Goal: Task Accomplishment & Management: Use online tool/utility

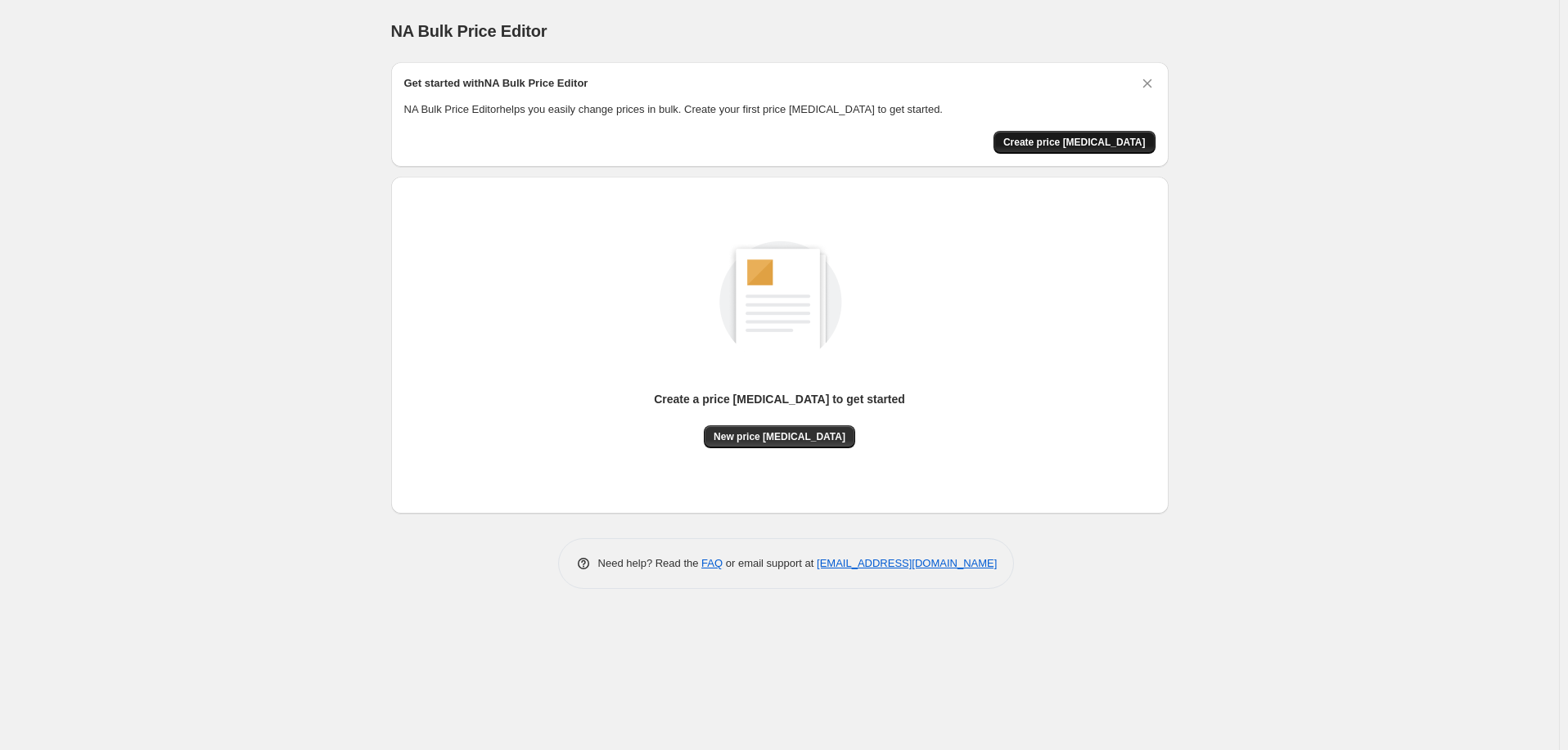
click at [1105, 136] on span "Create price change job" at bounding box center [1075, 142] width 142 height 13
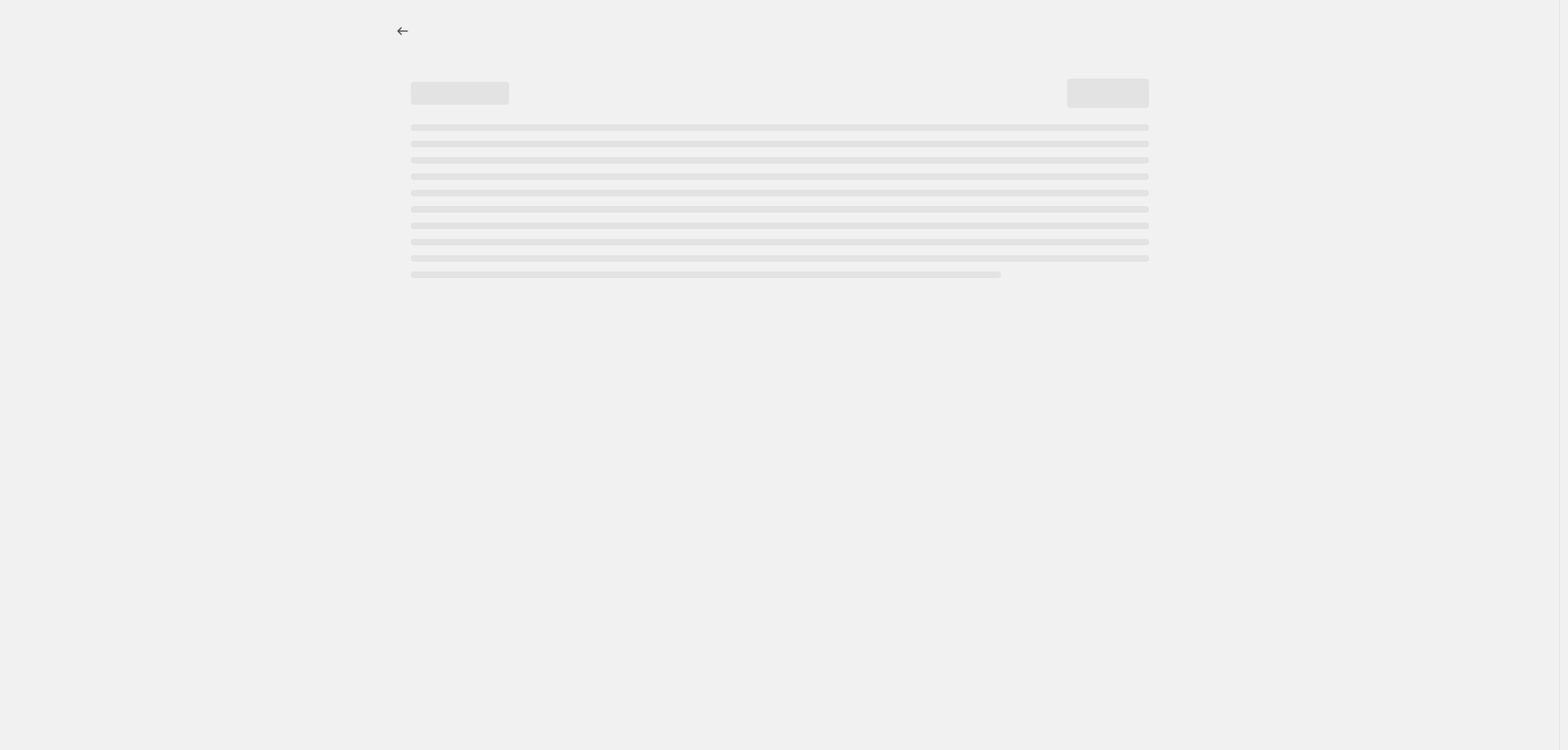
select select "percentage"
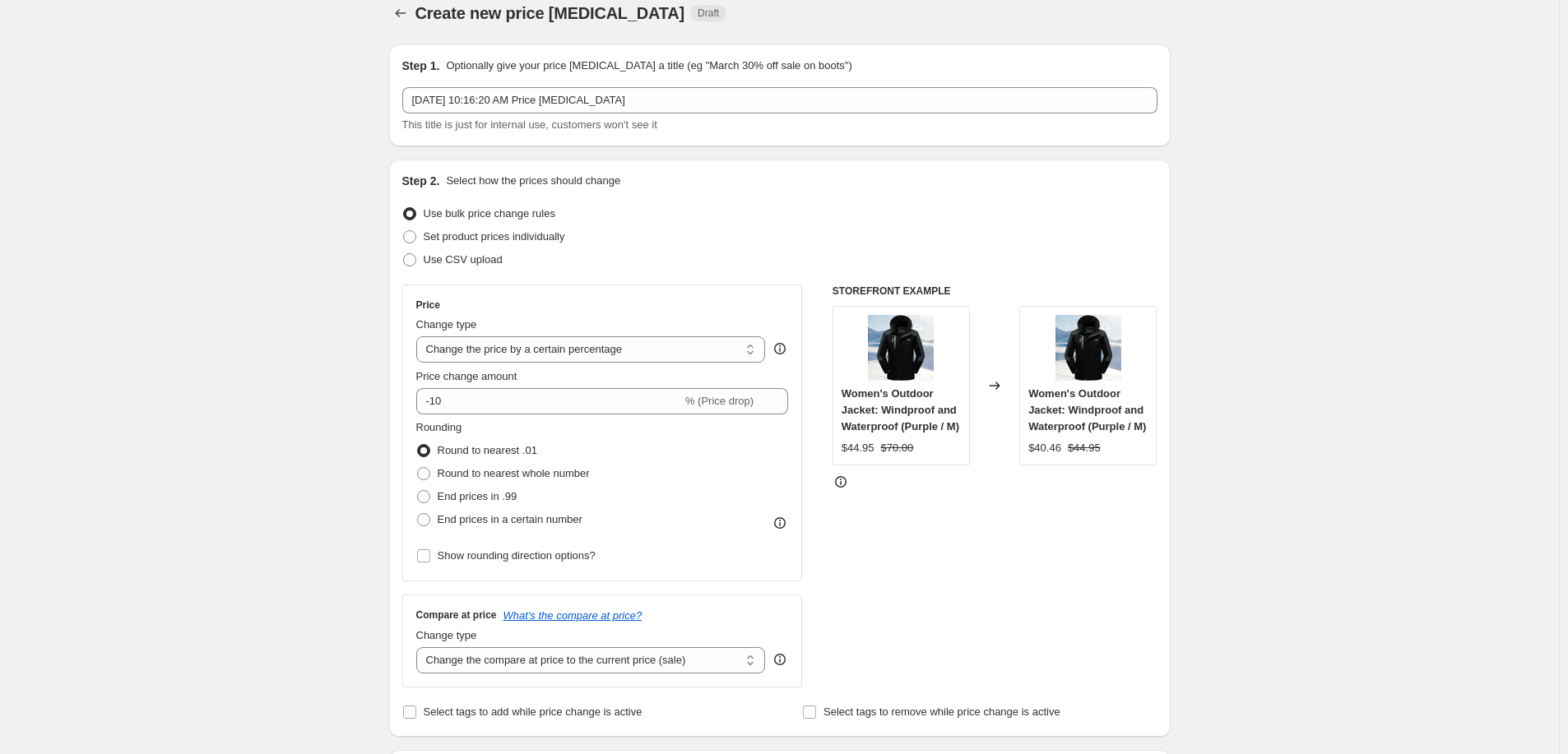
scroll to position [84, 0]
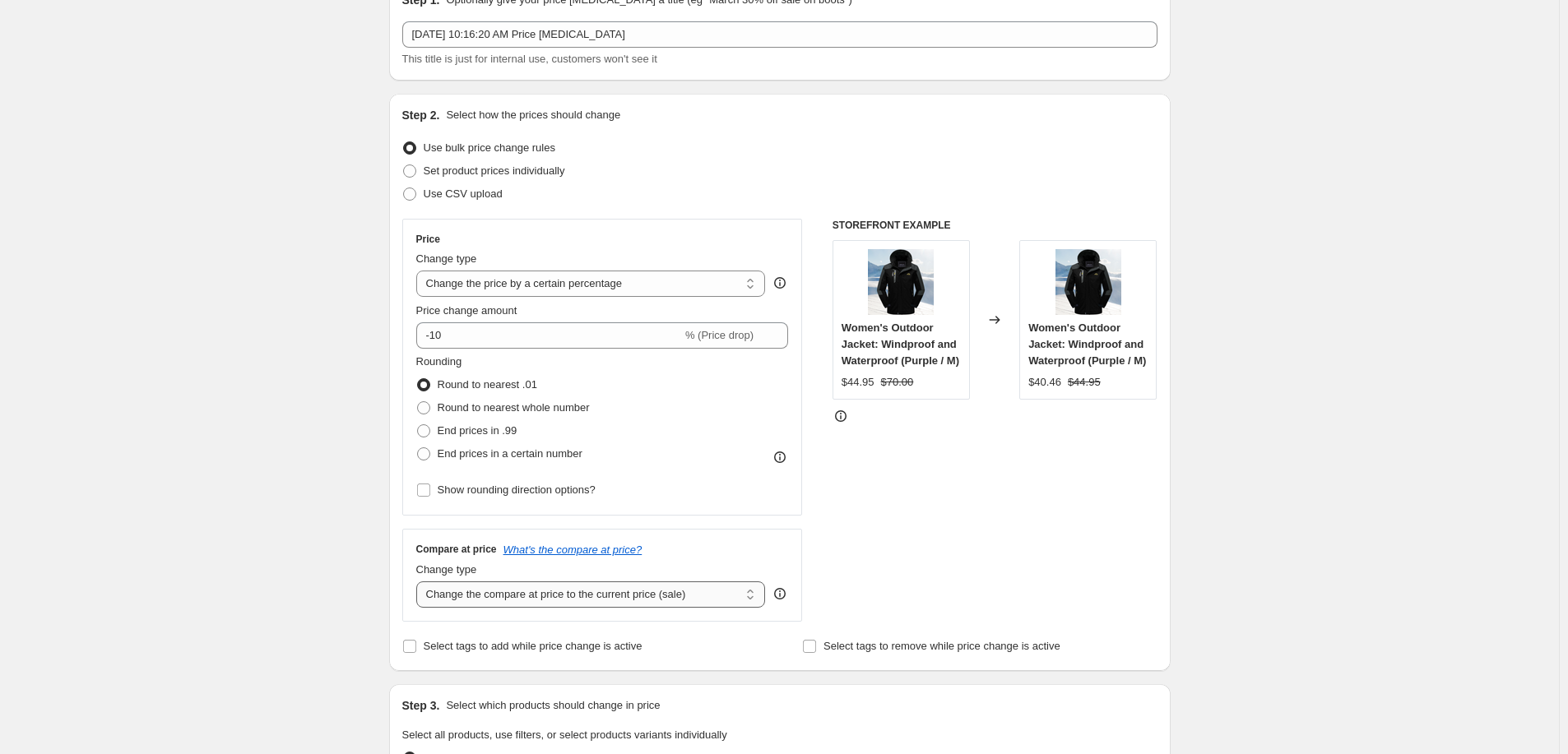
click at [627, 598] on select "Change the compare at price to the current price (sale) Change the compare at p…" at bounding box center [591, 595] width 349 height 26
select select "remove"
click at [420, 582] on select "Change the compare at price to the current price (sale) Change the compare at p…" at bounding box center [591, 595] width 349 height 26
click at [329, 534] on div "Create new price change job. This page is ready Create new price change job Dra…" at bounding box center [780, 751] width 1559 height 1671
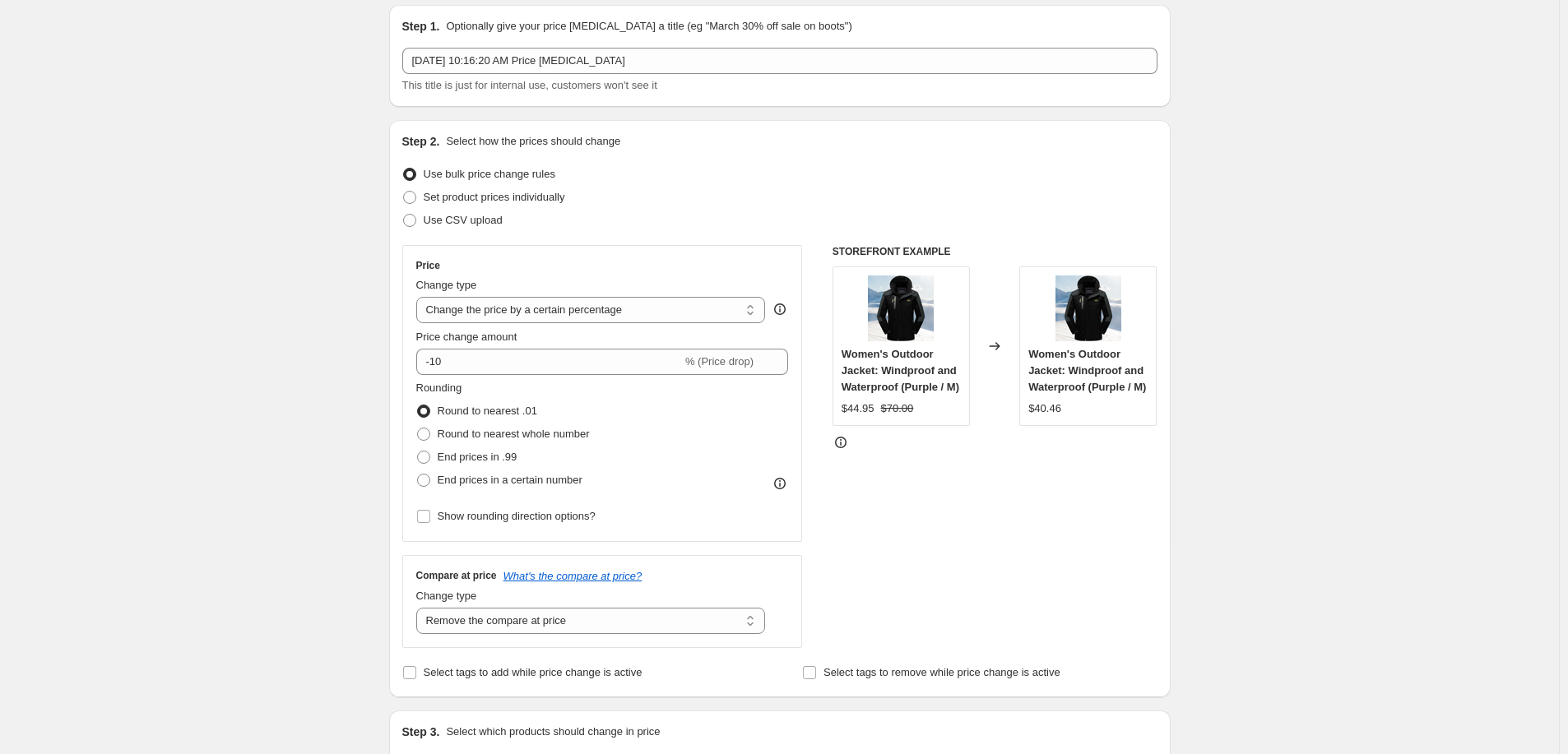
scroll to position [0, 0]
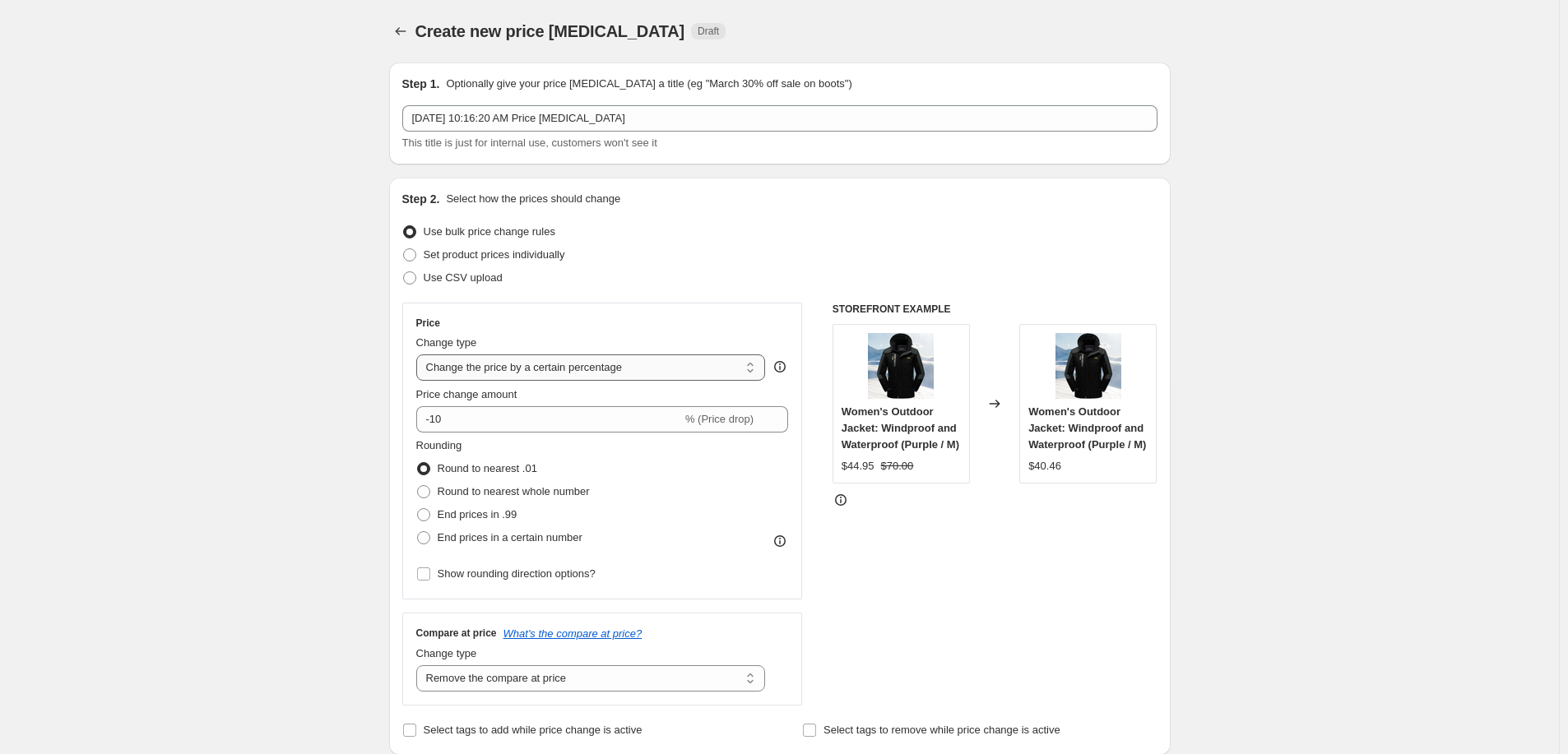
click at [508, 362] on select "Change the price to a certain amount Change the price by a certain amount Chang…" at bounding box center [591, 368] width 349 height 26
select select "to"
click at [420, 355] on select "Change the price to a certain amount Change the price by a certain amount Chang…" at bounding box center [591, 368] width 349 height 26
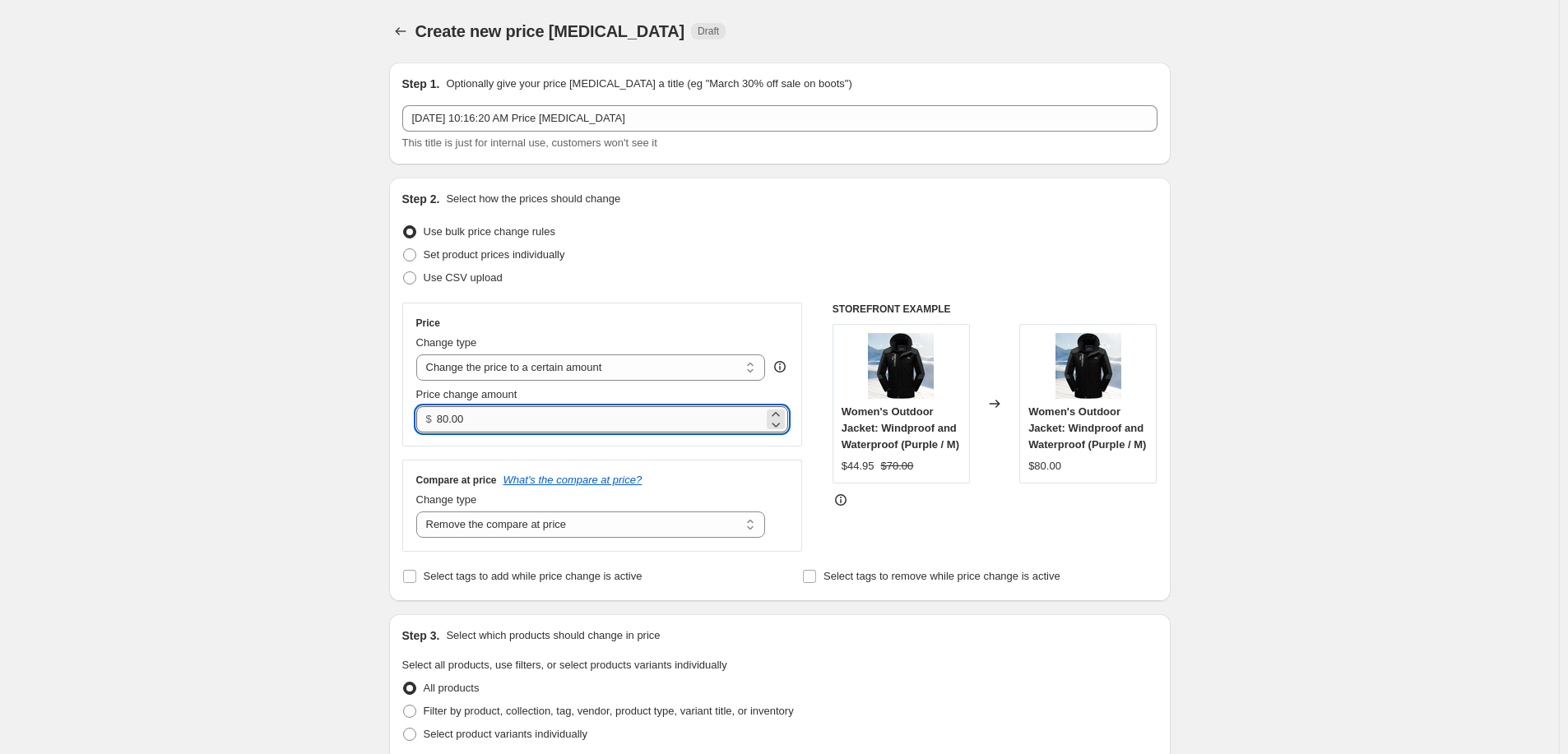
click at [509, 422] on input "80.00" at bounding box center [600, 420] width 326 height 26
click at [508, 422] on input "80.00" at bounding box center [600, 420] width 326 height 26
click at [465, 416] on input "59.99" at bounding box center [600, 420] width 326 height 26
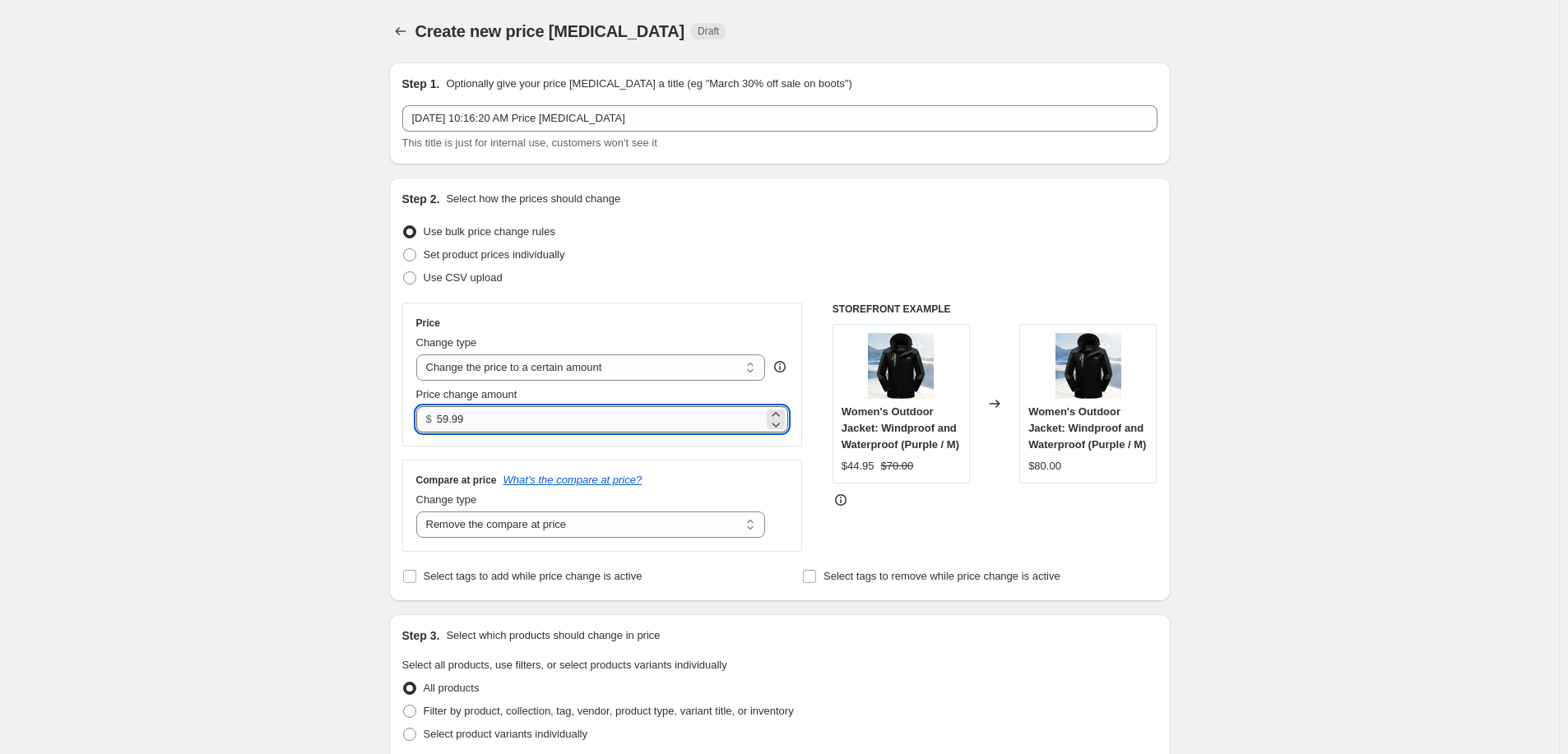
click at [465, 416] on input "59.99" at bounding box center [600, 420] width 326 height 26
type input "69.99"
click at [317, 493] on div "Create new price [MEDICAL_DATA]. This page is ready Create new price [MEDICAL_D…" at bounding box center [780, 758] width 1559 height 1518
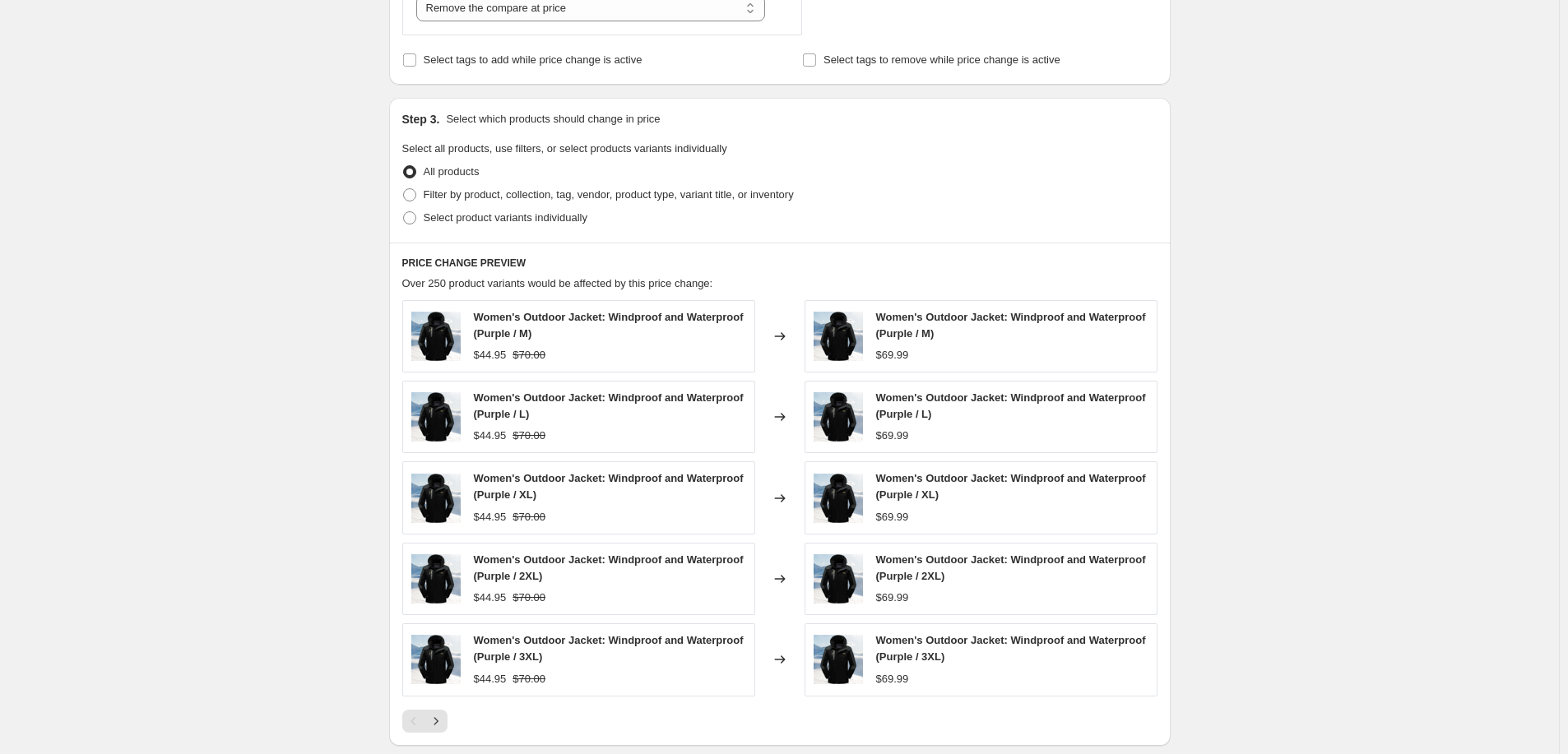
scroll to position [372, 0]
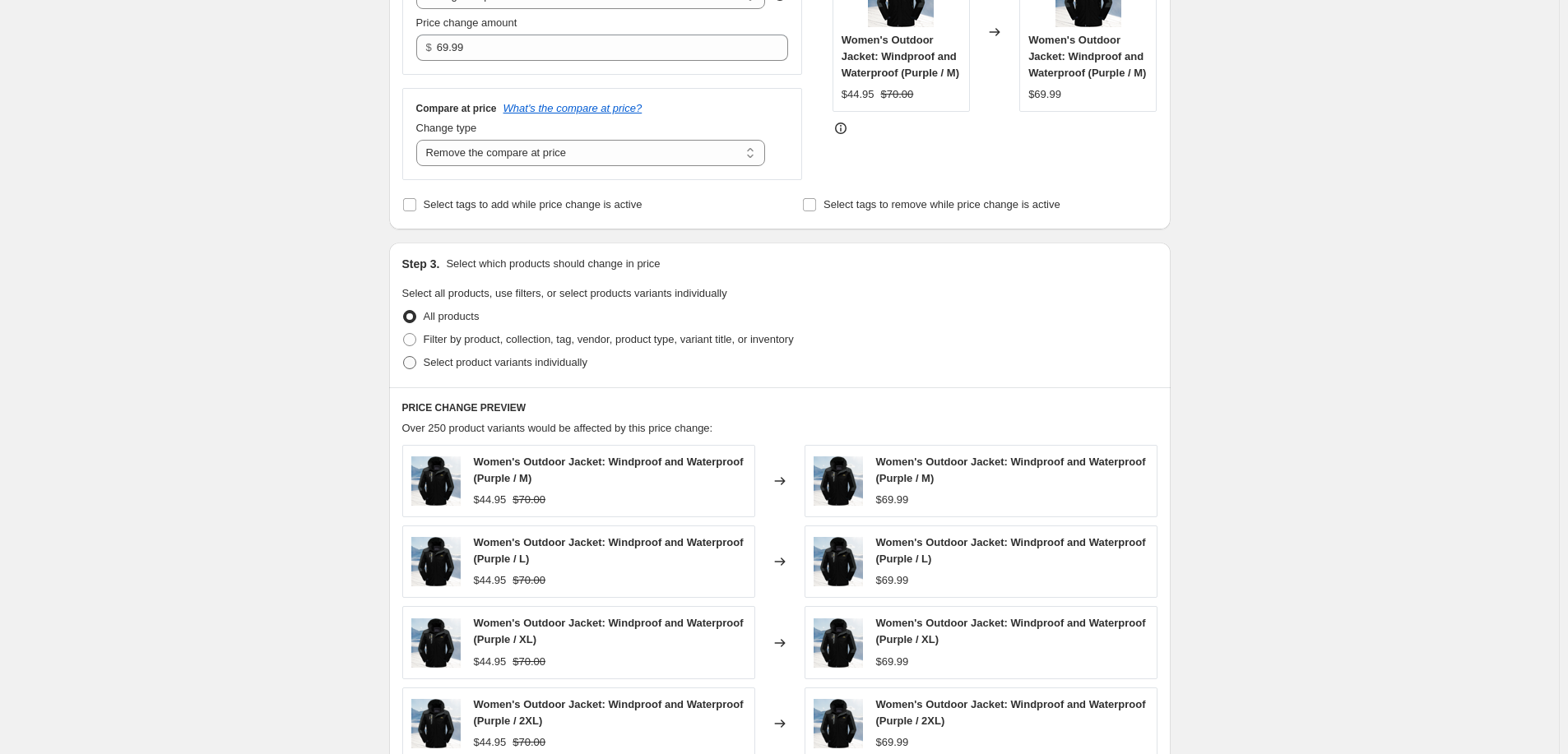
click at [518, 361] on span "Select product variants individually" at bounding box center [505, 362] width 164 height 12
click at [404, 357] on input "Select product variants individually" at bounding box center [403, 356] width 1 height 1
radio input "true"
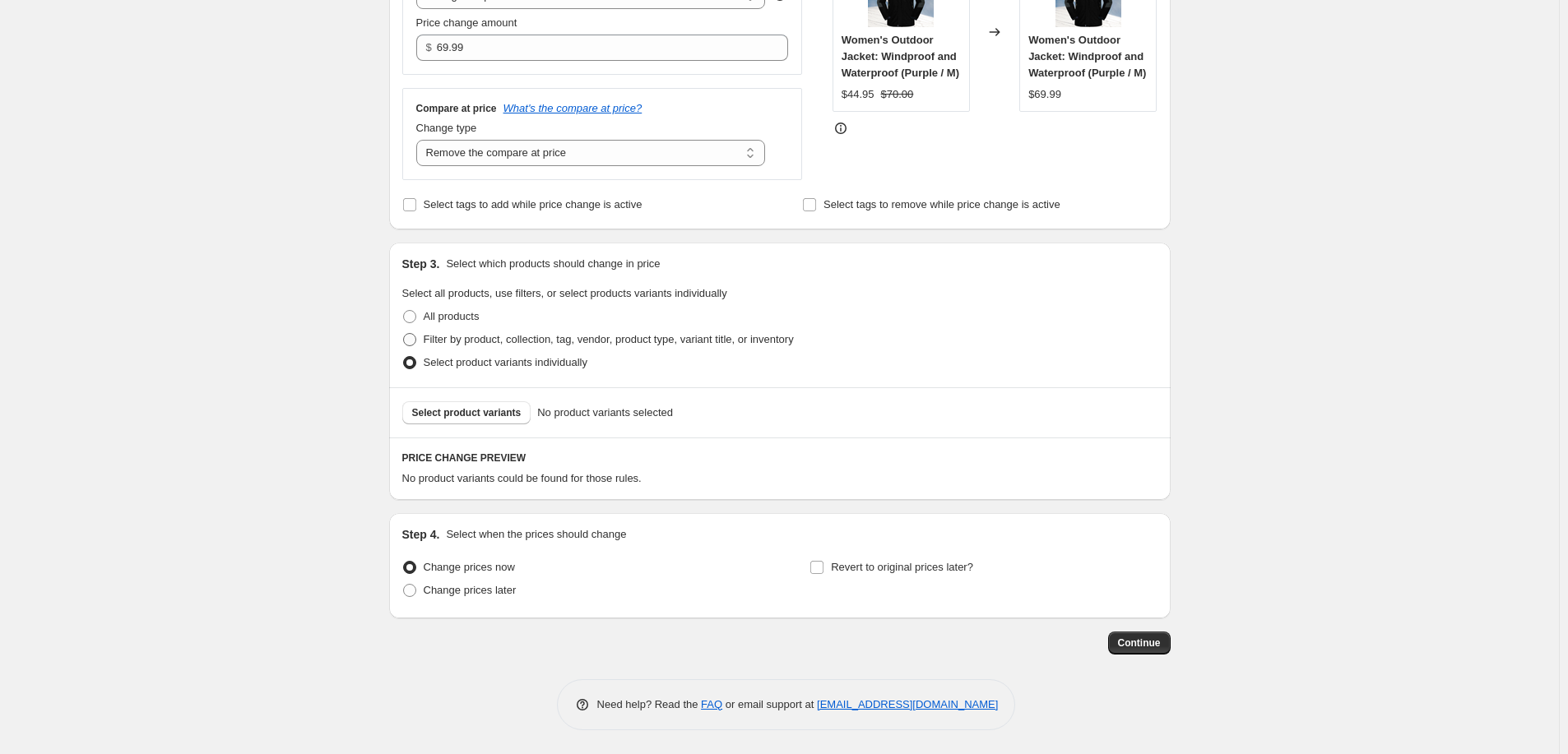
click at [524, 338] on span "Filter by product, collection, tag, vendor, product type, variant title, or inv…" at bounding box center [609, 340] width 370 height 12
click at [404, 334] on input "Filter by product, collection, tag, vendor, product type, variant title, or inv…" at bounding box center [403, 333] width 1 height 1
radio input "true"
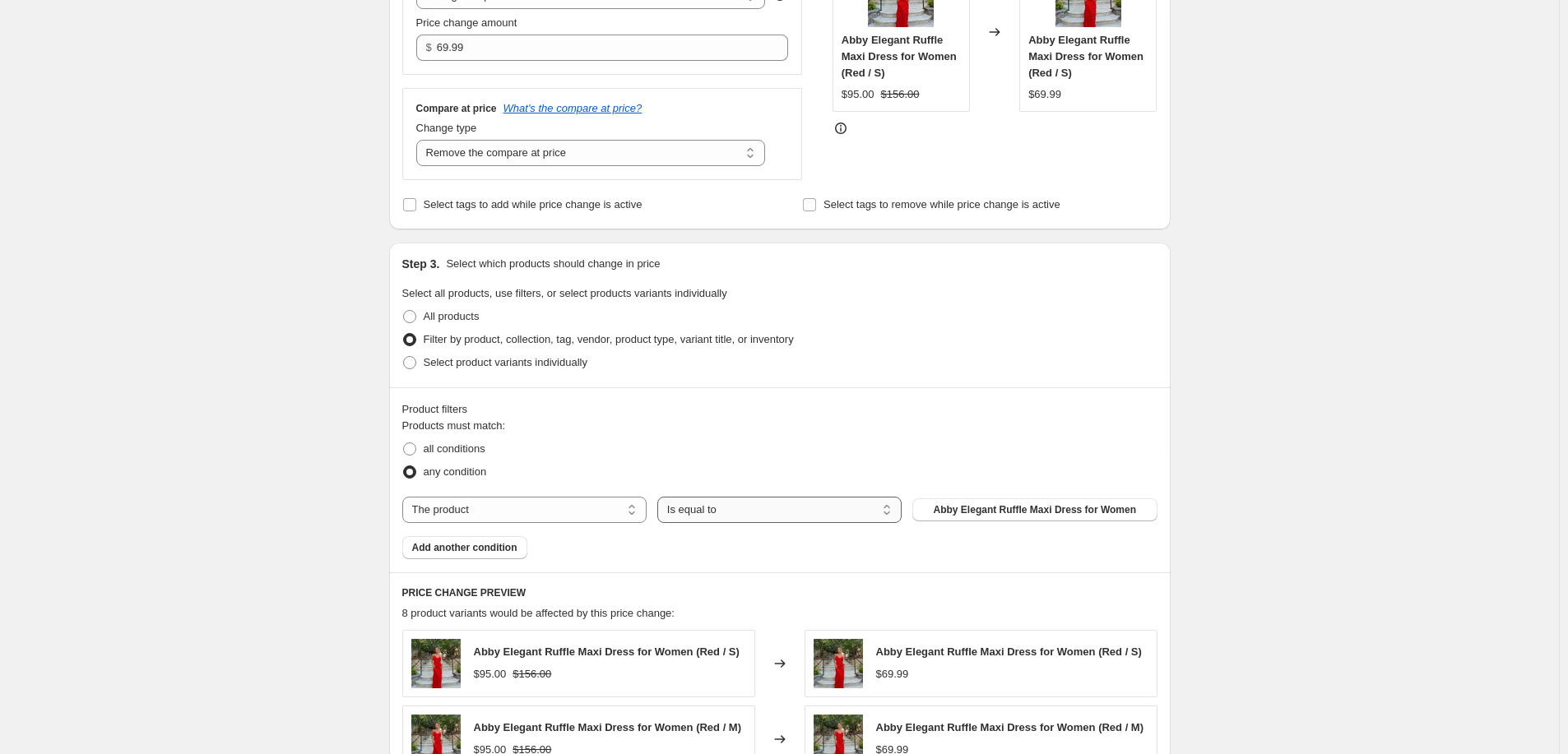
click at [708, 513] on select "Is equal to Is not equal to" at bounding box center [779, 510] width 244 height 26
drag, startPoint x: 1015, startPoint y: 511, endPoint x: 602, endPoint y: 506, distance: 413.0
click at [609, 505] on div "The product The product's collection The product's tag The product's vendor The…" at bounding box center [780, 510] width 755 height 26
click at [582, 505] on select "The product The product's collection The product's tag The product's vendor The…" at bounding box center [524, 510] width 244 height 26
select select "collection"
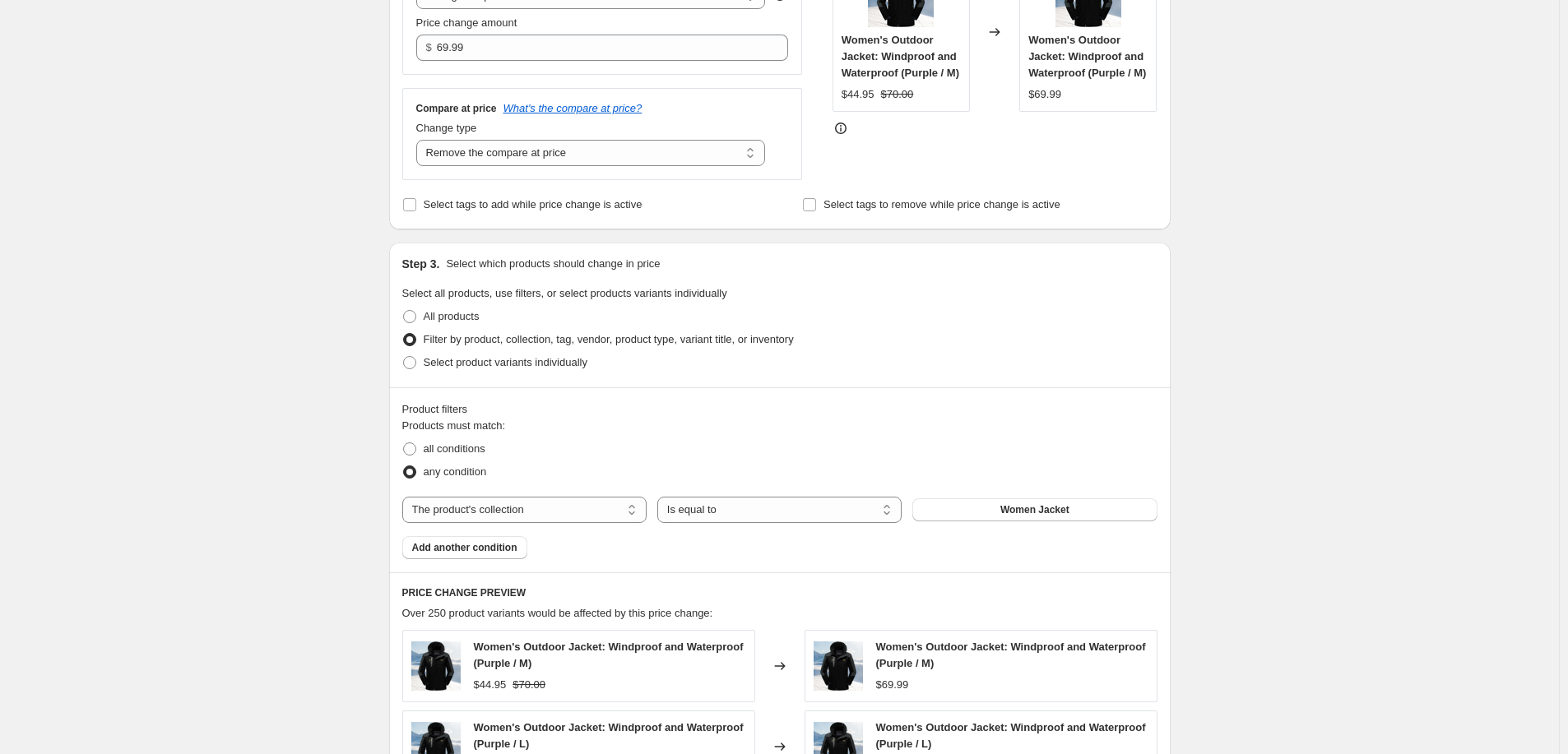
scroll to position [399, 0]
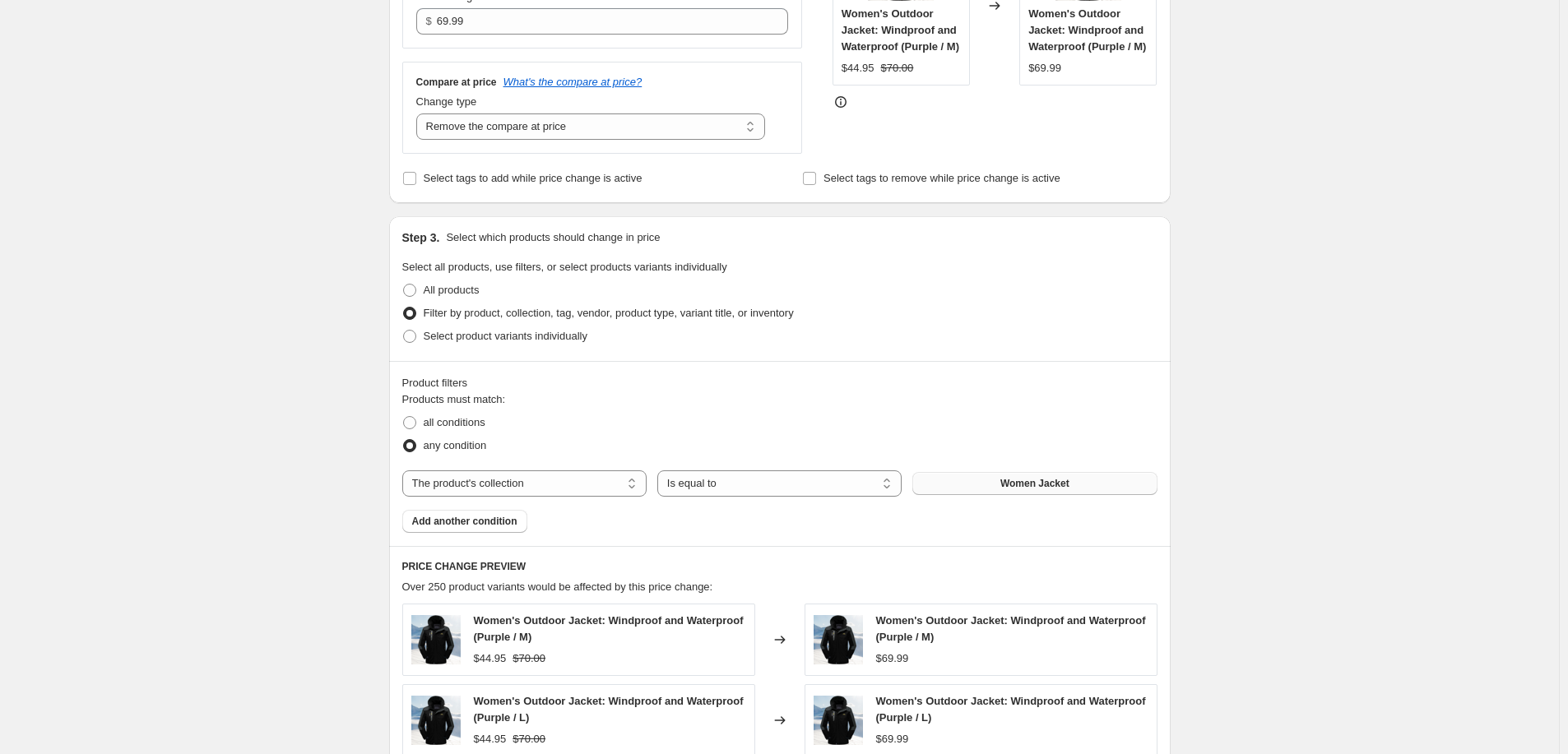
click at [1070, 474] on button "Women Jacket" at bounding box center [1034, 484] width 244 height 23
click at [974, 542] on div "Product filters Products must match: all conditions any condition The product T…" at bounding box center [780, 454] width 781 height 185
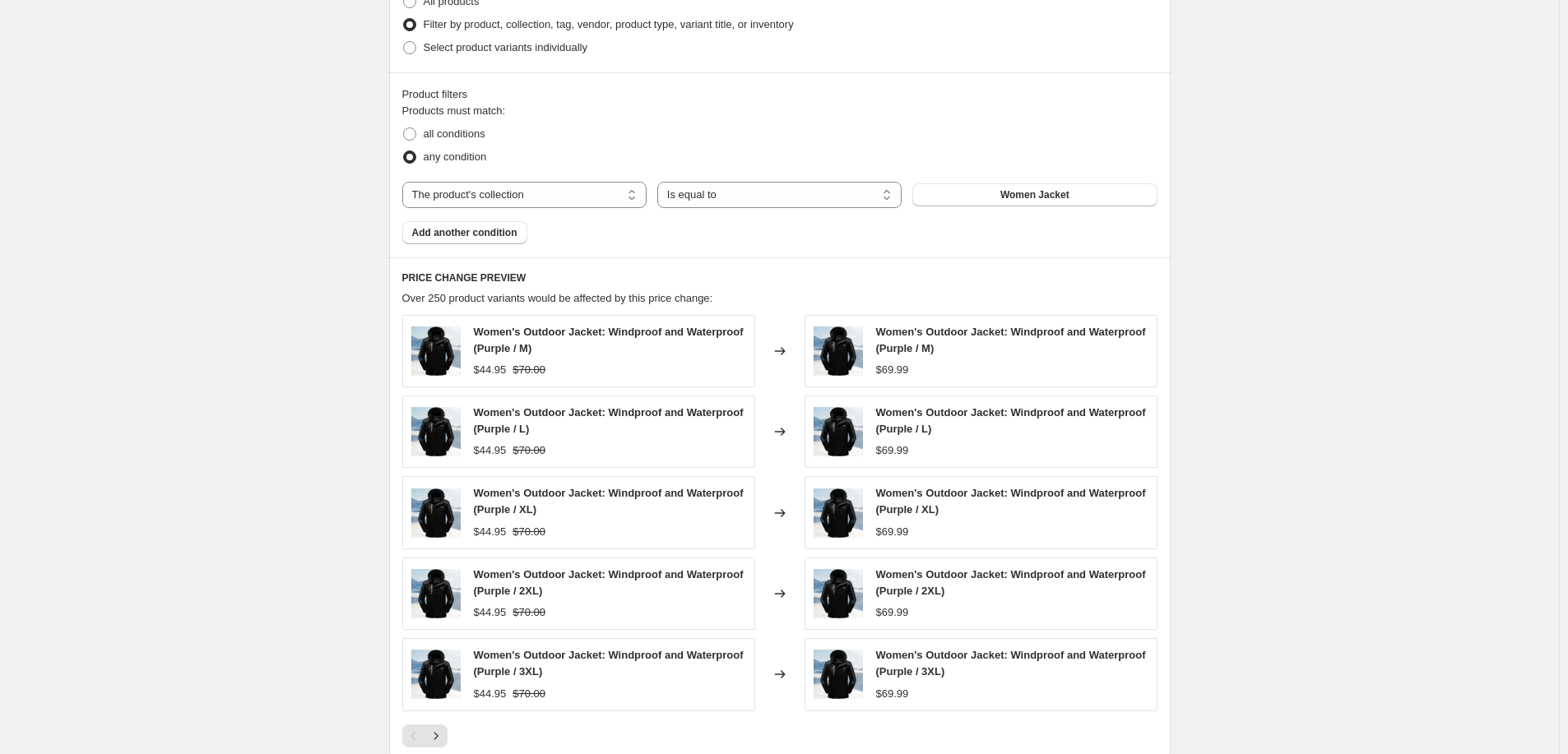
scroll to position [950, 0]
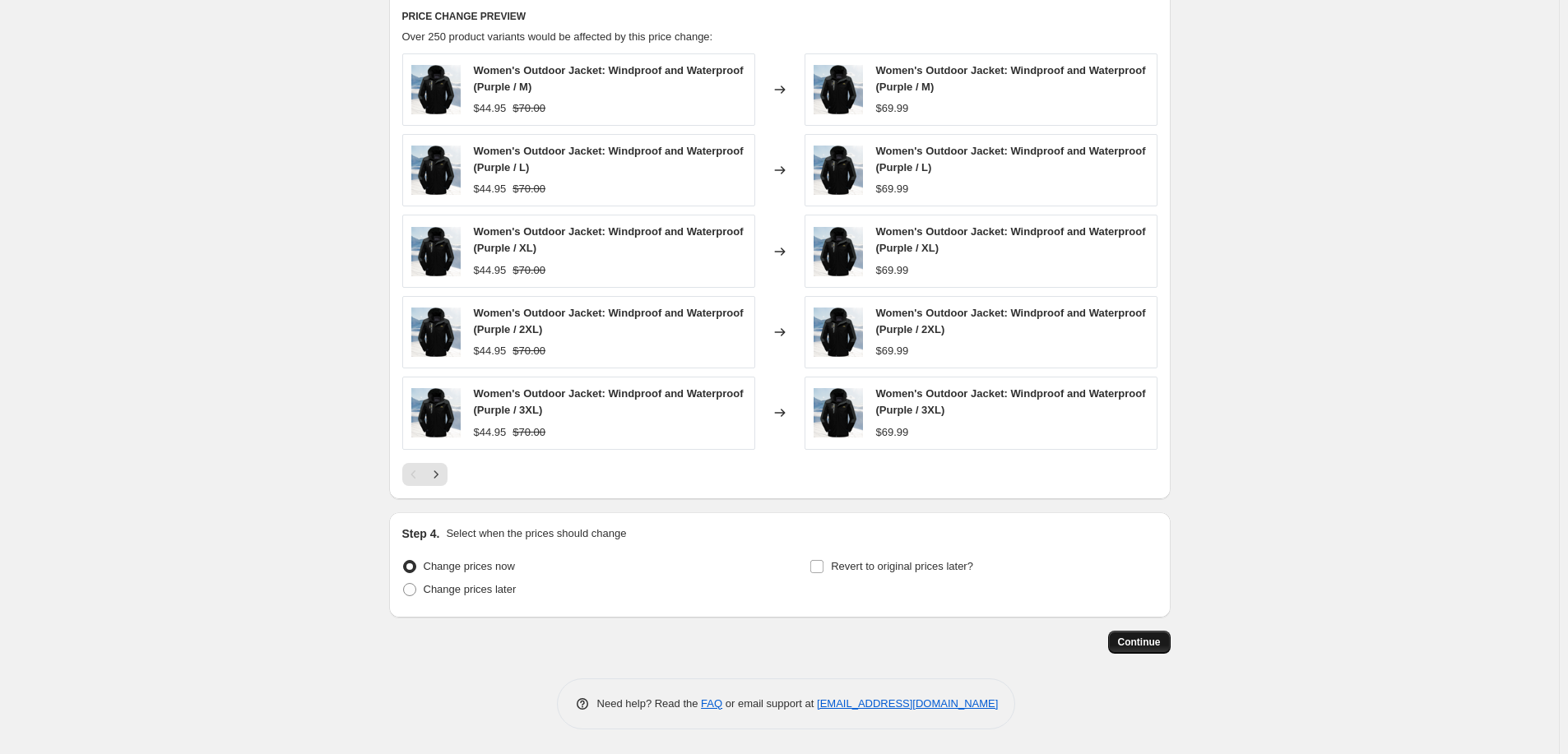
click at [1148, 635] on button "Continue" at bounding box center [1139, 643] width 63 height 23
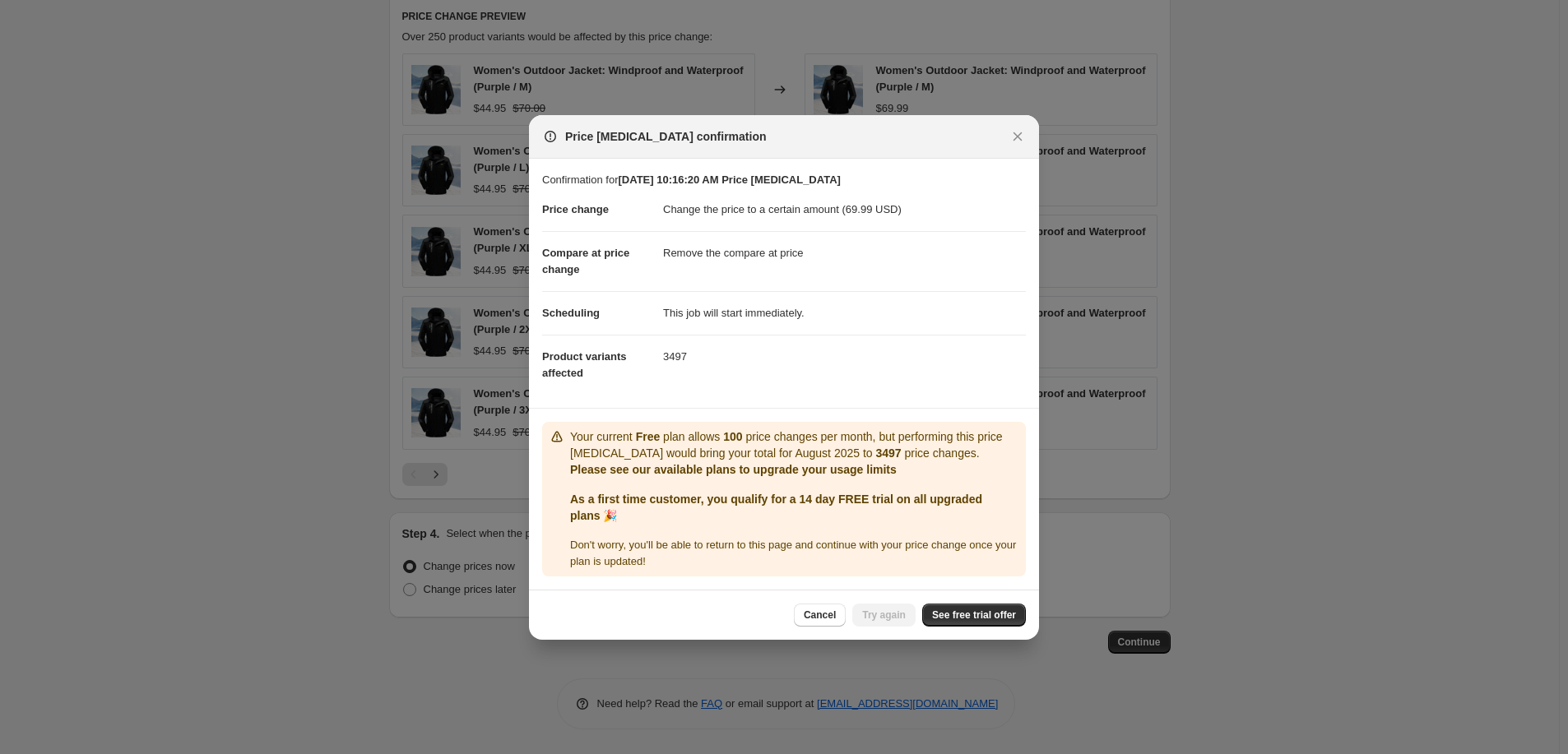
click at [655, 548] on span "Don ' t worry, you ' ll be able to return to this page and continue with your p…" at bounding box center [794, 553] width 446 height 29
click at [835, 613] on span "Cancel" at bounding box center [819, 615] width 32 height 13
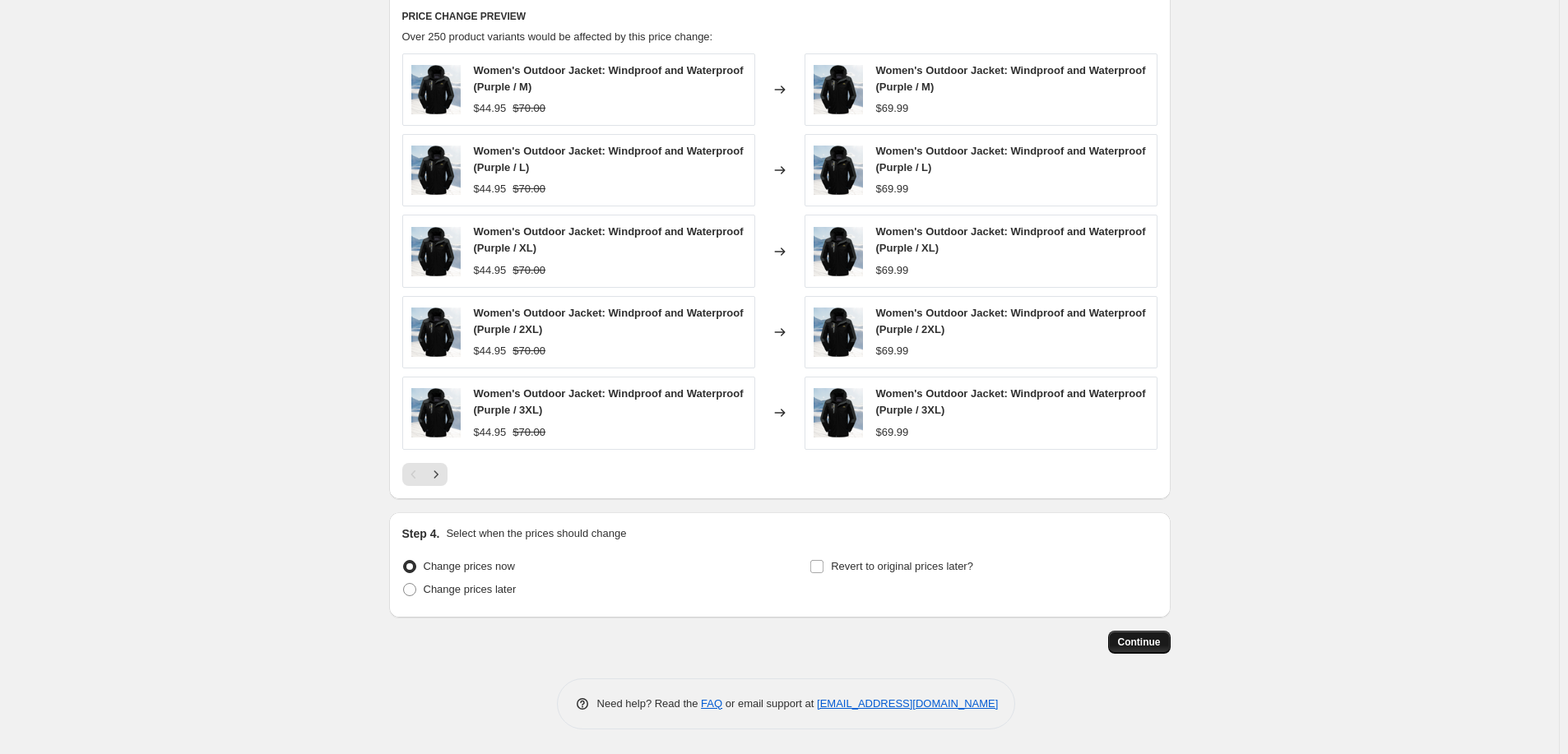
click at [1156, 638] on span "Continue" at bounding box center [1139, 642] width 43 height 13
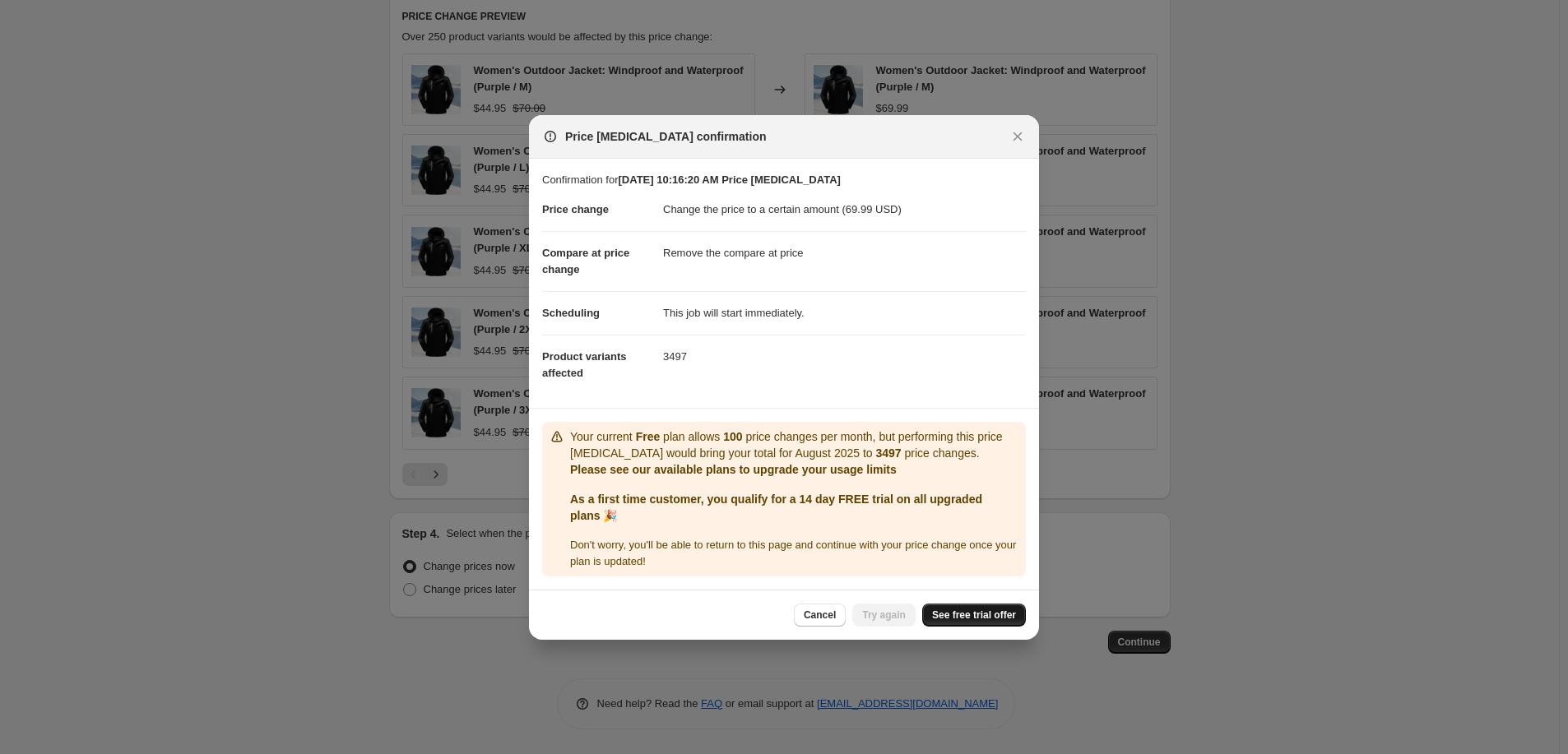
click at [996, 608] on link "See free trial offer" at bounding box center [974, 616] width 104 height 23
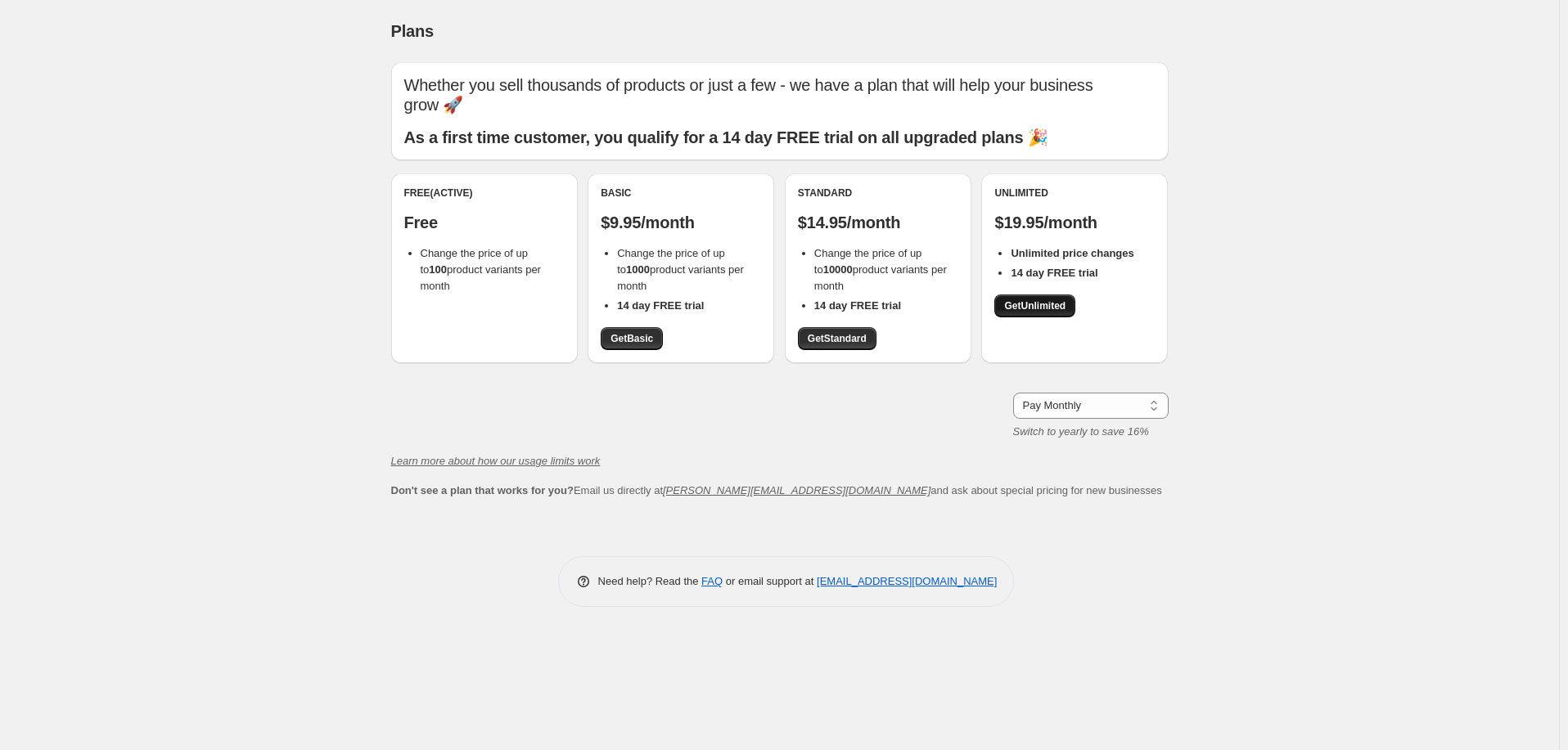
click at [1027, 302] on span "Get Unlimited" at bounding box center [1035, 305] width 61 height 13
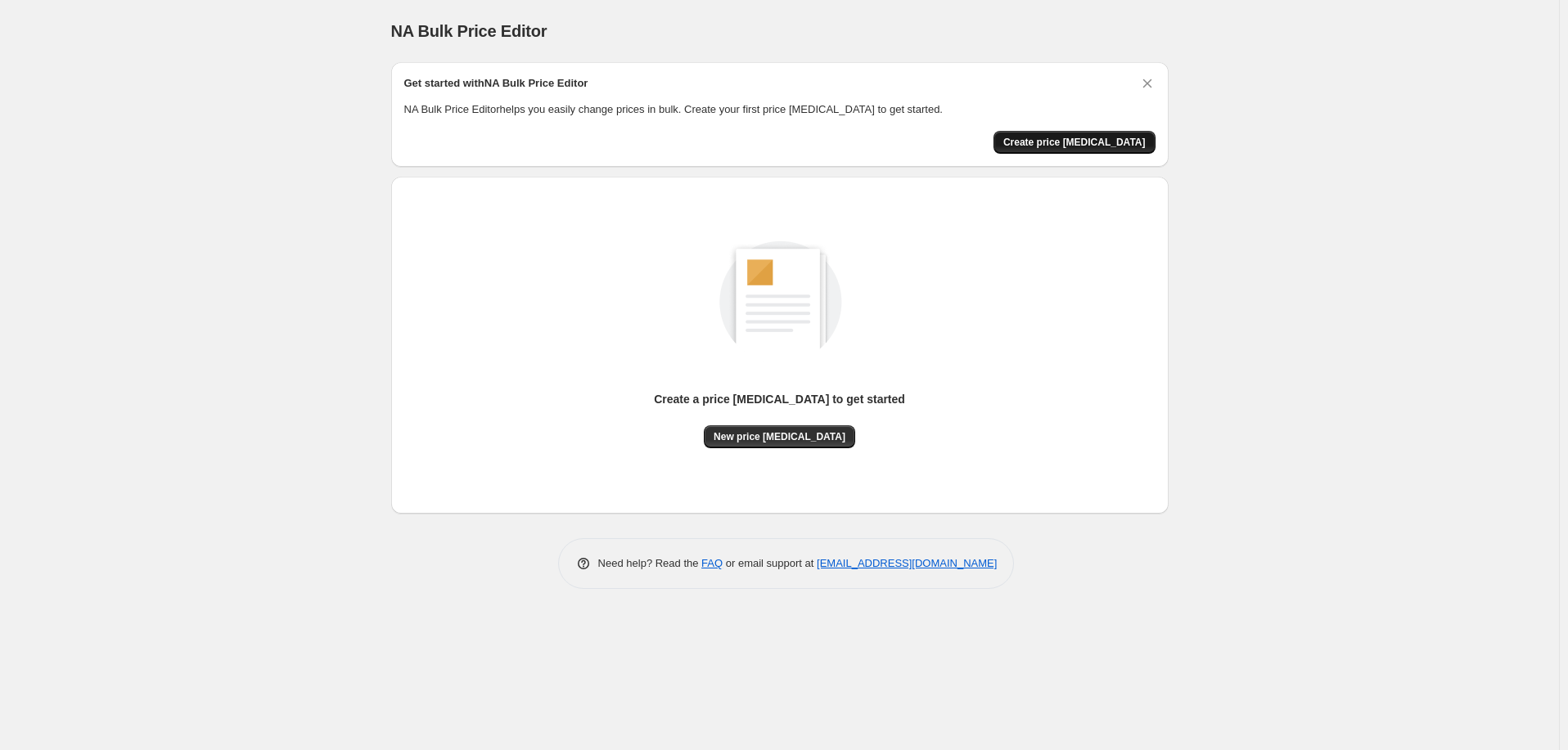
click at [1082, 138] on span "Create price change job" at bounding box center [1075, 142] width 142 height 13
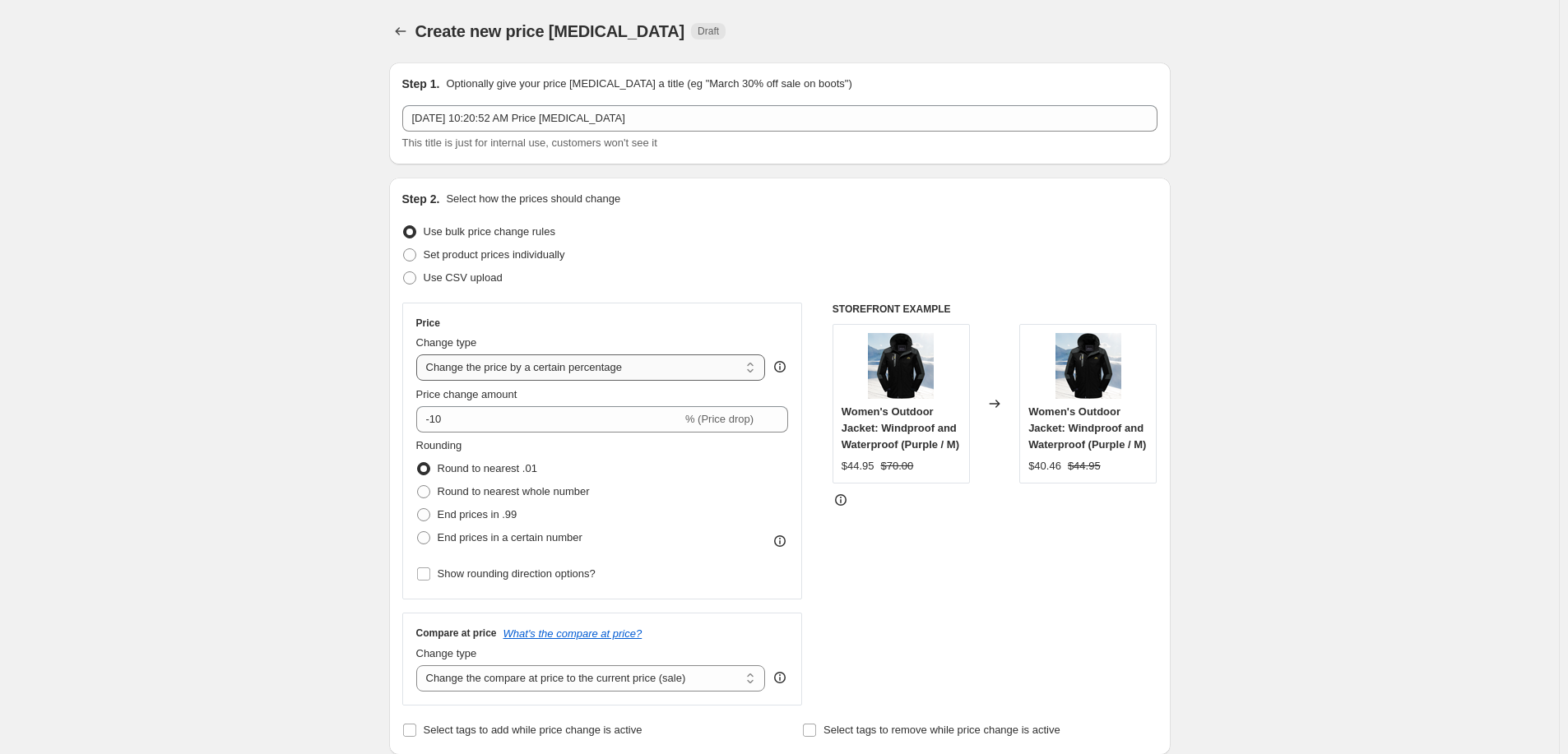
click at [471, 367] on select "Change the price to a certain amount Change the price by a certain amount Chang…" at bounding box center [591, 368] width 349 height 26
select select "to"
click at [420, 355] on select "Change the price to a certain amount Change the price by a certain amount Chang…" at bounding box center [591, 368] width 349 height 26
type input "80.00"
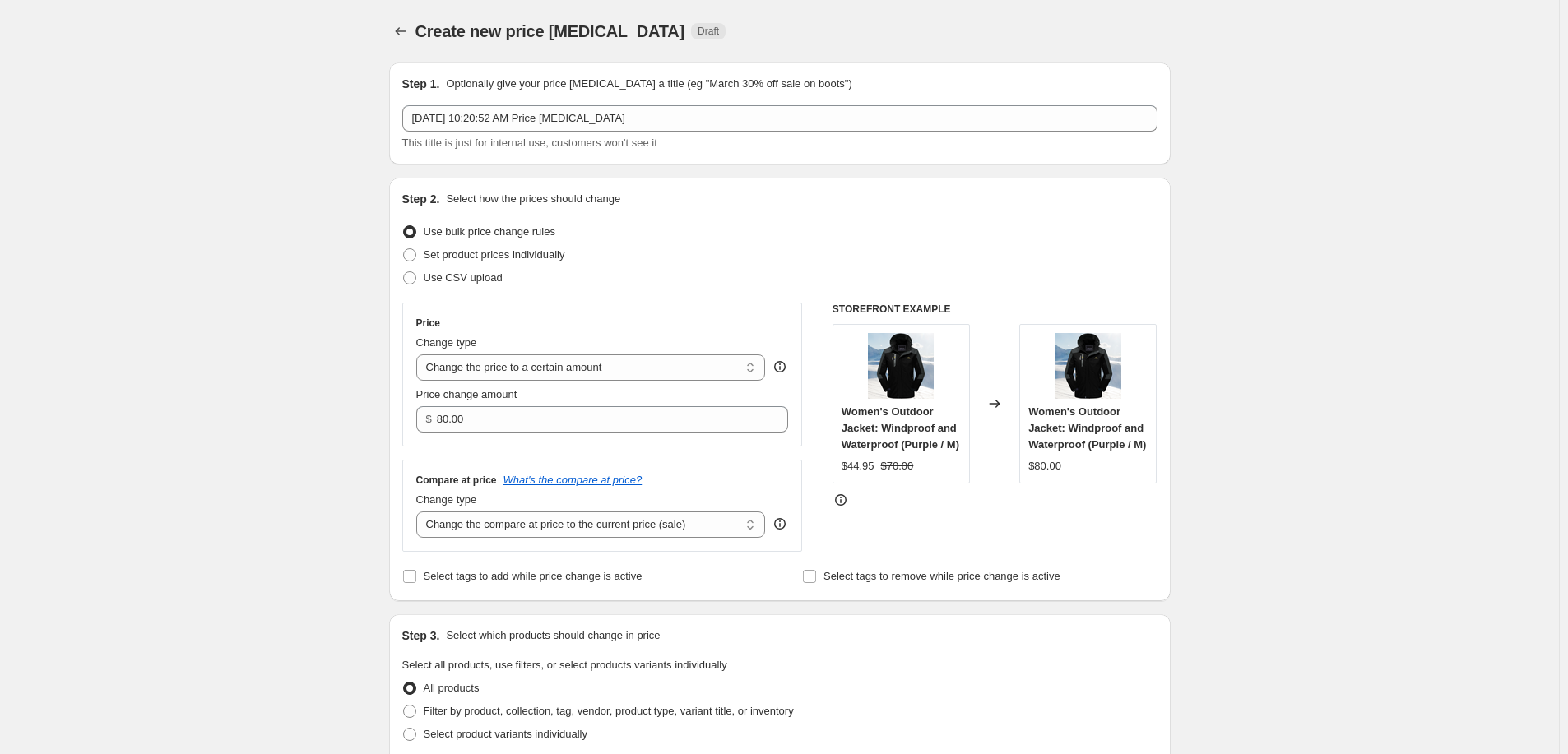
click at [305, 453] on div "Create new price change job. This page is ready Create new price change job Dra…" at bounding box center [780, 758] width 1559 height 1518
click at [486, 534] on select "Change the compare at price to the current price (sale) Change the compare at p…" at bounding box center [591, 525] width 349 height 26
select select "remove"
click at [420, 512] on select "Change the compare at price to the current price (sale) Change the compare at p…" at bounding box center [591, 525] width 349 height 26
click at [399, 481] on div "Step 2. Select how the prices should change Use bulk price change rules Set pro…" at bounding box center [780, 390] width 781 height 423
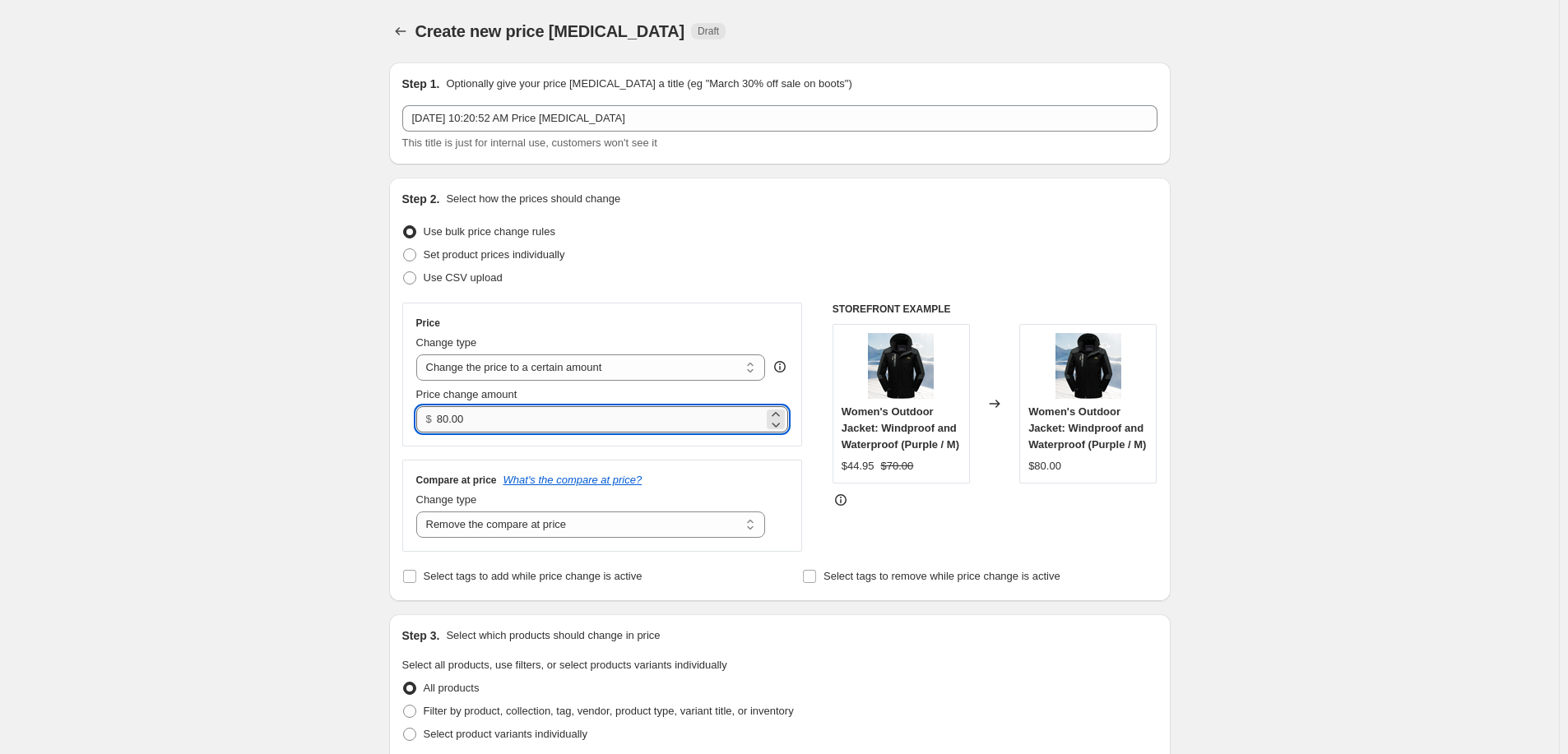
click at [489, 416] on input "80.00" at bounding box center [600, 420] width 326 height 26
type input "69.99"
click at [323, 391] on div "Create new price change job. This page is ready Create new price change job Dra…" at bounding box center [780, 758] width 1559 height 1518
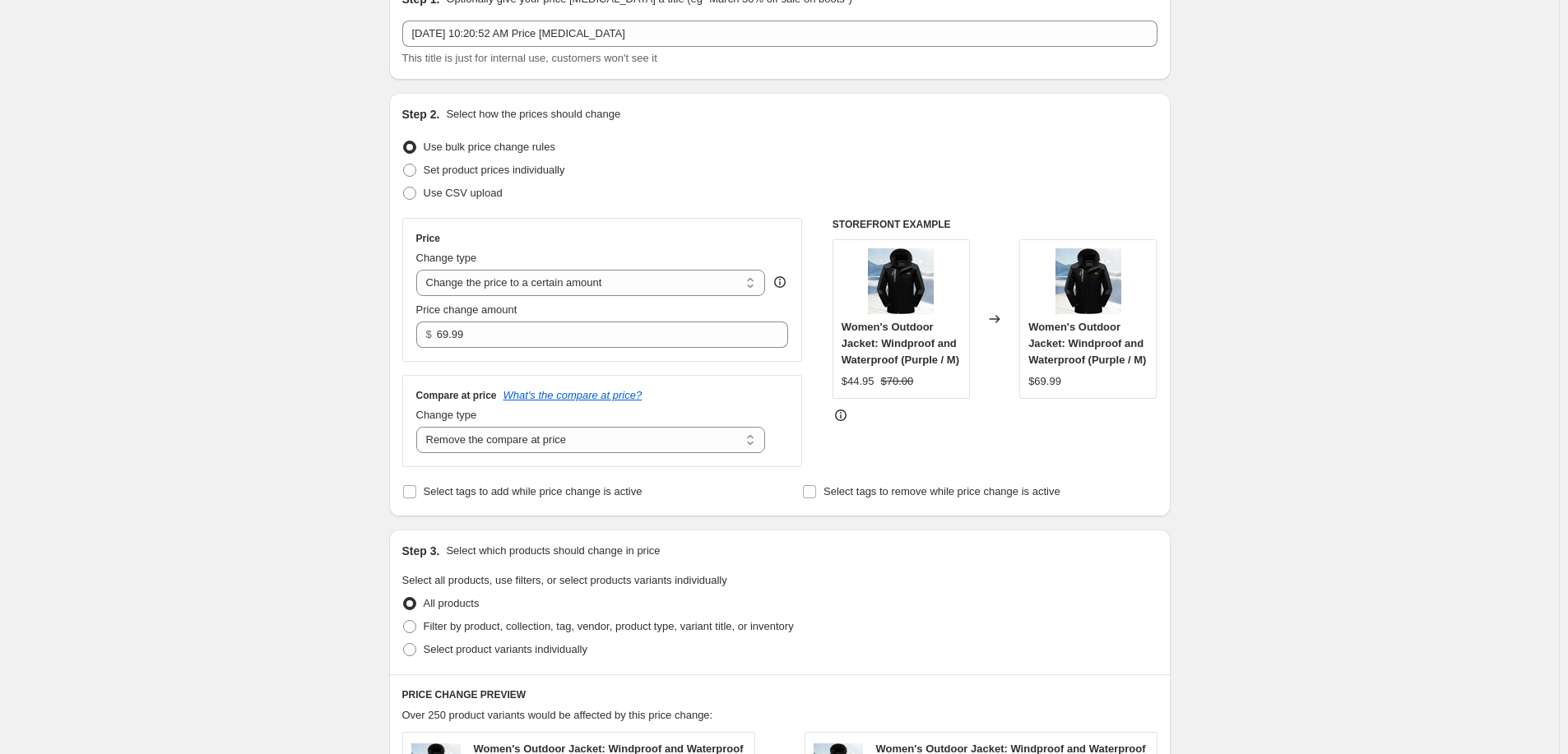
scroll to position [138, 0]
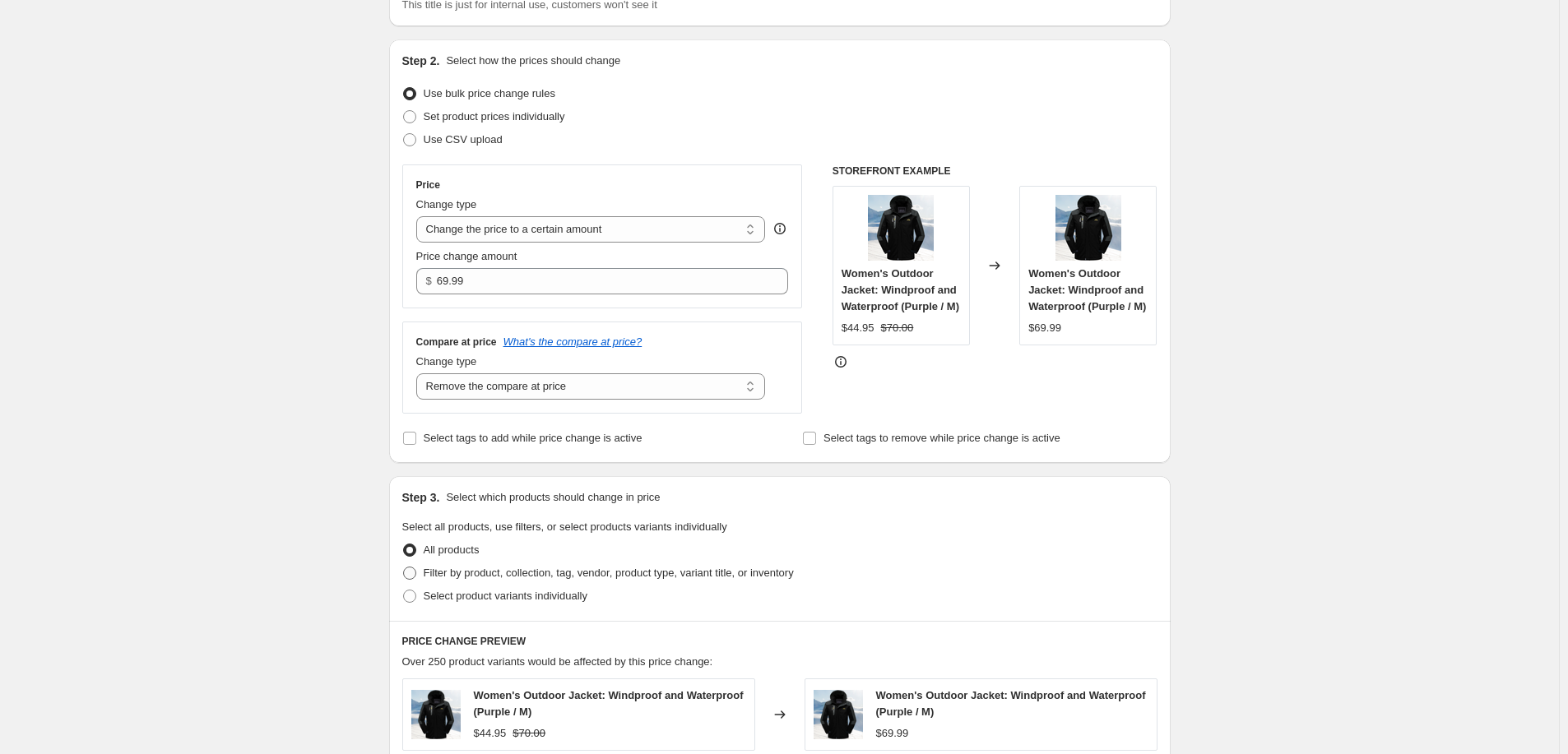
click at [474, 577] on span "Filter by product, collection, tag, vendor, product type, variant title, or inv…" at bounding box center [609, 573] width 370 height 12
click at [404, 568] on input "Filter by product, collection, tag, vendor, product type, variant title, or inv…" at bounding box center [403, 567] width 1 height 1
radio input "true"
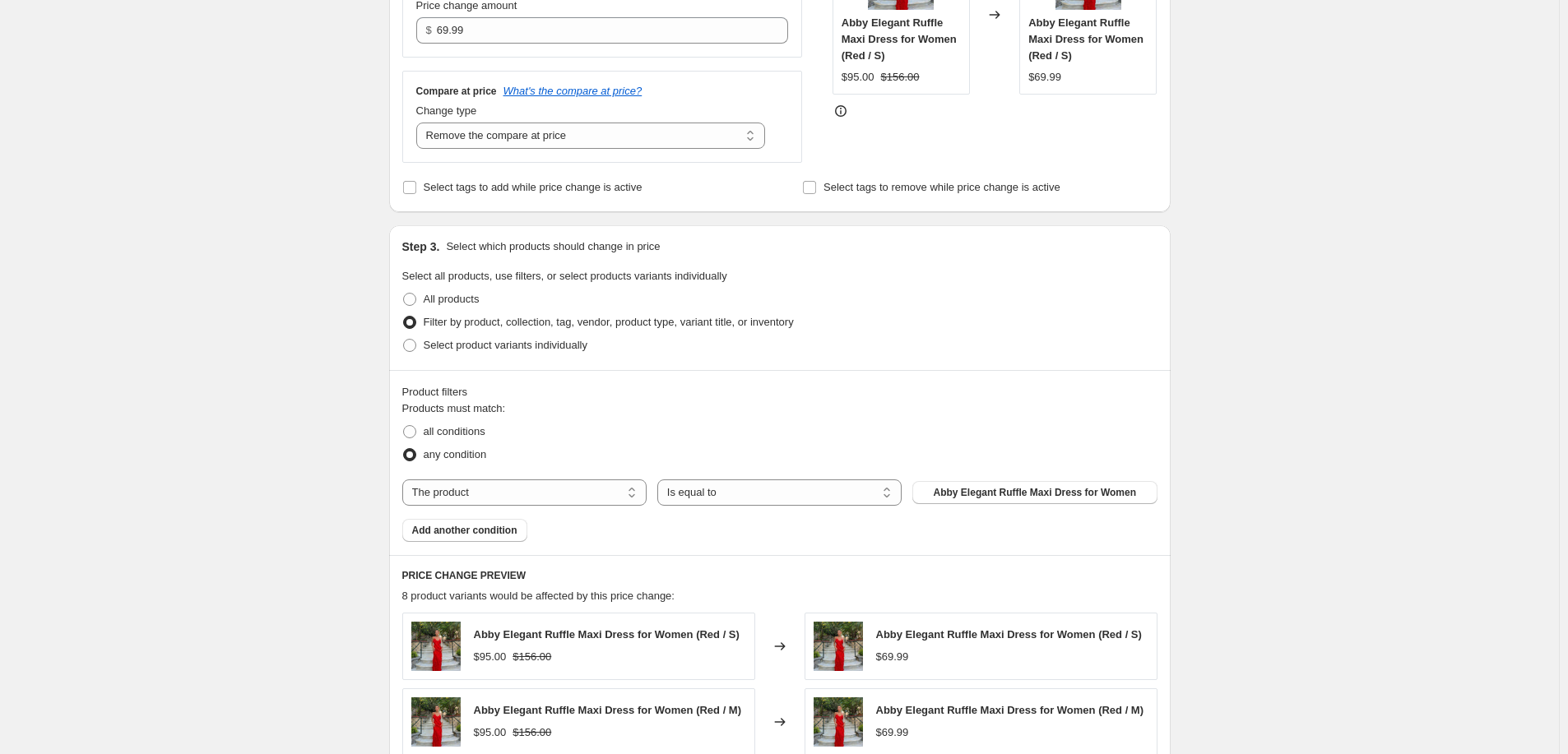
scroll to position [512, 0]
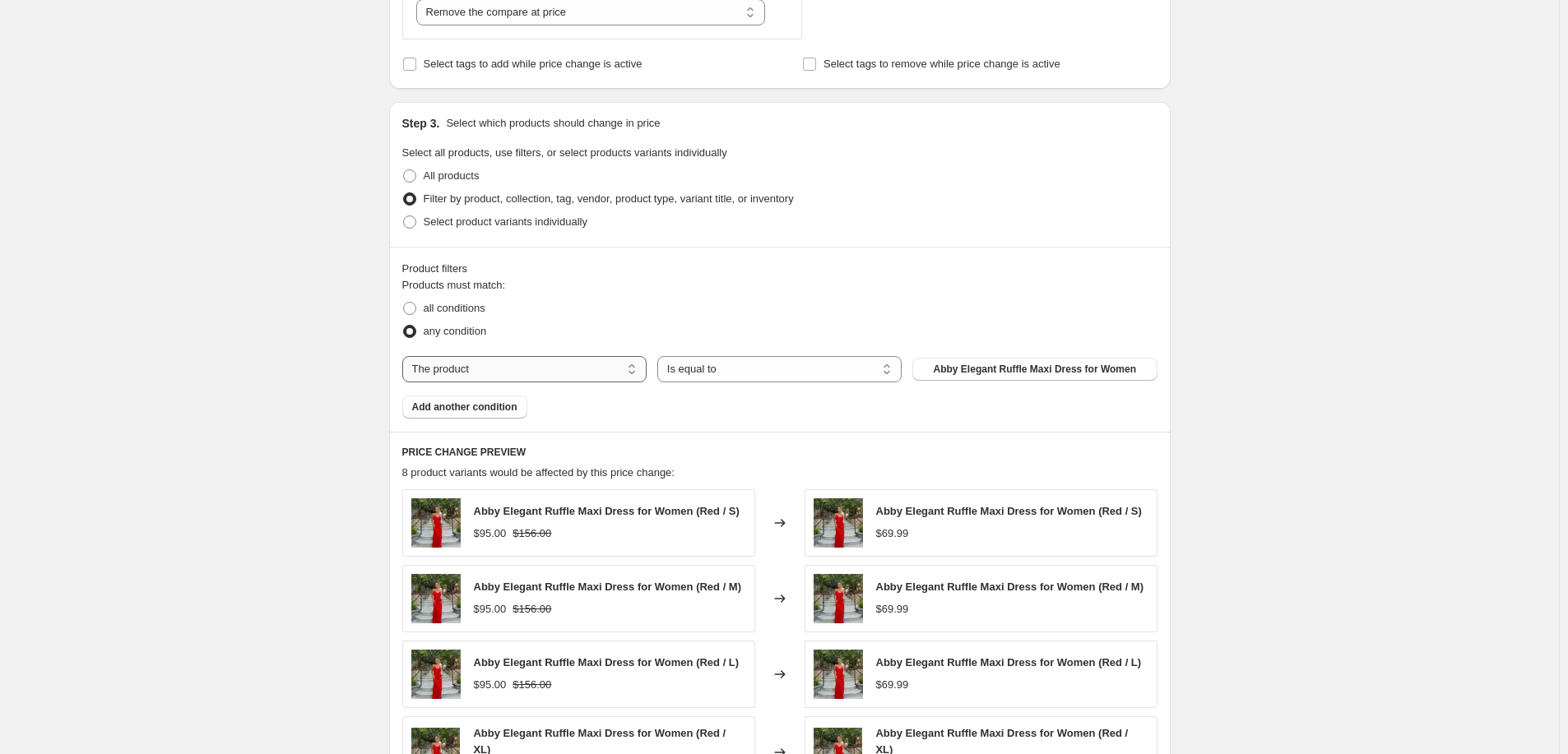
click at [595, 369] on select "The product The product's collection The product's tag The product's vendor The…" at bounding box center [524, 370] width 244 height 26
select select "collection"
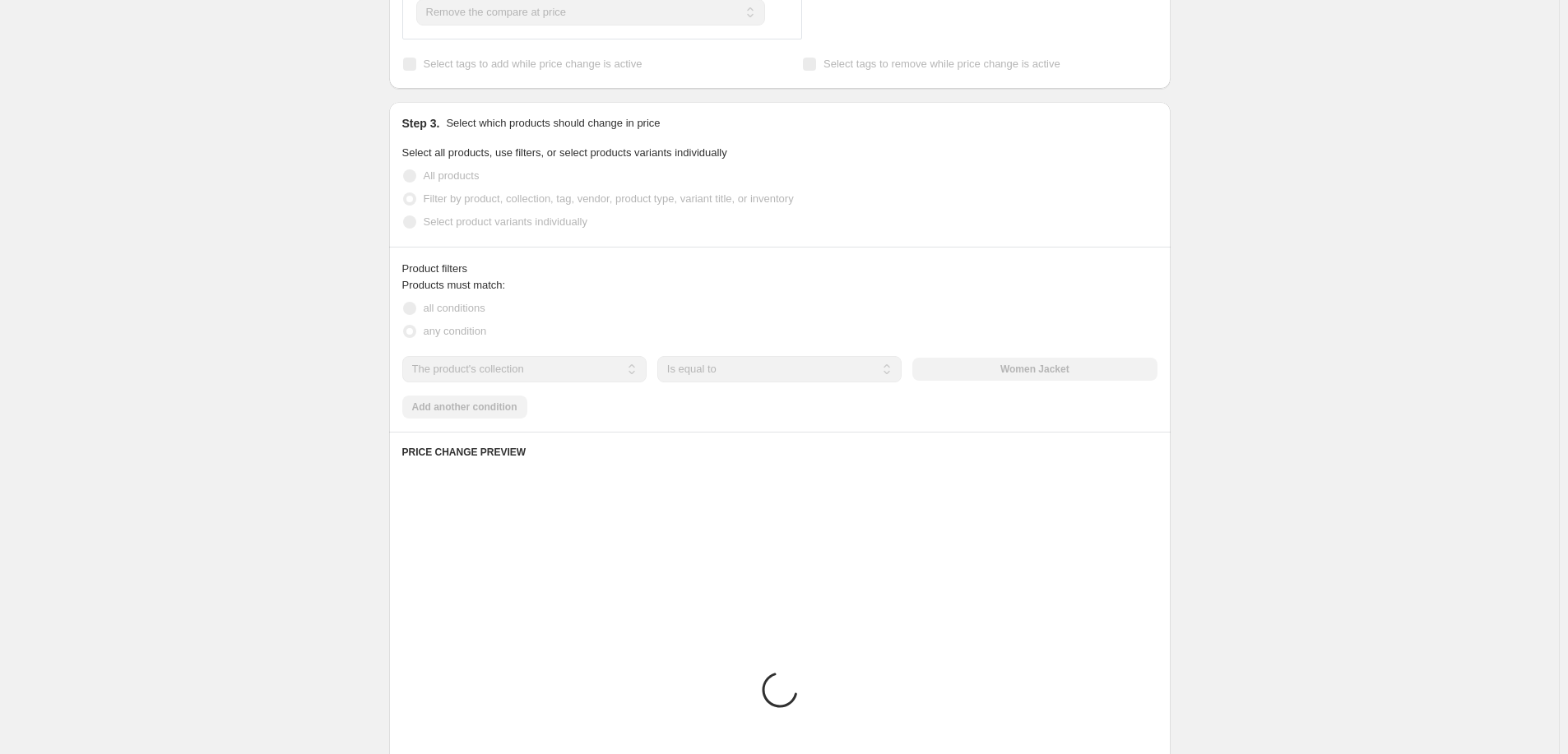
click at [321, 382] on div "Create new price change job. This page is ready Create new price change job Dra…" at bounding box center [780, 325] width 1559 height 1676
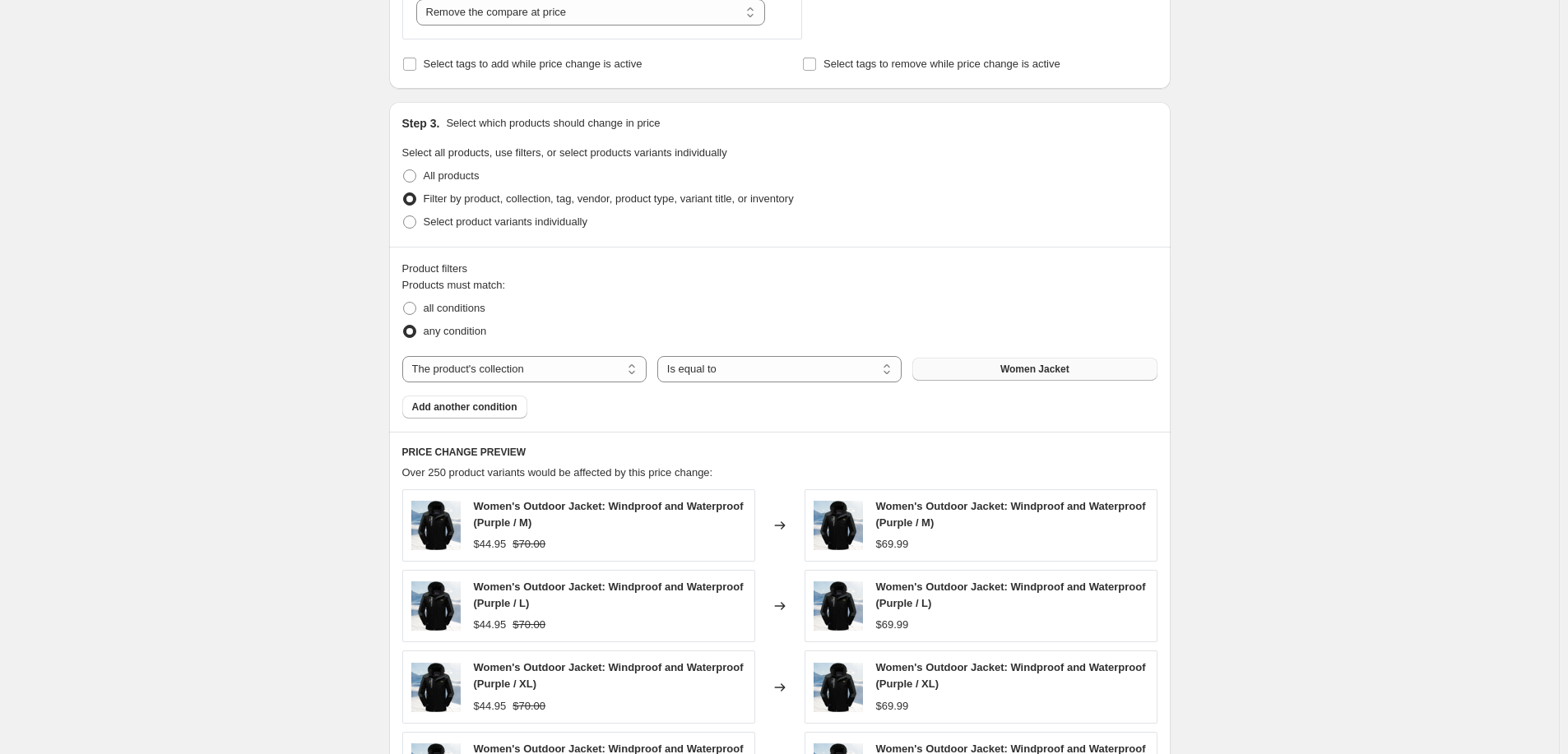
click at [1042, 364] on span "Women Jacket" at bounding box center [1034, 369] width 69 height 13
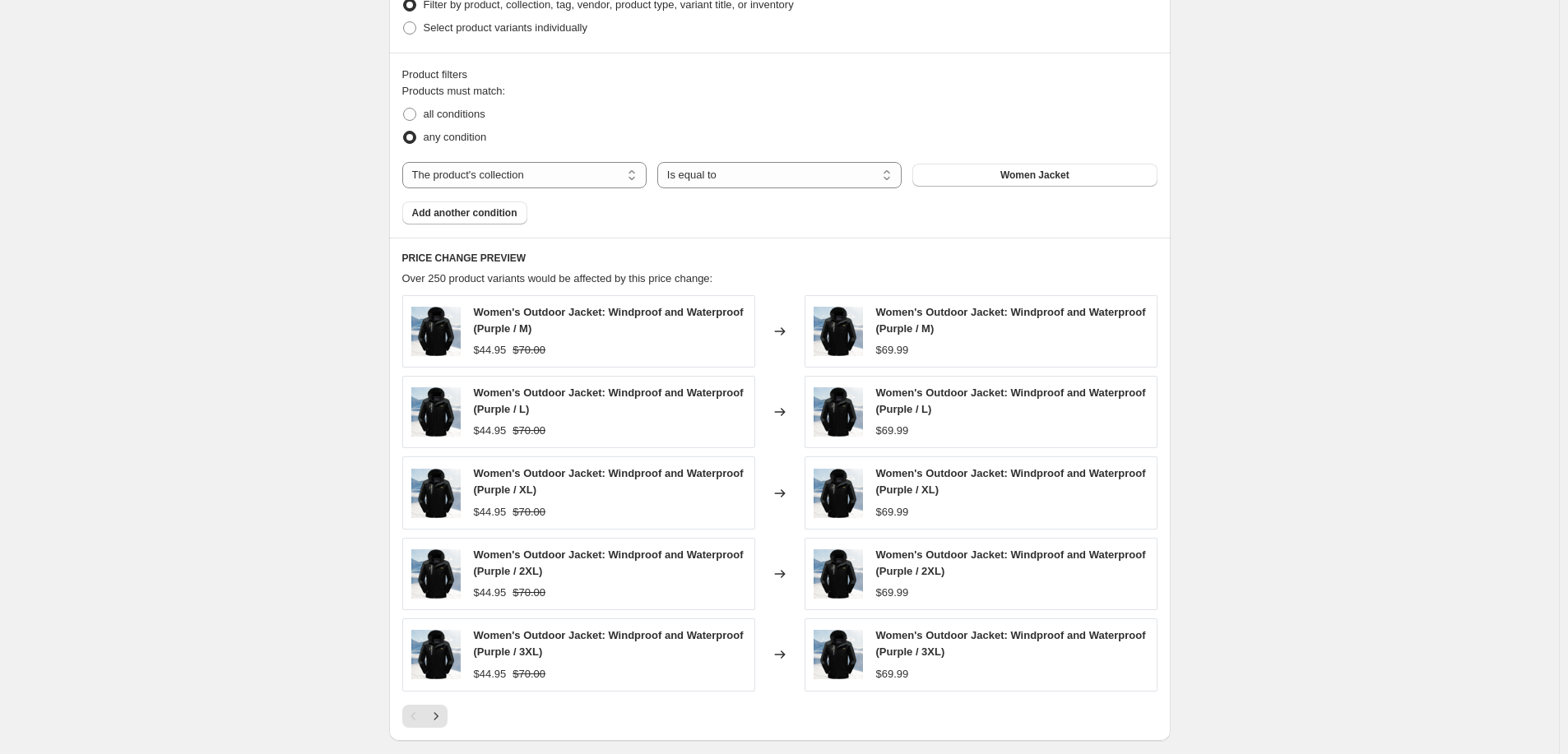
scroll to position [950, 0]
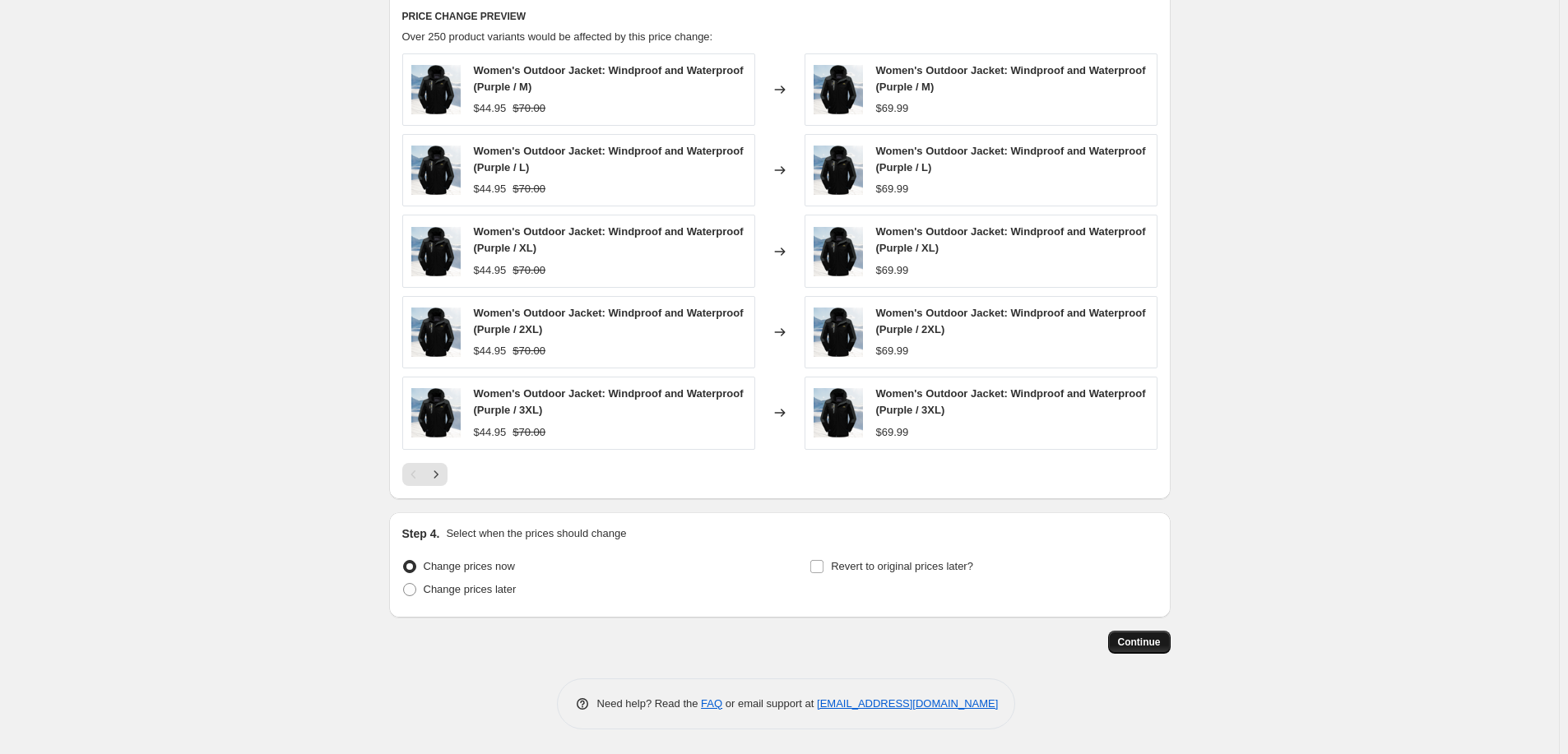
click at [1140, 631] on button "Continue" at bounding box center [1139, 643] width 63 height 23
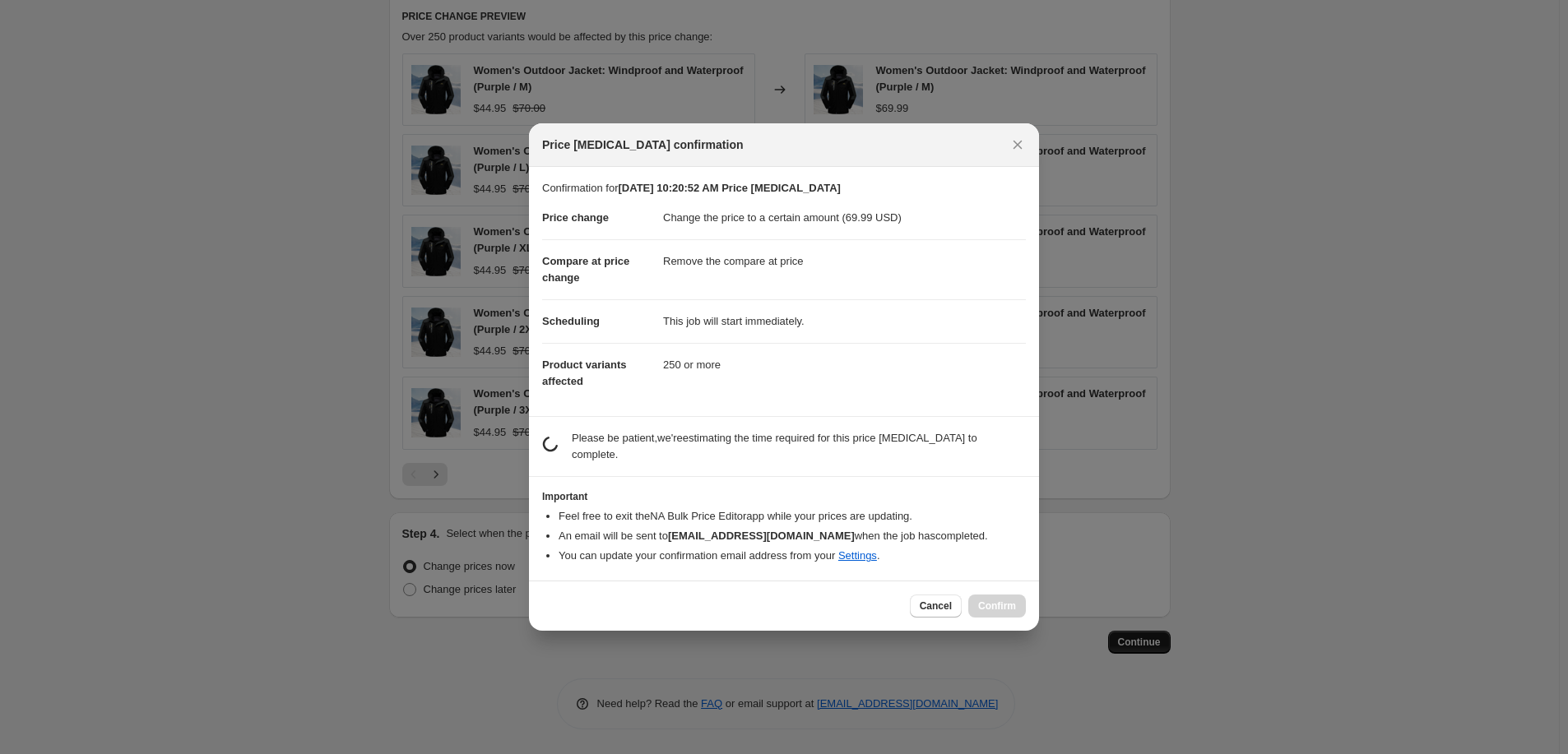
scroll to position [0, 0]
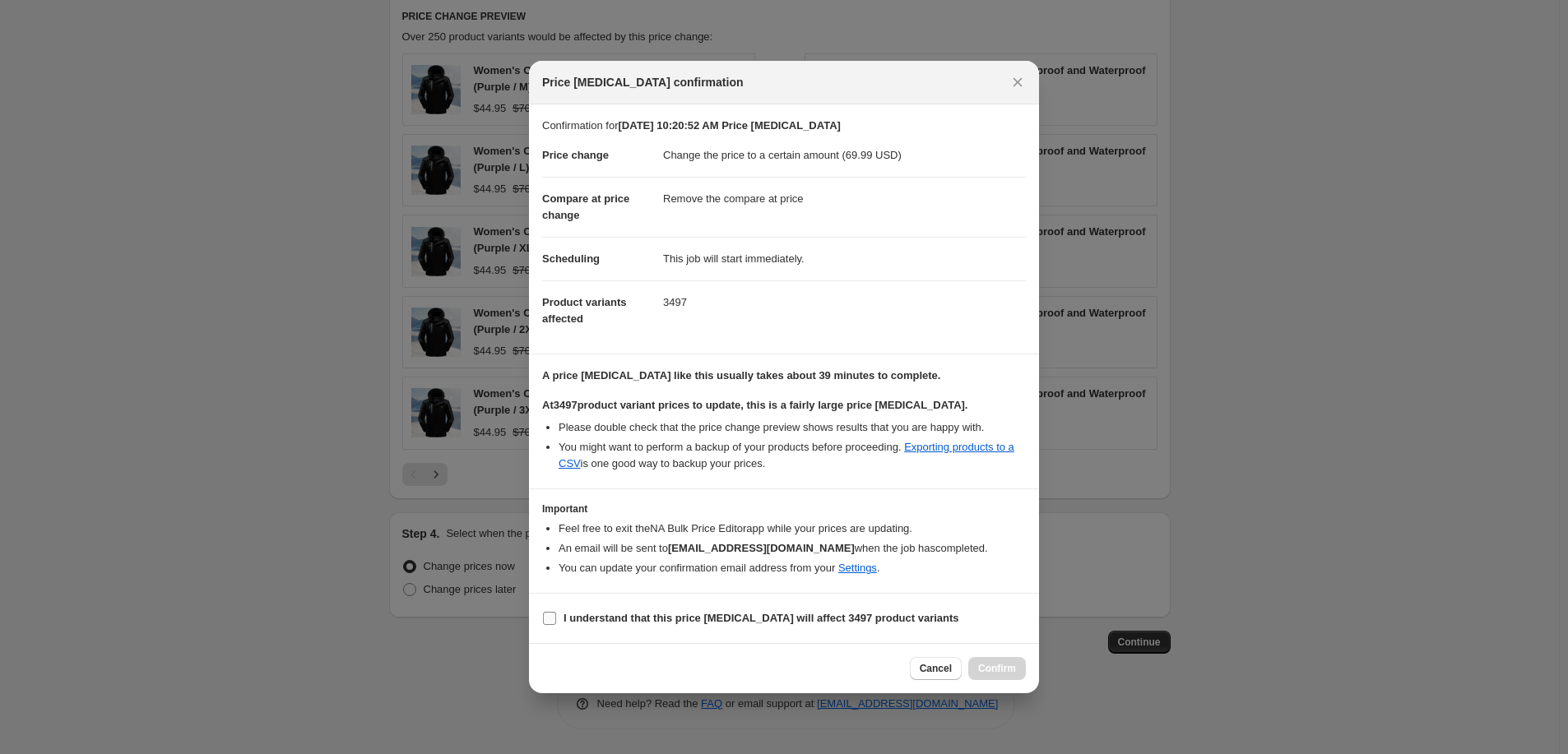
click at [600, 615] on b "I understand that this price [MEDICAL_DATA] will affect 3497 product variants" at bounding box center [761, 618] width 396 height 12
click at [556, 615] on input "I understand that this price [MEDICAL_DATA] will affect 3497 product variants" at bounding box center [549, 618] width 13 height 13
checkbox input "true"
click at [1004, 661] on button "Confirm" at bounding box center [997, 668] width 57 height 23
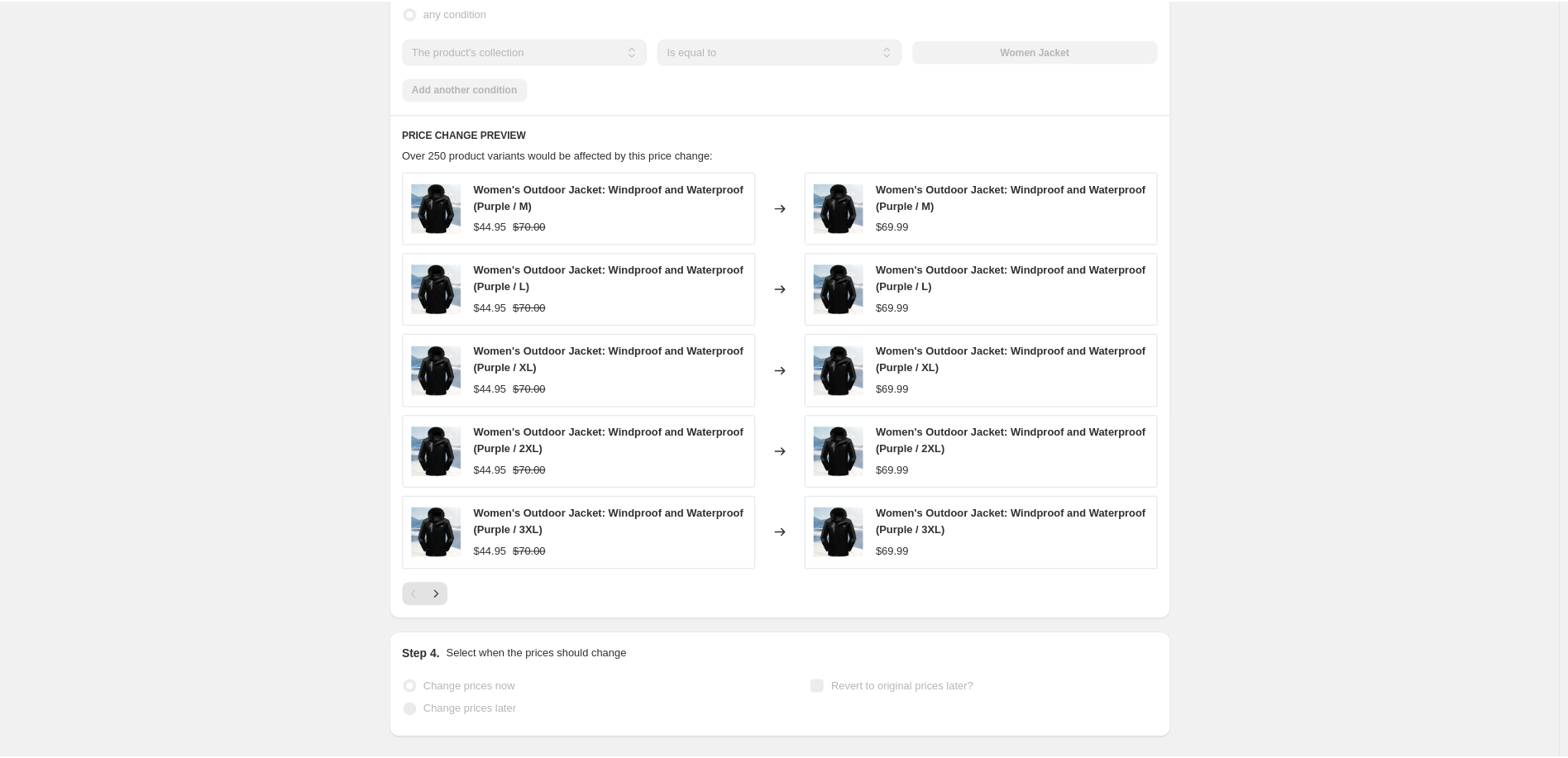
scroll to position [997, 0]
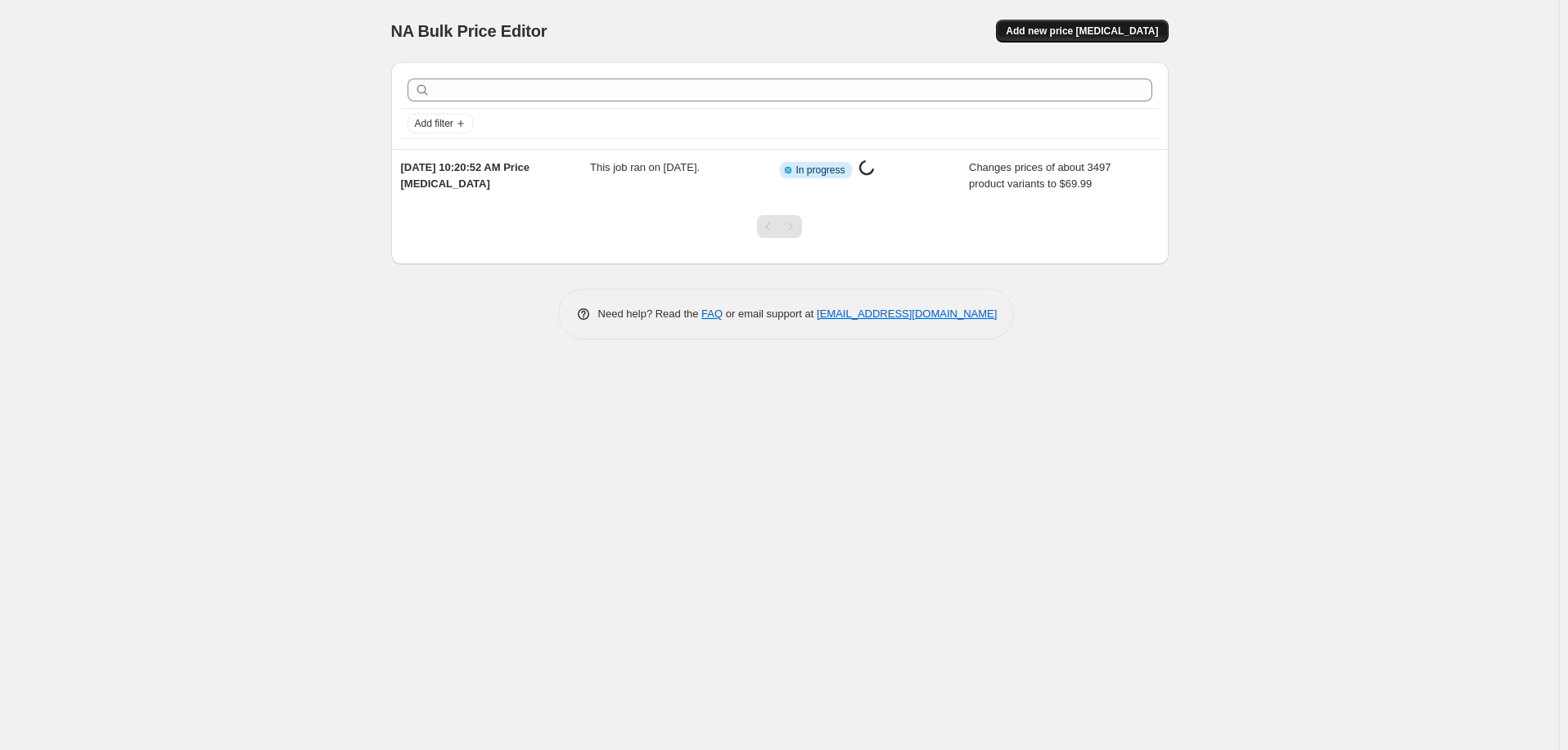
click at [1124, 25] on button "Add new price [MEDICAL_DATA]" at bounding box center [1082, 31] width 172 height 23
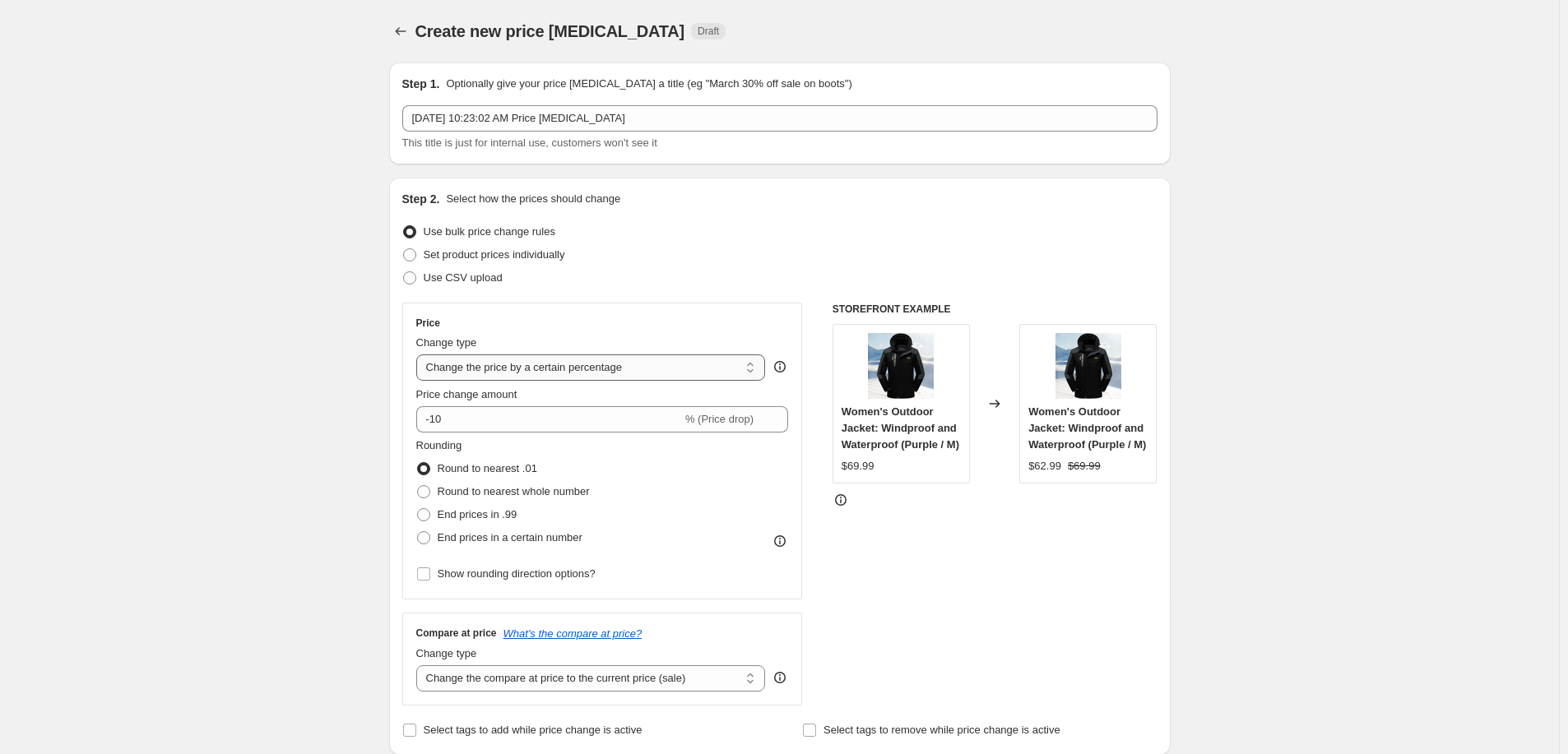
click at [520, 366] on select "Change the price to a certain amount Change the price by a certain amount Chang…" at bounding box center [591, 368] width 349 height 26
select select "to"
click at [420, 355] on select "Change the price to a certain amount Change the price by a certain amount Chang…" at bounding box center [591, 368] width 349 height 26
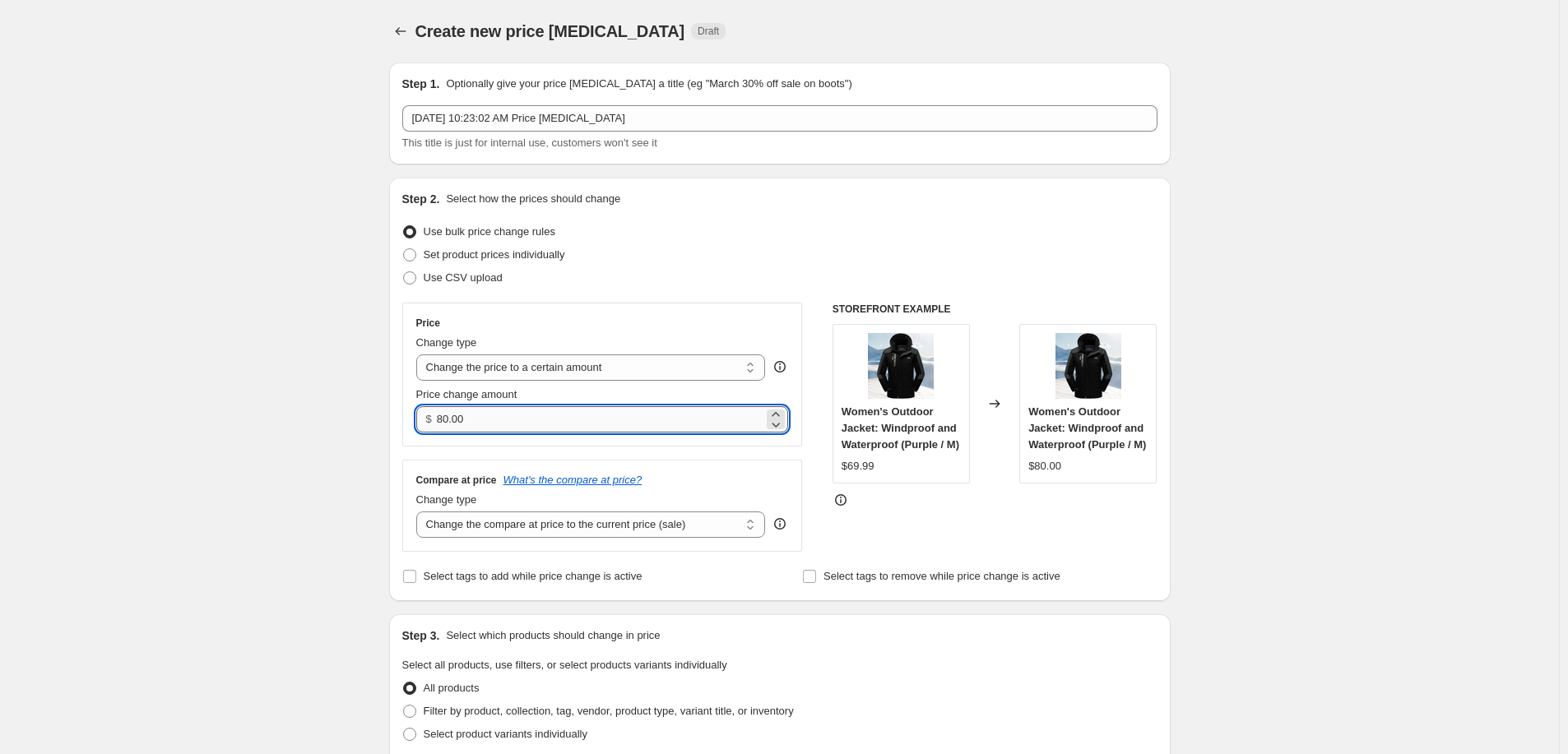
click at [490, 423] on input "80.00" at bounding box center [600, 420] width 326 height 26
type input "39.99"
click at [474, 516] on select "Change the compare at price to the current price (sale) Change the compare at p…" at bounding box center [591, 525] width 349 height 26
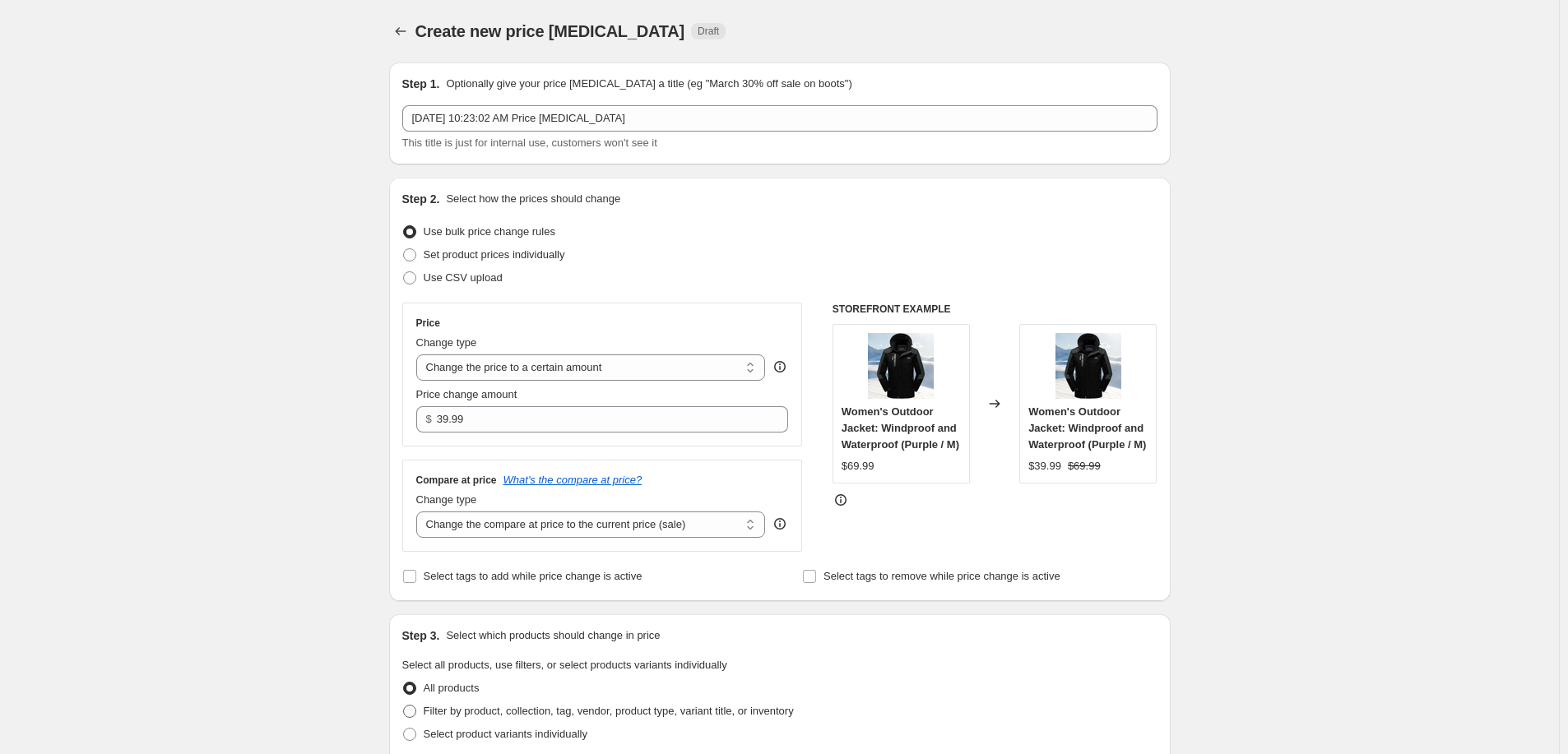
select select "remove"
click at [420, 512] on select "Change the compare at price to the current price (sale) Change the compare at p…" at bounding box center [591, 525] width 349 height 26
click at [286, 548] on div "Create new price change job. This page is ready Create new price change job Dra…" at bounding box center [780, 758] width 1559 height 1518
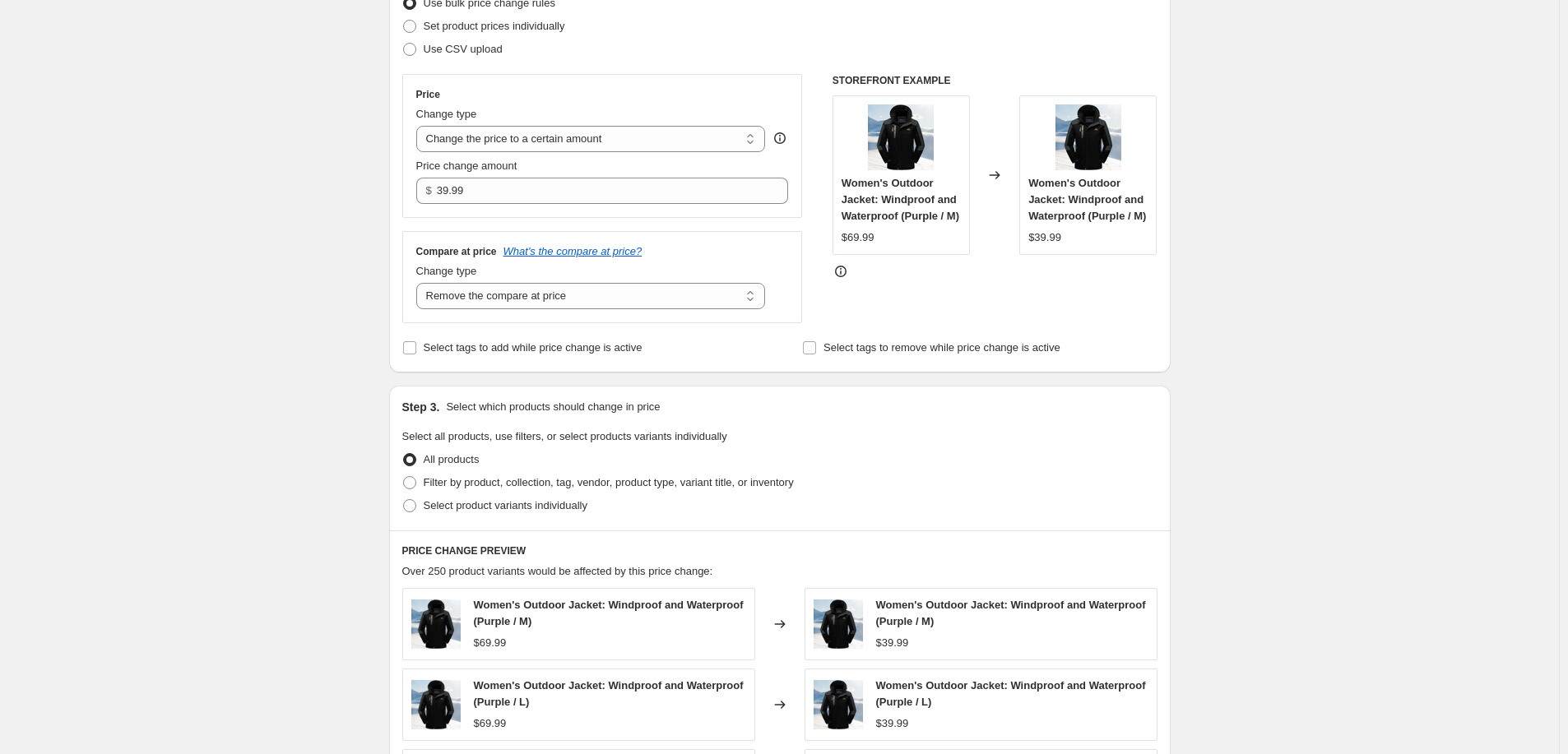
scroll to position [351, 0]
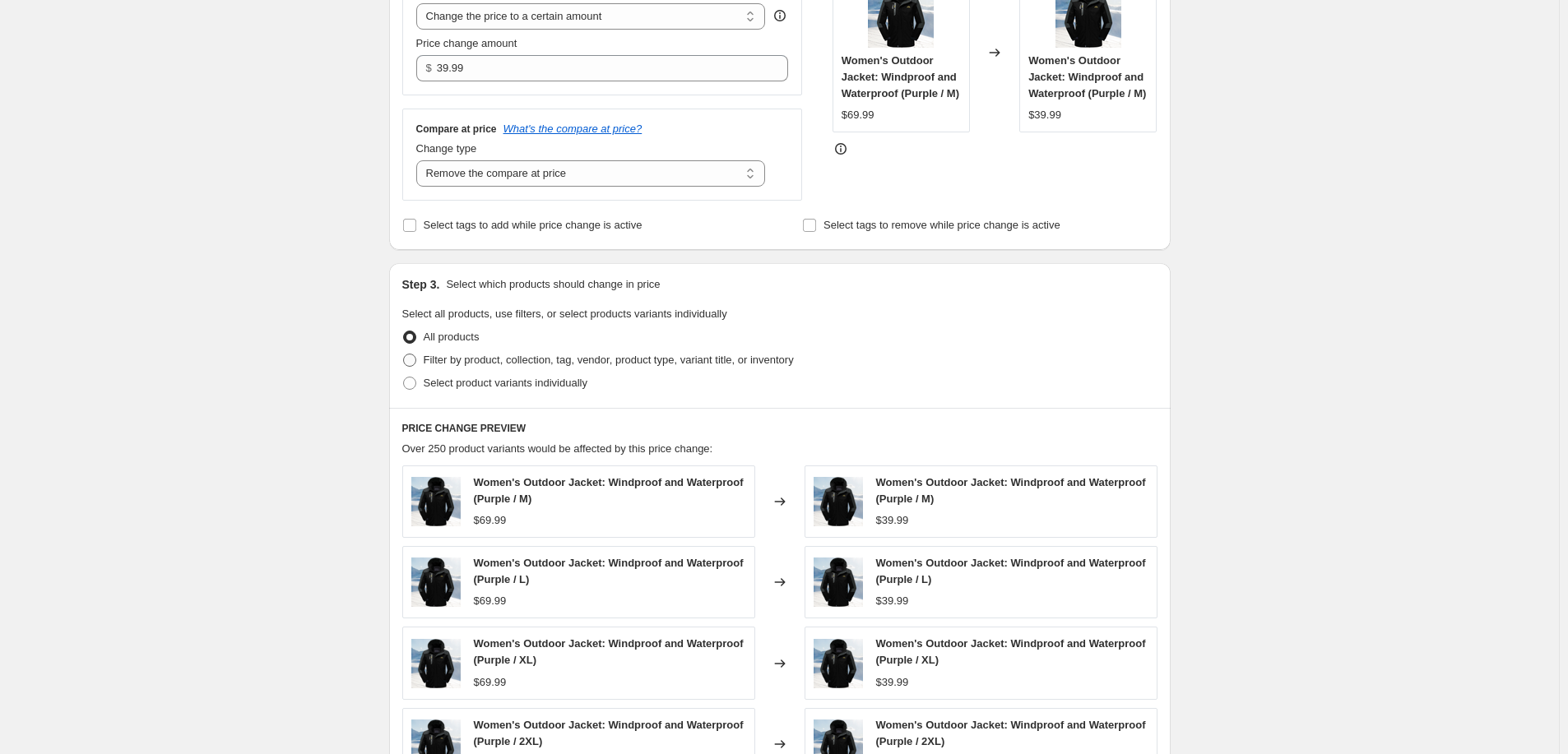
click at [443, 357] on span "Filter by product, collection, tag, vendor, product type, variant title, or inv…" at bounding box center [609, 360] width 370 height 12
click at [404, 355] on input "Filter by product, collection, tag, vendor, product type, variant title, or inv…" at bounding box center [403, 354] width 1 height 1
radio input "true"
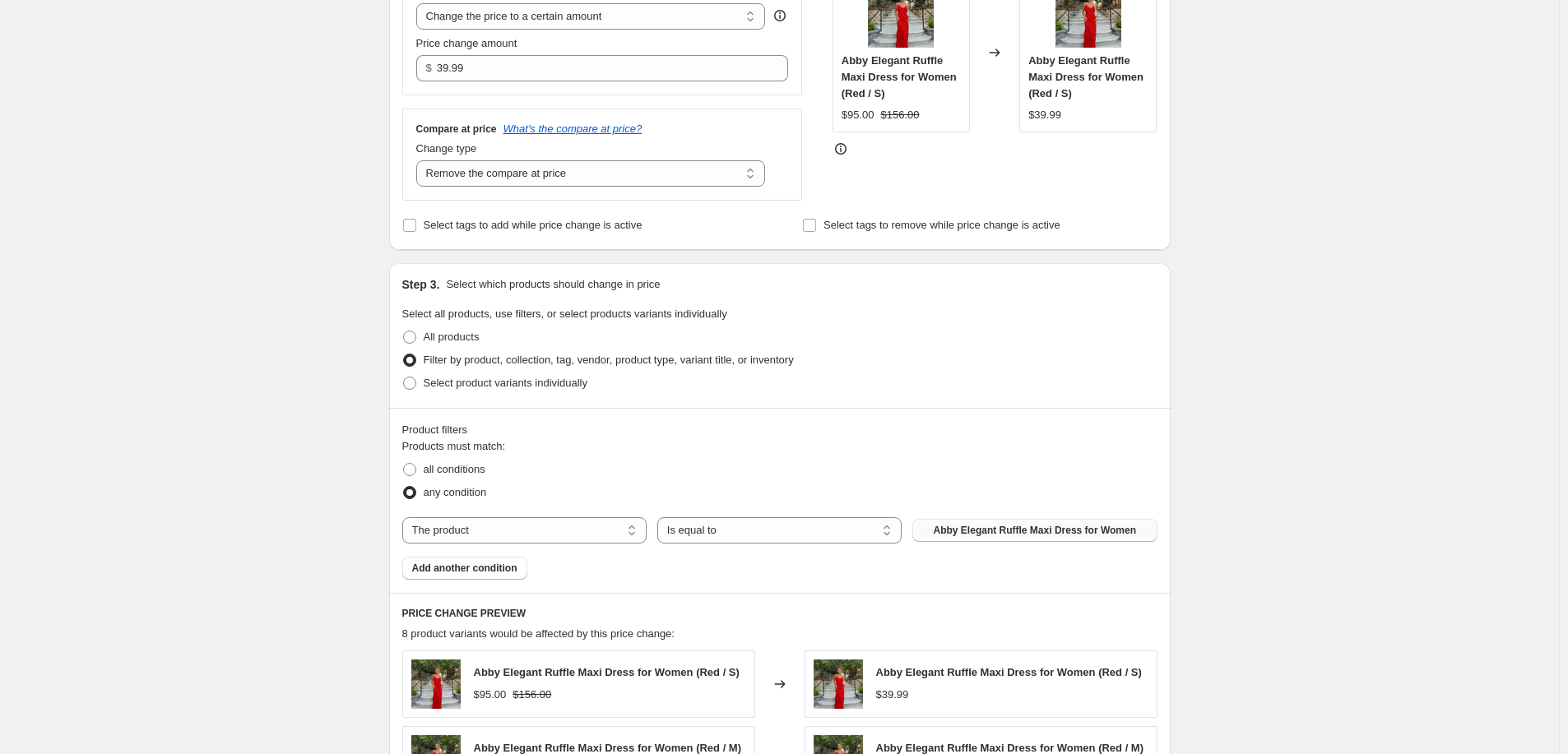
click at [1101, 527] on span "Abby Elegant Ruffle Maxi Dress for Women" at bounding box center [1035, 530] width 203 height 13
click at [467, 531] on select "The product The product's collection The product's tag The product's vendor The…" at bounding box center [524, 531] width 244 height 26
click at [623, 532] on select "The product The product's collection The product's tag The product's vendor The…" at bounding box center [524, 531] width 244 height 26
click at [623, 532] on select "The product The product's collection The product's tag The product's vendor The…" at bounding box center [524, 531] width 244 height 26
select select "collection"
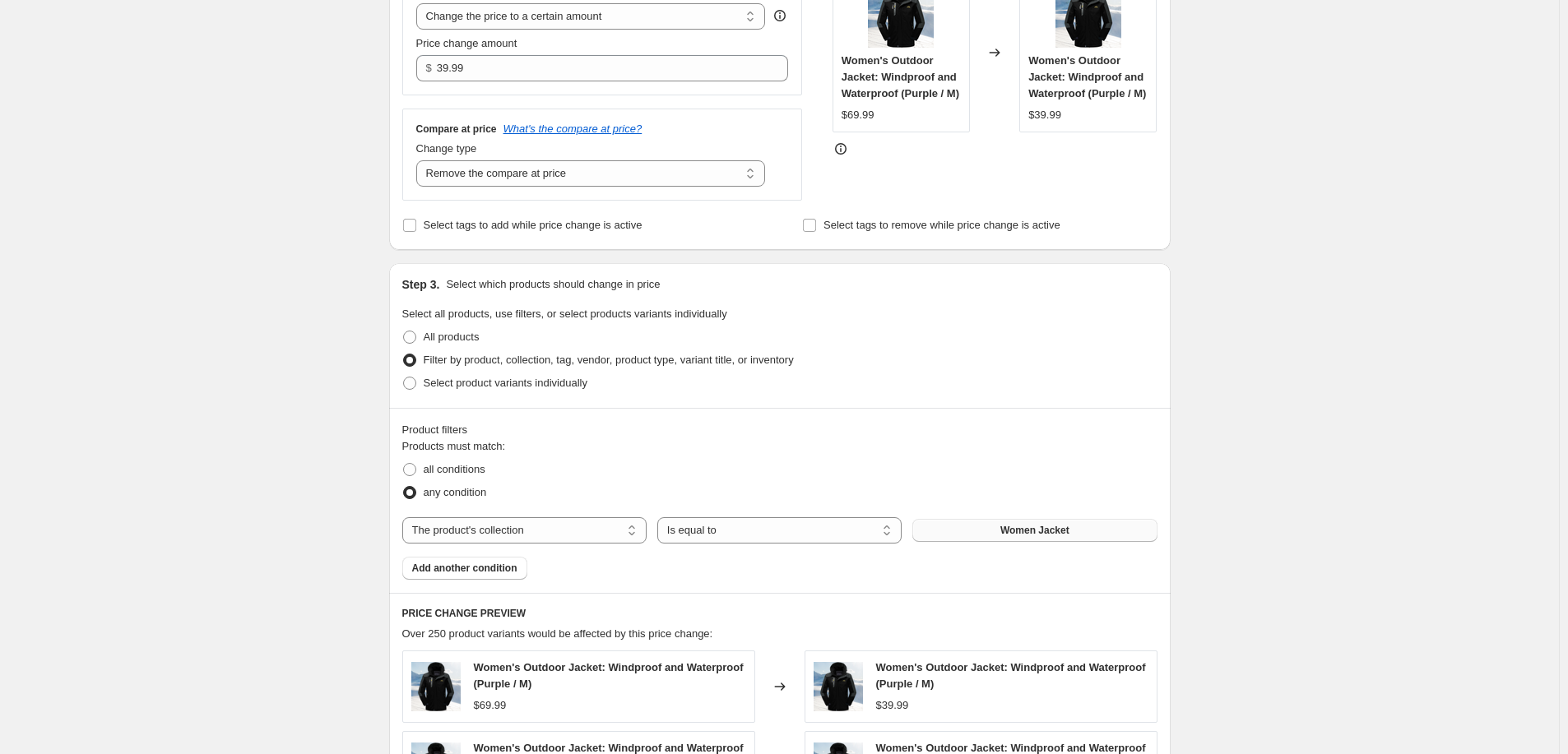
click at [1036, 530] on span "Women Jacket" at bounding box center [1034, 530] width 69 height 13
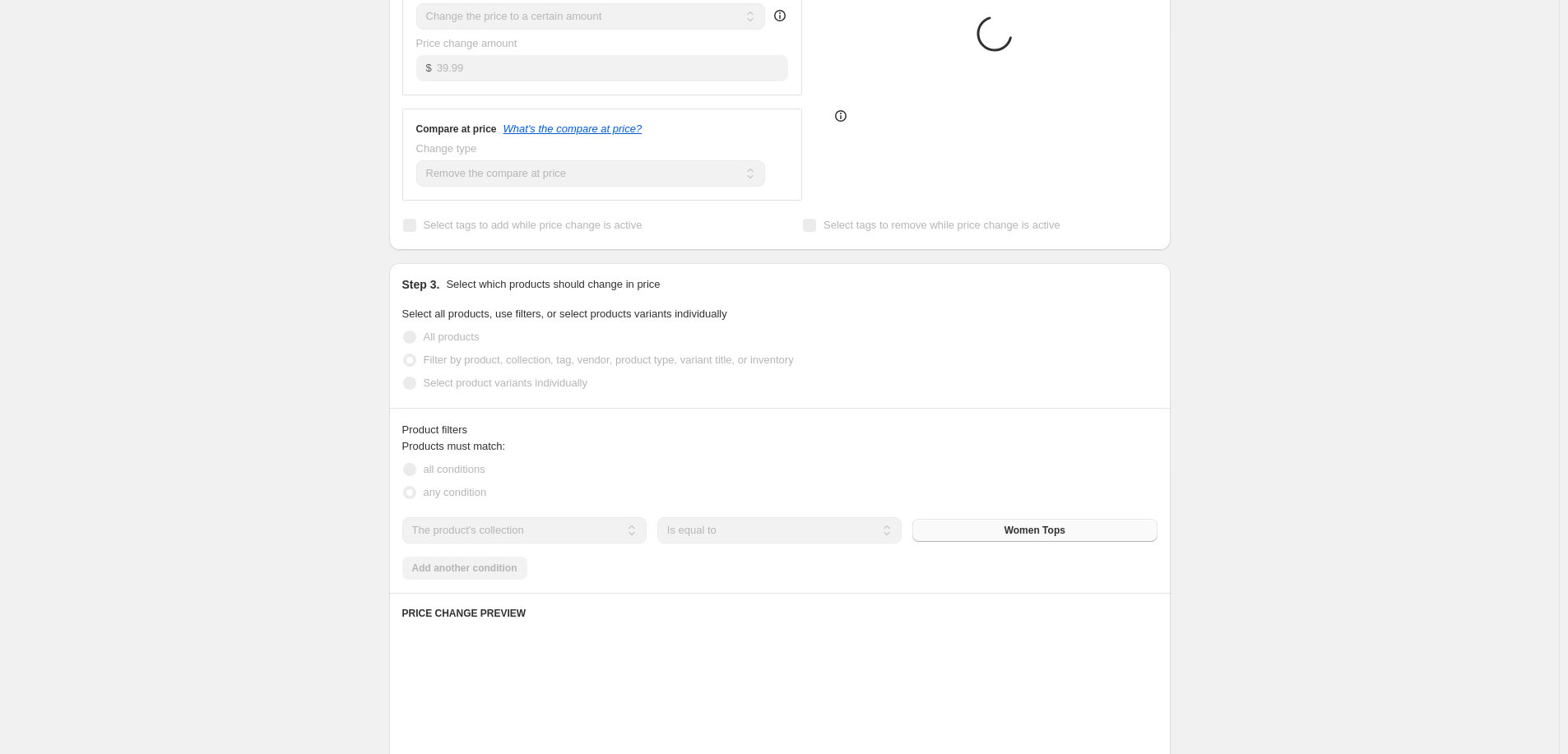
click at [296, 306] on div "Create new price change job. This page is ready Create new price change job Dra…" at bounding box center [780, 487] width 1559 height 1676
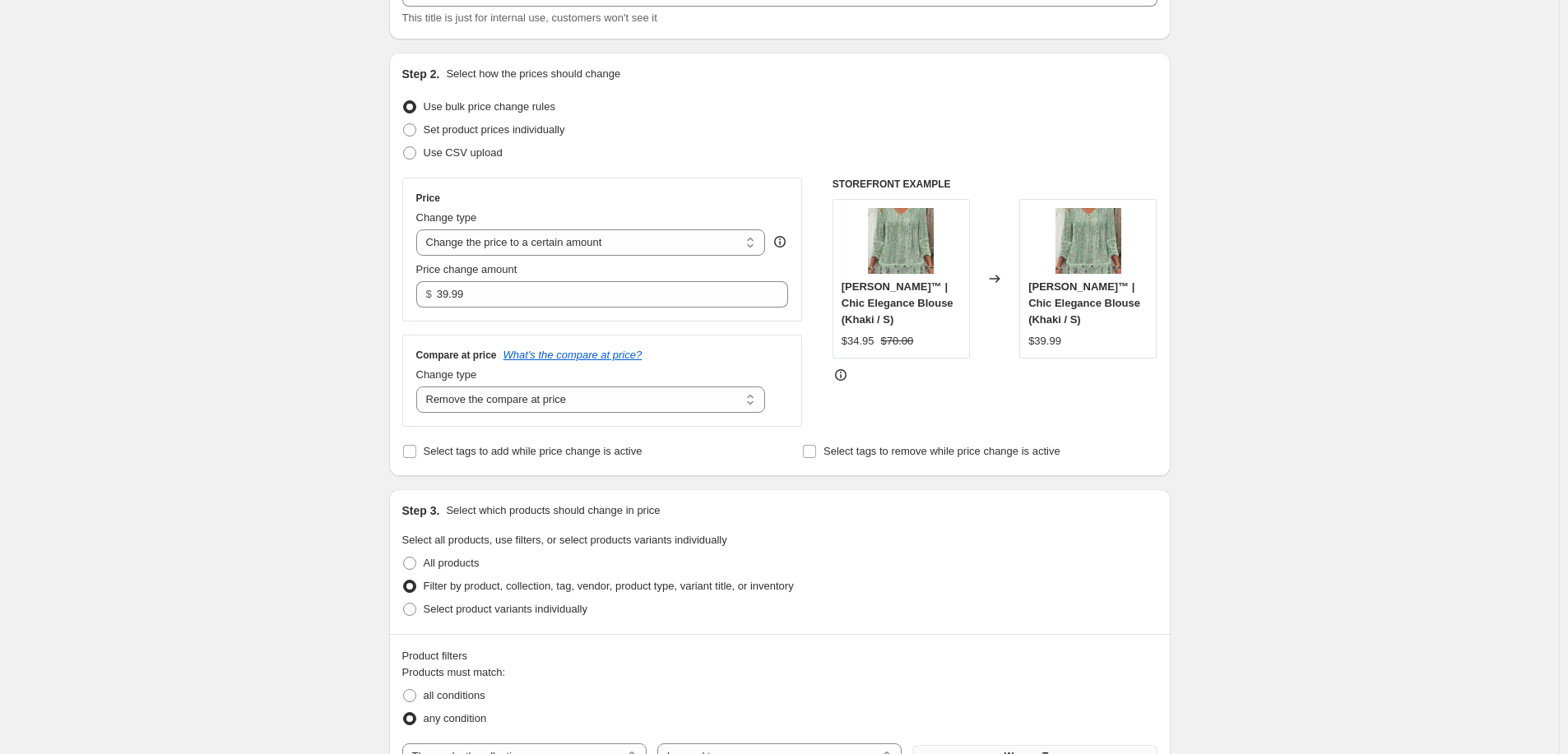
scroll to position [0, 0]
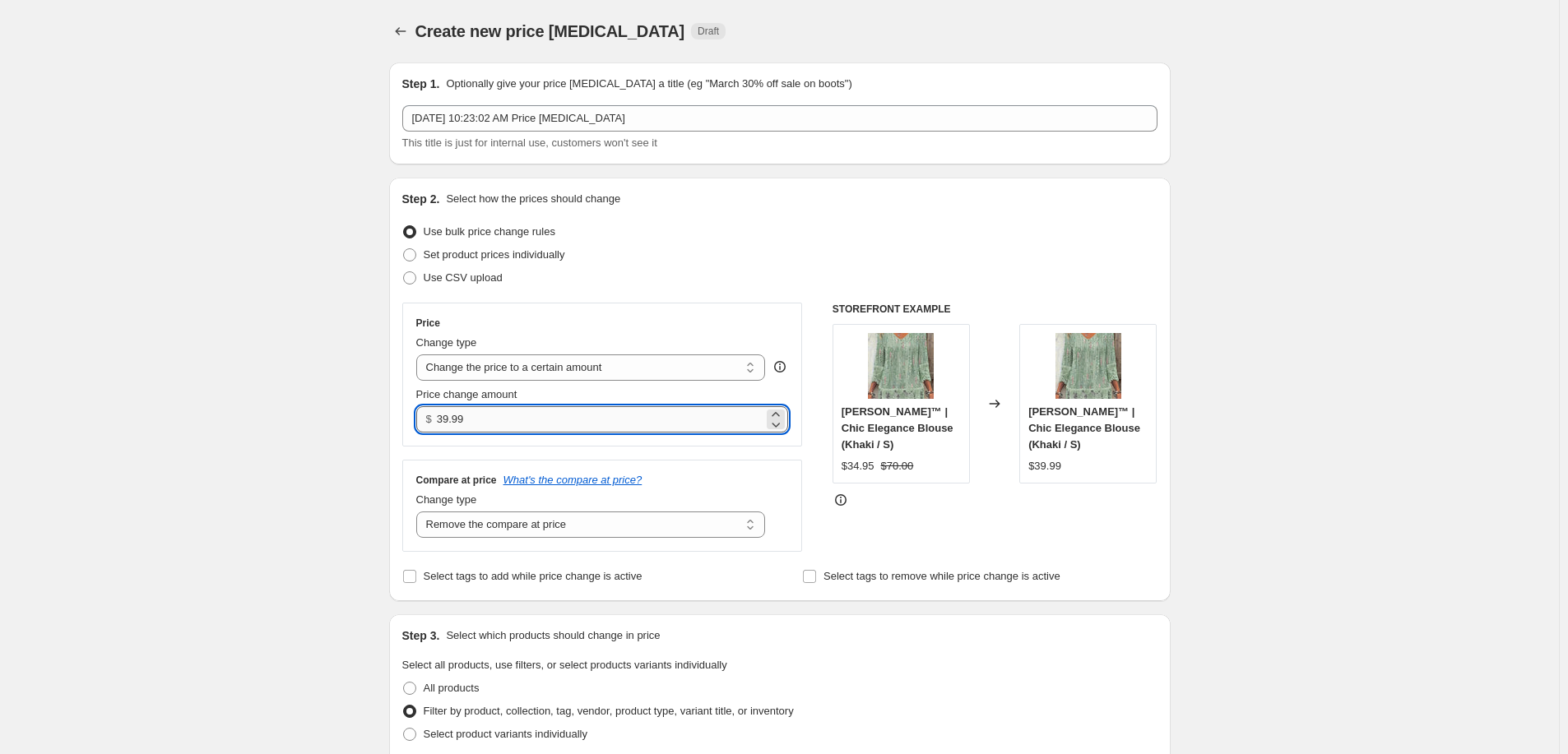
click at [463, 419] on input "39.99" at bounding box center [600, 420] width 326 height 26
drag, startPoint x: 495, startPoint y: 419, endPoint x: 393, endPoint y: 414, distance: 102.1
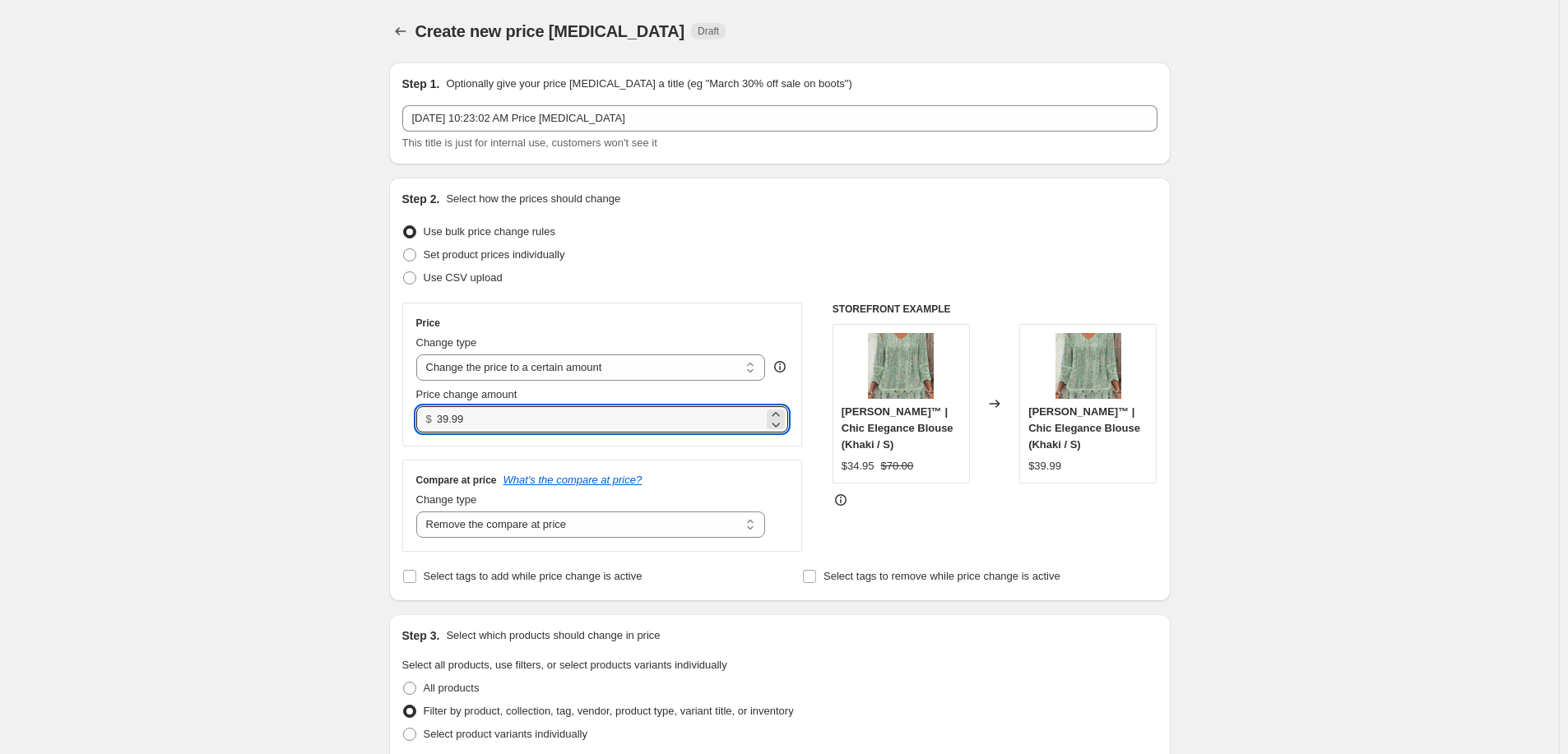
click at [393, 414] on div "Step 2. Select how the prices should change Use bulk price change rules Set pro…" at bounding box center [780, 390] width 781 height 423
type input "44.99"
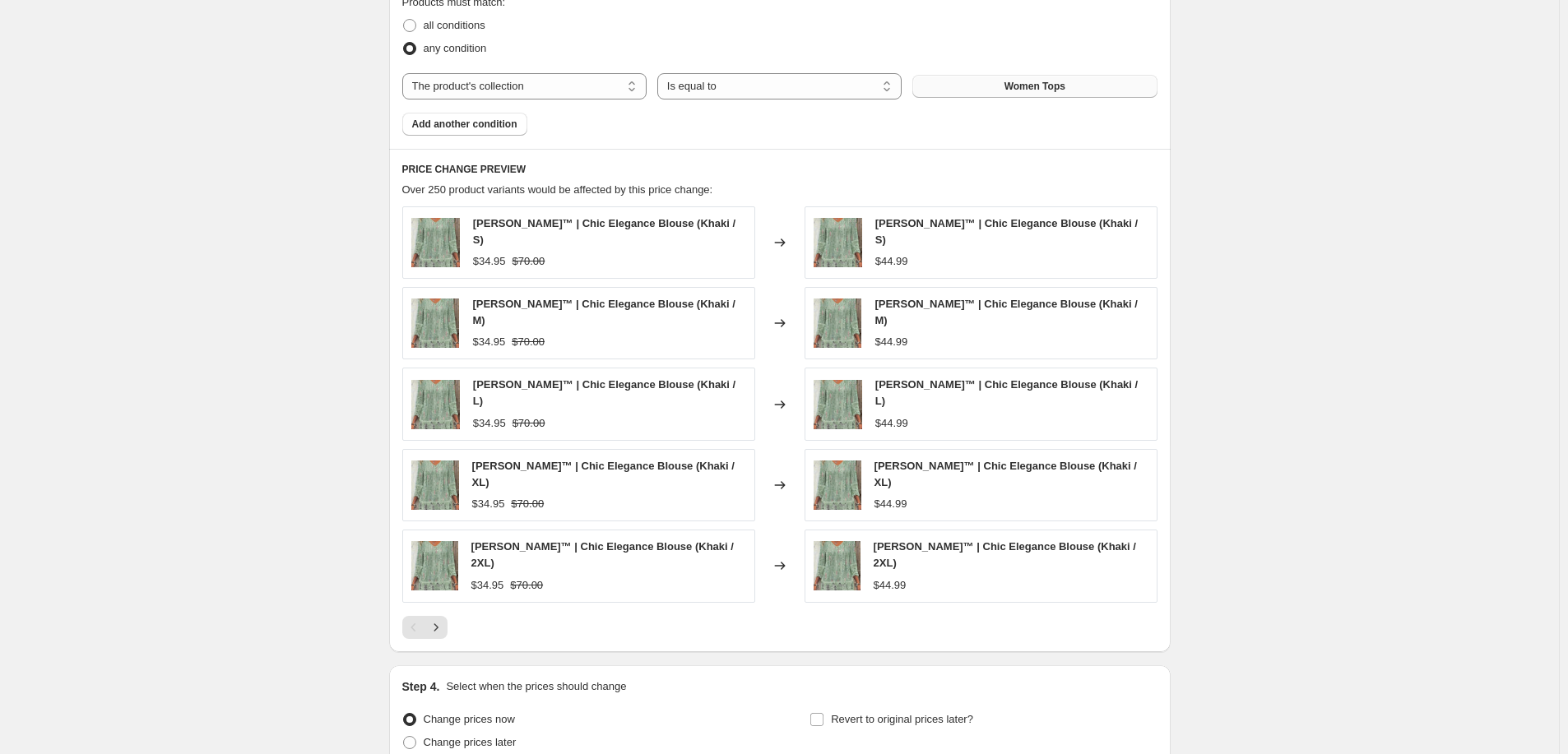
scroll to position [923, 0]
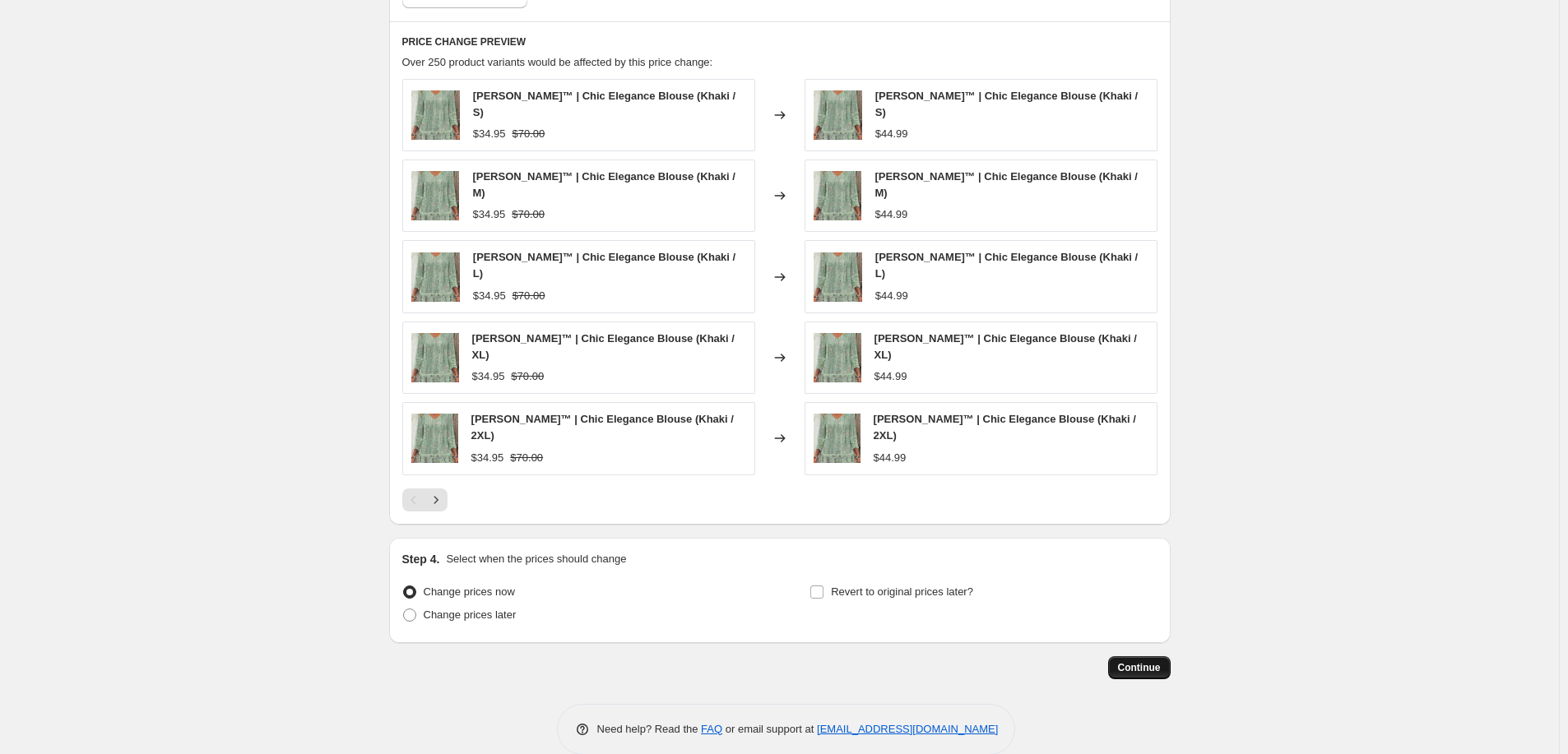
click at [1150, 661] on span "Continue" at bounding box center [1139, 668] width 43 height 13
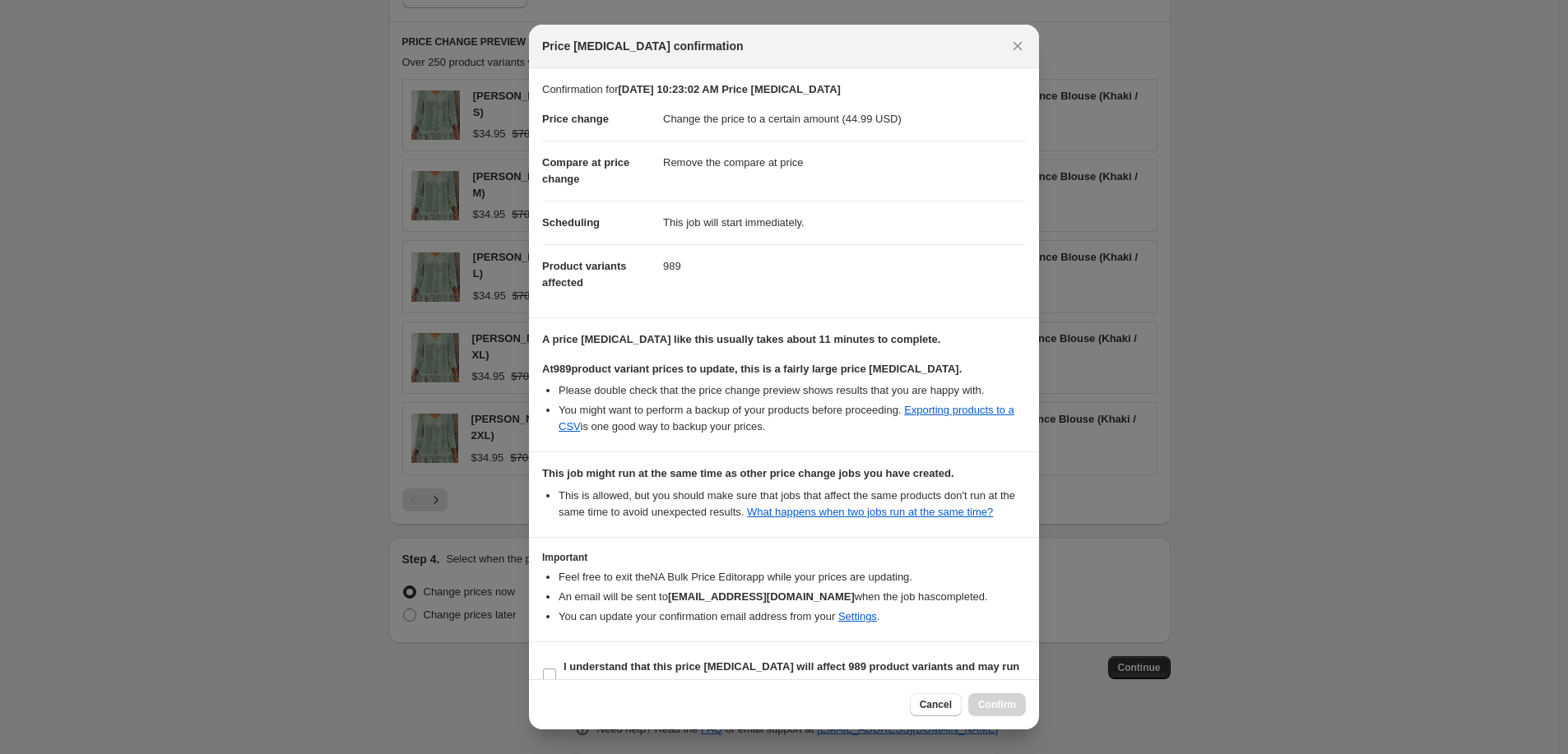
scroll to position [29, 0]
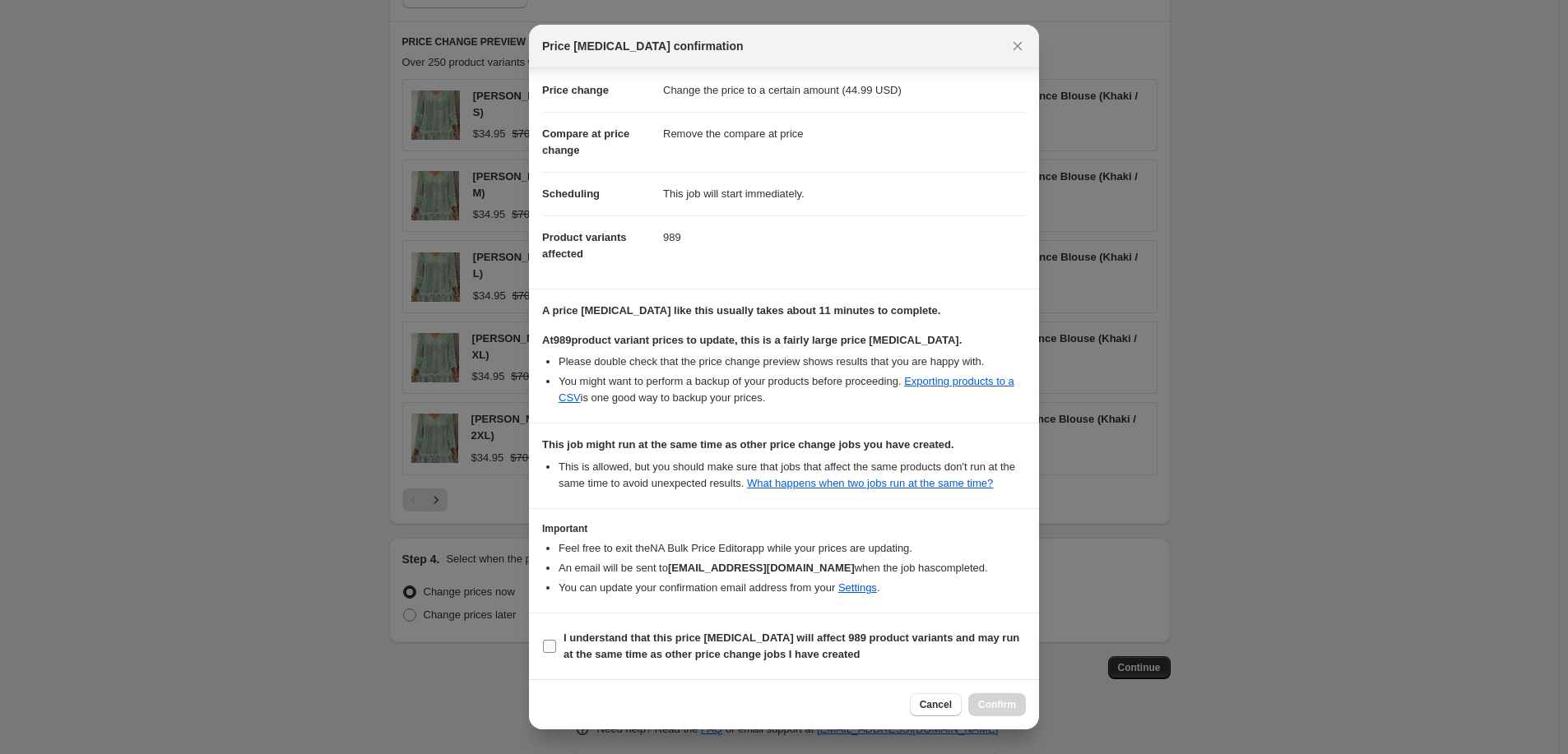
click at [885, 637] on b "I understand that this price change job will affect 989 product variants and ma…" at bounding box center [791, 646] width 456 height 29
click at [556, 640] on input "I understand that this price change job will affect 989 product variants and ma…" at bounding box center [549, 646] width 13 height 13
checkbox input "true"
click at [994, 701] on span "Confirm" at bounding box center [997, 705] width 38 height 13
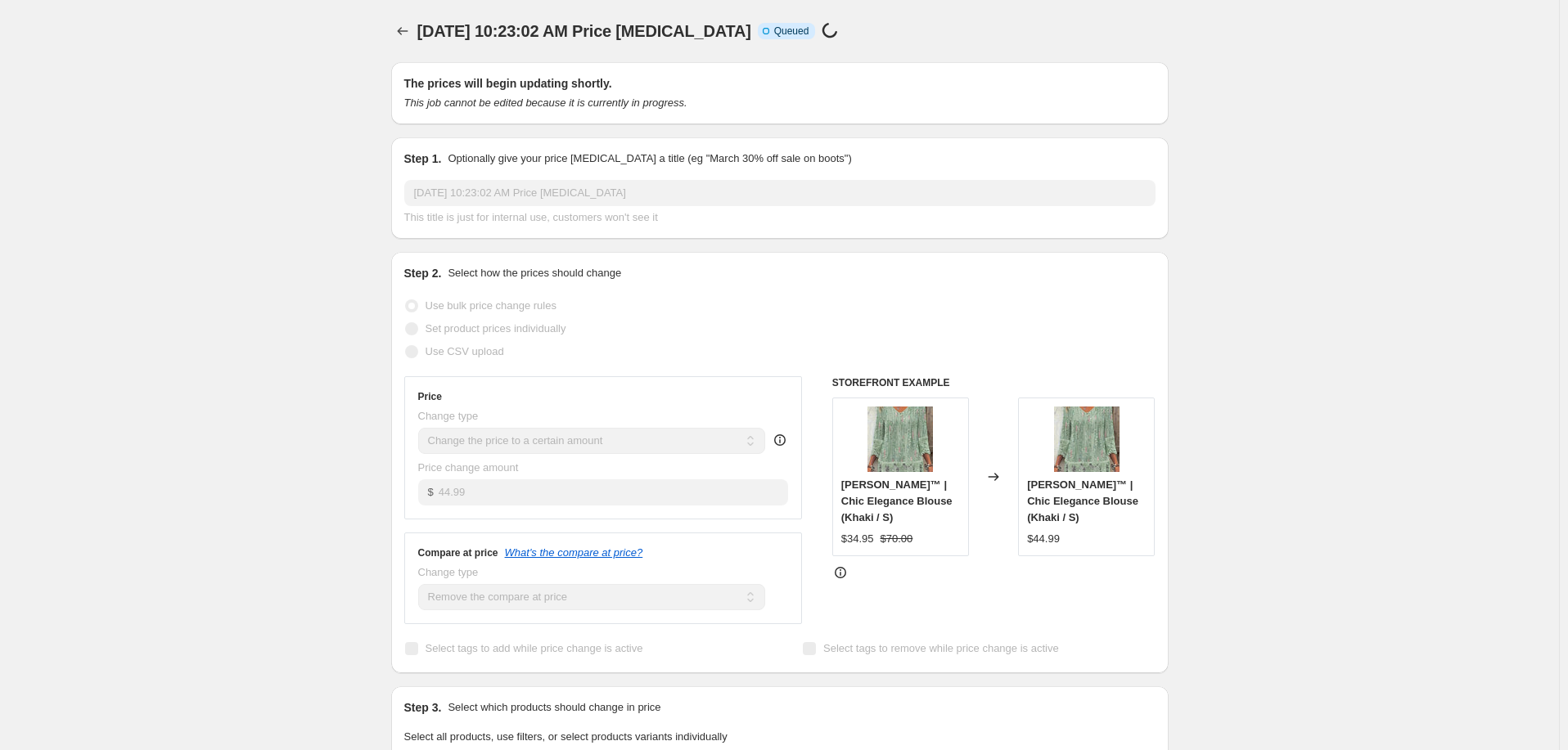
select select "remove"
select select "collection"
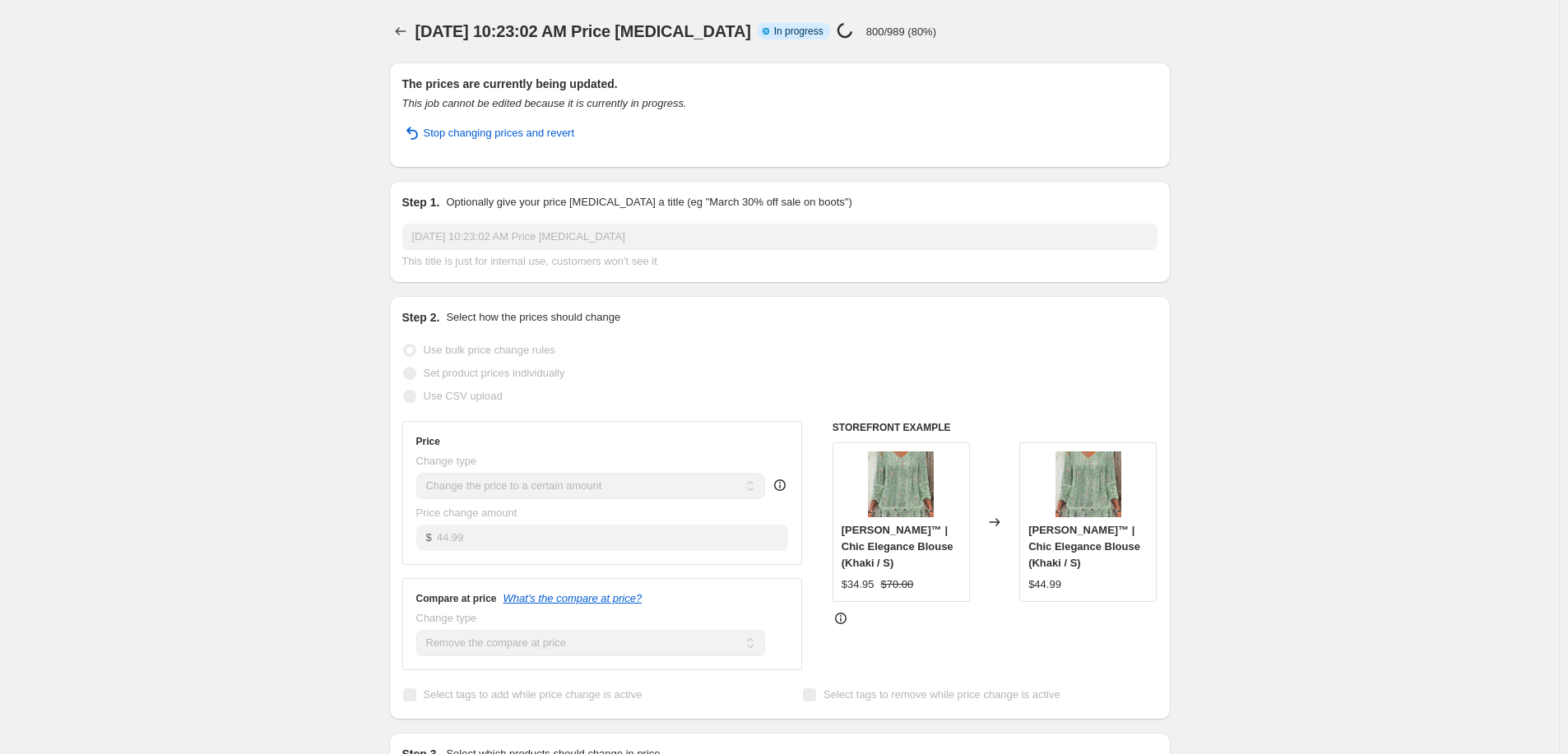
select select "remove"
select select "collection"
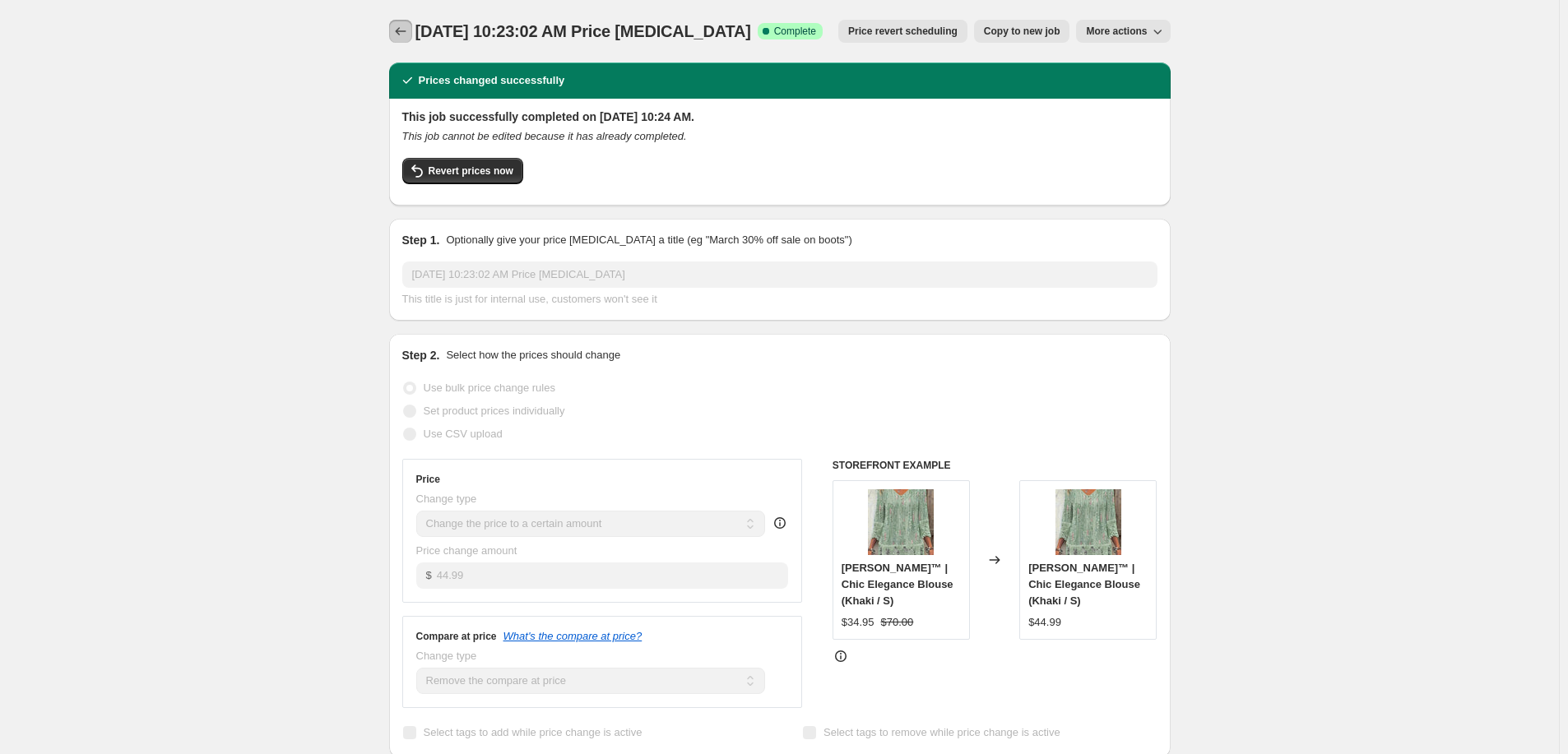
click at [394, 29] on button "Price change jobs" at bounding box center [400, 31] width 23 height 23
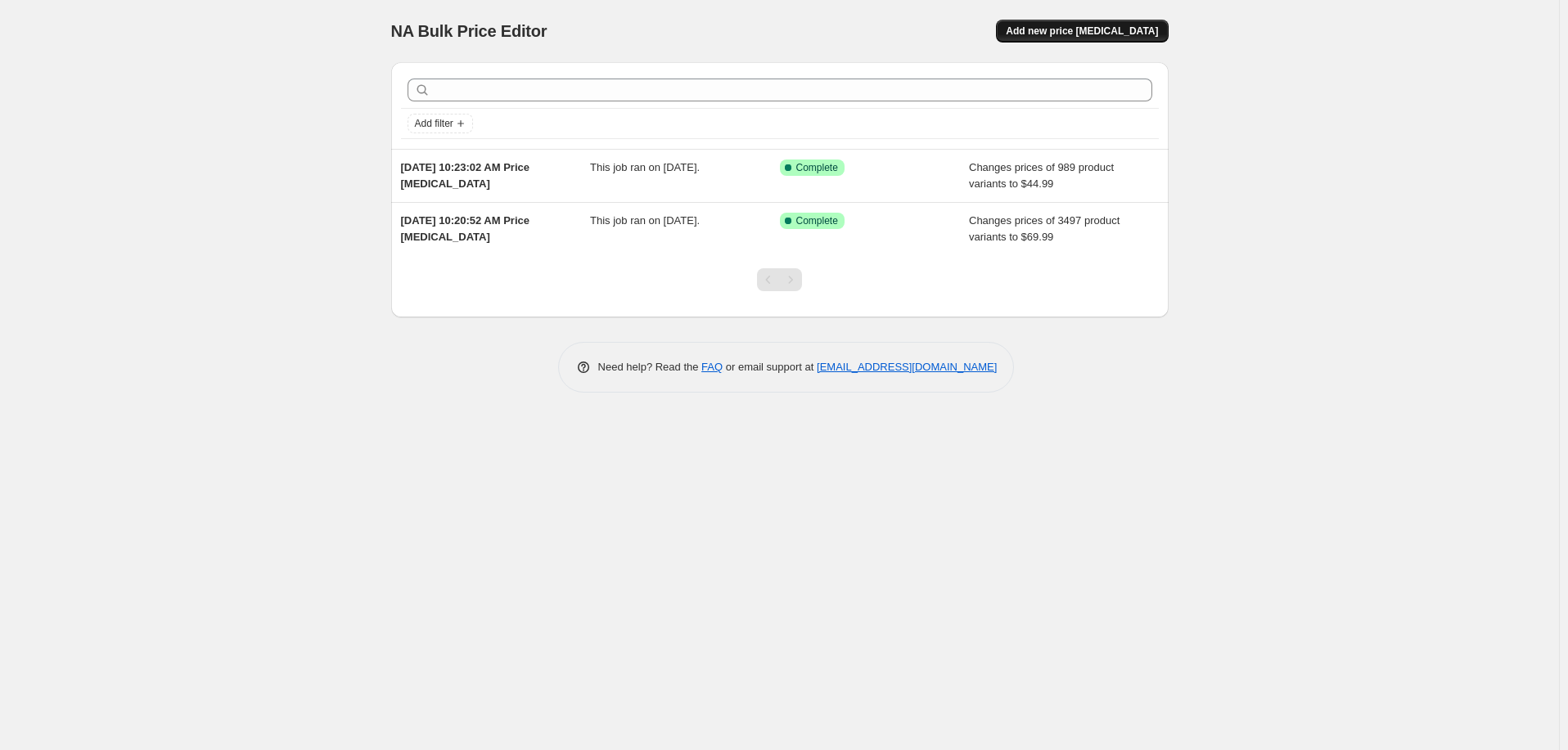
click at [1127, 20] on button "Add new price change job" at bounding box center [1082, 31] width 172 height 23
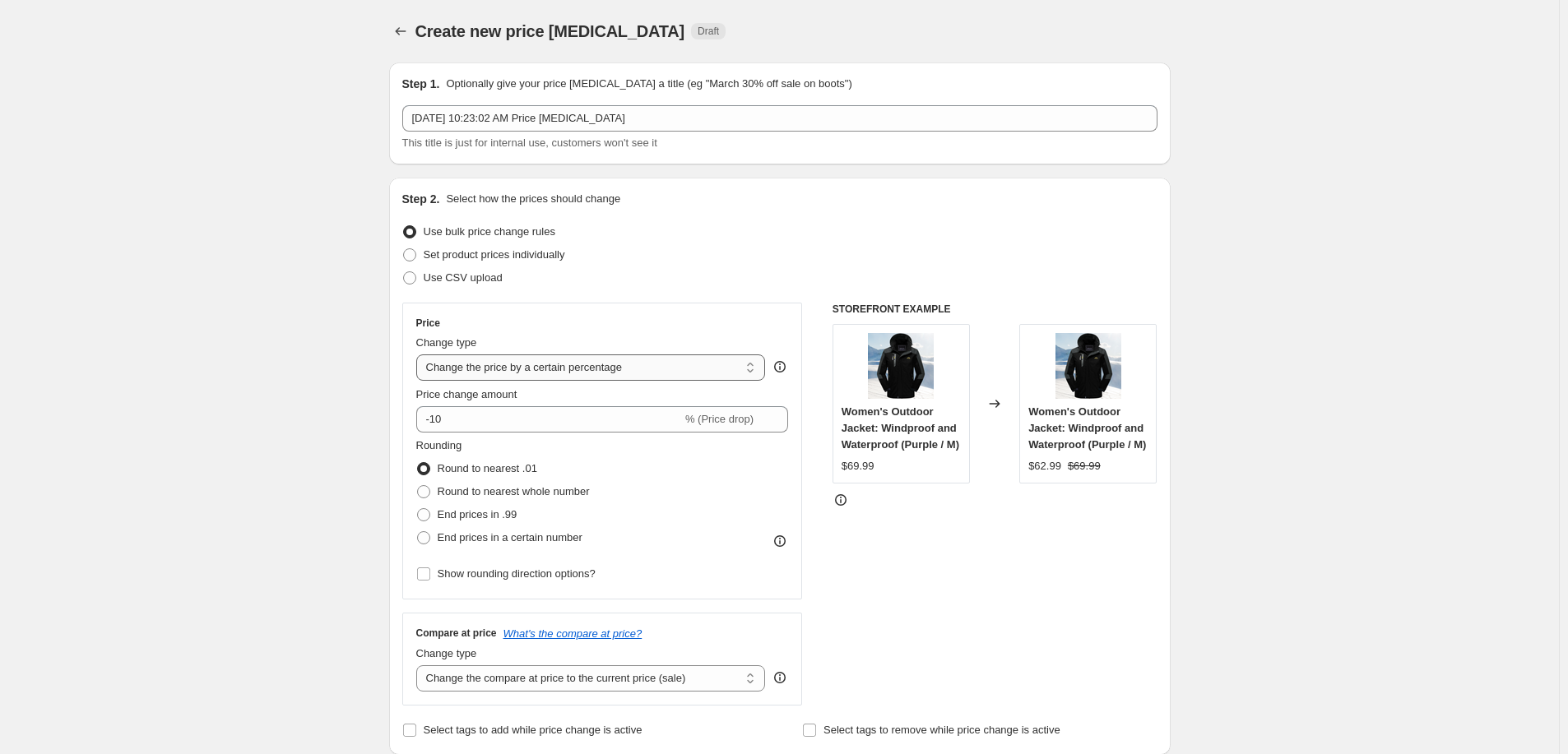
click at [509, 367] on select "Change the price to a certain amount Change the price by a certain amount Chang…" at bounding box center [591, 368] width 349 height 26
select select "to"
click at [420, 355] on select "Change the price to a certain amount Change the price by a certain amount Chang…" at bounding box center [591, 368] width 349 height 26
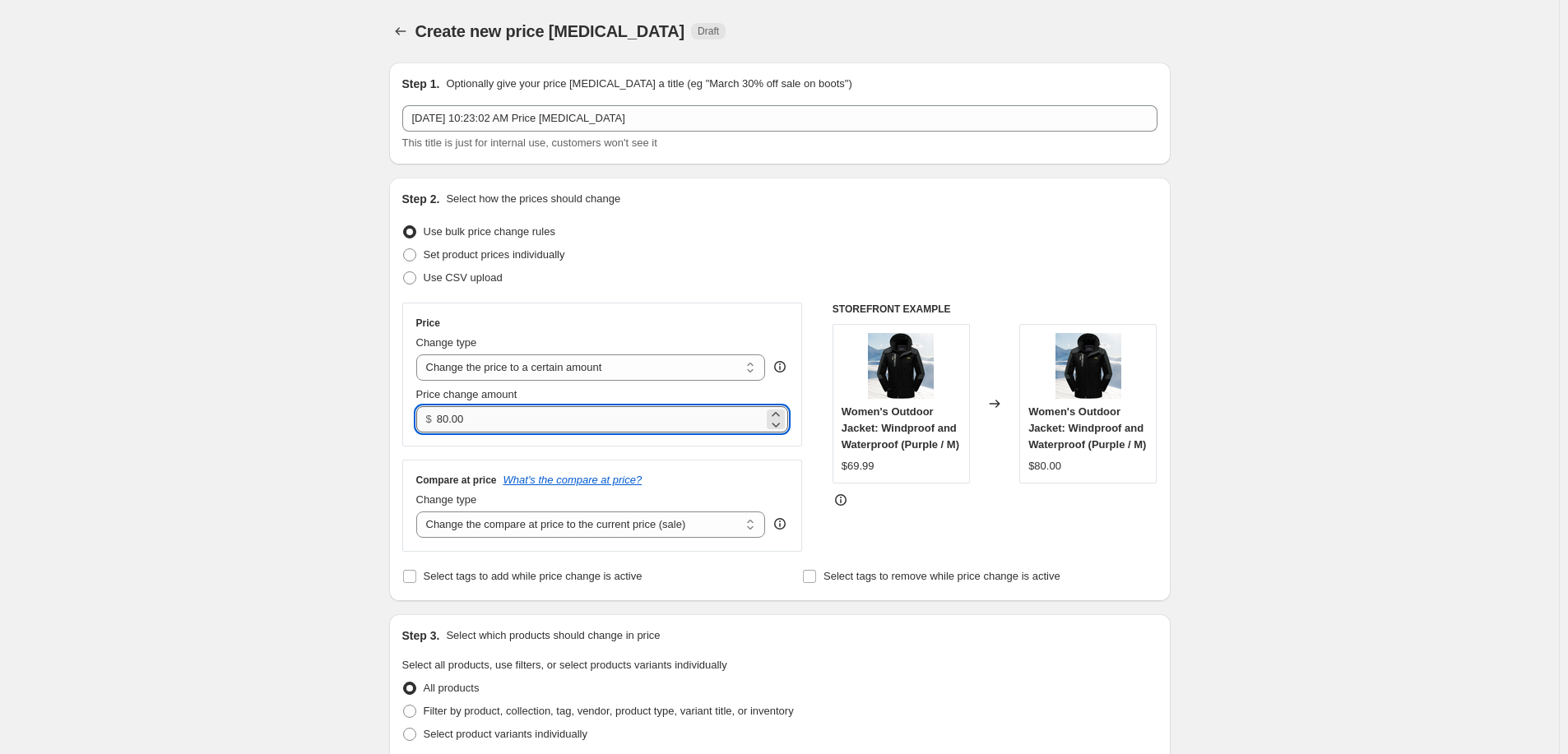
click at [476, 422] on input "80.00" at bounding box center [600, 420] width 326 height 26
click at [476, 422] on input "80.00" at bounding box center [600, 420] width 326 height 26
type input "44.99"
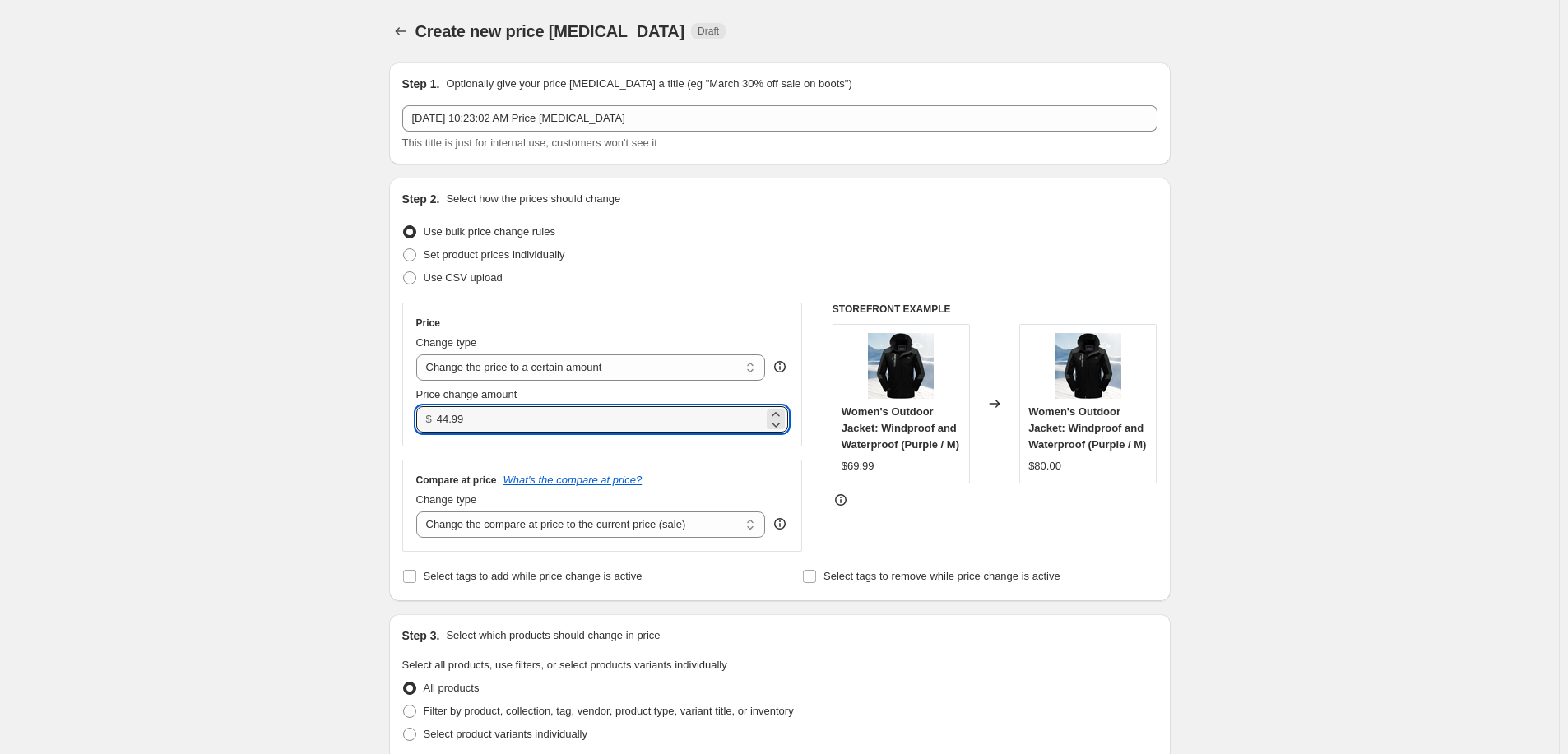
click at [319, 380] on div "Create new price change job. This page is ready Create new price change job Dra…" at bounding box center [780, 758] width 1559 height 1518
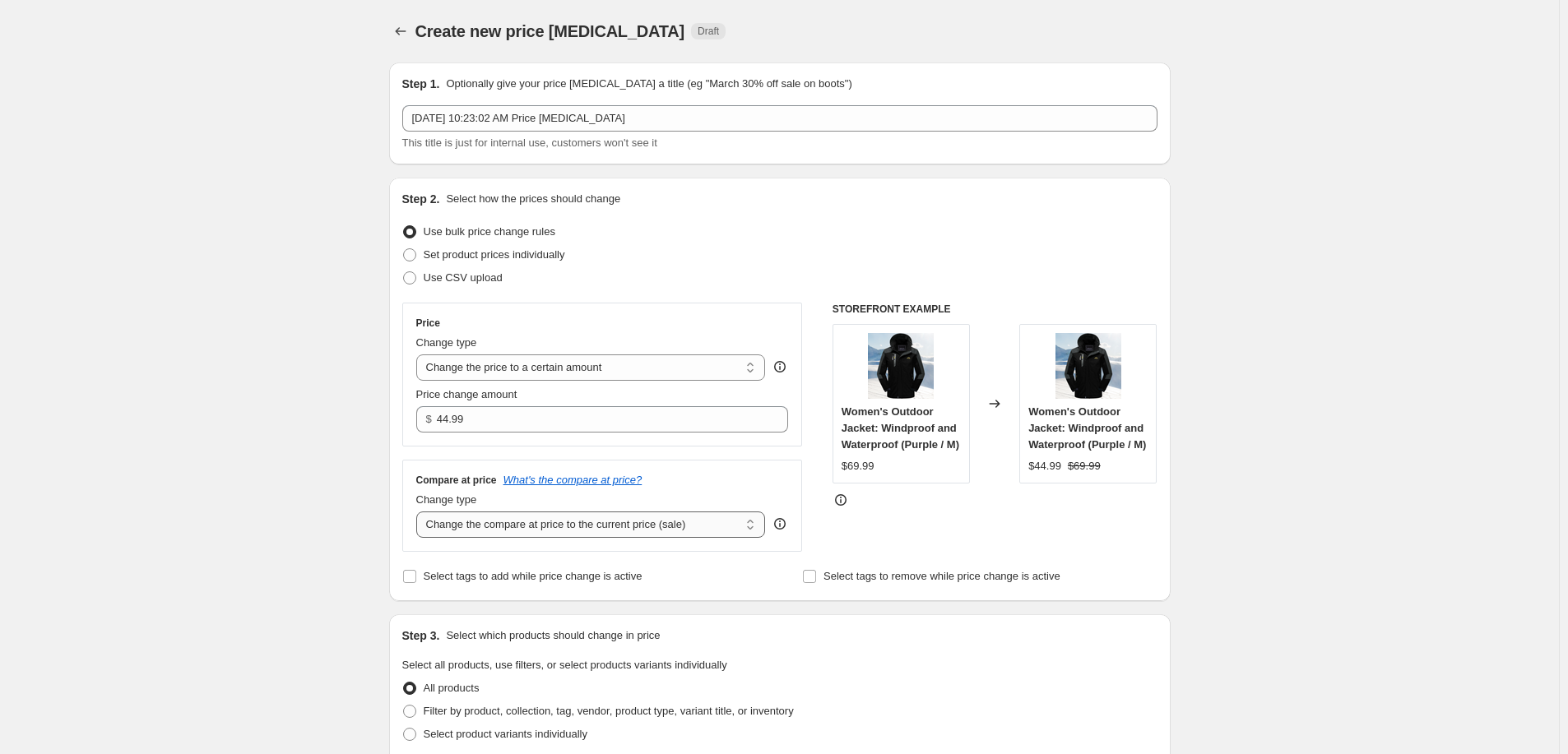
click at [460, 537] on select "Change the compare at price to the current price (sale) Change the compare at p…" at bounding box center [591, 525] width 349 height 26
select select "remove"
click at [420, 512] on select "Change the compare at price to the current price (sale) Change the compare at p…" at bounding box center [591, 525] width 349 height 26
click at [313, 614] on div "Create new price change job. This page is ready Create new price change job Dra…" at bounding box center [780, 758] width 1559 height 1518
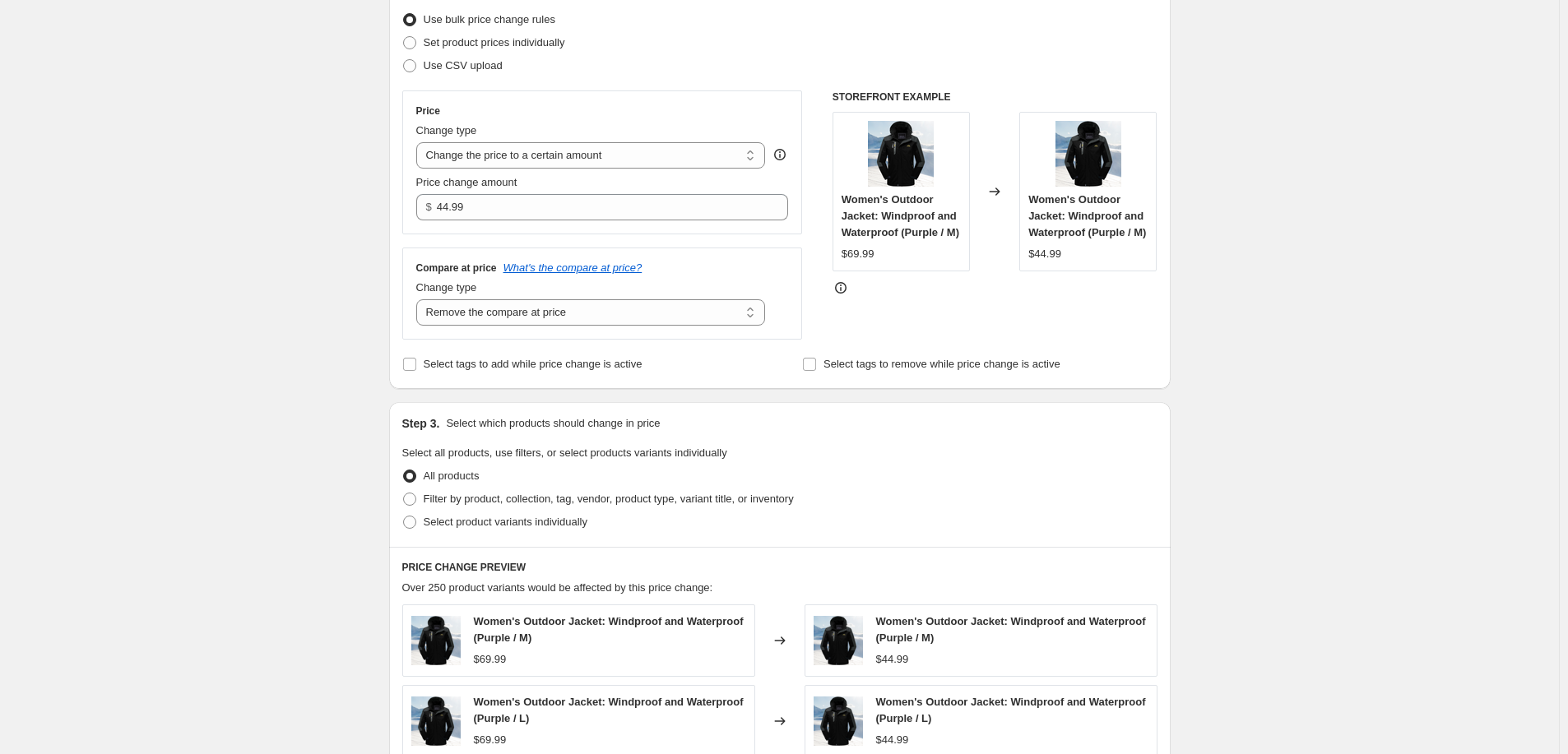
scroll to position [336, 0]
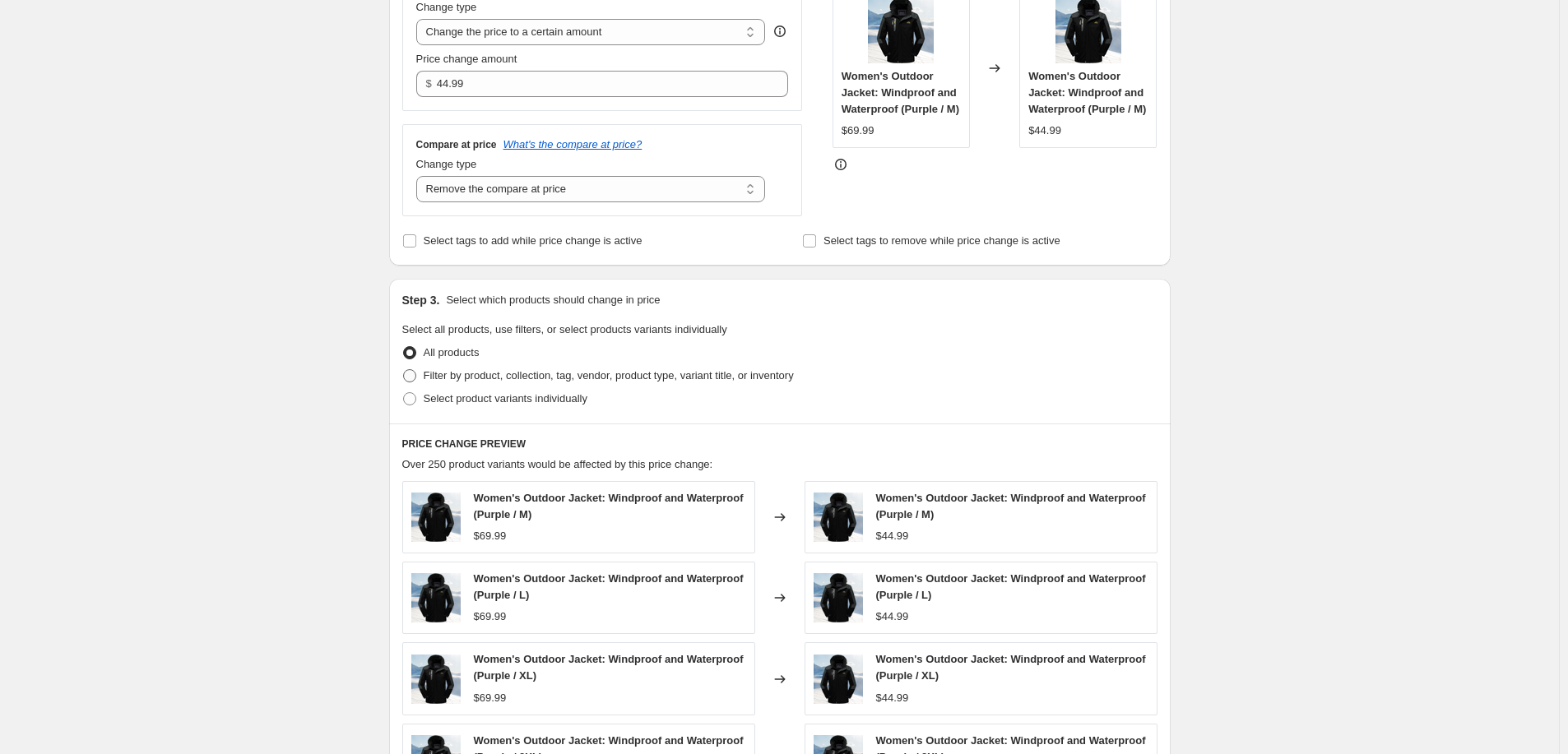
click at [440, 370] on span "Filter by product, collection, tag, vendor, product type, variant title, or inv…" at bounding box center [609, 376] width 370 height 12
click at [404, 370] on input "Filter by product, collection, tag, vendor, product type, variant title, or inv…" at bounding box center [403, 370] width 1 height 1
radio input "true"
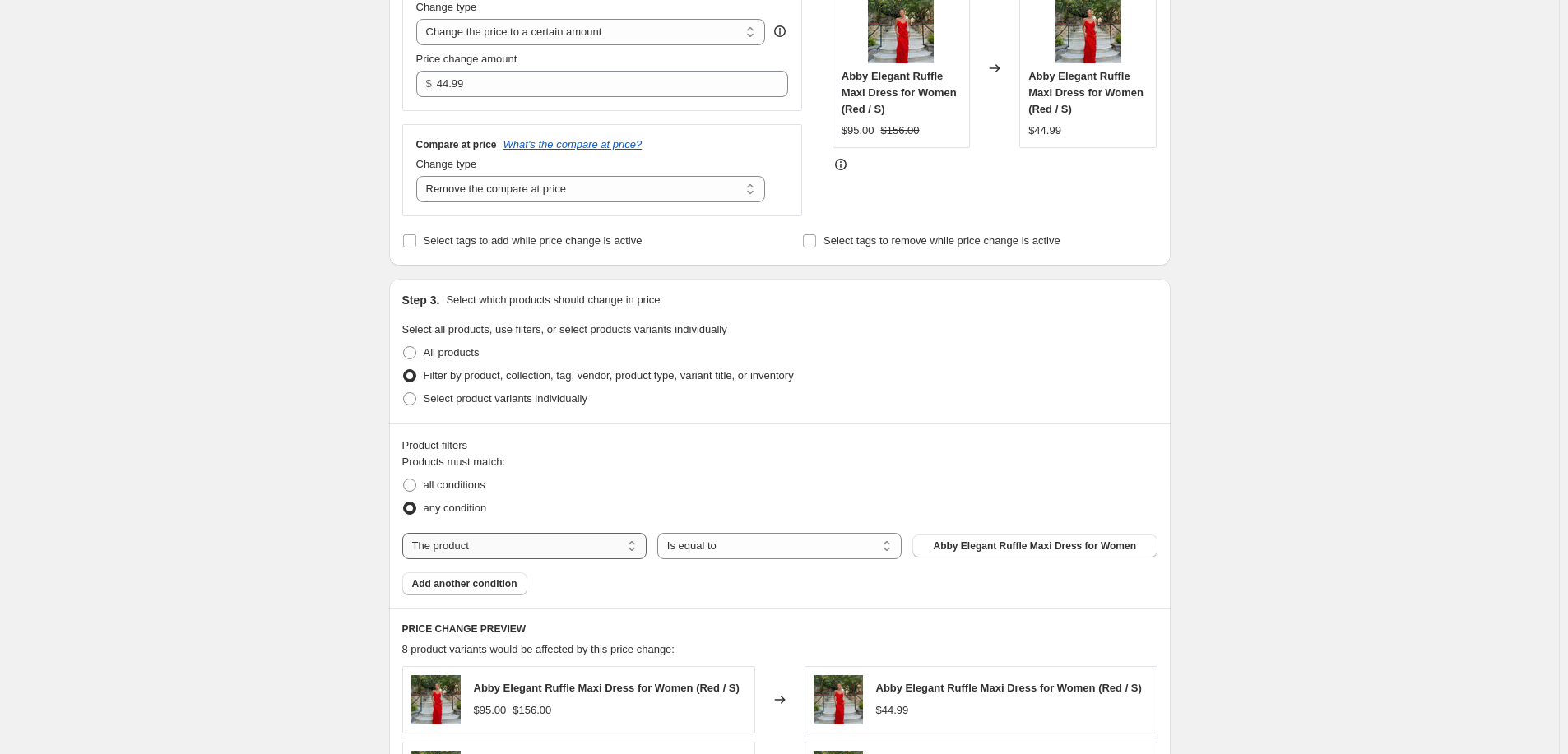
click at [546, 550] on select "The product The product's collection The product's tag The product's vendor The…" at bounding box center [524, 547] width 244 height 26
select select "collection"
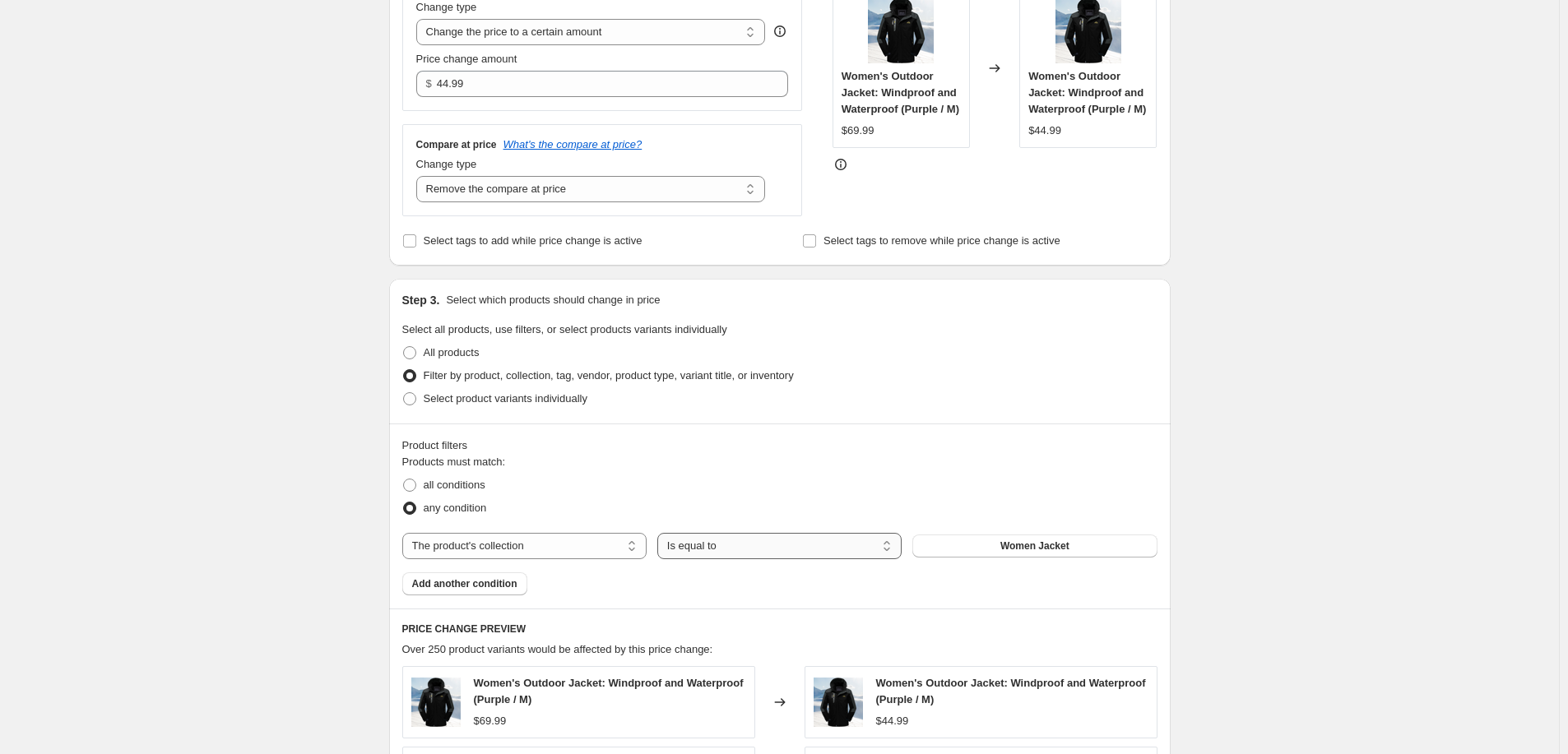
click at [846, 541] on select "Is equal to Is not equal to" at bounding box center [779, 547] width 244 height 26
click at [1024, 546] on span "Women Jacket" at bounding box center [1034, 546] width 69 height 13
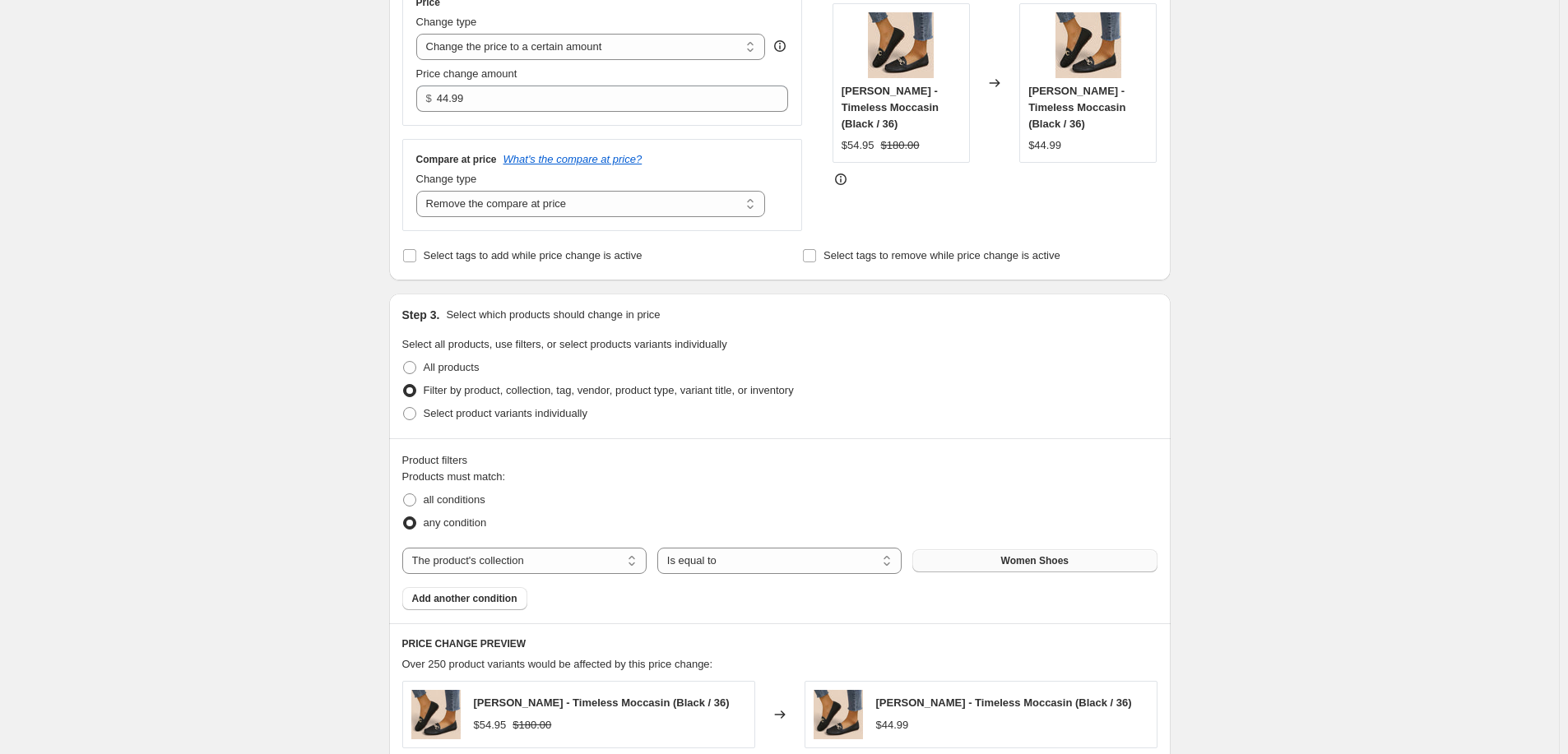
scroll to position [24, 0]
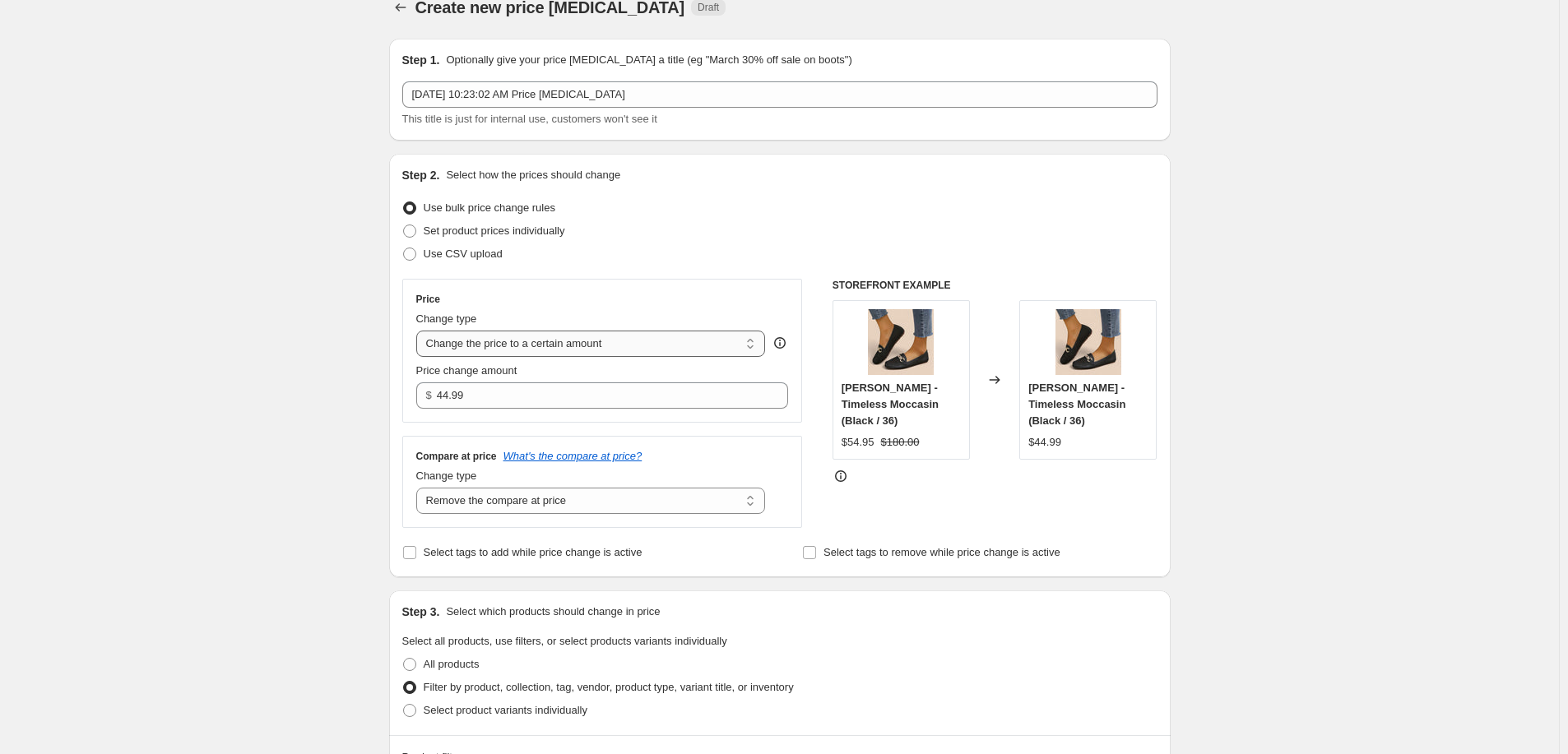
click at [721, 340] on select "Change the price to a certain amount Change the price by a certain amount Chang…" at bounding box center [591, 344] width 349 height 26
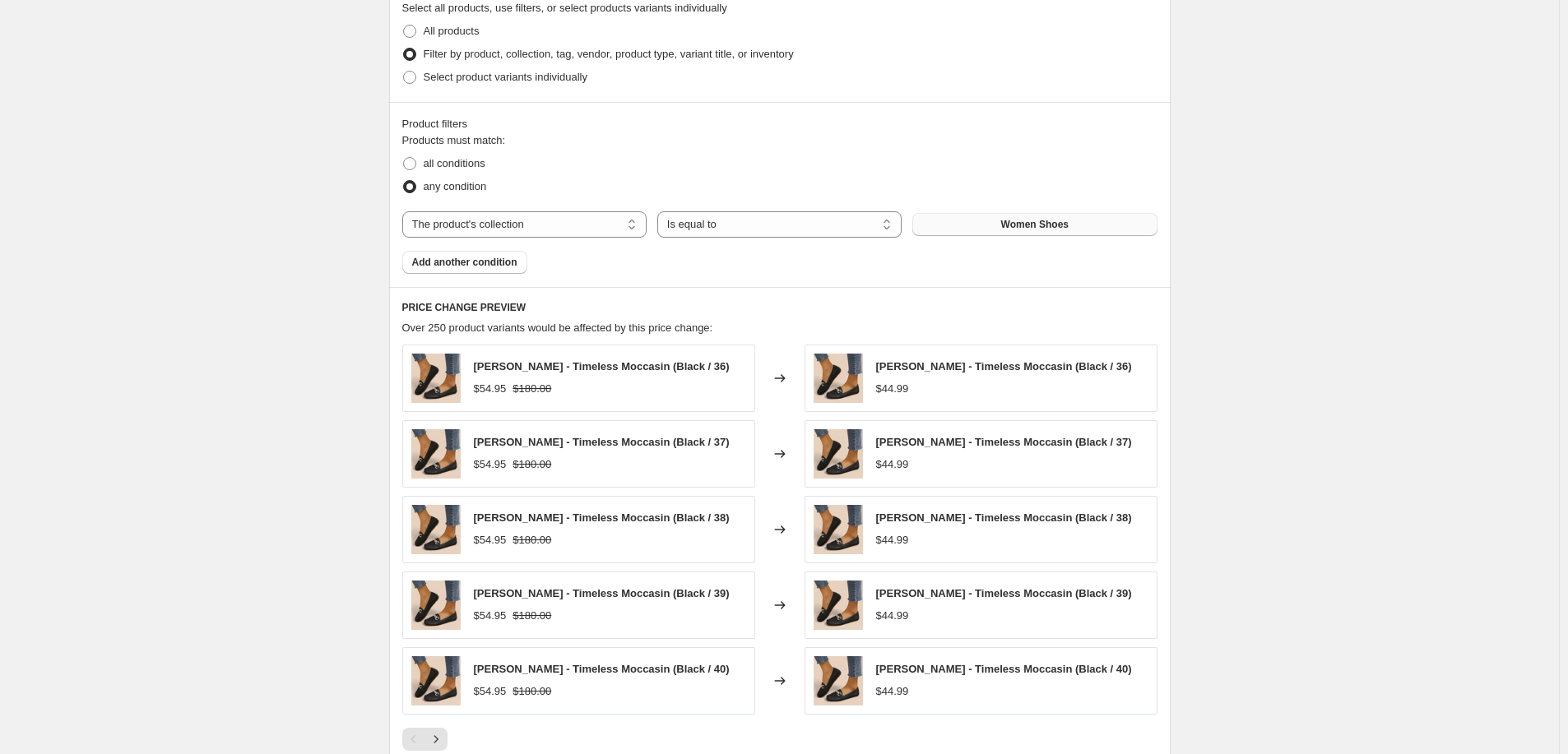
scroll to position [923, 0]
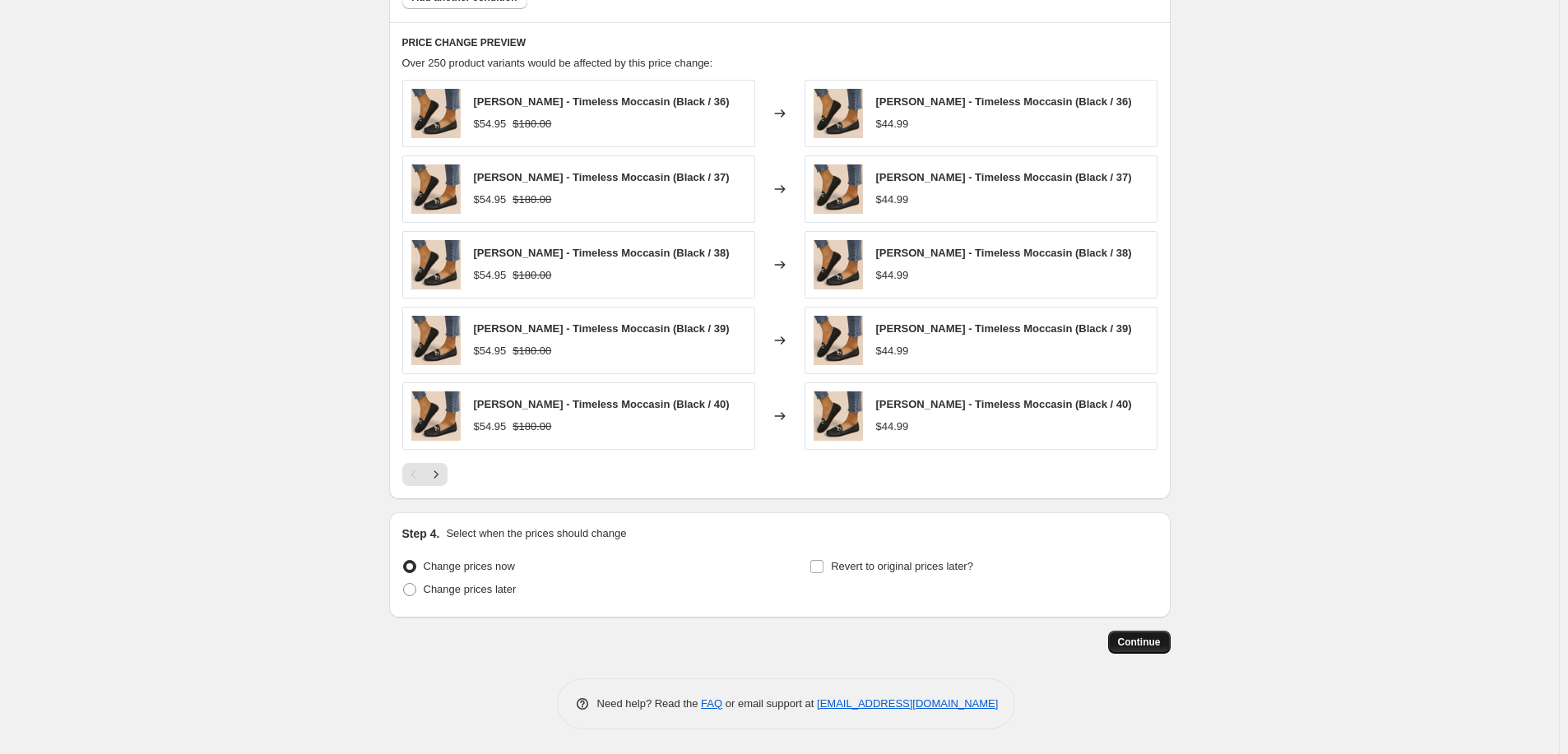
click at [1163, 649] on button "Continue" at bounding box center [1139, 643] width 63 height 23
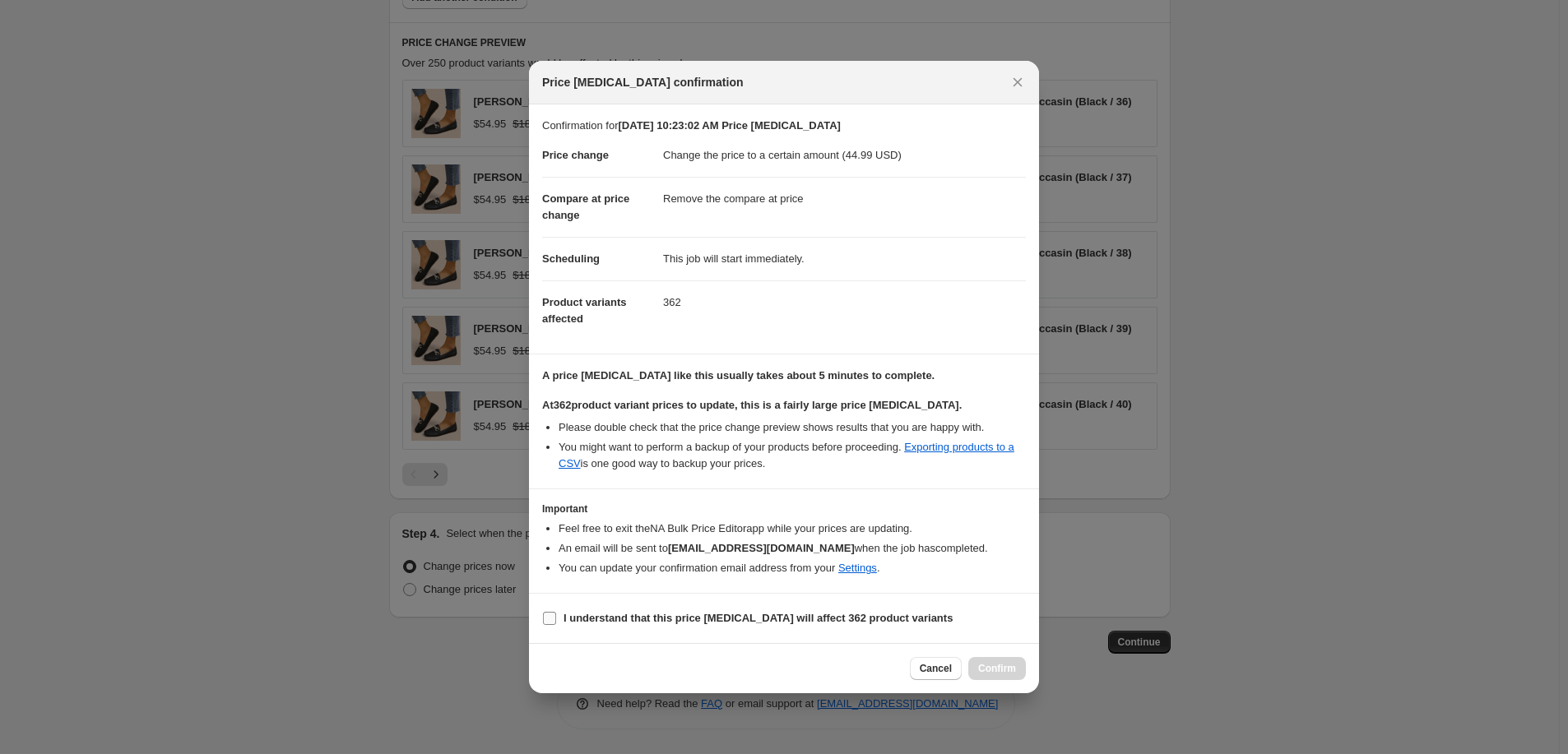
click at [840, 619] on b "I understand that this price change job will affect 362 product variants" at bounding box center [758, 618] width 389 height 12
click at [556, 619] on input "I understand that this price change job will affect 362 product variants" at bounding box center [549, 618] width 13 height 13
checkbox input "true"
click at [995, 661] on button "Confirm" at bounding box center [997, 668] width 57 height 23
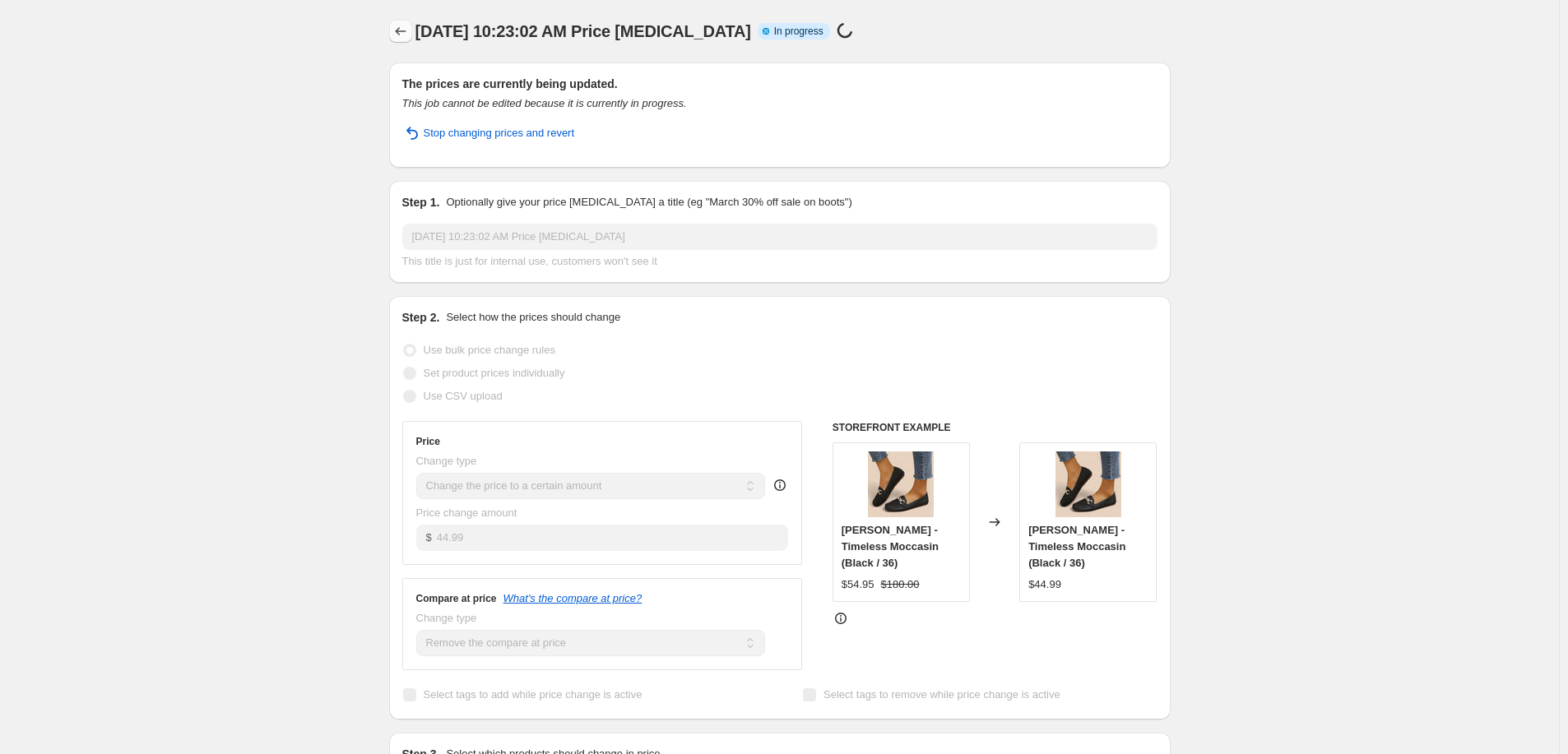
click at [401, 28] on icon "Price change jobs" at bounding box center [400, 31] width 17 height 17
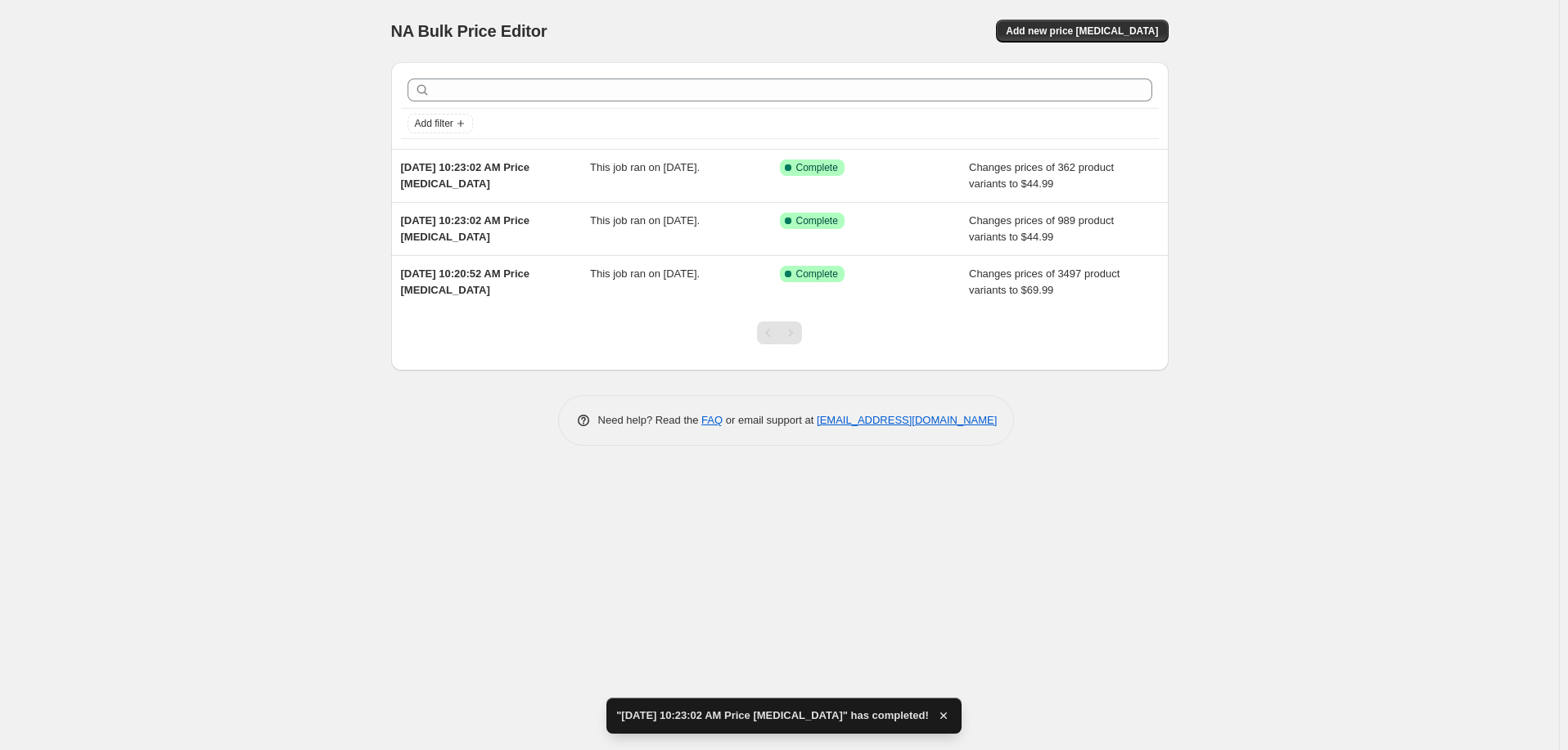
drag, startPoint x: 1135, startPoint y: 32, endPoint x: 1254, endPoint y: 97, distance: 135.6
click at [1253, 96] on div "NA Bulk Price Editor. This page is ready NA Bulk Price Editor Add new price cha…" at bounding box center [779, 375] width 1559 height 750
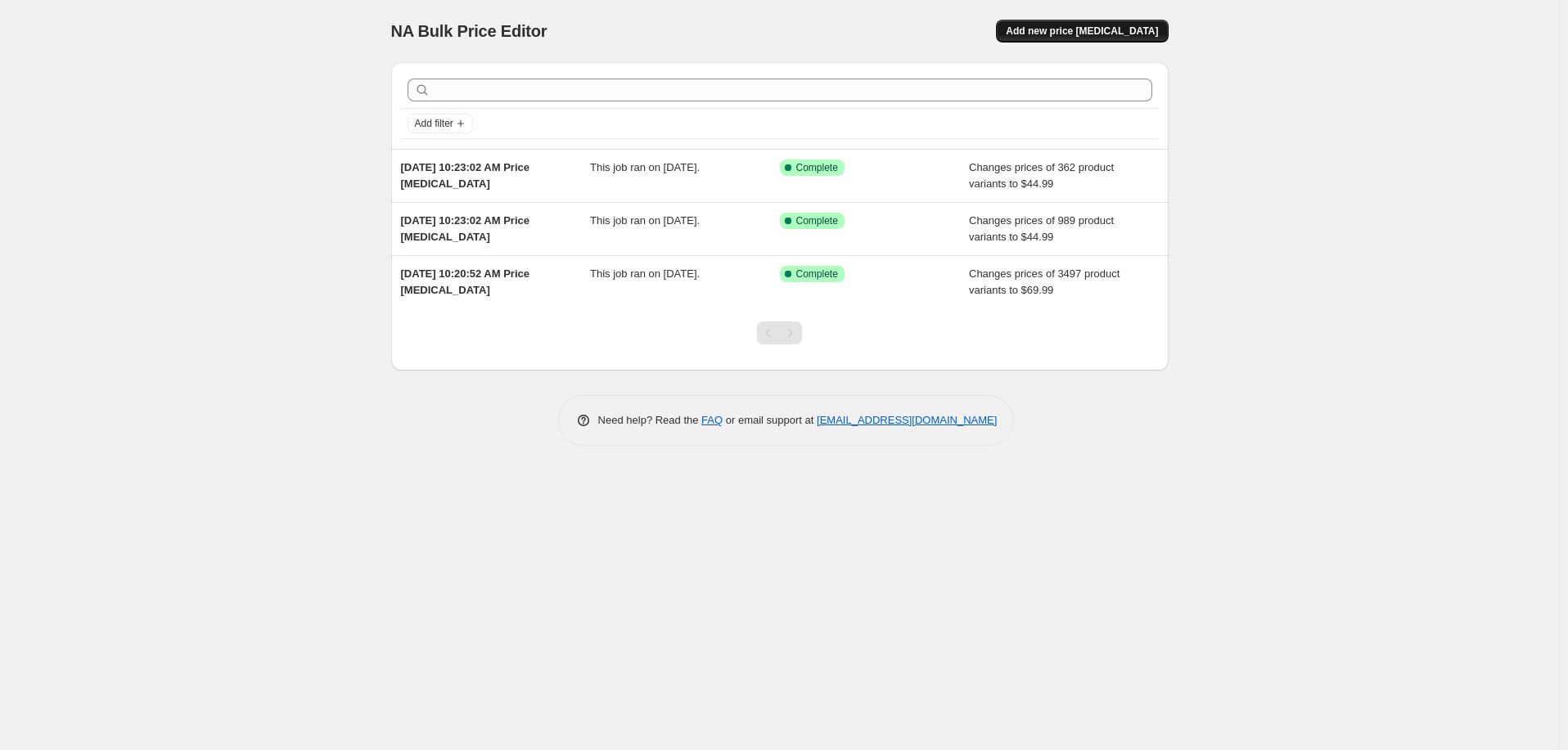
click at [1128, 24] on button "Add new price change job" at bounding box center [1082, 31] width 172 height 23
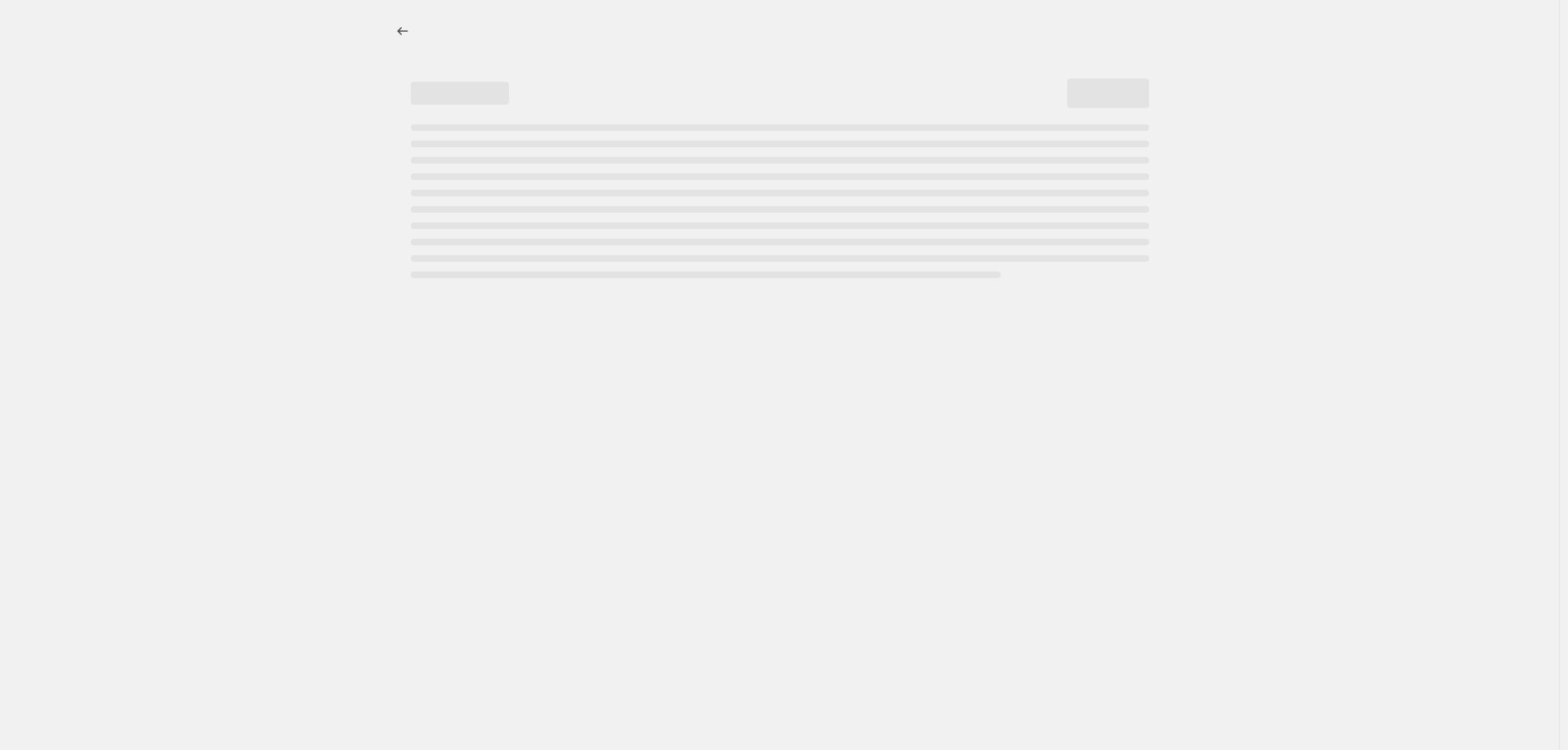
select select "percentage"
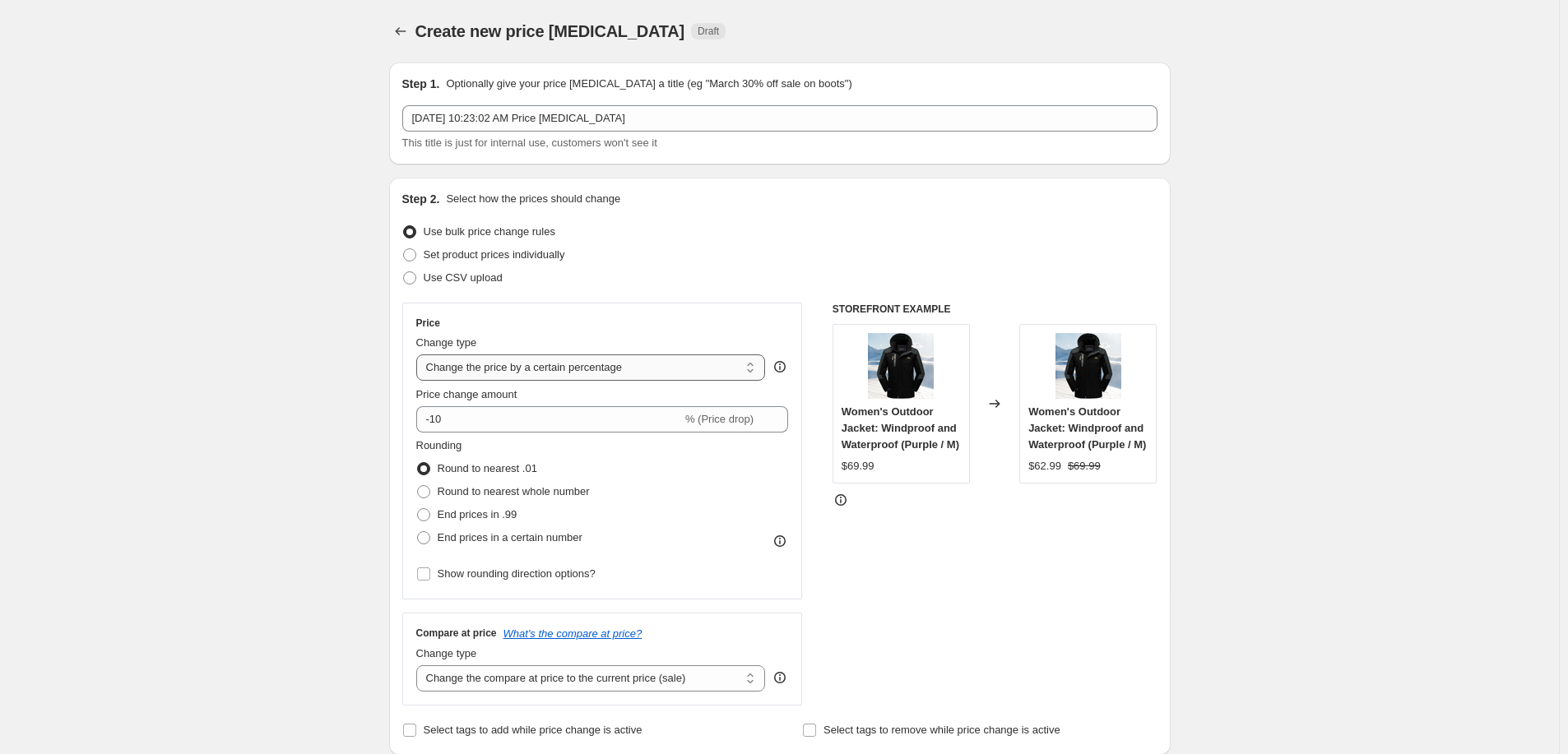
click at [549, 367] on select "Change the price to a certain amount Change the price by a certain amount Chang…" at bounding box center [591, 368] width 349 height 26
click at [420, 355] on select "Change the price to a certain amount Change the price by a certain amount Chang…" at bounding box center [591, 368] width 349 height 26
click at [521, 416] on input "-10" at bounding box center [549, 420] width 265 height 26
type input "-1"
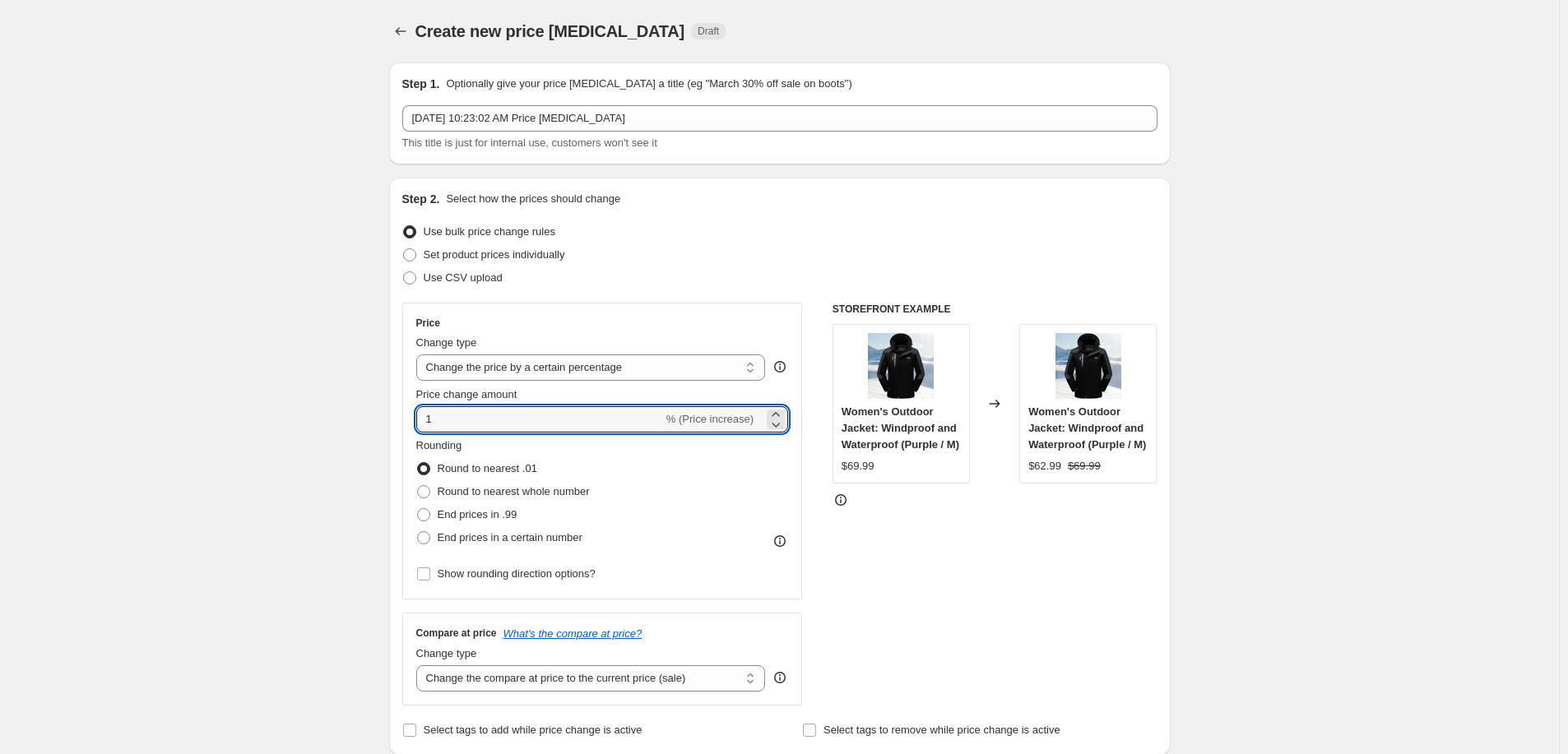
type input "1"
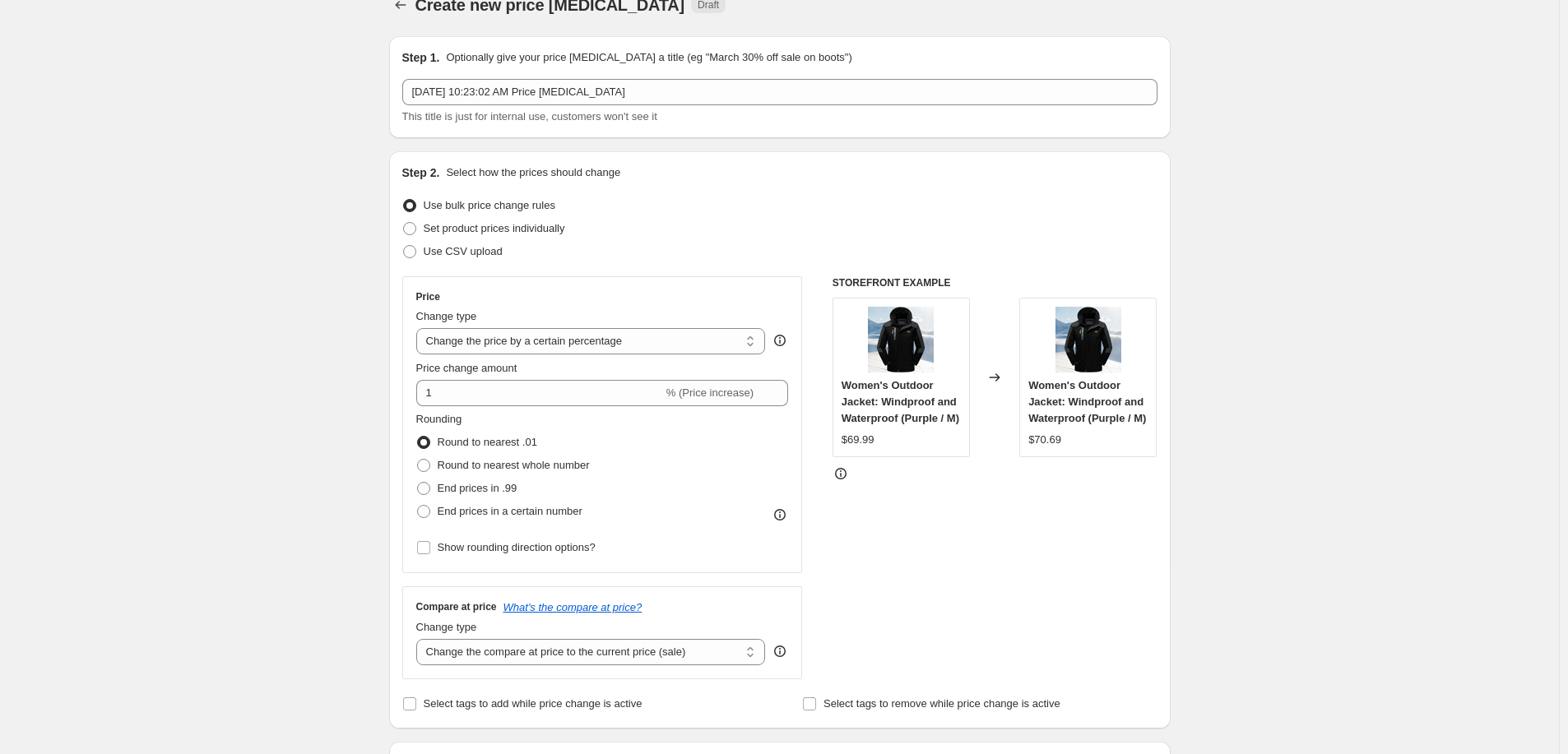
scroll to position [178, 0]
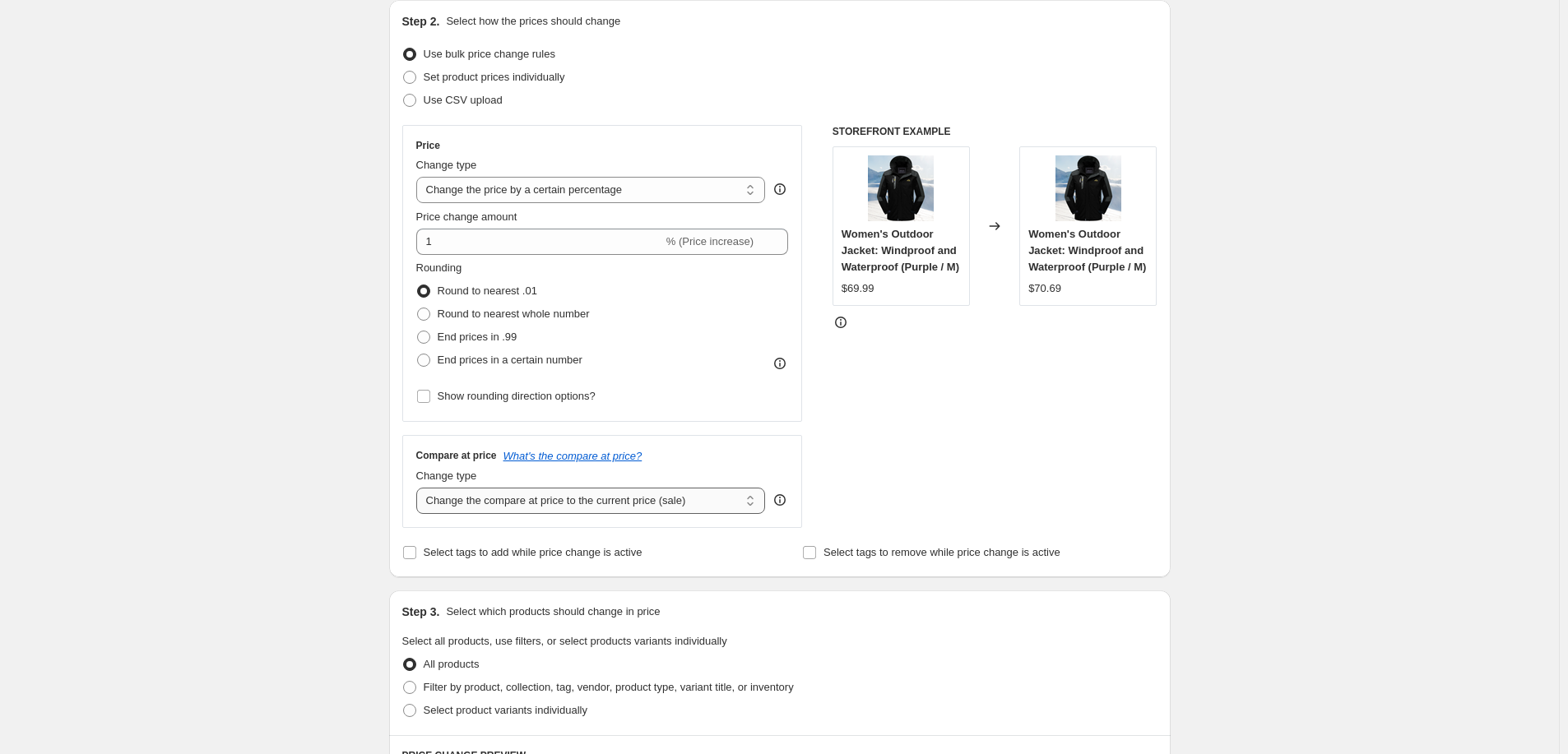
click at [514, 499] on select "Change the compare at price to the current price (sale) Change the compare at p…" at bounding box center [591, 501] width 349 height 26
select select "remove"
click at [420, 488] on select "Change the compare at price to the current price (sale) Change the compare at p…" at bounding box center [591, 501] width 349 height 26
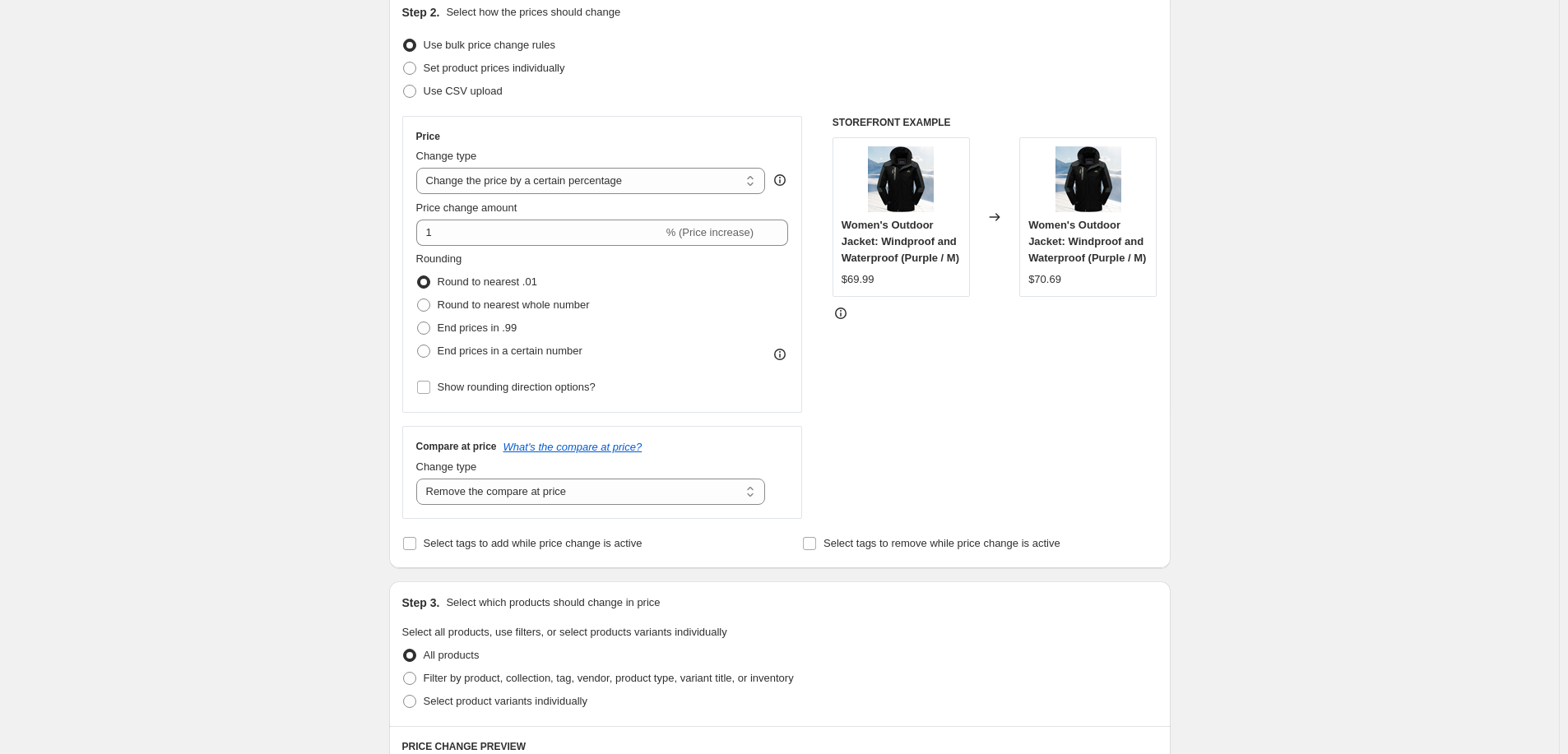
scroll to position [310, 0]
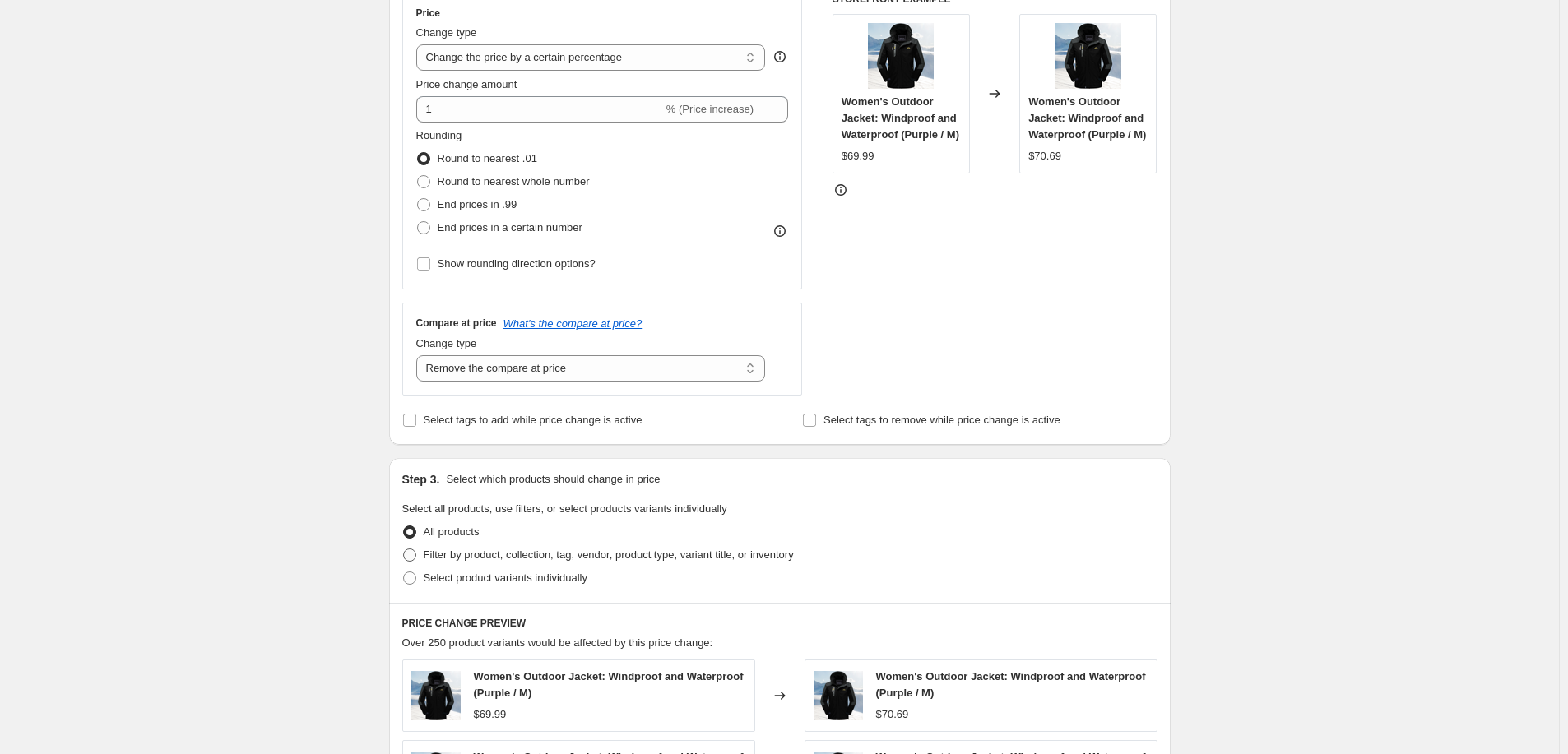
click at [497, 549] on span "Filter by product, collection, tag, vendor, product type, variant title, or inv…" at bounding box center [609, 555] width 370 height 12
click at [404, 549] on input "Filter by product, collection, tag, vendor, product type, variant title, or inv…" at bounding box center [403, 549] width 1 height 1
radio input "true"
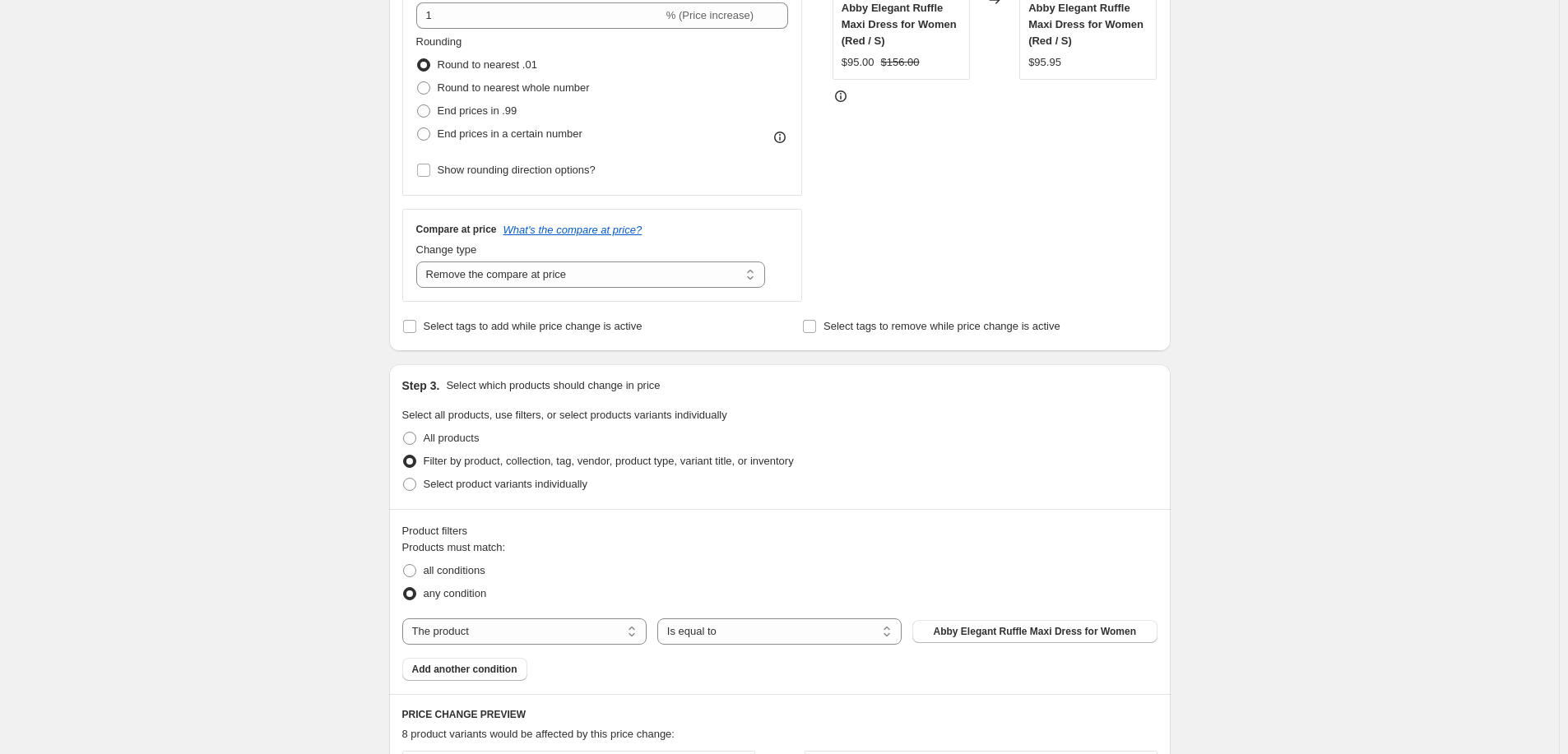
scroll to position [527, 0]
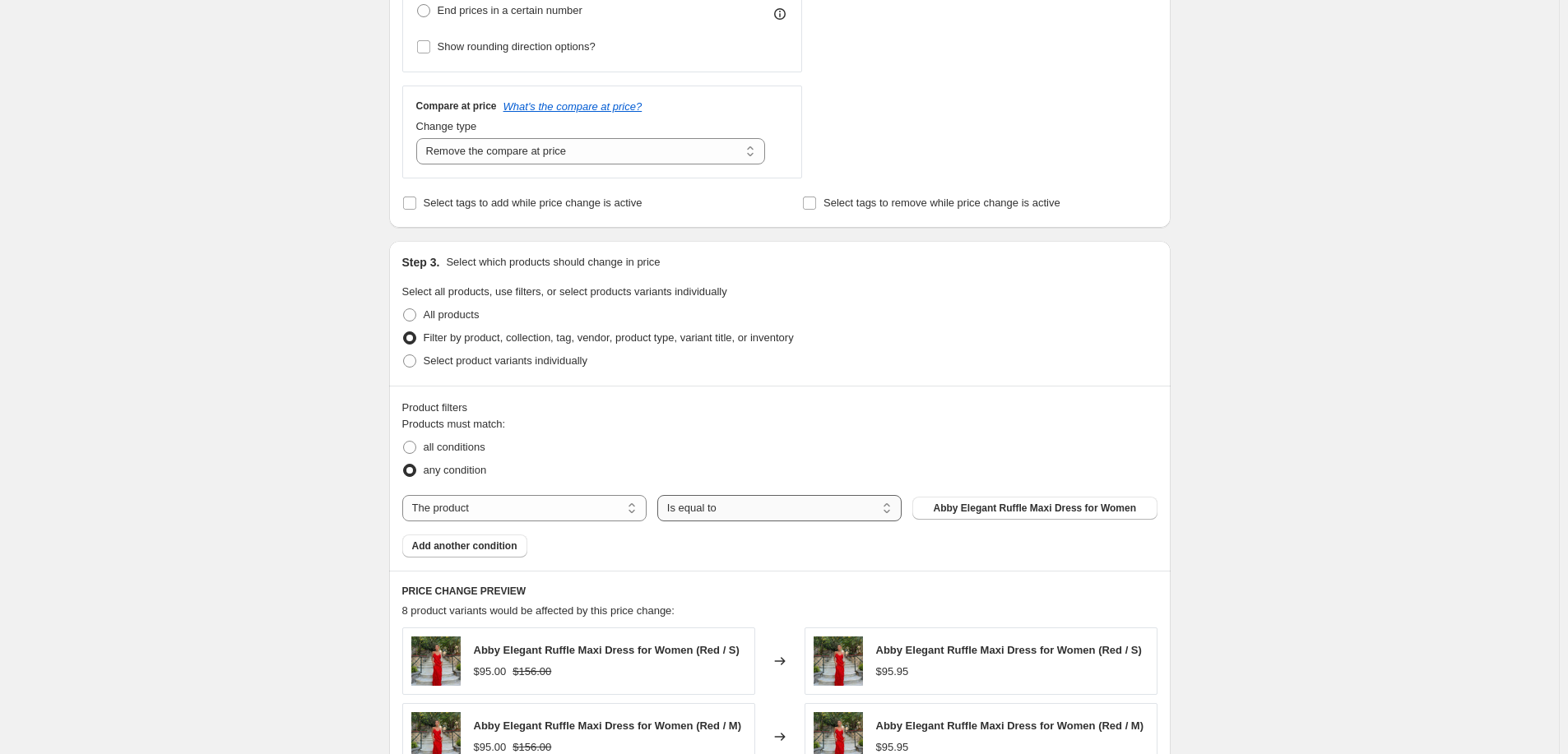
click at [836, 506] on select "Is equal to Is not equal to" at bounding box center [779, 509] width 244 height 26
drag, startPoint x: 835, startPoint y: 506, endPoint x: 780, endPoint y: 506, distance: 55.0
click at [835, 506] on select "Is equal to Is not equal to" at bounding box center [779, 509] width 244 height 26
click at [526, 512] on select "The product The product's collection The product's tag The product's vendor The…" at bounding box center [524, 509] width 244 height 26
select select "collection"
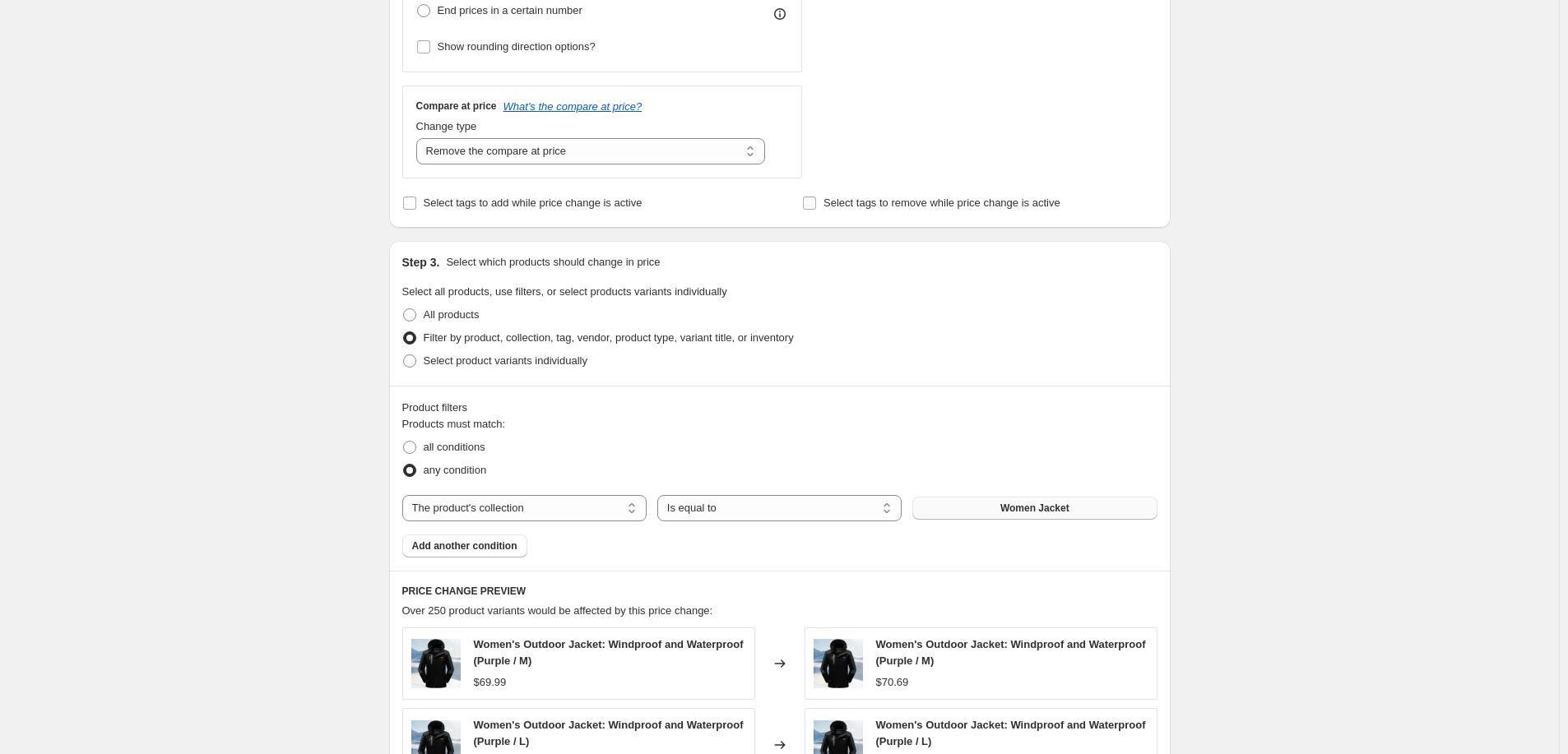
click at [1017, 504] on span "Women Jacket" at bounding box center [1034, 508] width 69 height 13
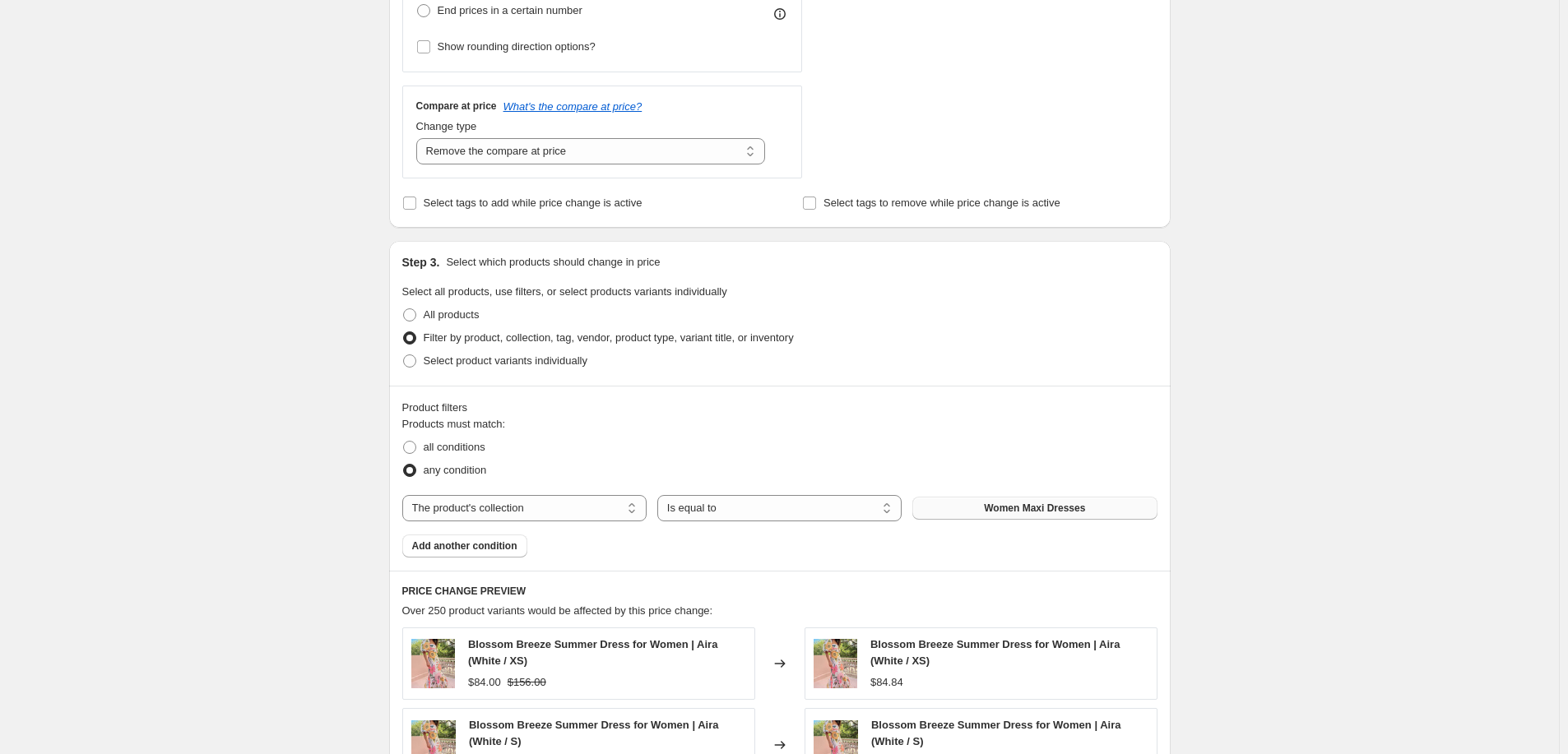
click at [353, 355] on div "Create new price change job. This page is ready Create new price change job Dra…" at bounding box center [780, 400] width 1559 height 1856
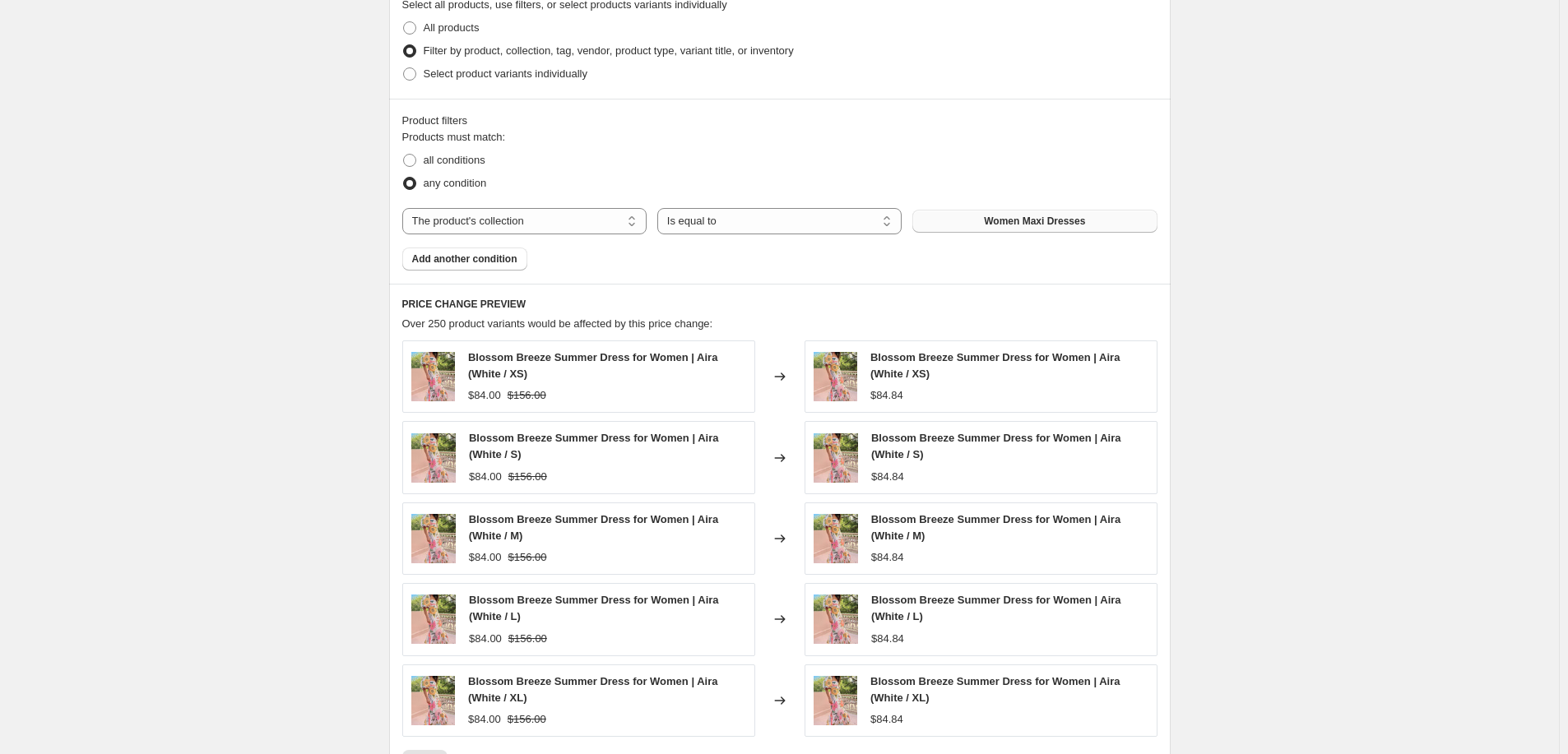
scroll to position [1102, 0]
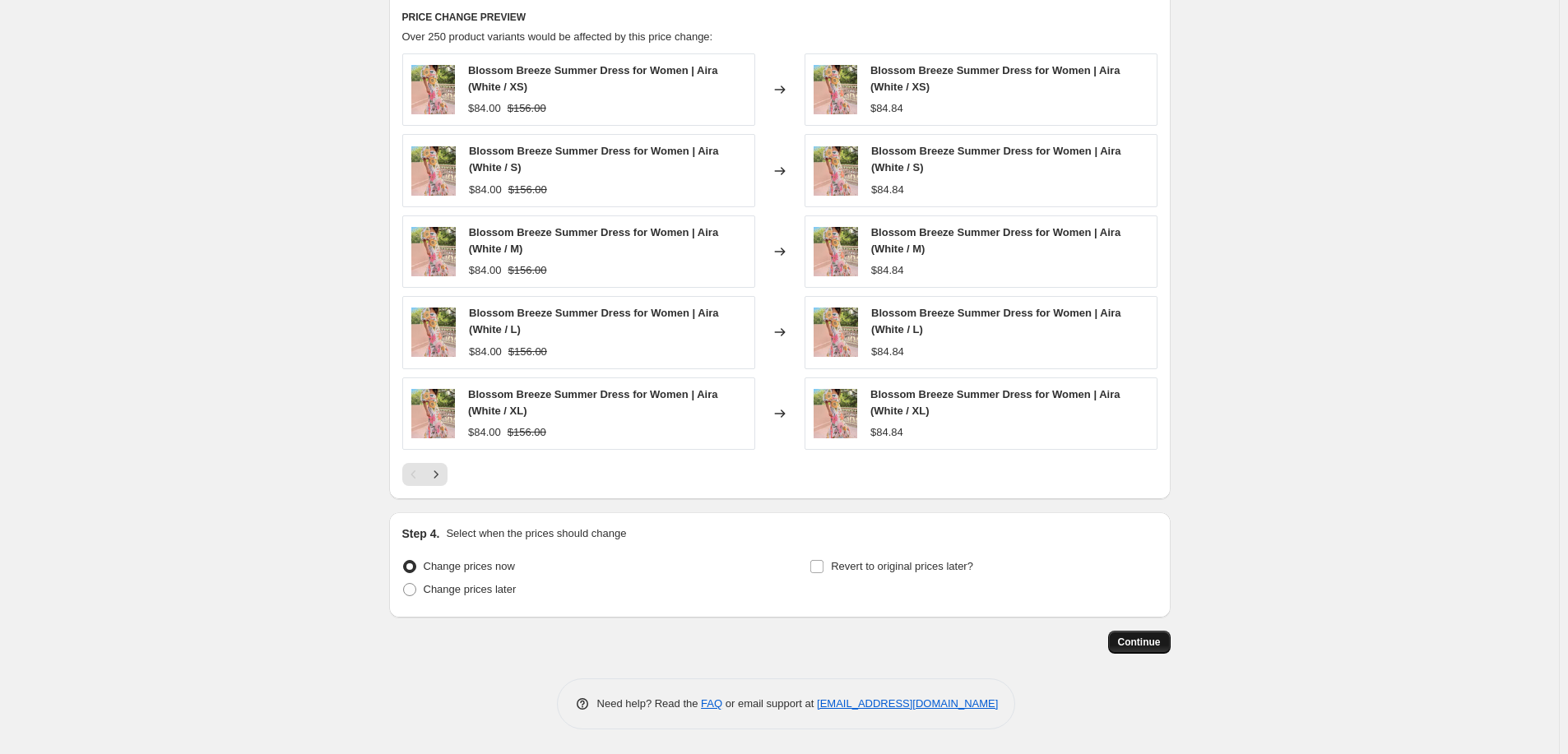
click at [1161, 639] on span "Continue" at bounding box center [1139, 642] width 43 height 13
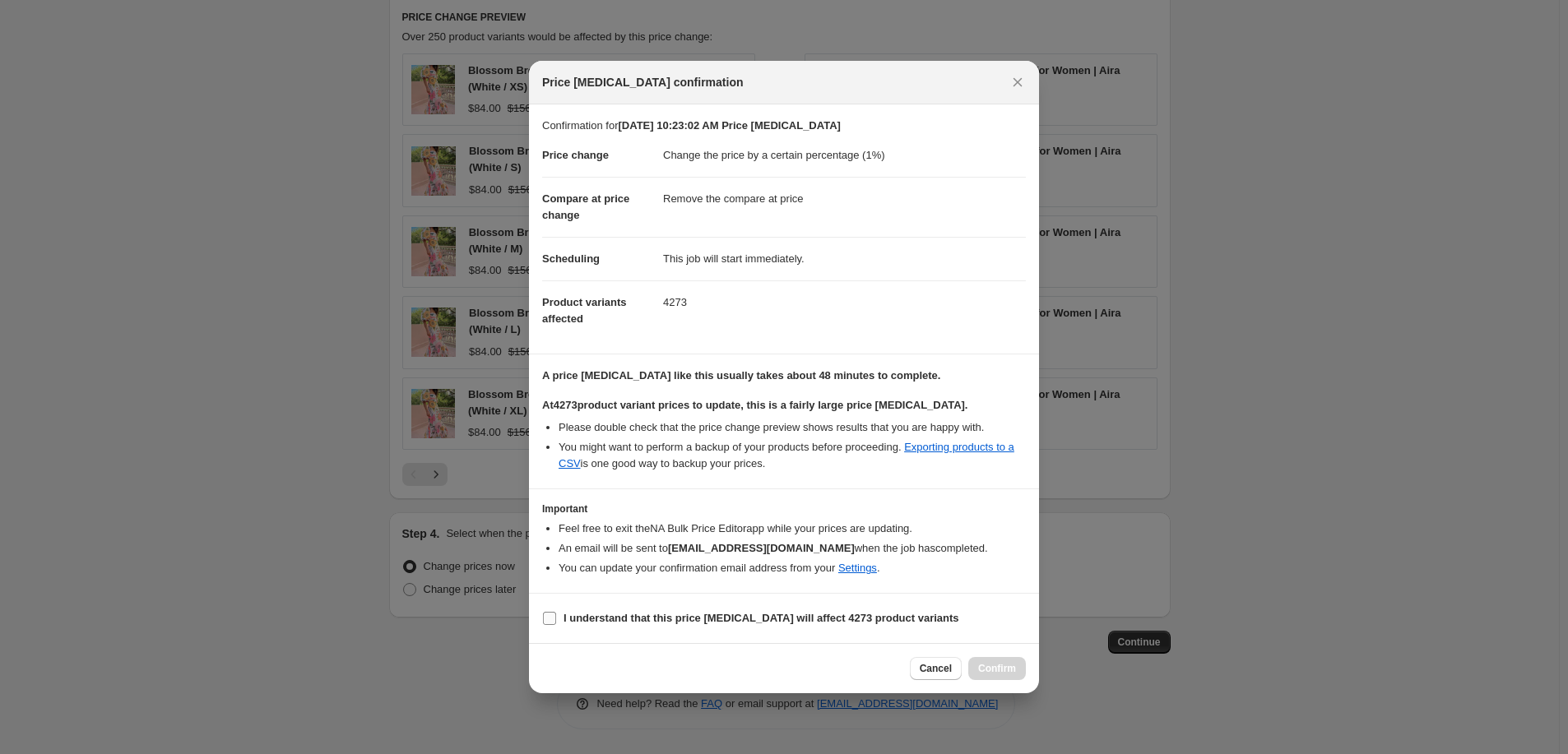
click at [844, 623] on b "I understand that this price change job will affect 4273 product variants" at bounding box center [761, 618] width 396 height 12
click at [556, 623] on input "I understand that this price change job will affect 4273 product variants" at bounding box center [549, 618] width 13 height 13
checkbox input "true"
click at [995, 672] on span "Confirm" at bounding box center [997, 668] width 38 height 13
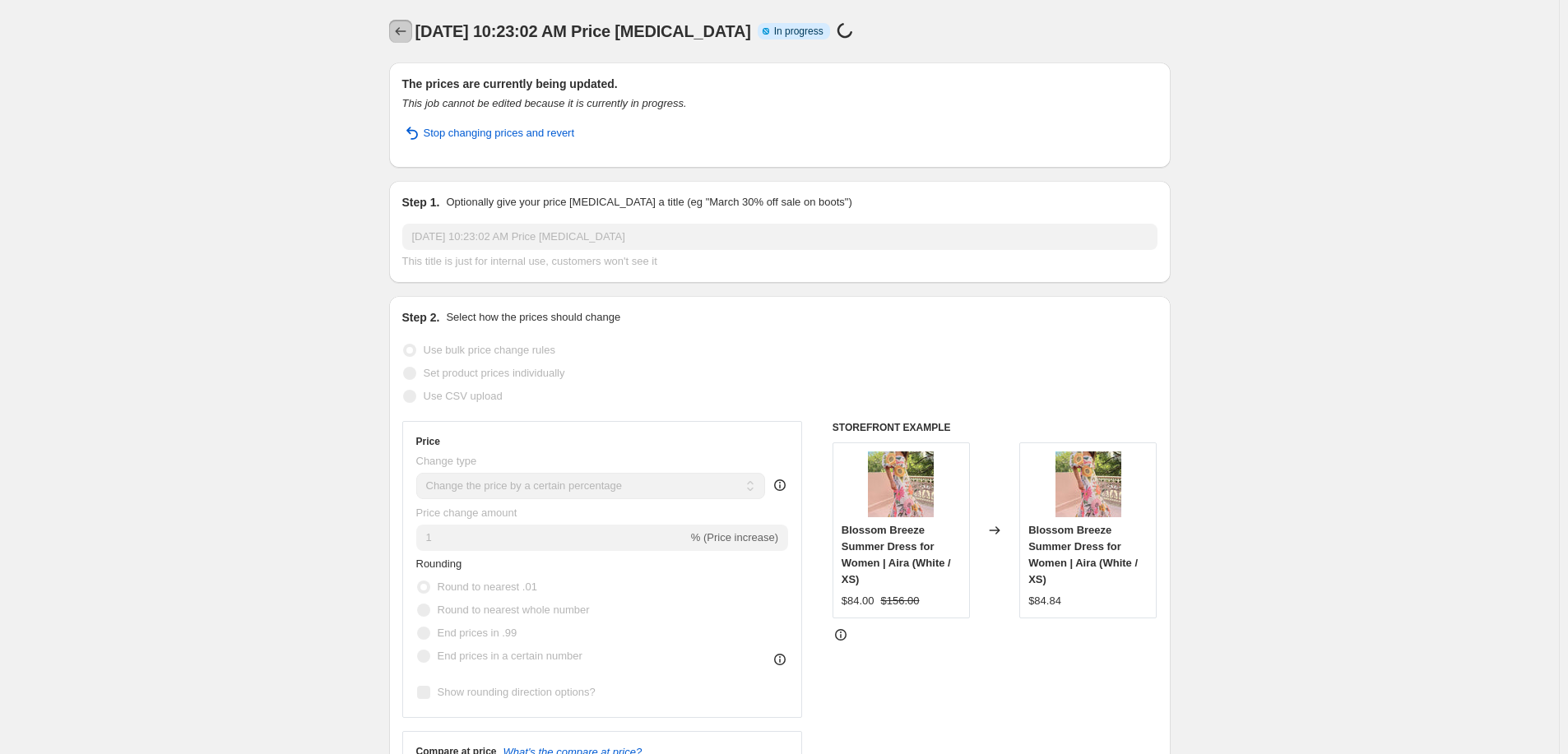
click at [405, 28] on icon "Price change jobs" at bounding box center [400, 31] width 17 height 17
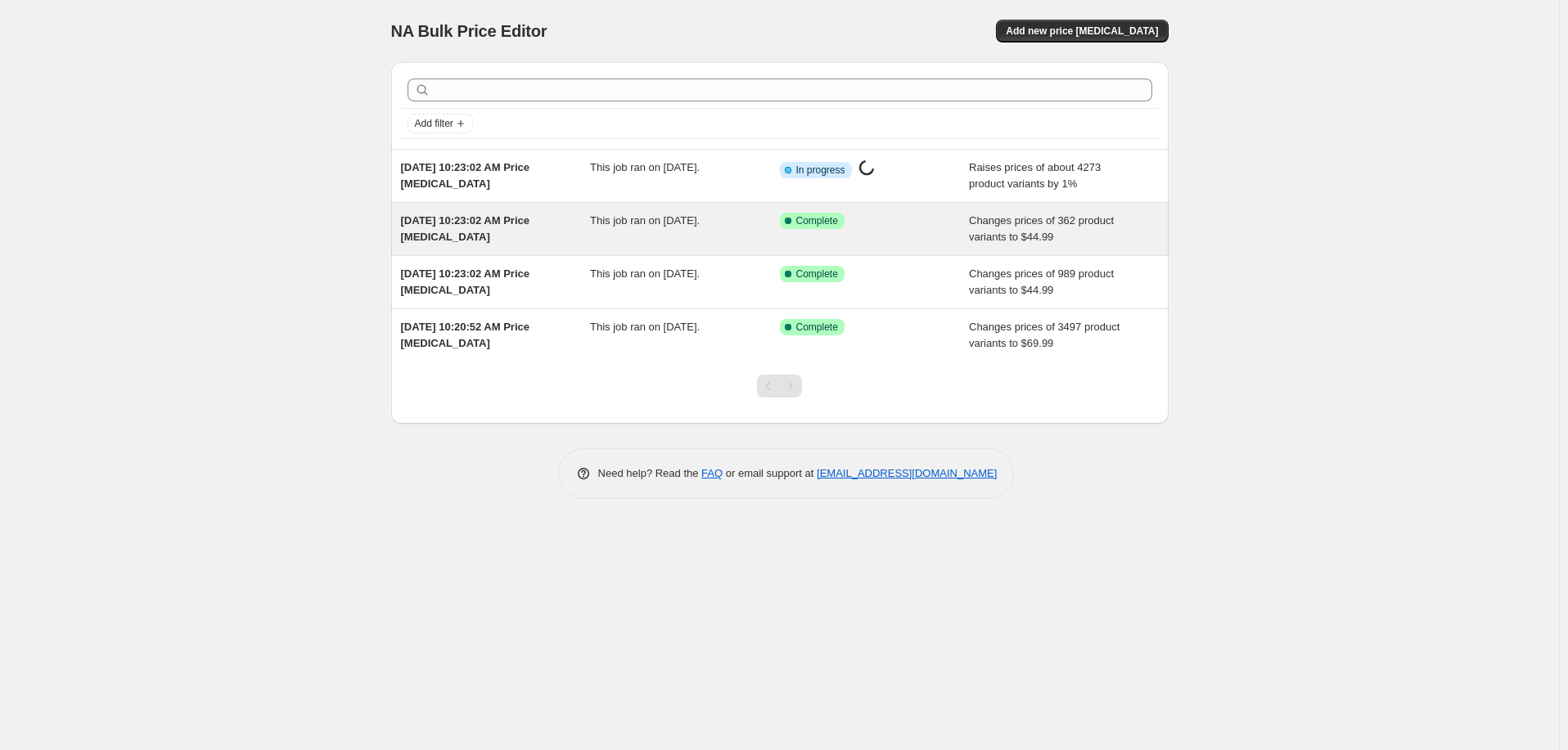
click at [573, 224] on div "Aug 17, 2025, 10:23:02 AM Price change job" at bounding box center [496, 229] width 190 height 32
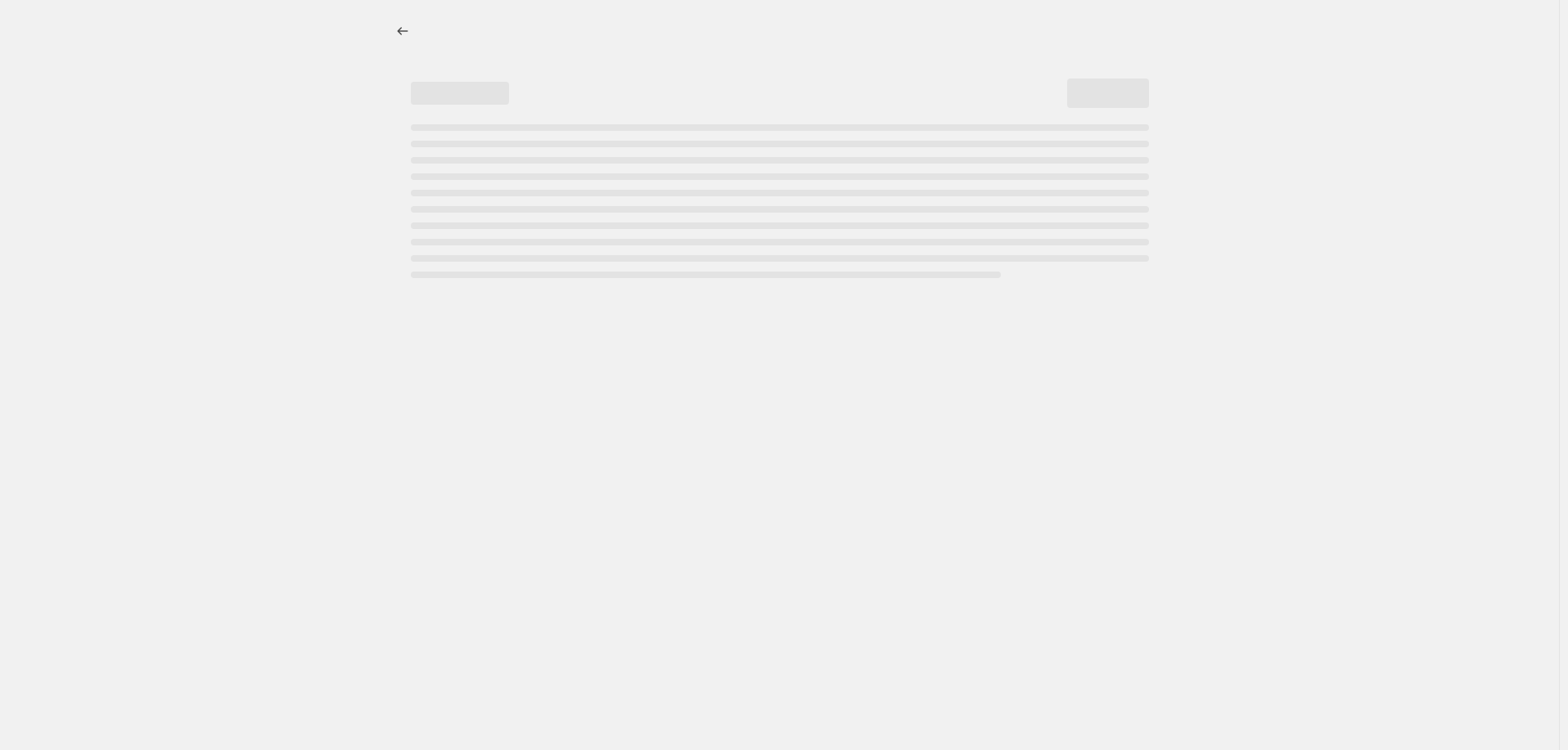
select select "remove"
select select "collection"
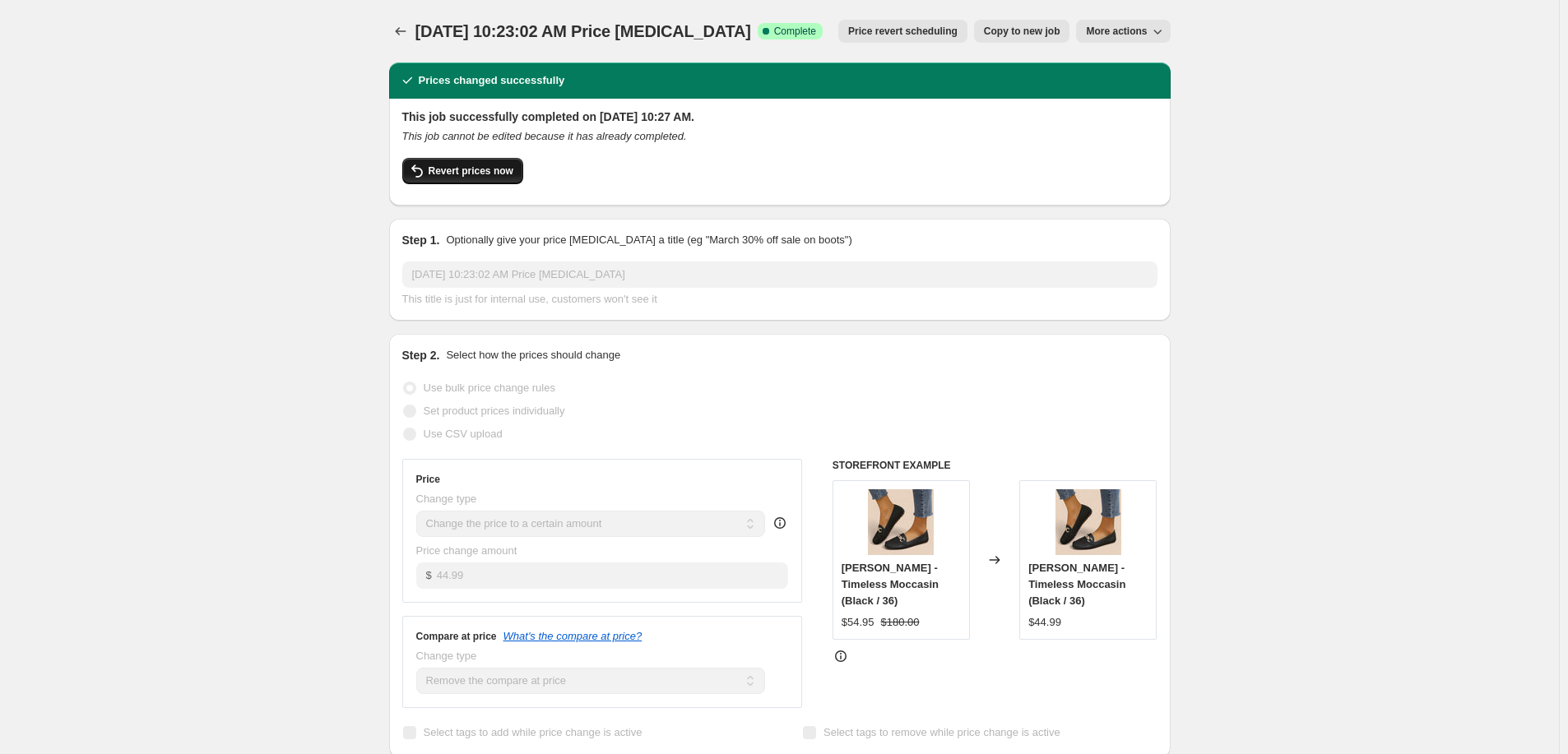
click at [485, 168] on span "Revert prices now" at bounding box center [471, 171] width 85 height 13
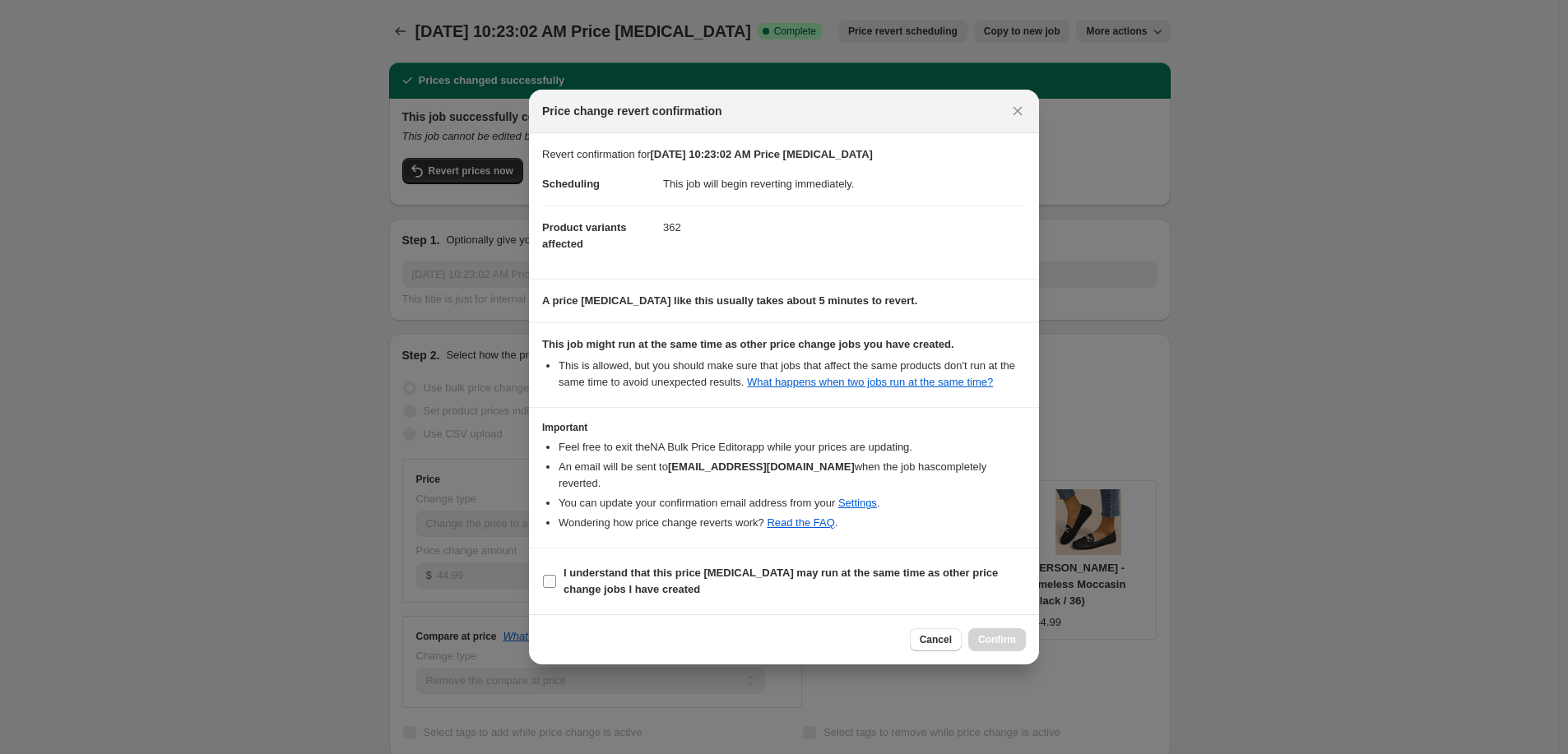
click at [797, 568] on b "I understand that this price change job may run at the same time as other price…" at bounding box center [780, 581] width 435 height 29
click at [556, 575] on input "I understand that this price change job may run at the same time as other price…" at bounding box center [549, 581] width 13 height 13
checkbox input "true"
click at [1007, 633] on span "Confirm" at bounding box center [997, 639] width 38 height 13
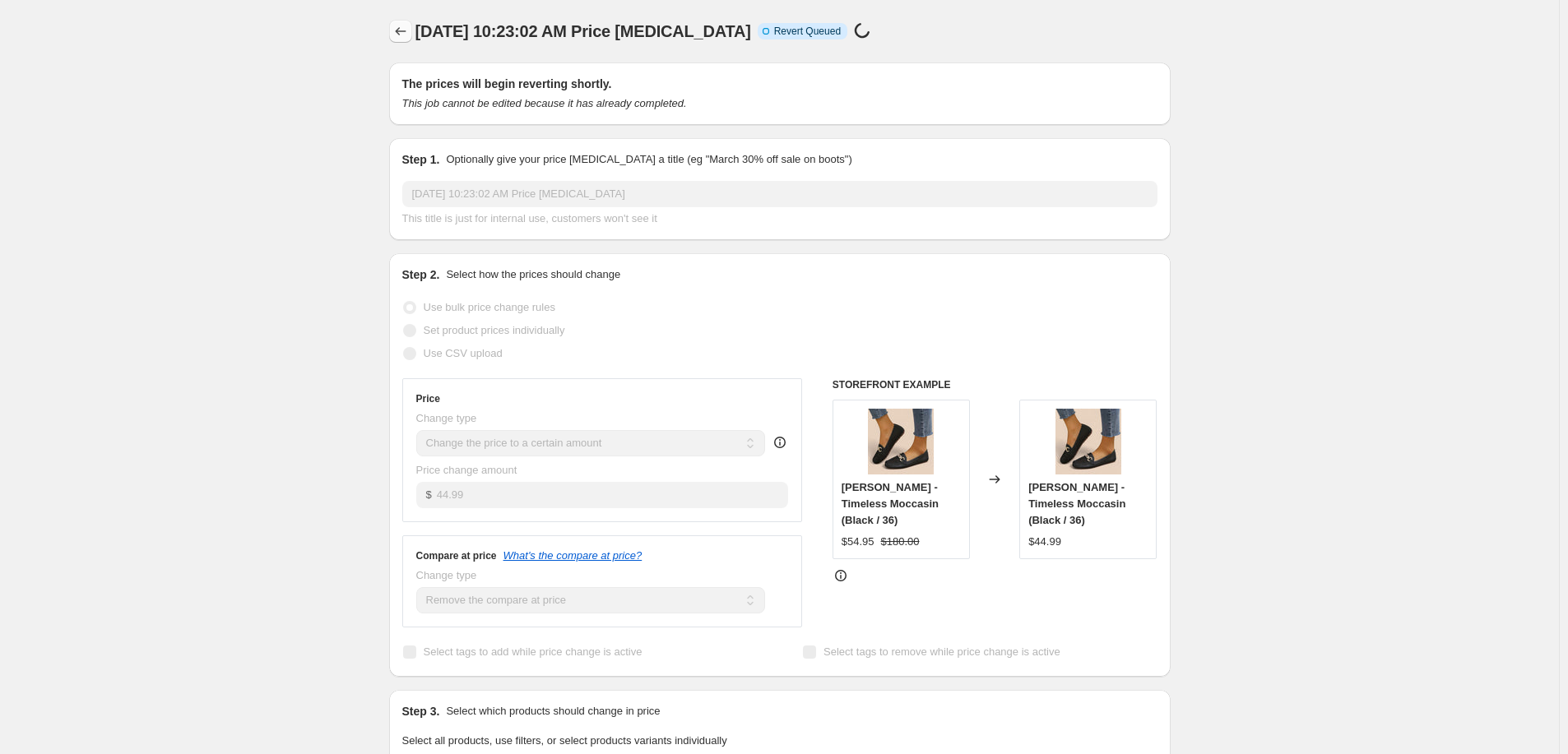
click at [408, 25] on icon "Price change jobs" at bounding box center [400, 31] width 17 height 17
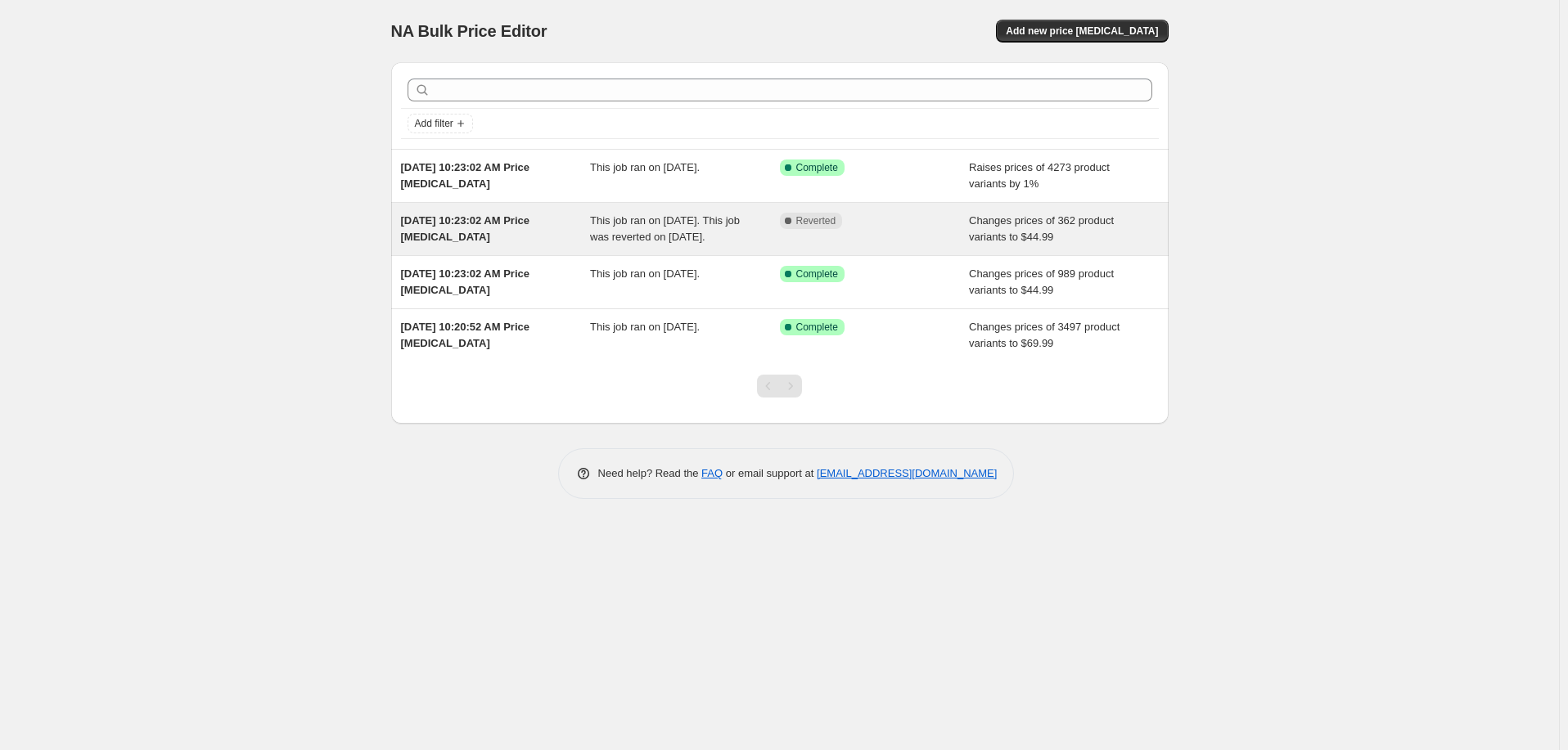
click at [579, 232] on div "Aug 17, 2025, 10:23:02 AM Price change job" at bounding box center [496, 229] width 190 height 32
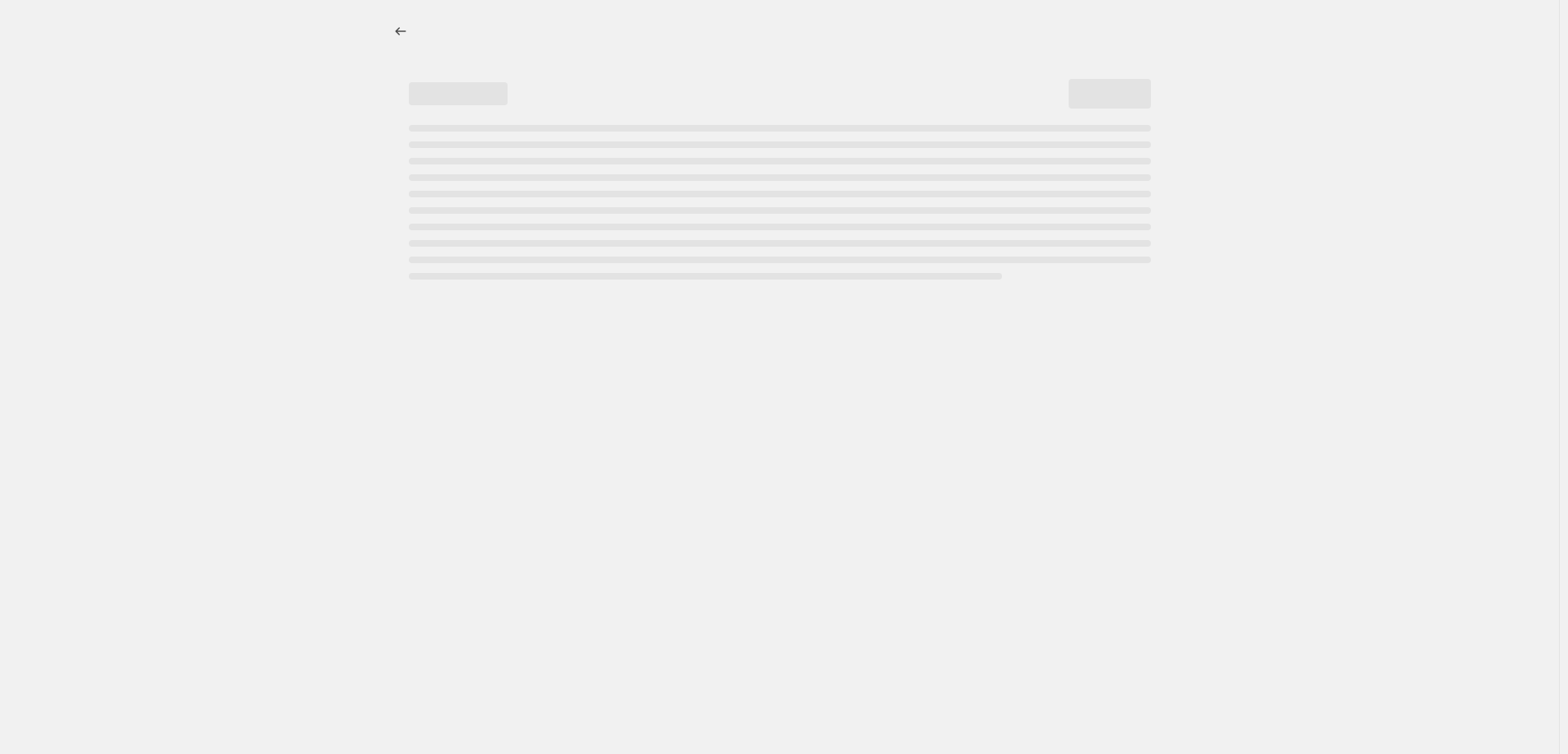
select select "remove"
select select "collection"
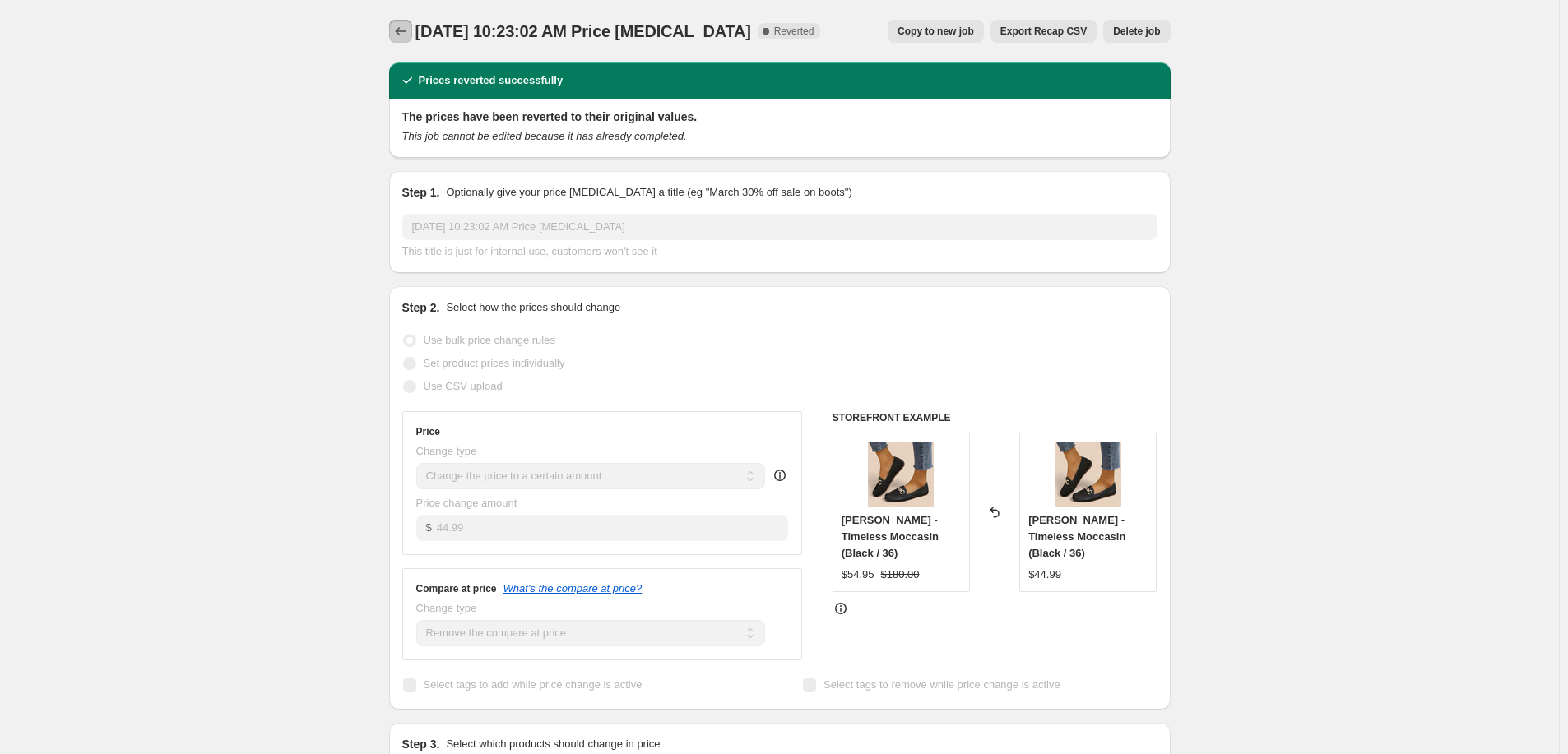
click at [406, 34] on icon "Price change jobs" at bounding box center [400, 31] width 17 height 17
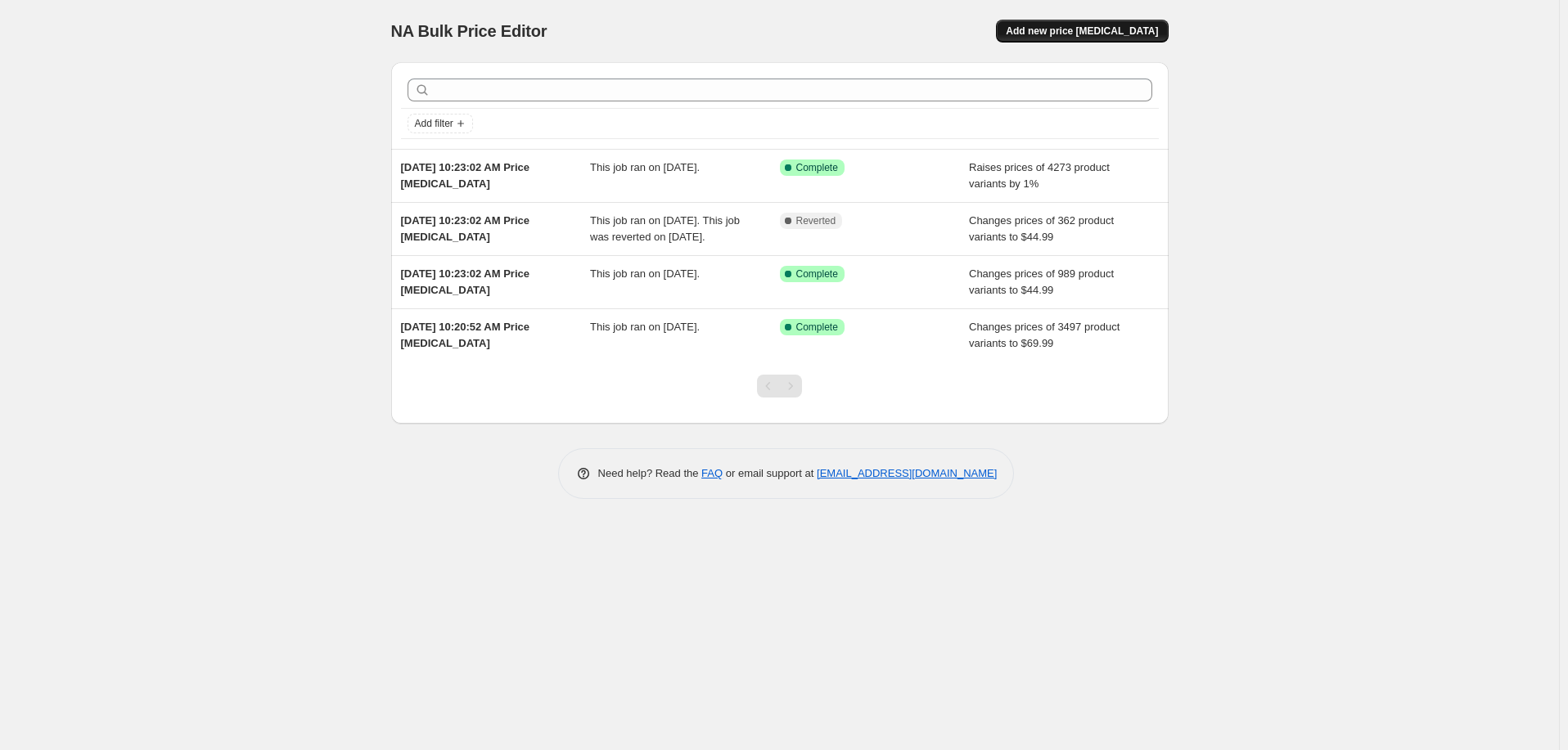
click at [1108, 28] on span "Add new price change job" at bounding box center [1083, 31] width 153 height 13
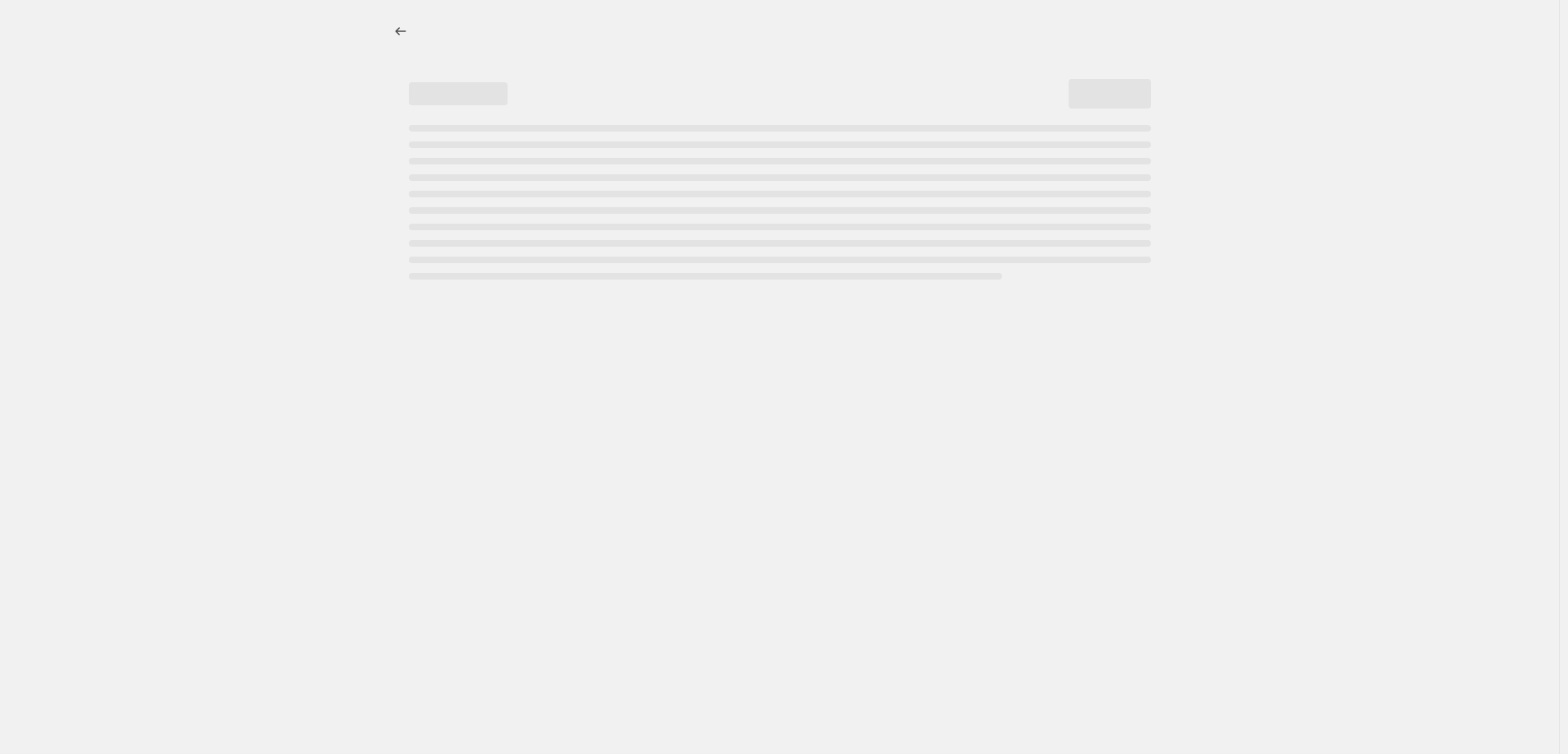
select select "percentage"
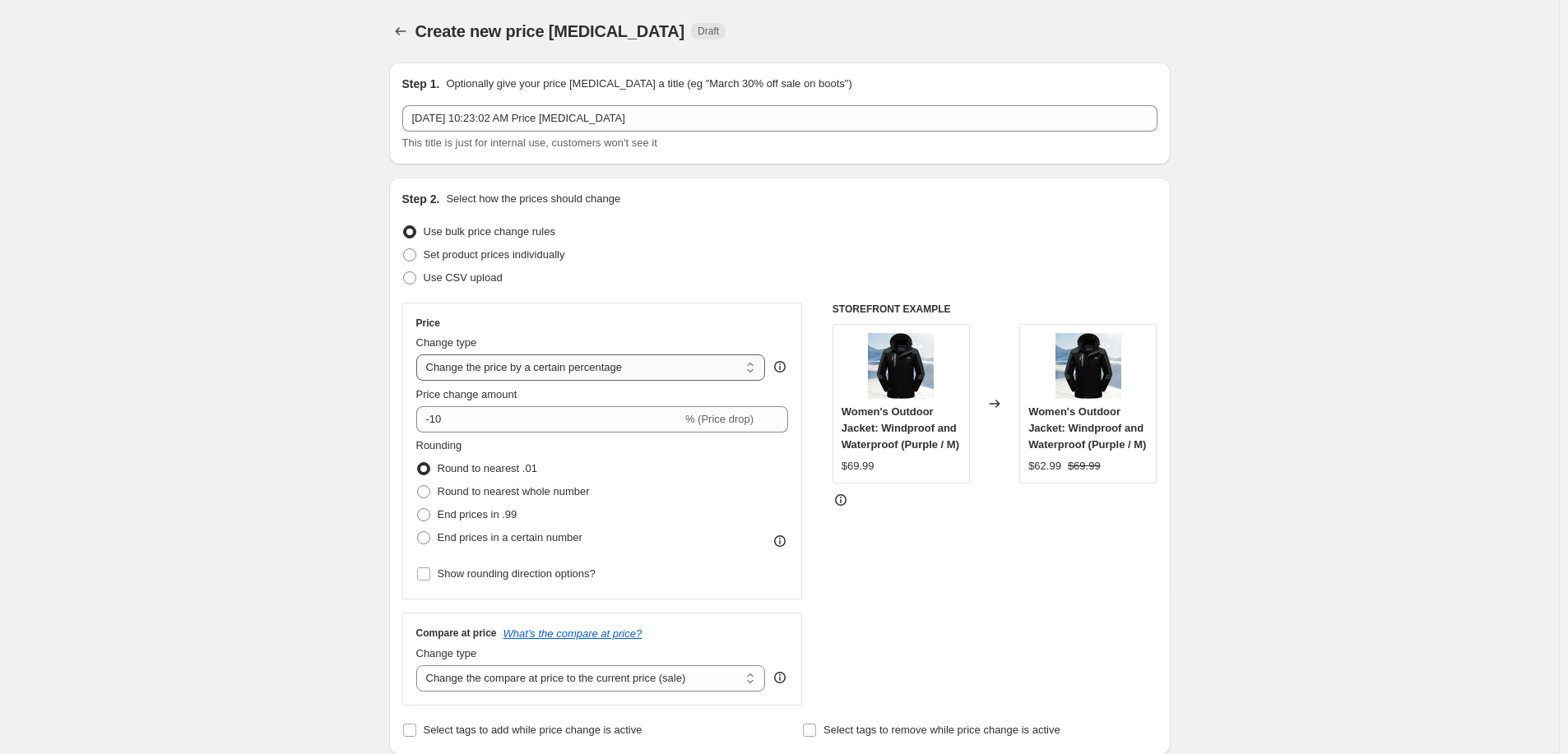
click at [581, 362] on select "Change the price to a certain amount Change the price by a certain amount Chang…" at bounding box center [591, 368] width 349 height 26
click at [420, 355] on select "Change the price to a certain amount Change the price by a certain amount Chang…" at bounding box center [591, 368] width 349 height 26
click at [497, 422] on input "-10" at bounding box center [549, 420] width 265 height 26
click at [497, 422] on input "-10" at bounding box center [549, 420] width 265 height 26
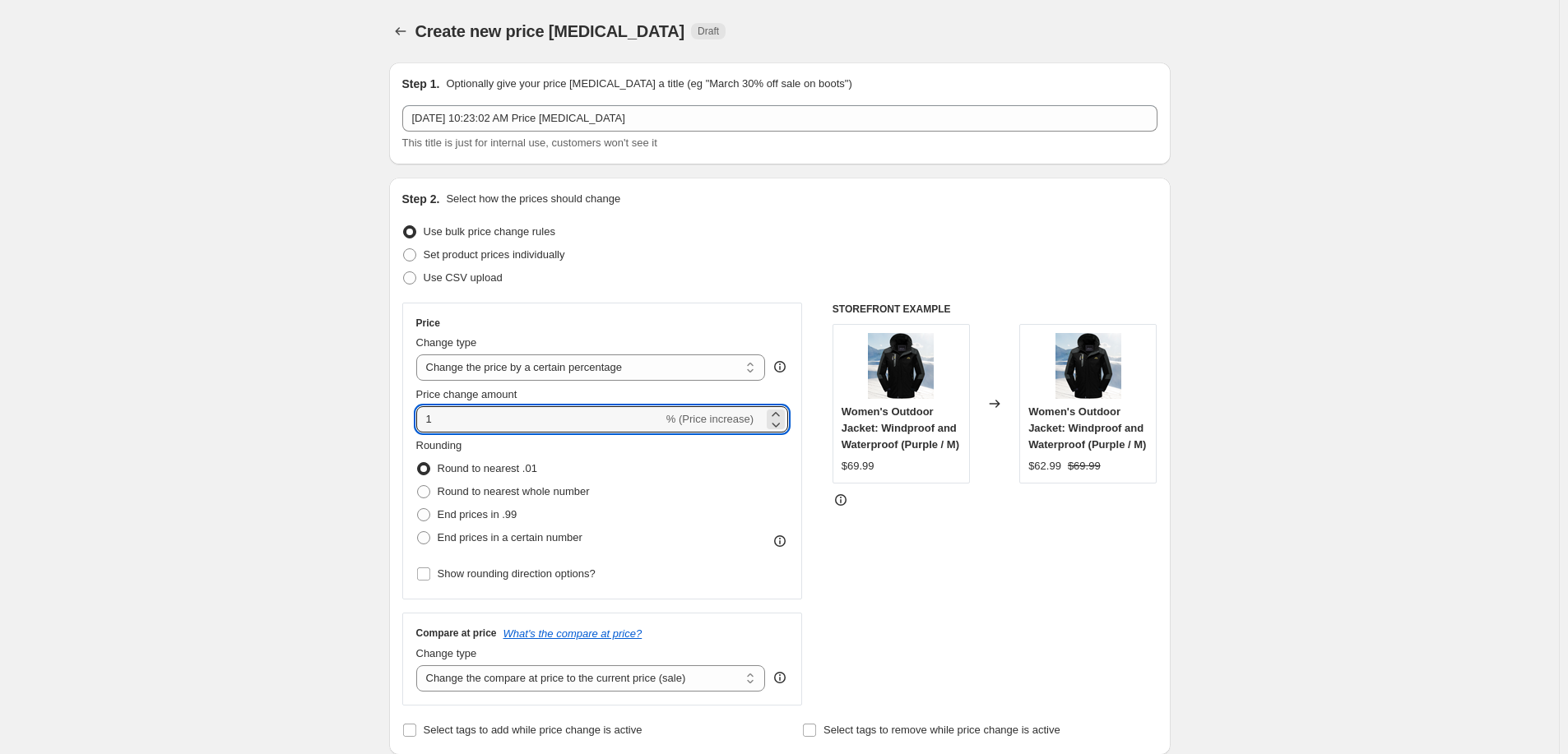
type input "1"
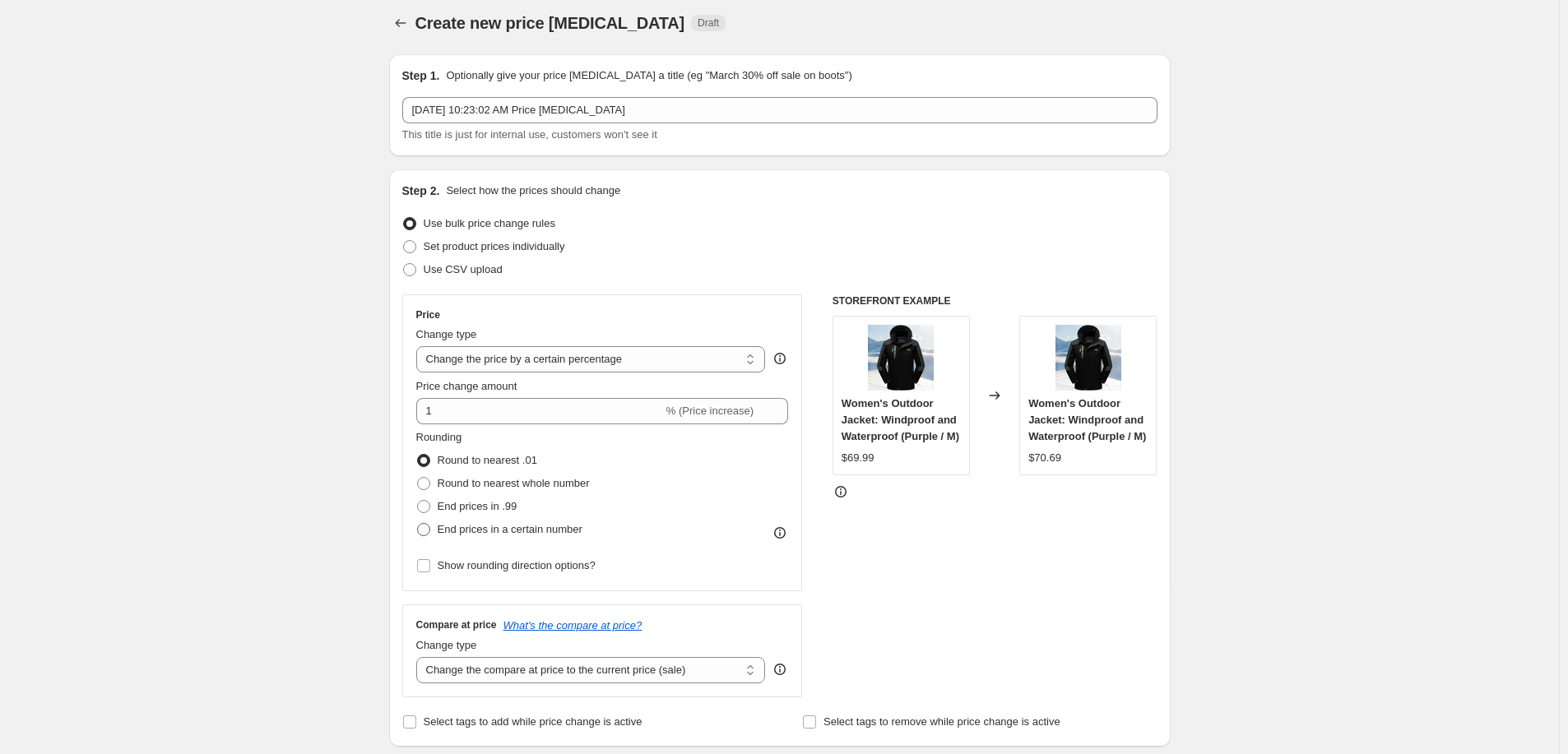
scroll to position [18, 0]
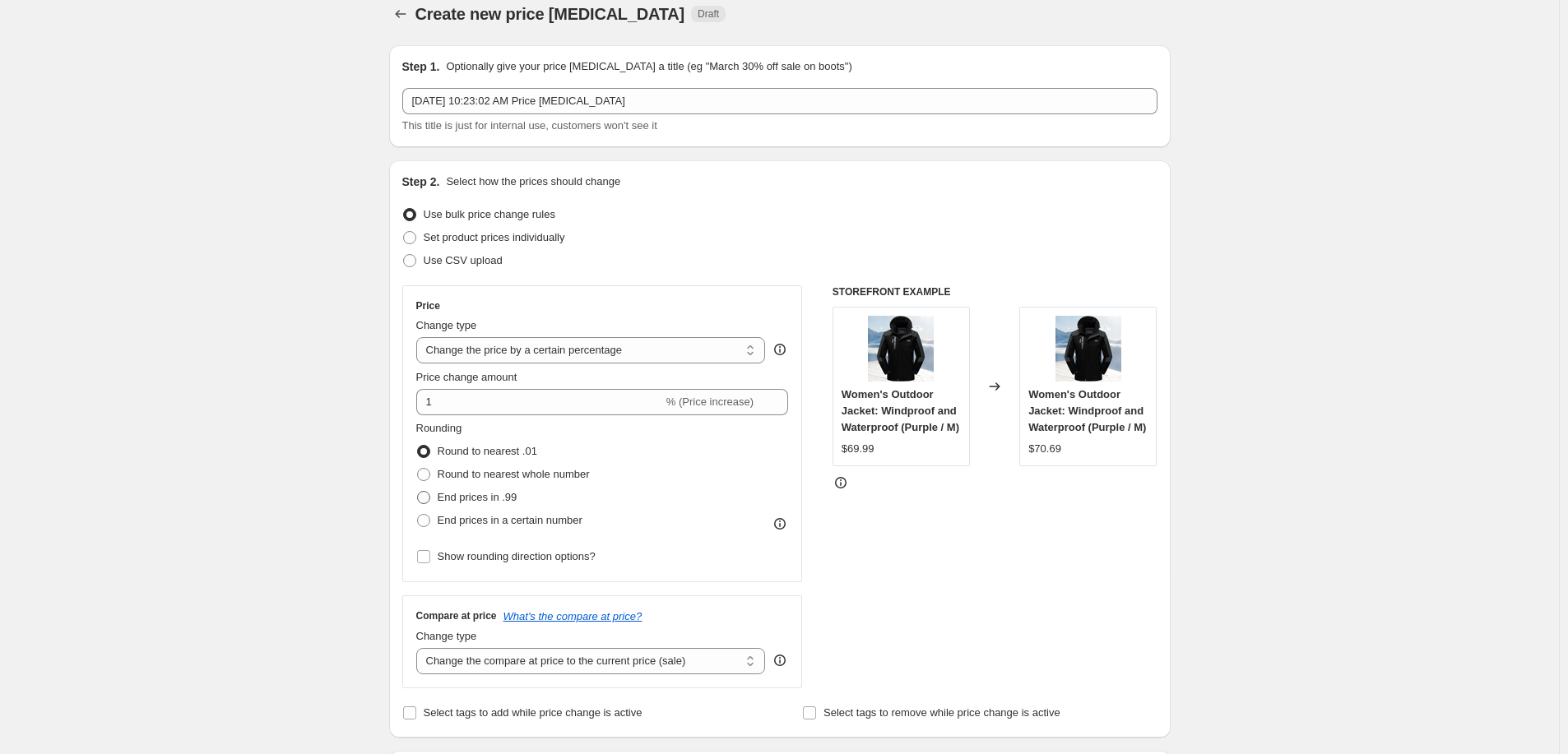
click at [464, 500] on span "End prices in .99" at bounding box center [477, 497] width 79 height 12
click at [418, 492] on input "End prices in .99" at bounding box center [417, 491] width 1 height 1
radio input "true"
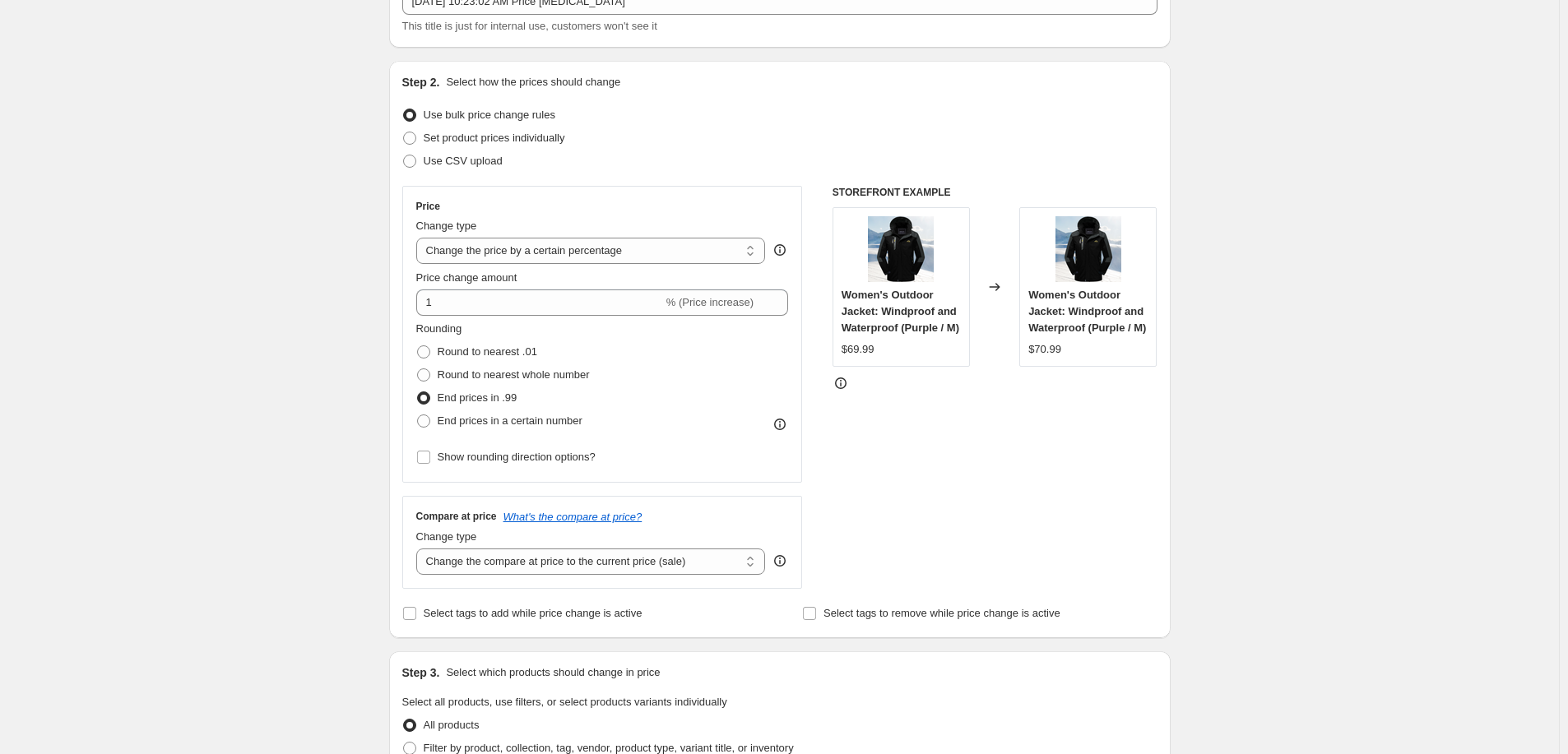
scroll to position [229, 0]
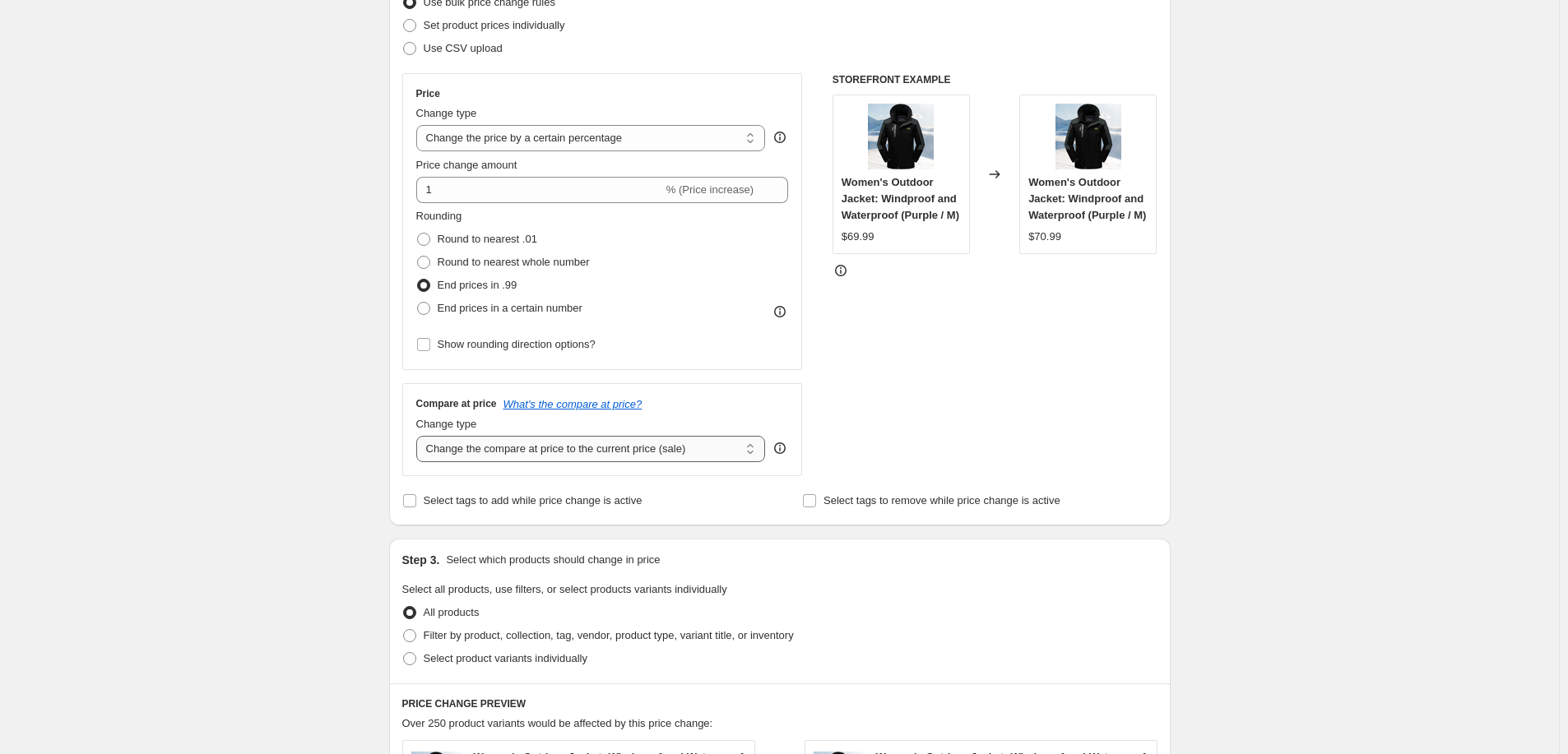
click at [480, 454] on select "Change the compare at price to the current price (sale) Change the compare at p…" at bounding box center [591, 449] width 349 height 26
select select "remove"
click at [420, 436] on select "Change the compare at price to the current price (sale) Change the compare at p…" at bounding box center [591, 449] width 349 height 26
click at [370, 623] on div "Create new price change job. This page is ready Create new price change job Dra…" at bounding box center [780, 606] width 1559 height 1671
click at [441, 638] on span "Filter by product, collection, tag, vendor, product type, variant title, or inv…" at bounding box center [609, 636] width 370 height 12
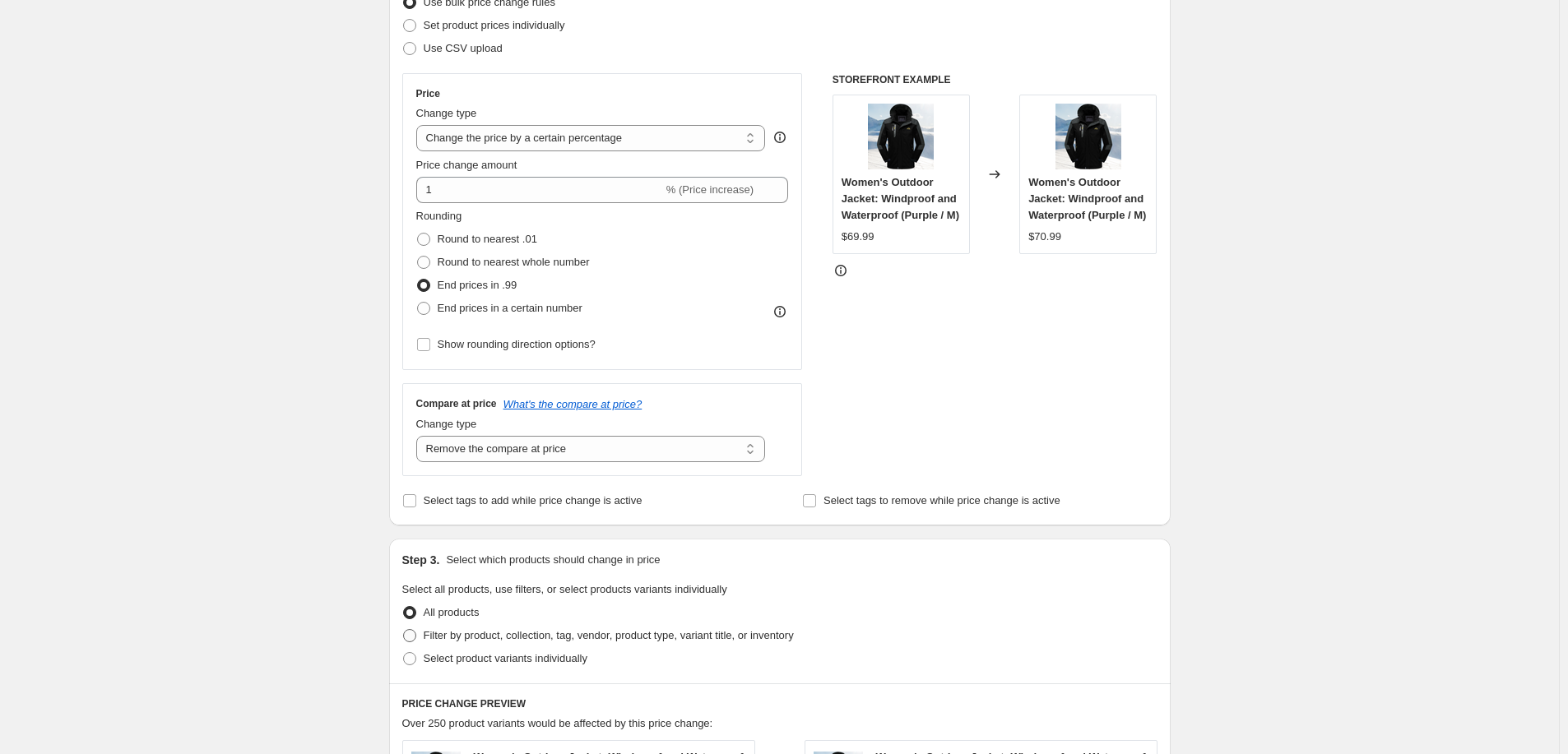
click at [404, 631] on input "Filter by product, collection, tag, vendor, product type, variant title, or inv…" at bounding box center [403, 630] width 1 height 1
radio input "true"
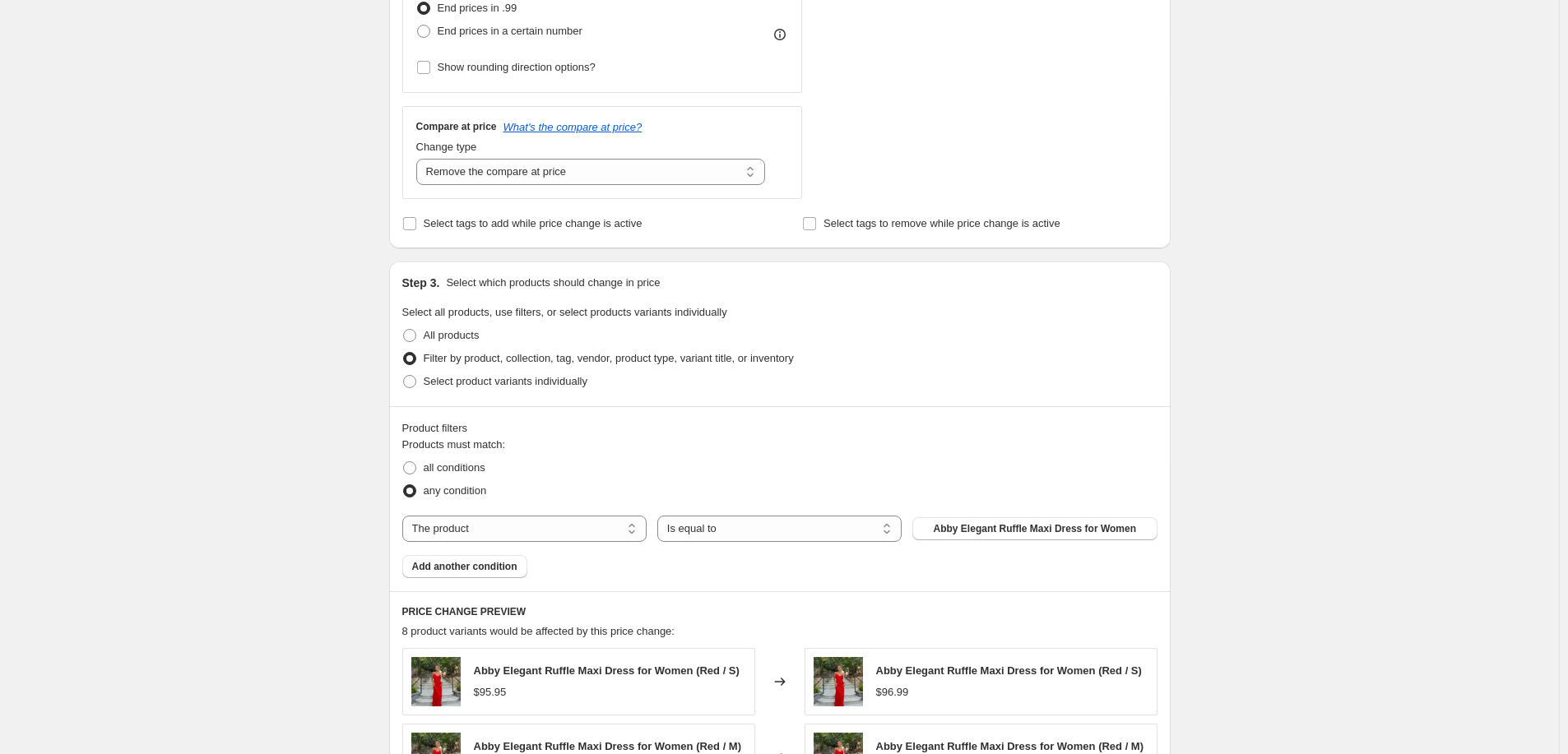
scroll to position [516, 0]
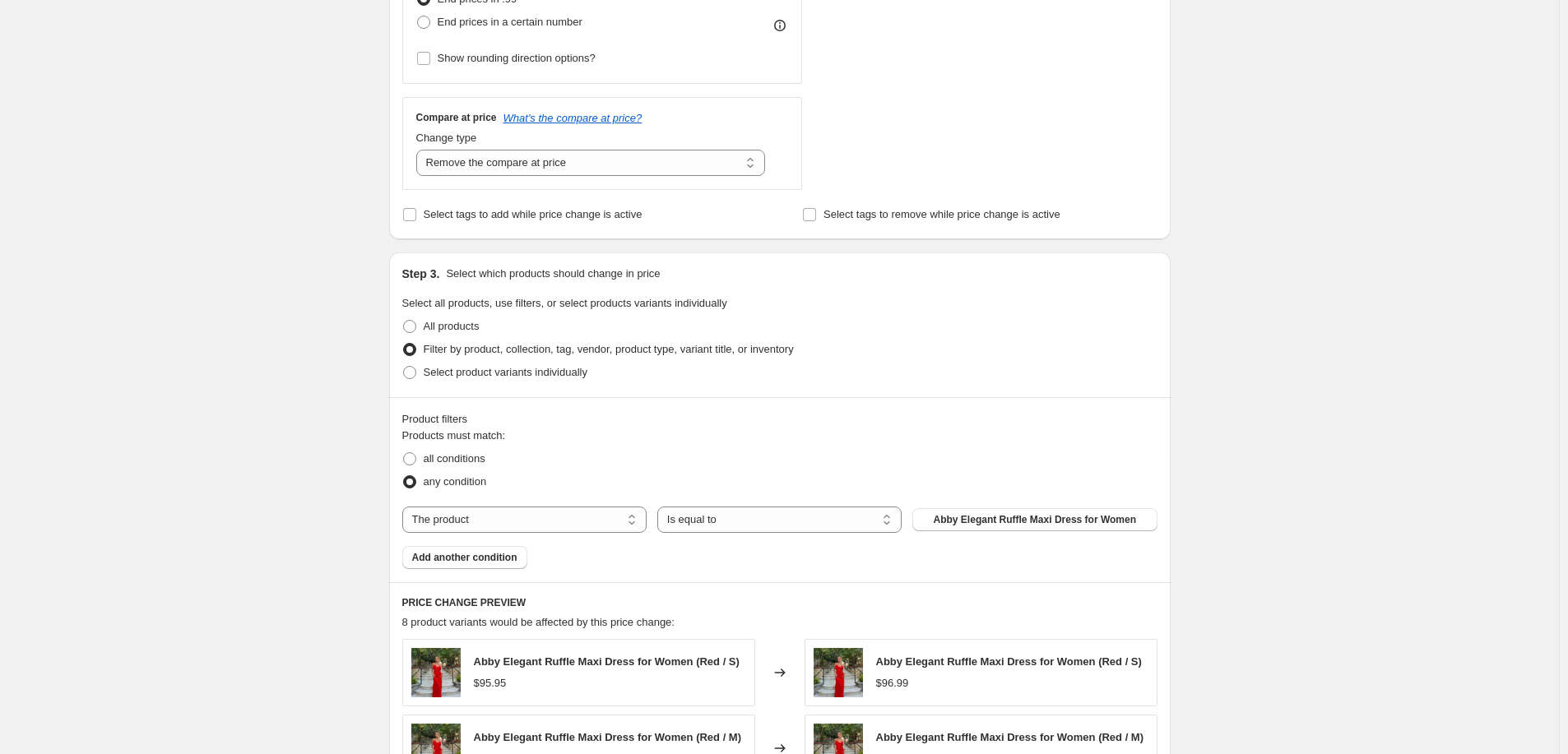
click at [1080, 534] on div "Products must match: all conditions any condition The product The product's col…" at bounding box center [780, 498] width 755 height 141
click at [1021, 521] on span "Abby Elegant Ruffle Maxi Dress for Women" at bounding box center [1035, 519] width 203 height 13
click at [497, 528] on select "The product The product's collection The product's tag The product's vendor The…" at bounding box center [524, 520] width 244 height 26
select select "collection"
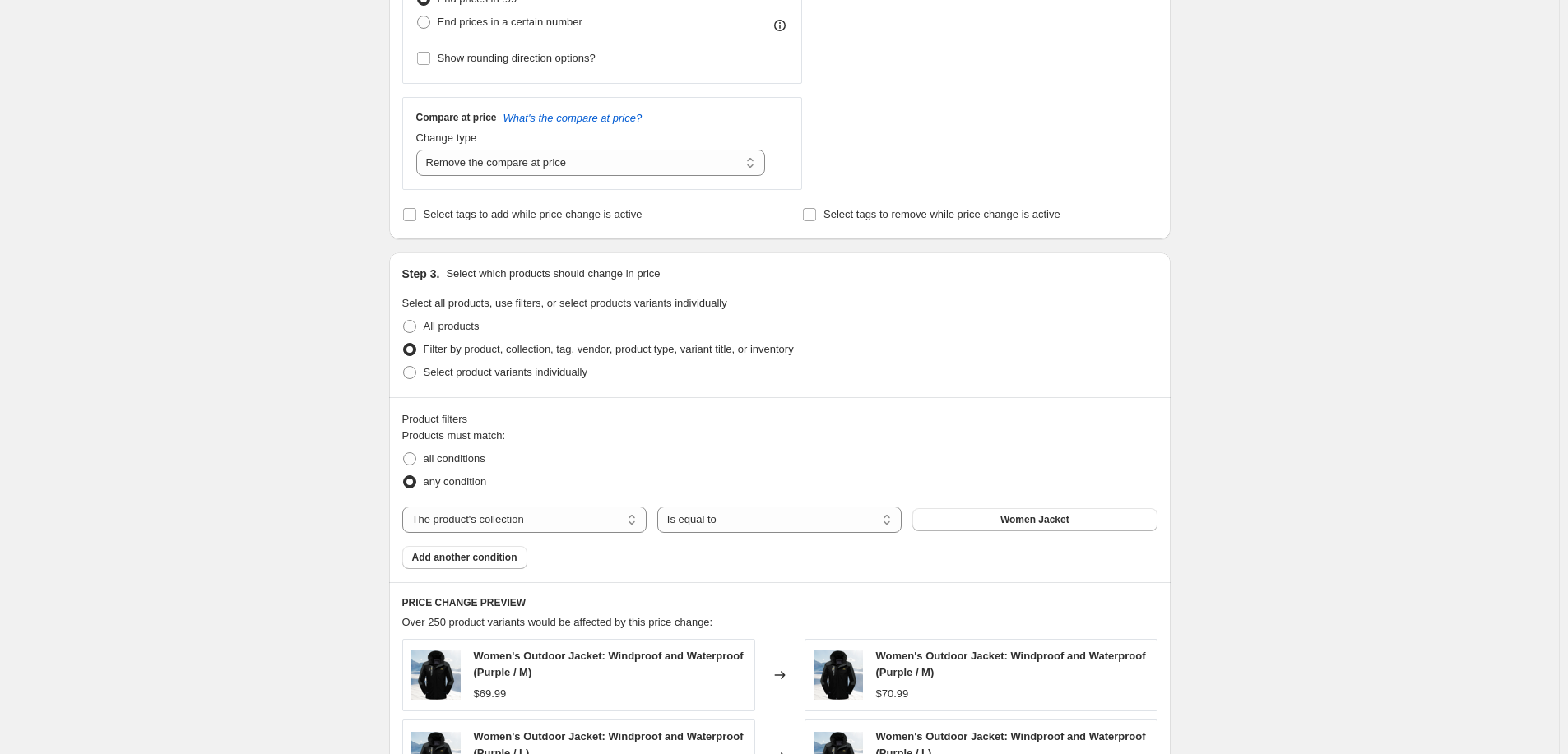
click at [1271, 509] on div "Create new price change job. This page is ready Create new price change job Dra…" at bounding box center [780, 412] width 1559 height 1856
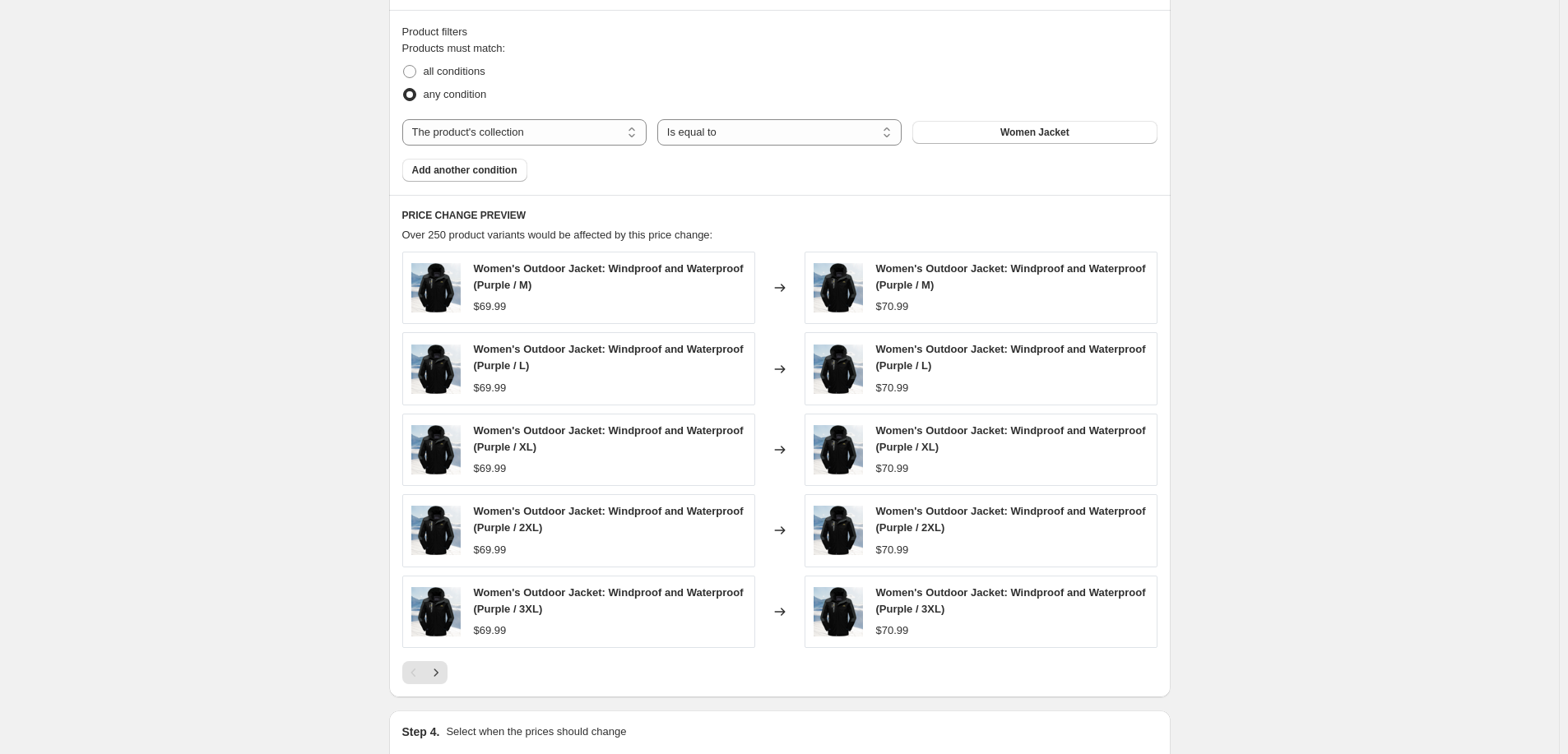
scroll to position [1102, 0]
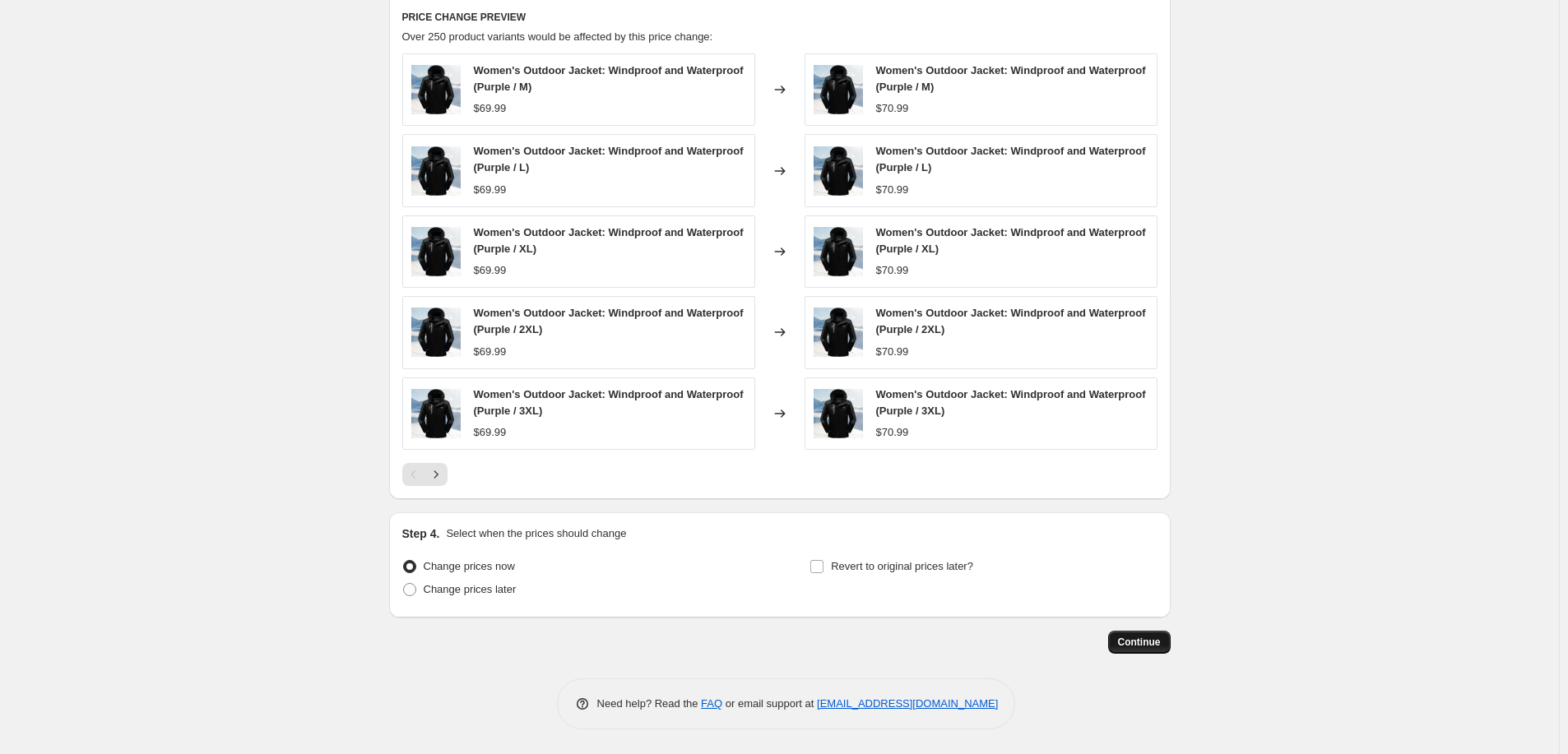
click at [1166, 639] on button "Continue" at bounding box center [1139, 643] width 63 height 23
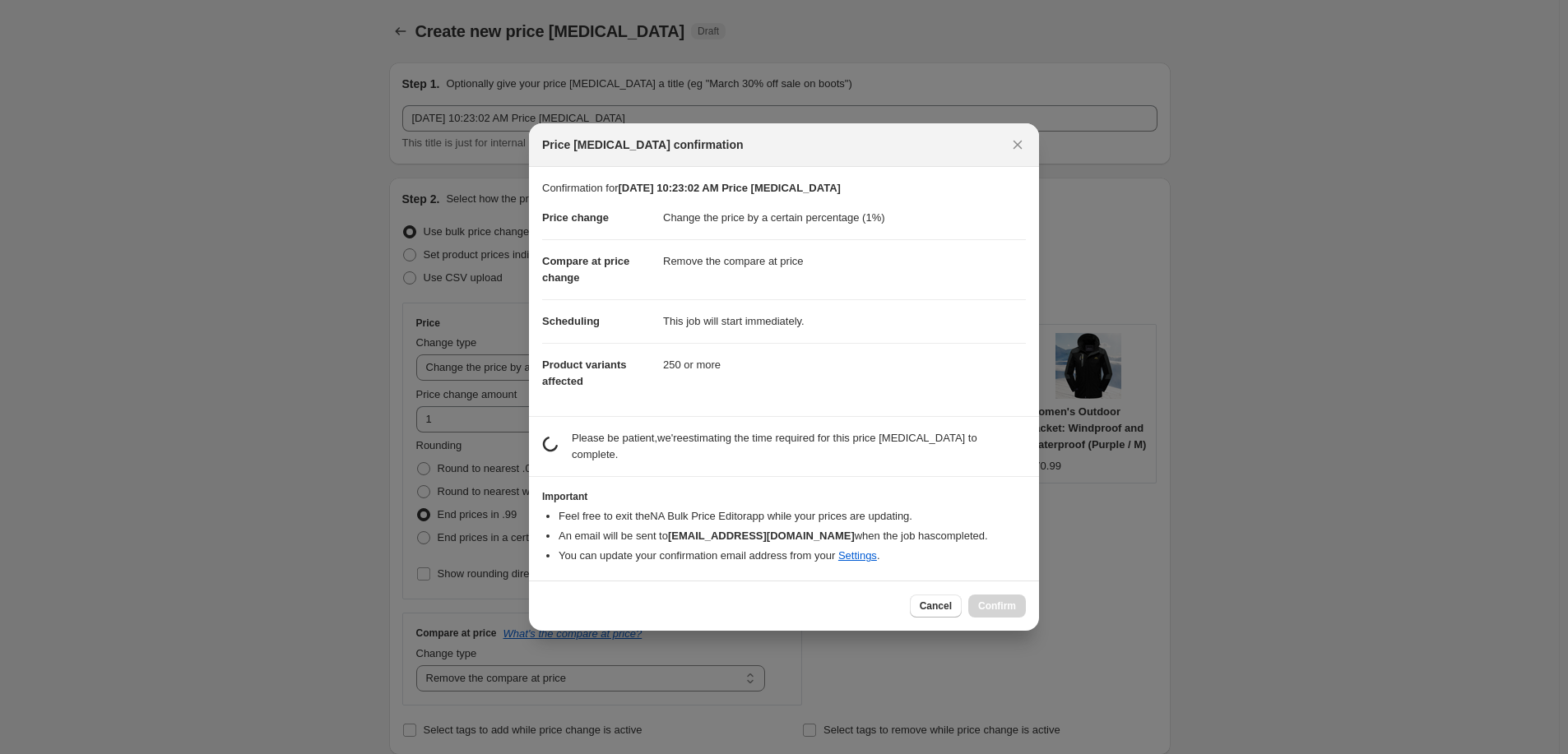
scroll to position [0, 0]
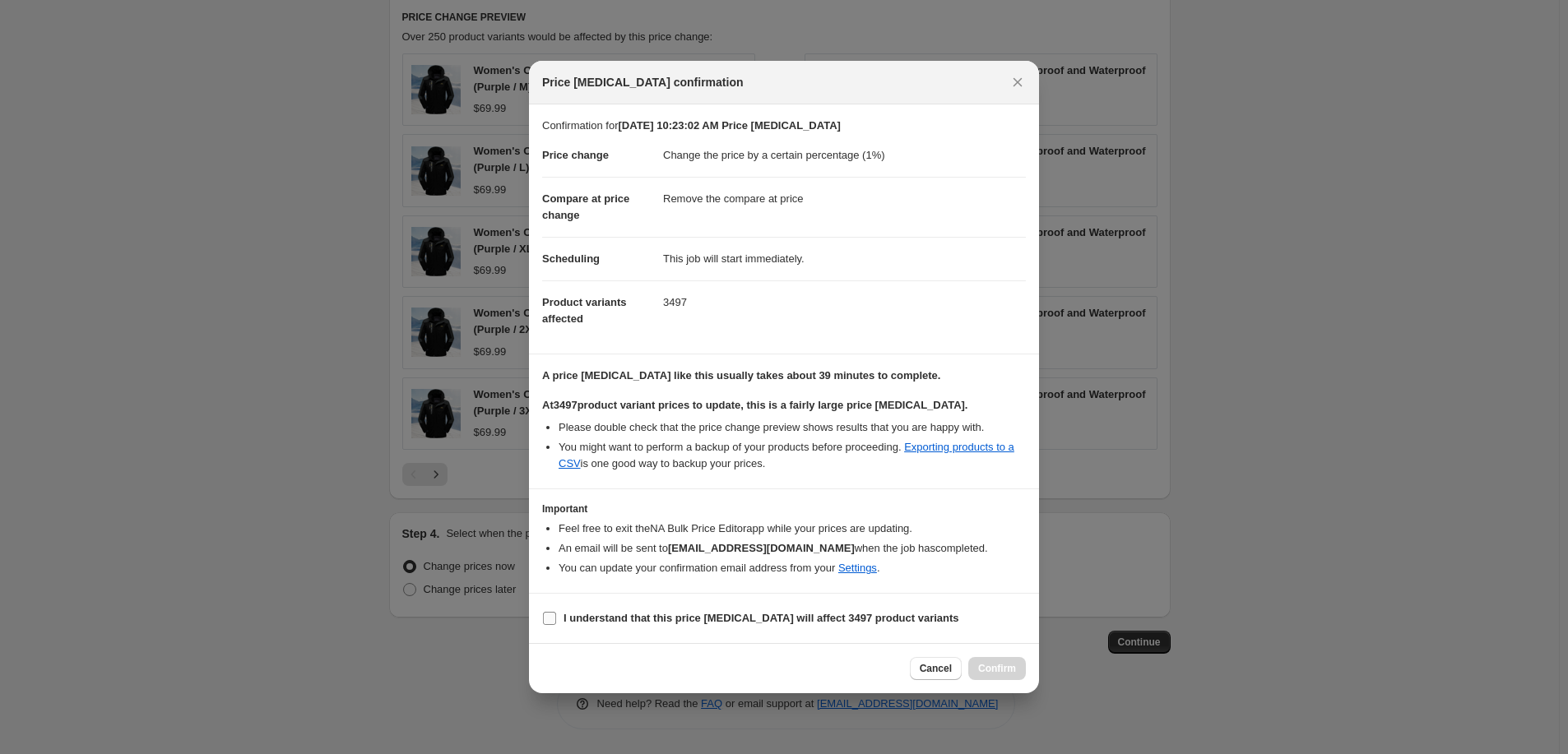
click at [685, 619] on b "I understand that this price [MEDICAL_DATA] will affect 3497 product variants" at bounding box center [761, 618] width 396 height 12
click at [556, 619] on input "I understand that this price [MEDICAL_DATA] will affect 3497 product variants" at bounding box center [549, 618] width 13 height 13
checkbox input "true"
click at [992, 665] on span "Confirm" at bounding box center [997, 668] width 38 height 13
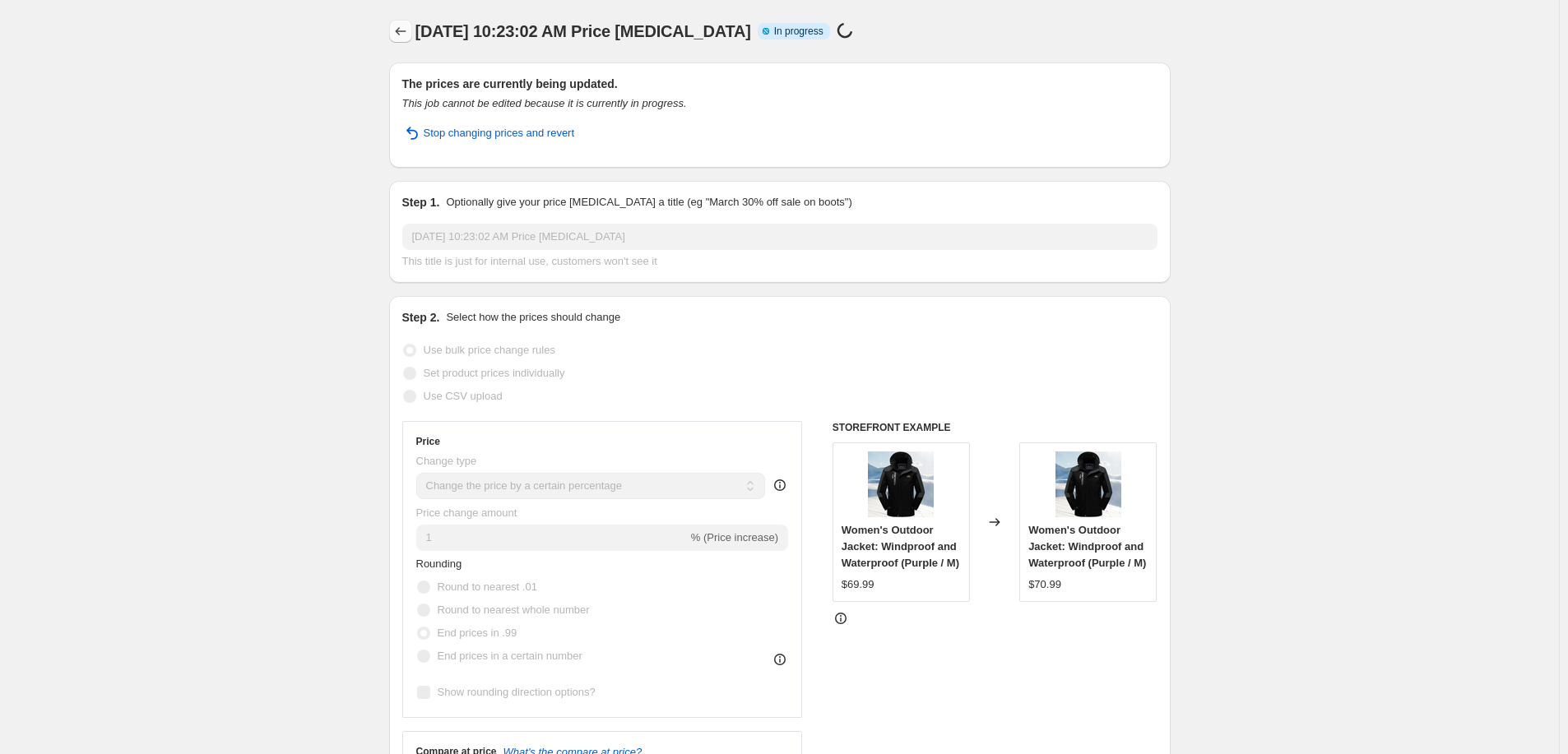
click at [402, 31] on icon "Price change jobs" at bounding box center [400, 31] width 17 height 17
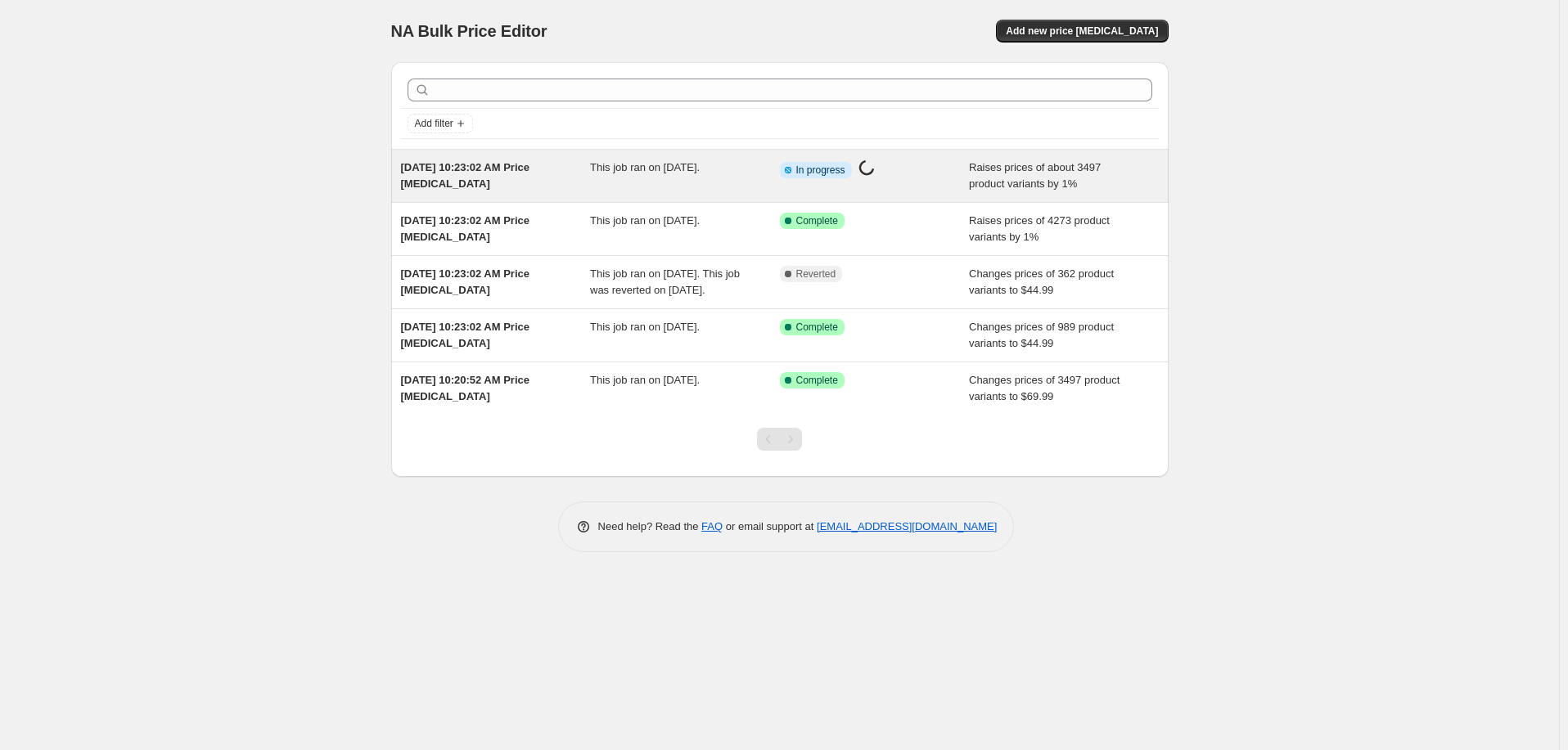
click at [555, 185] on div "Aug 17, 2025, 10:23:02 AM Price change job" at bounding box center [496, 175] width 190 height 32
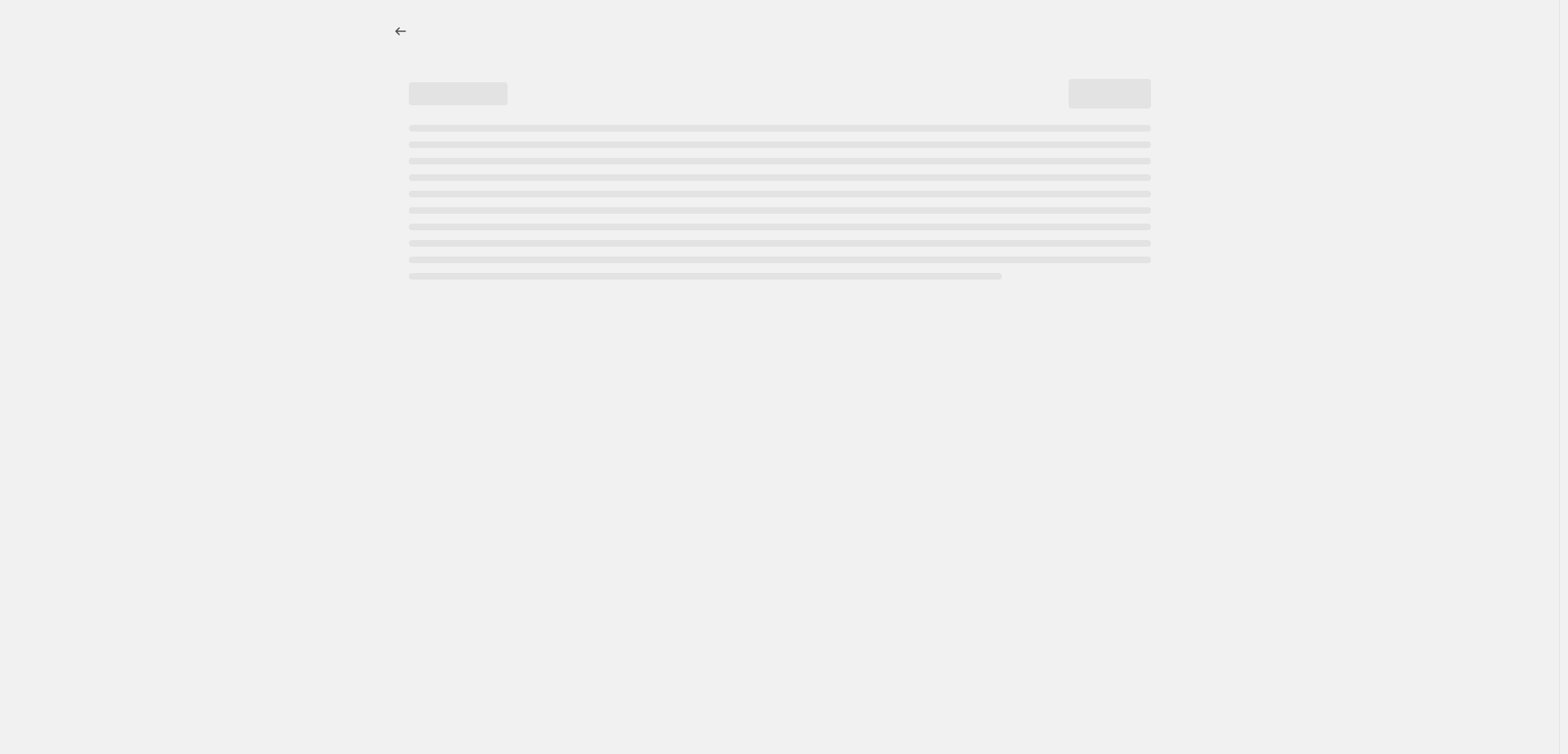
select select "percentage"
select select "remove"
select select "collection"
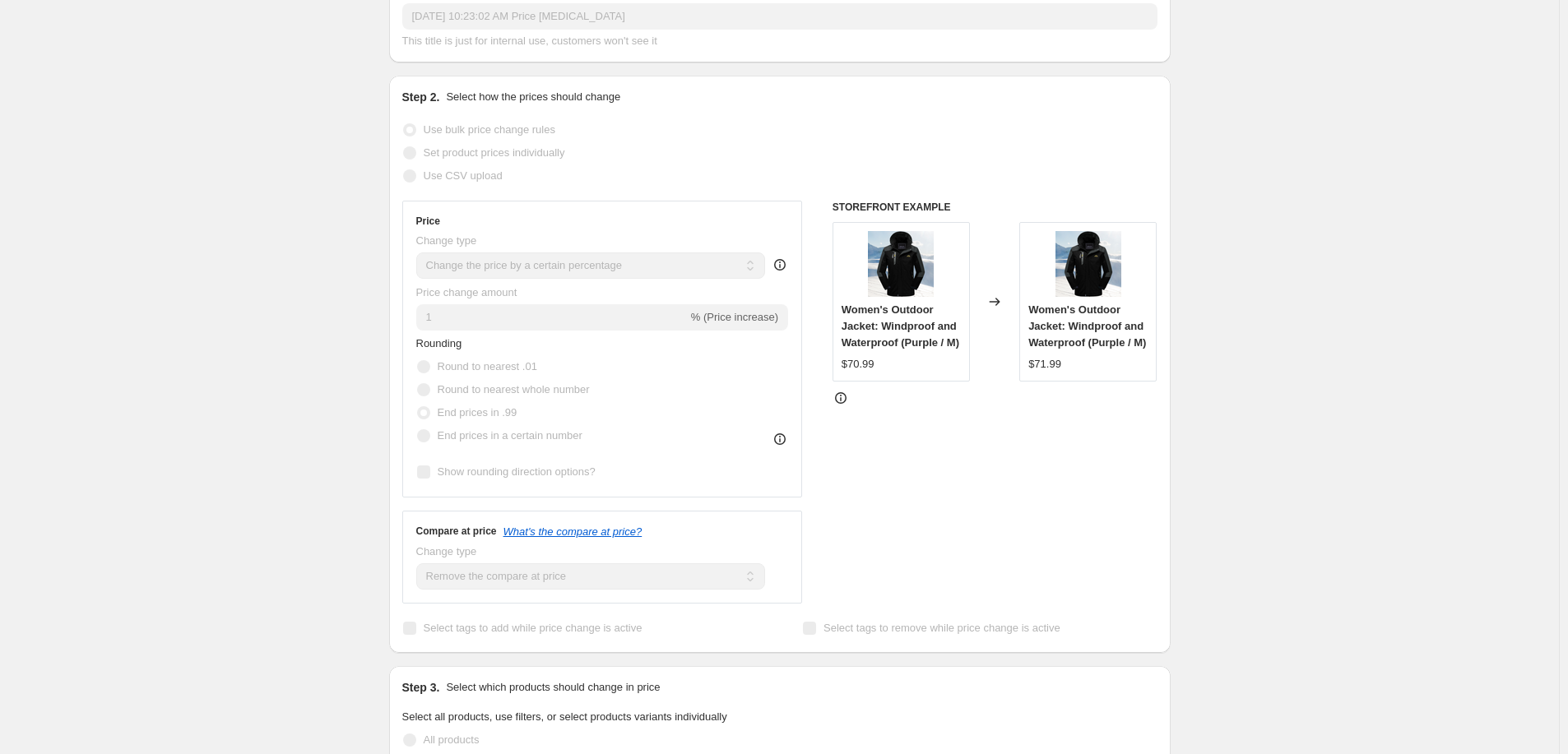
scroll to position [372, 0]
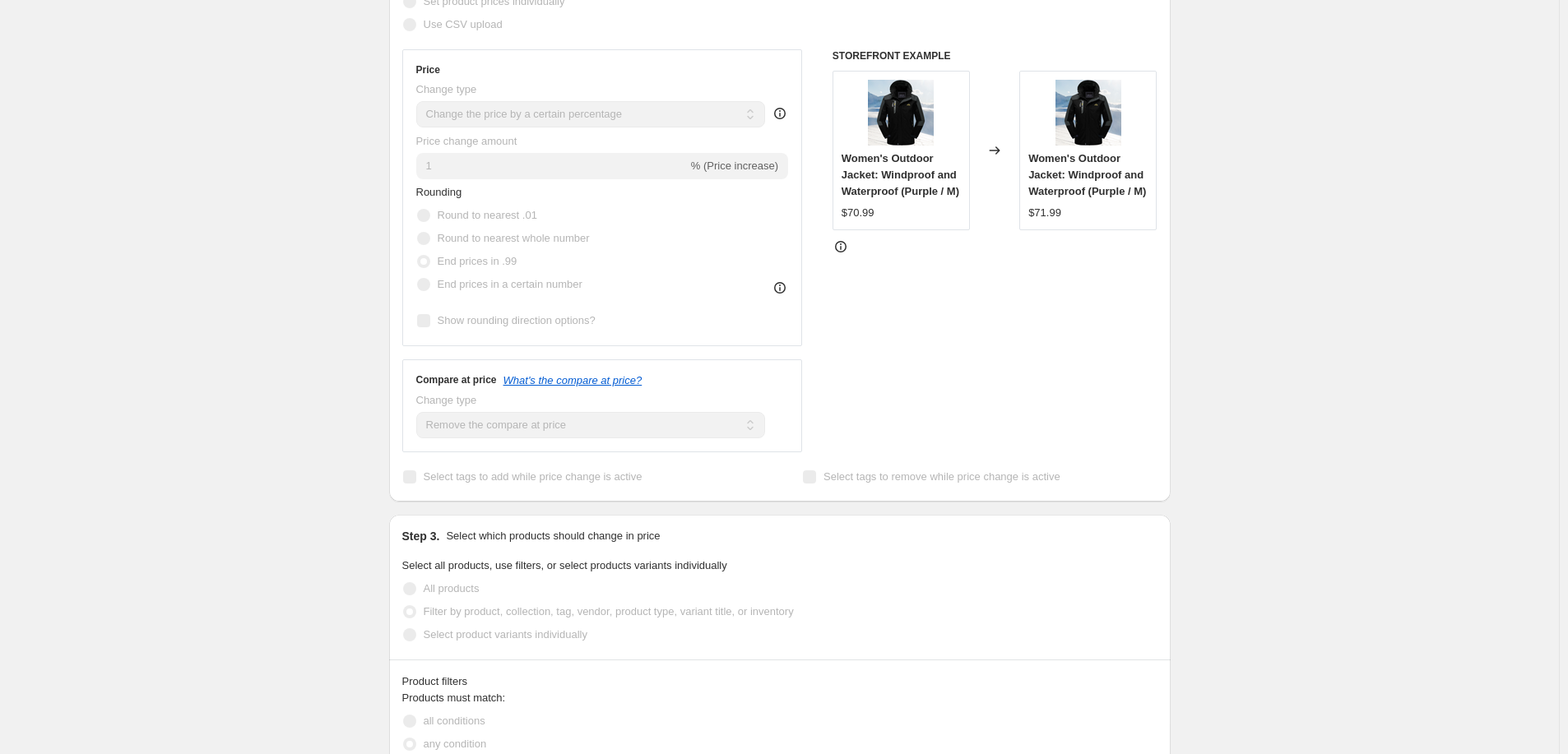
select select "percentage"
select select "remove"
select select "collection"
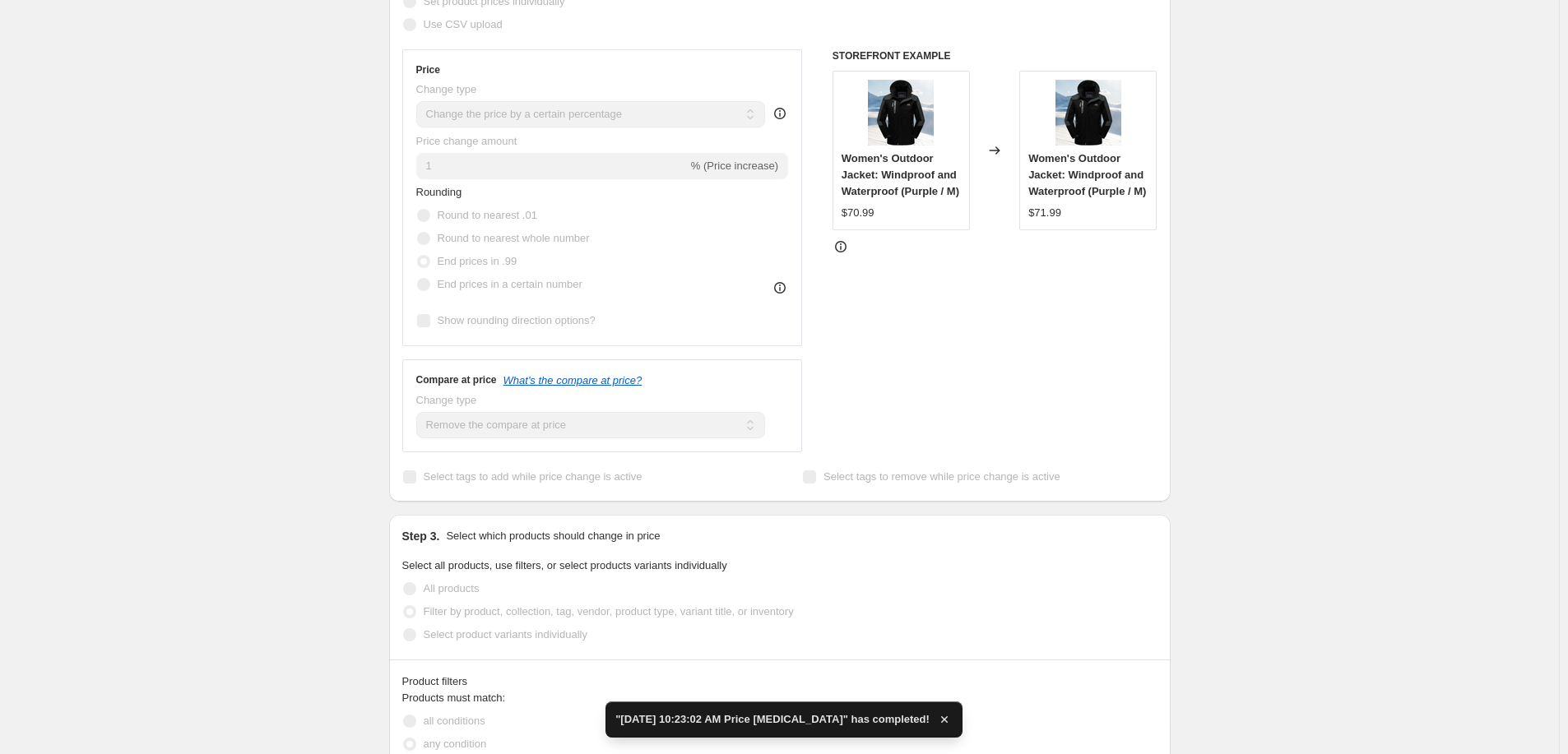
scroll to position [0, 0]
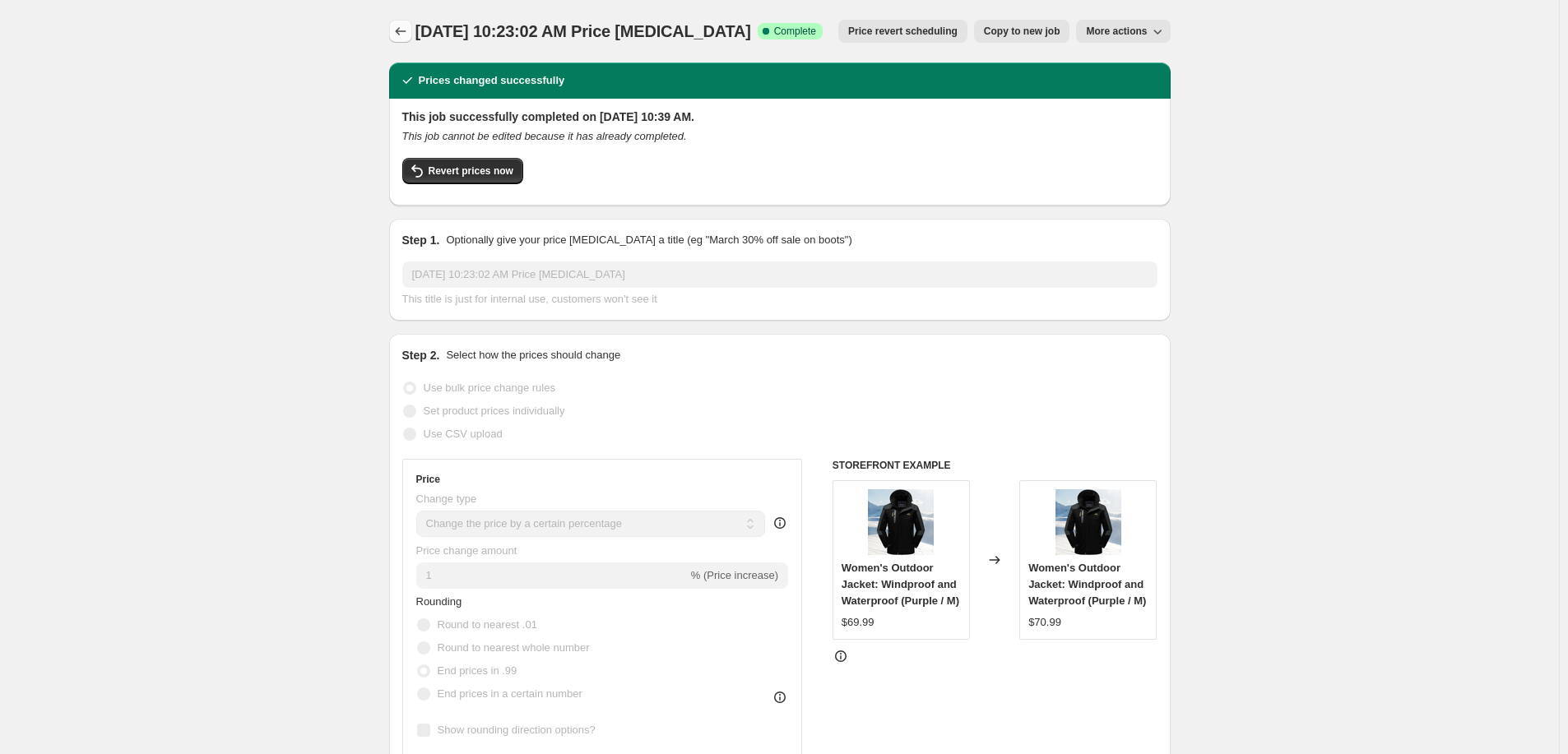
click at [401, 31] on icon "Price change jobs" at bounding box center [400, 31] width 11 height 8
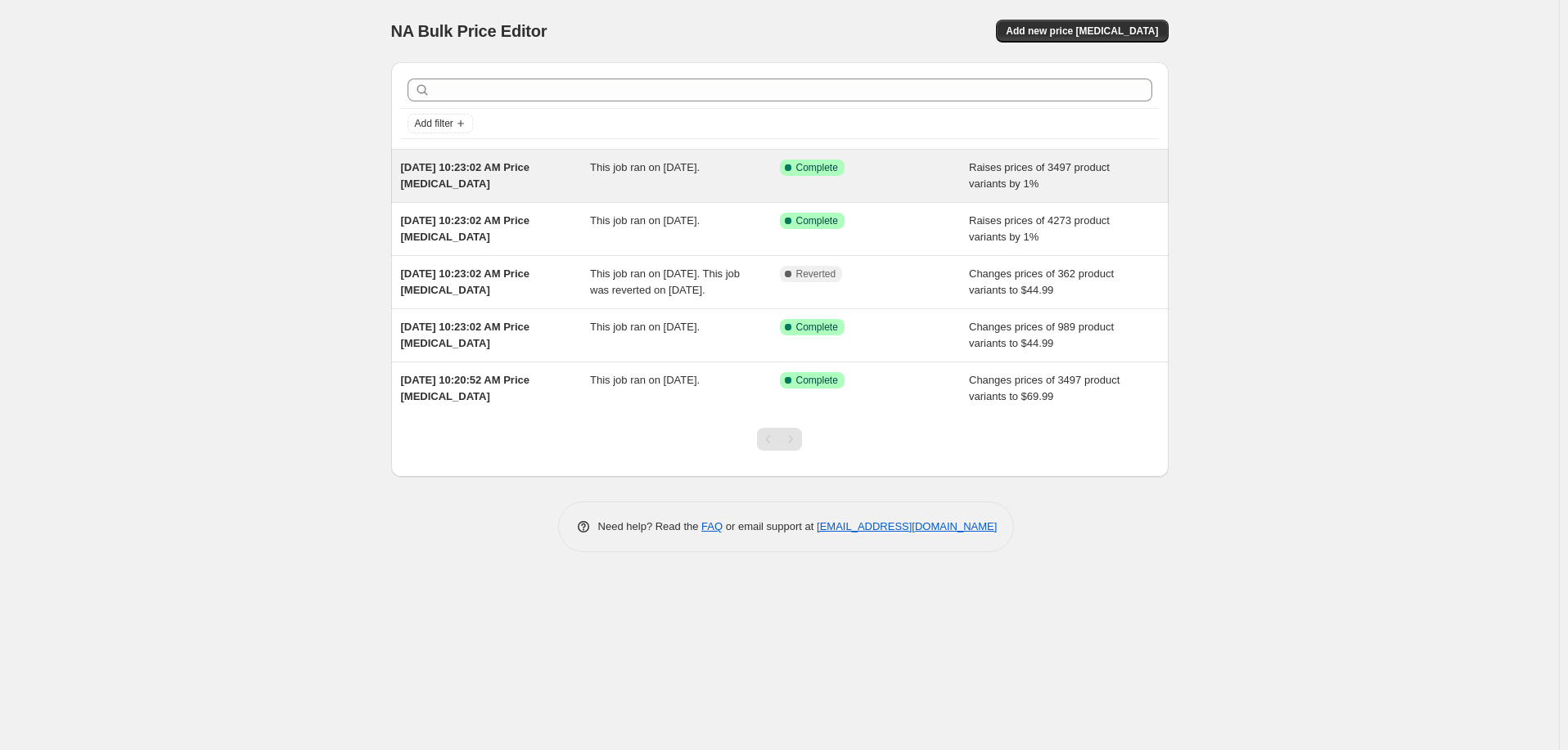
click at [574, 171] on div "Aug 17, 2025, 10:23:02 AM Price change job" at bounding box center [496, 175] width 190 height 32
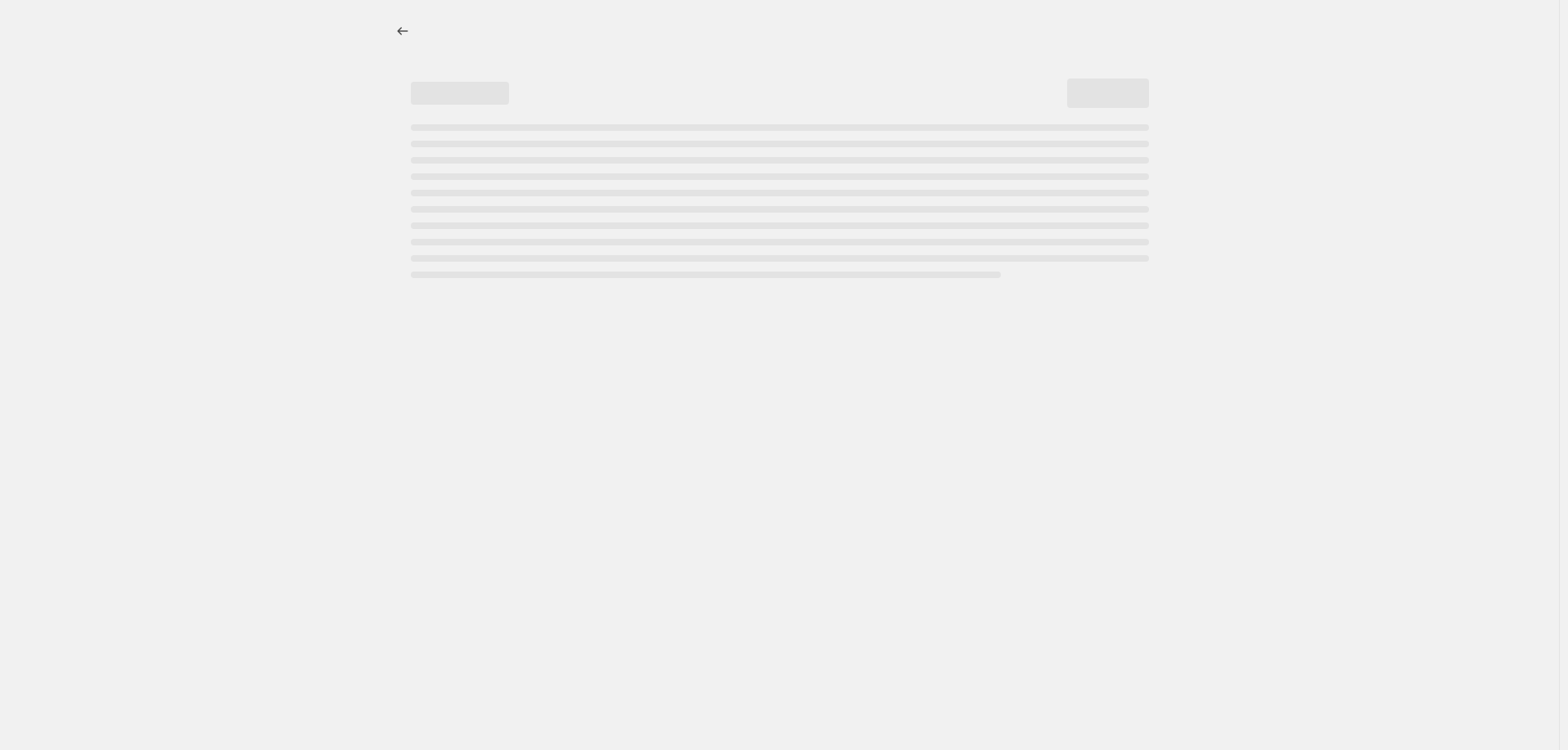
select select "percentage"
select select "remove"
select select "collection"
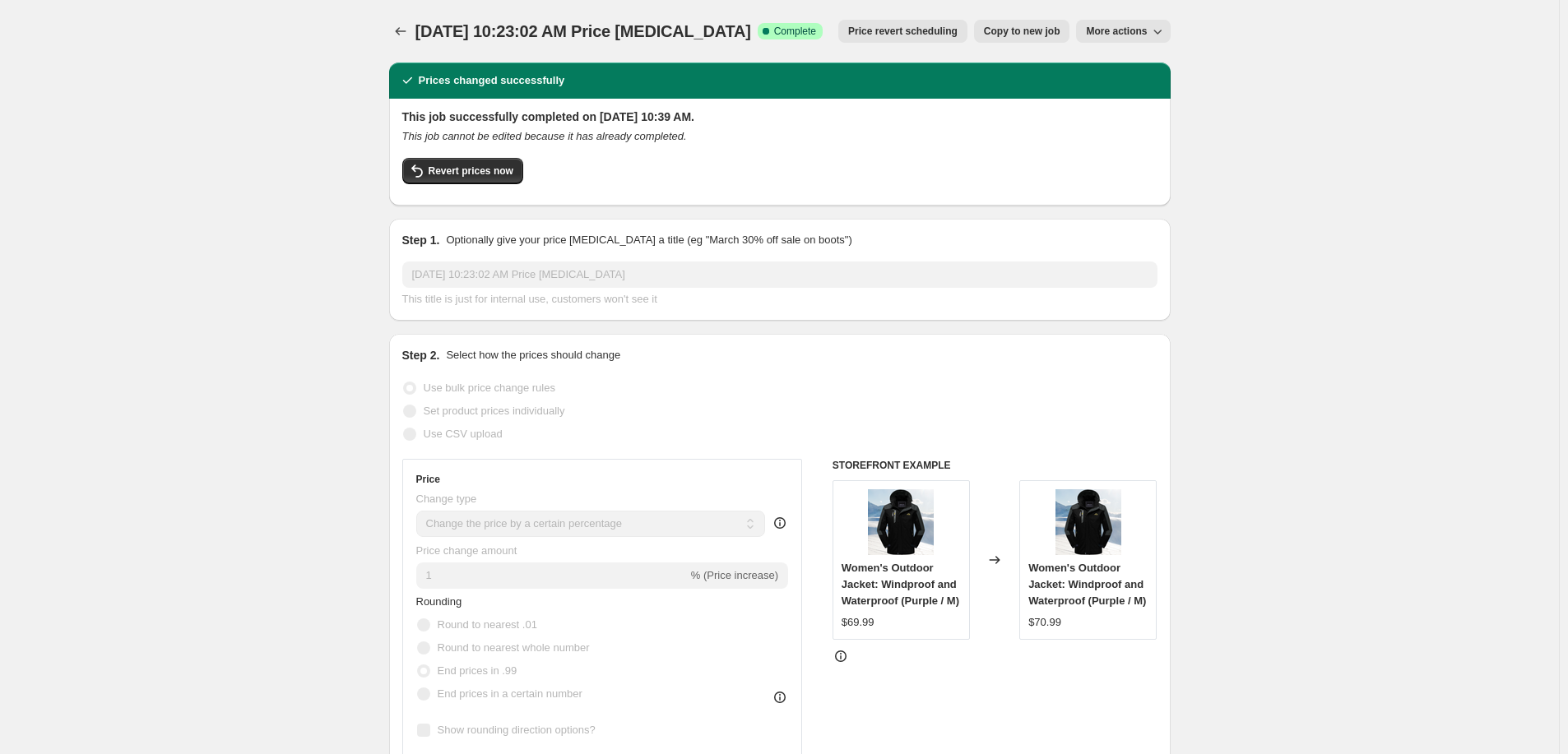
scroll to position [9, 0]
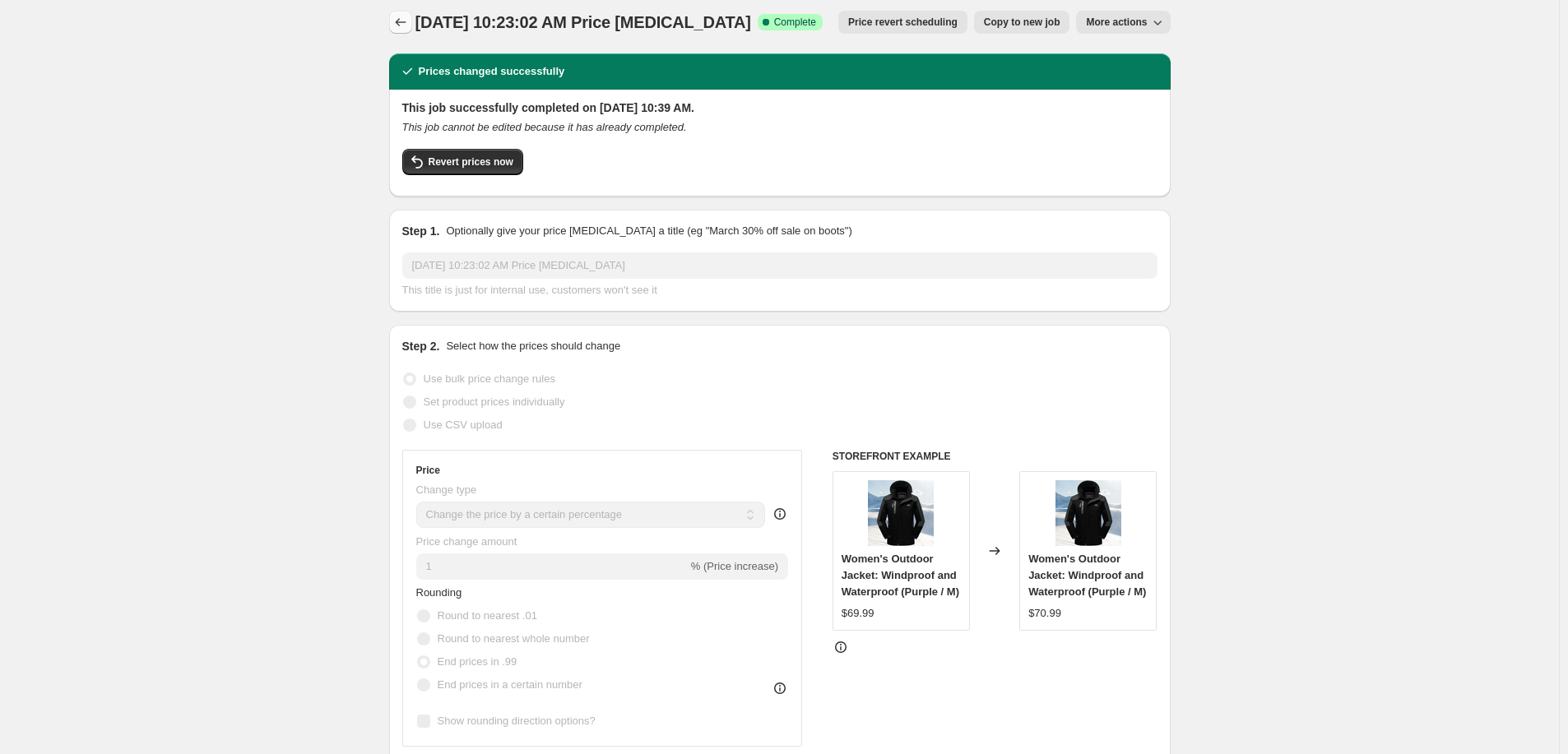
click at [399, 17] on icon "Price change jobs" at bounding box center [400, 22] width 17 height 17
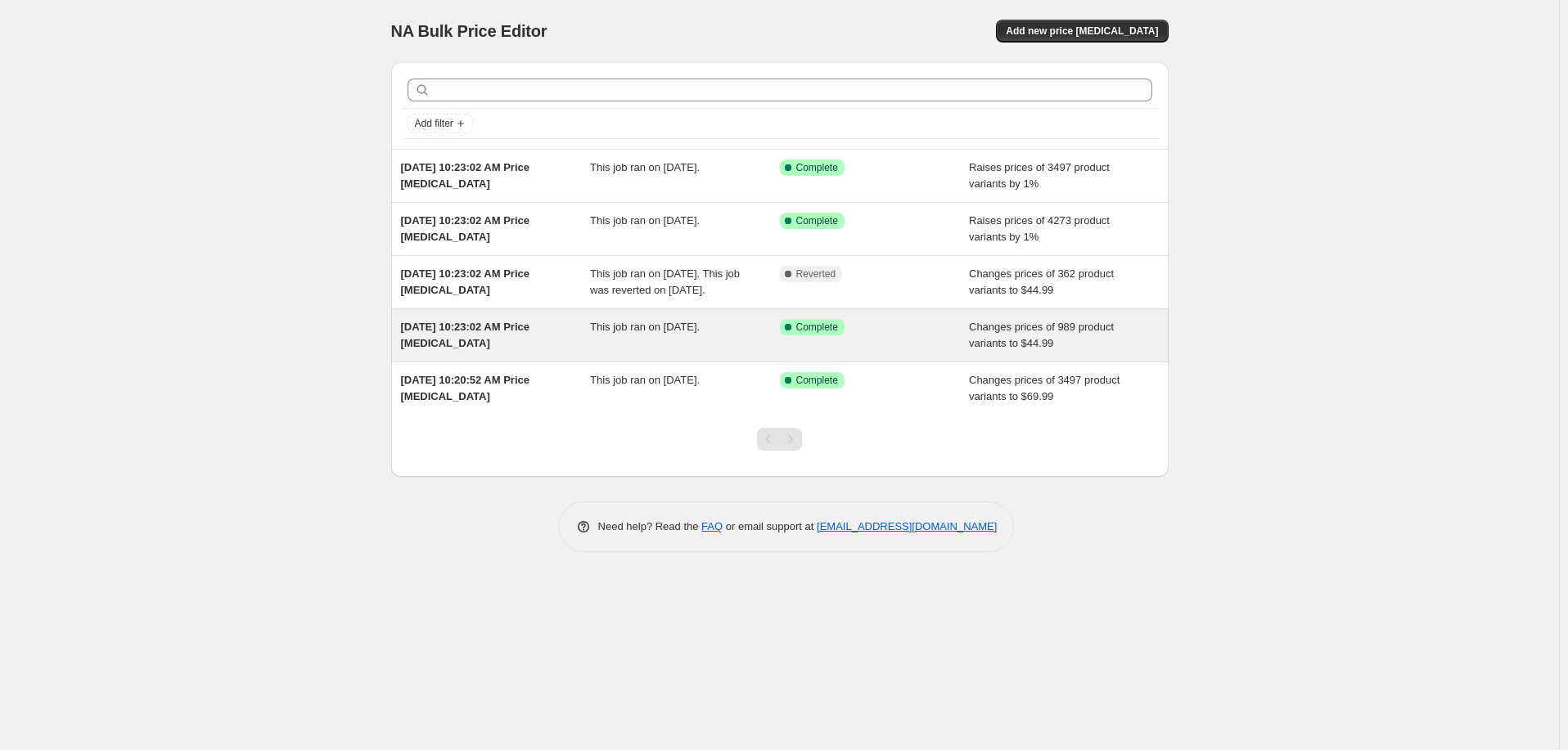
click at [554, 350] on div "Aug 17, 2025, 10:23:02 AM Price change job" at bounding box center [496, 335] width 190 height 32
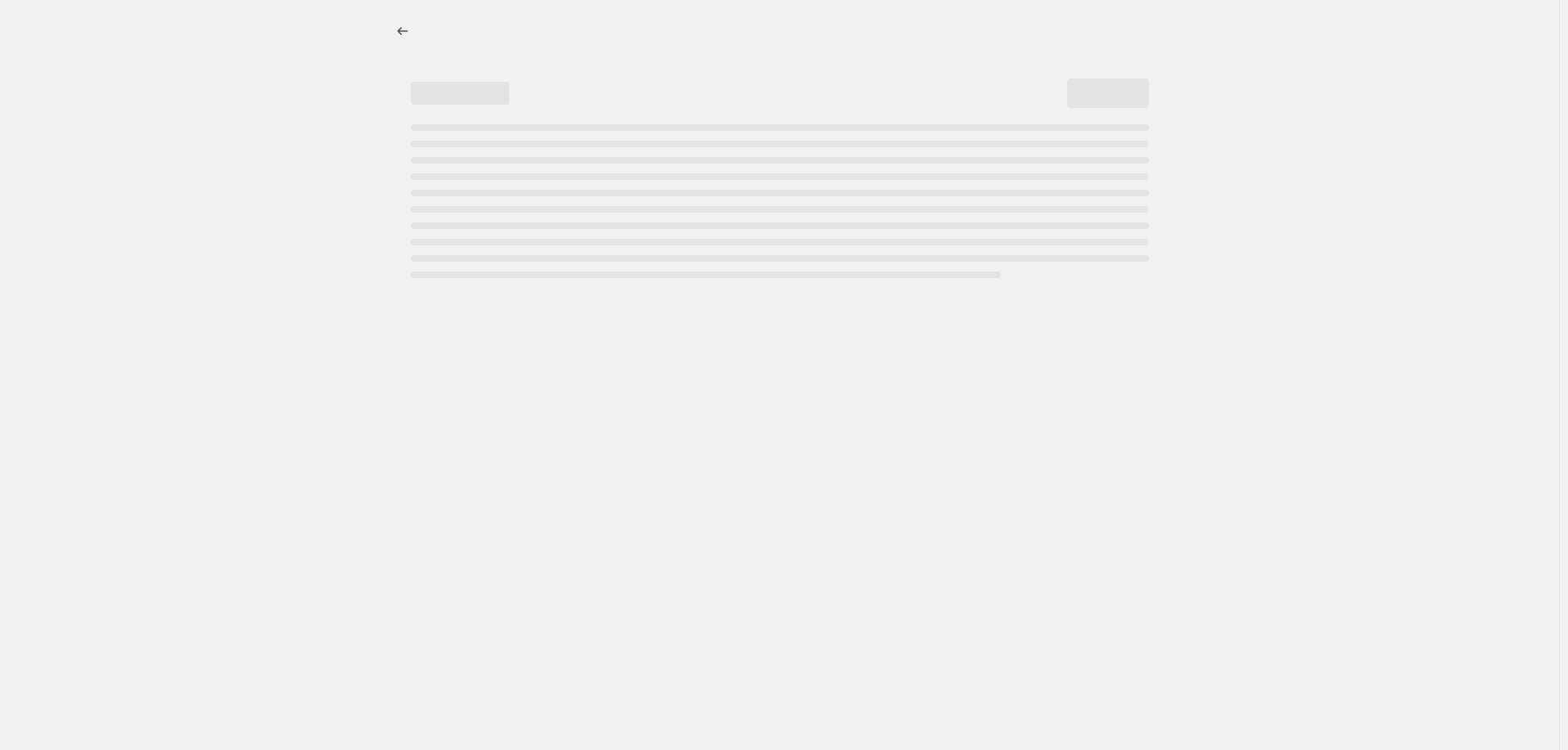
select select "remove"
select select "collection"
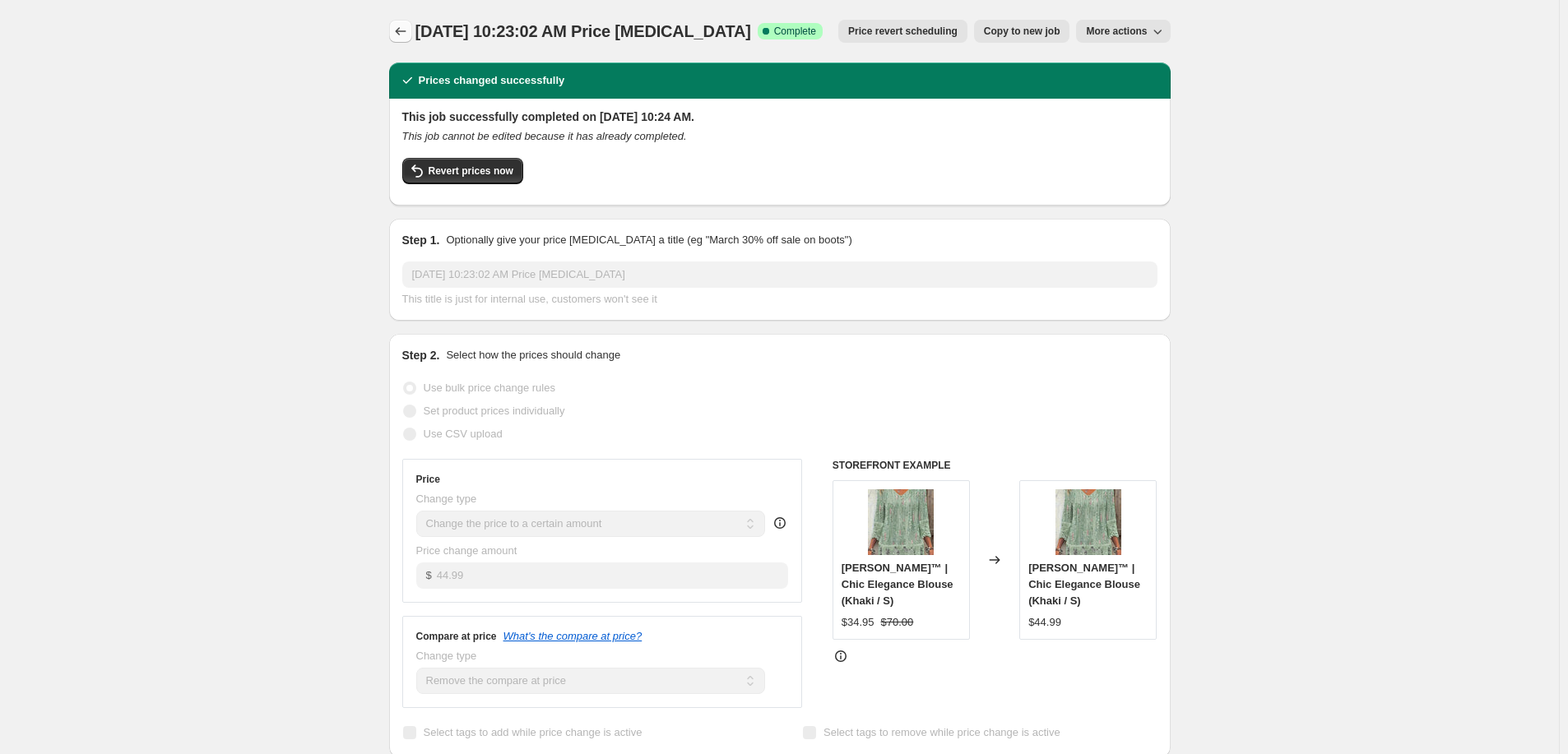
click at [403, 32] on icon "Price change jobs" at bounding box center [400, 31] width 17 height 17
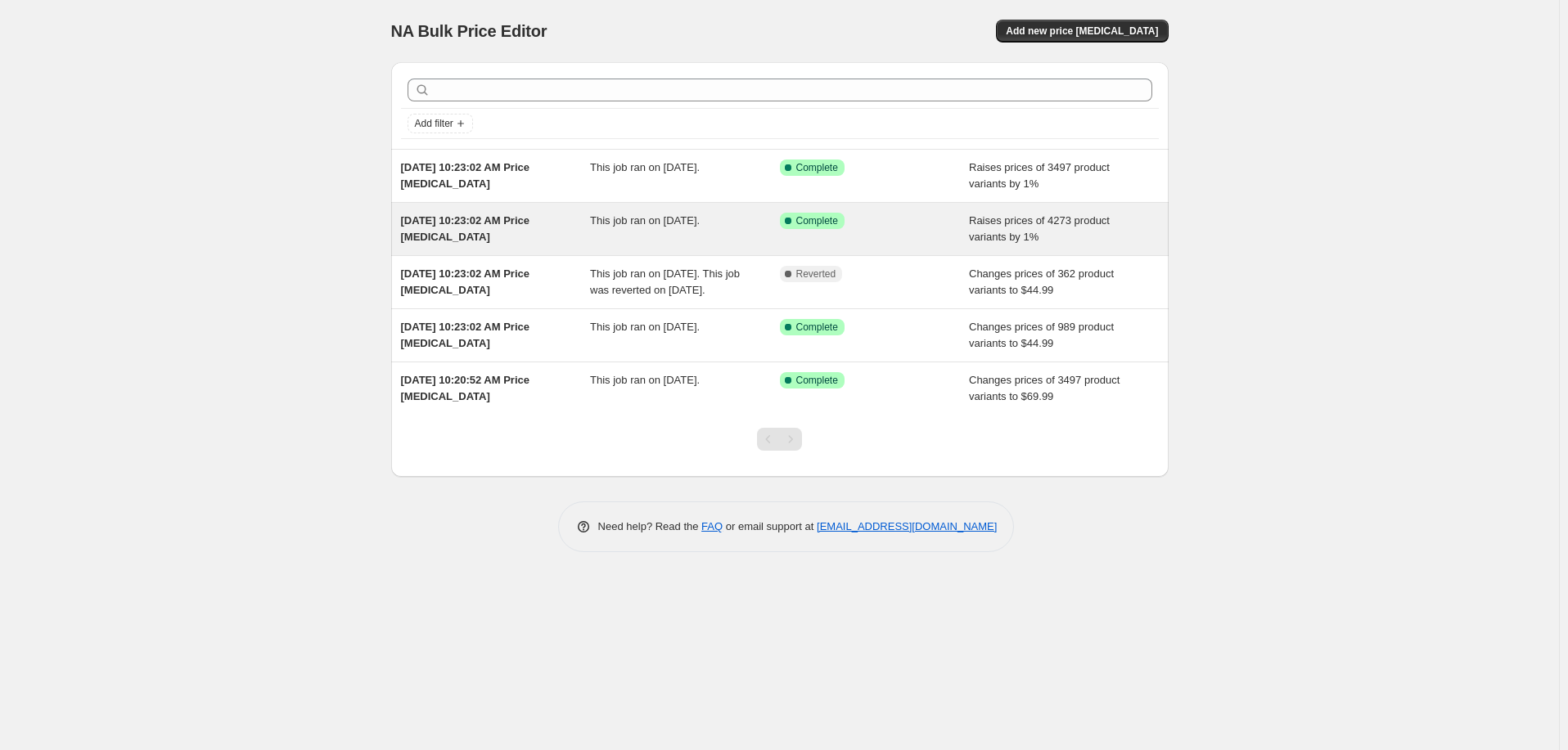
click at [584, 225] on div "Aug 17, 2025, 10:23:02 AM Price change job" at bounding box center [496, 229] width 190 height 32
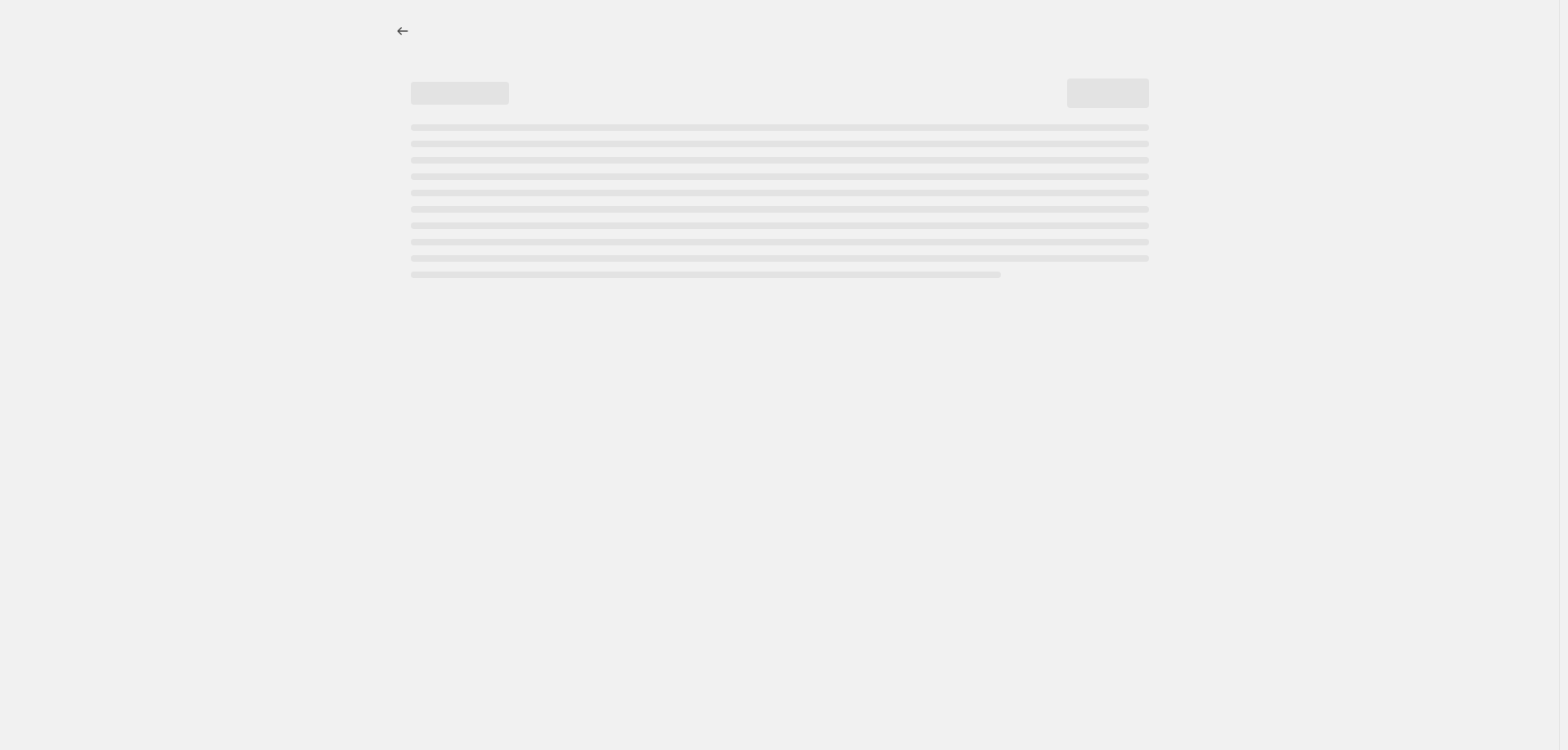
select select "percentage"
select select "remove"
select select "collection"
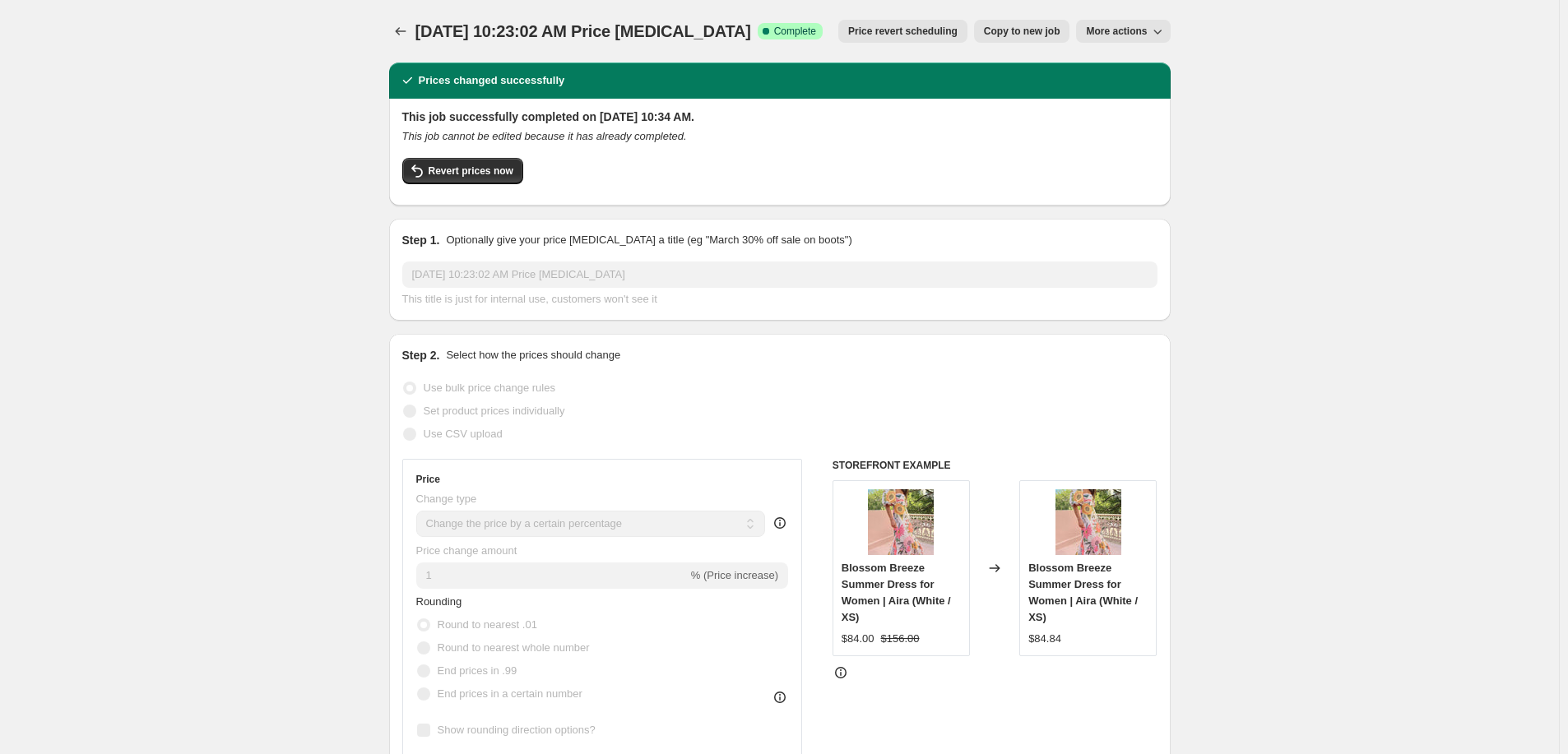
click at [399, 19] on div "Aug 17, 2025, 10:23:02 AM Price change job. This page is ready Aug 17, 2025, 10…" at bounding box center [780, 31] width 781 height 63
click at [397, 27] on icon "Price change jobs" at bounding box center [400, 31] width 17 height 17
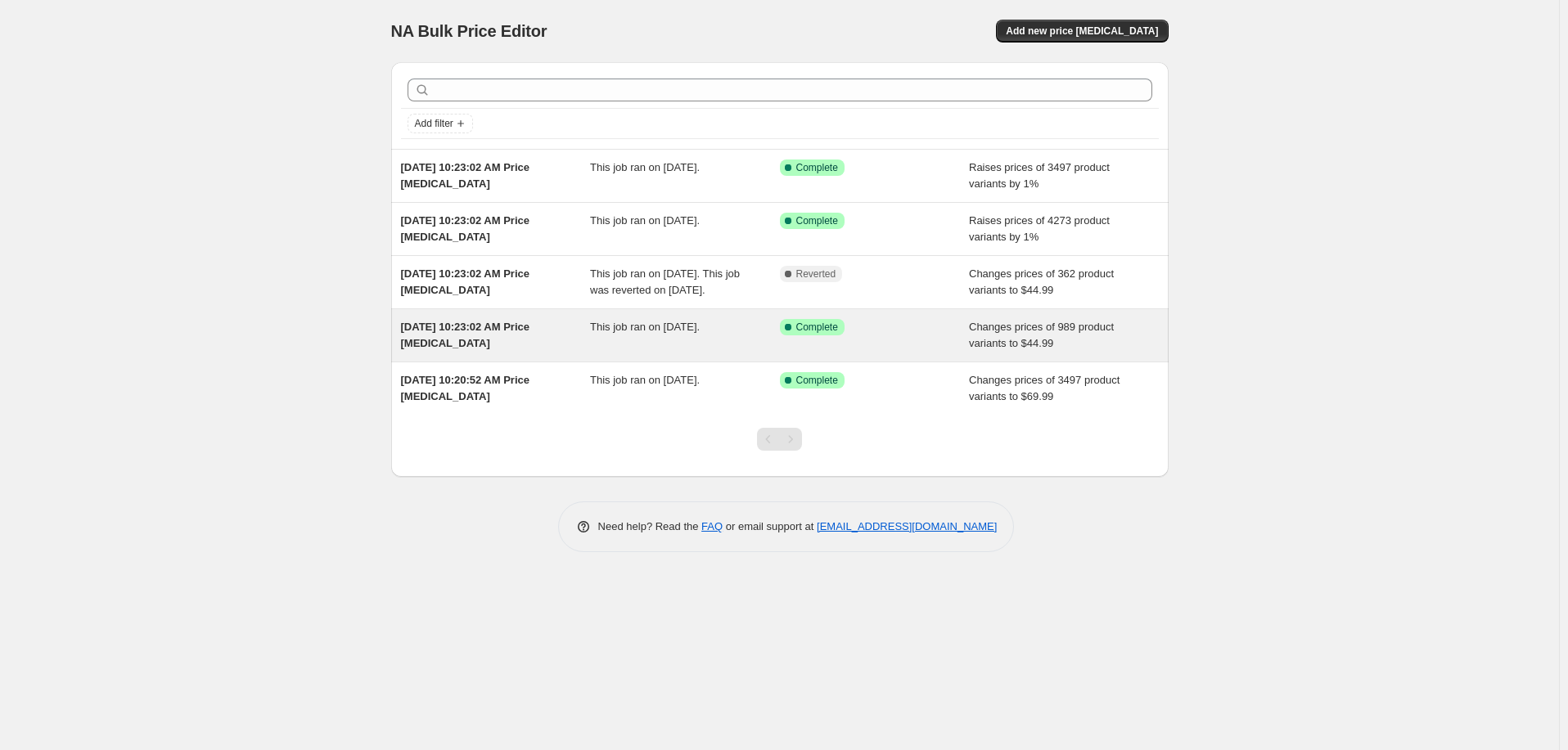
click at [641, 333] on span "This job ran on August 17, 2025." at bounding box center [645, 327] width 110 height 12
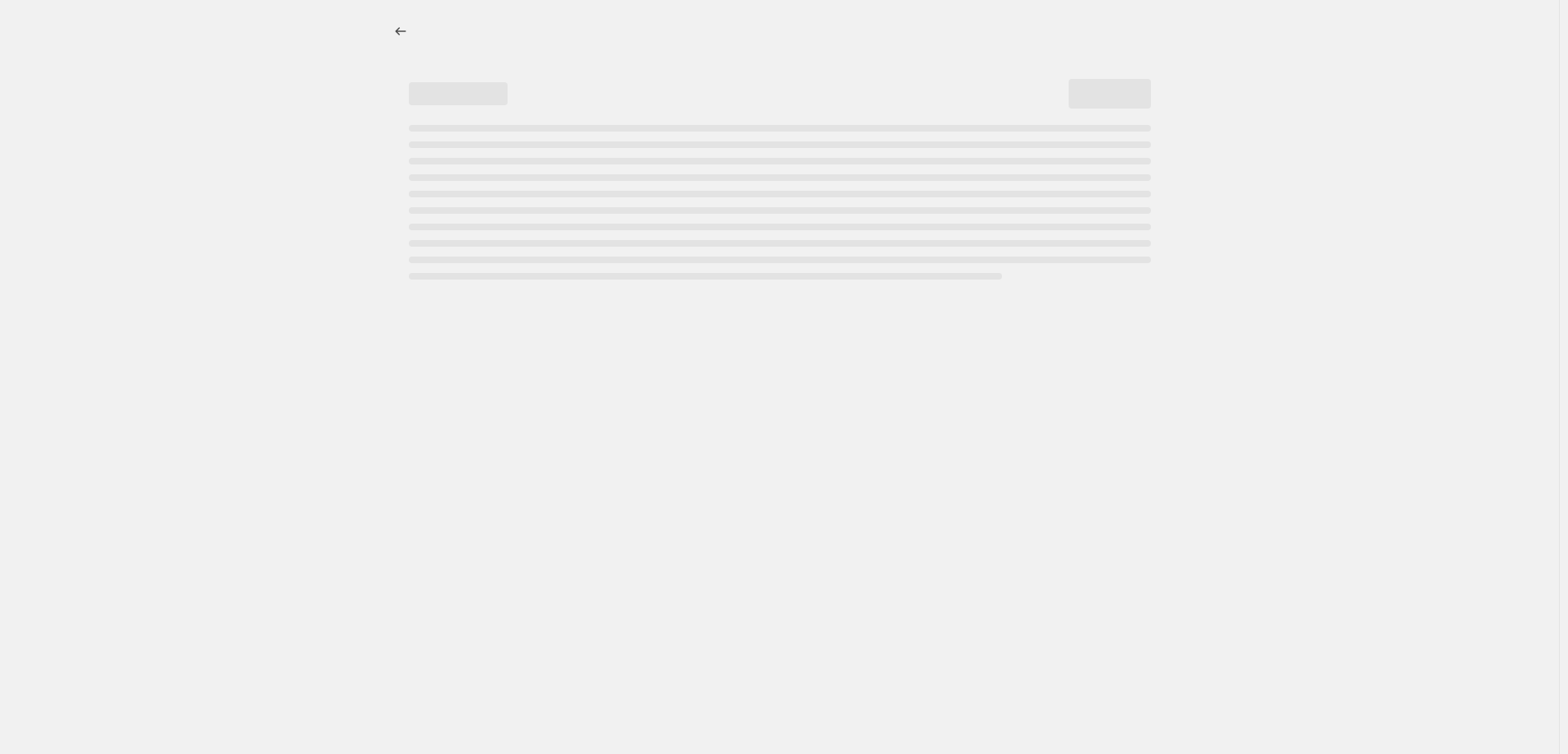
select select "remove"
select select "collection"
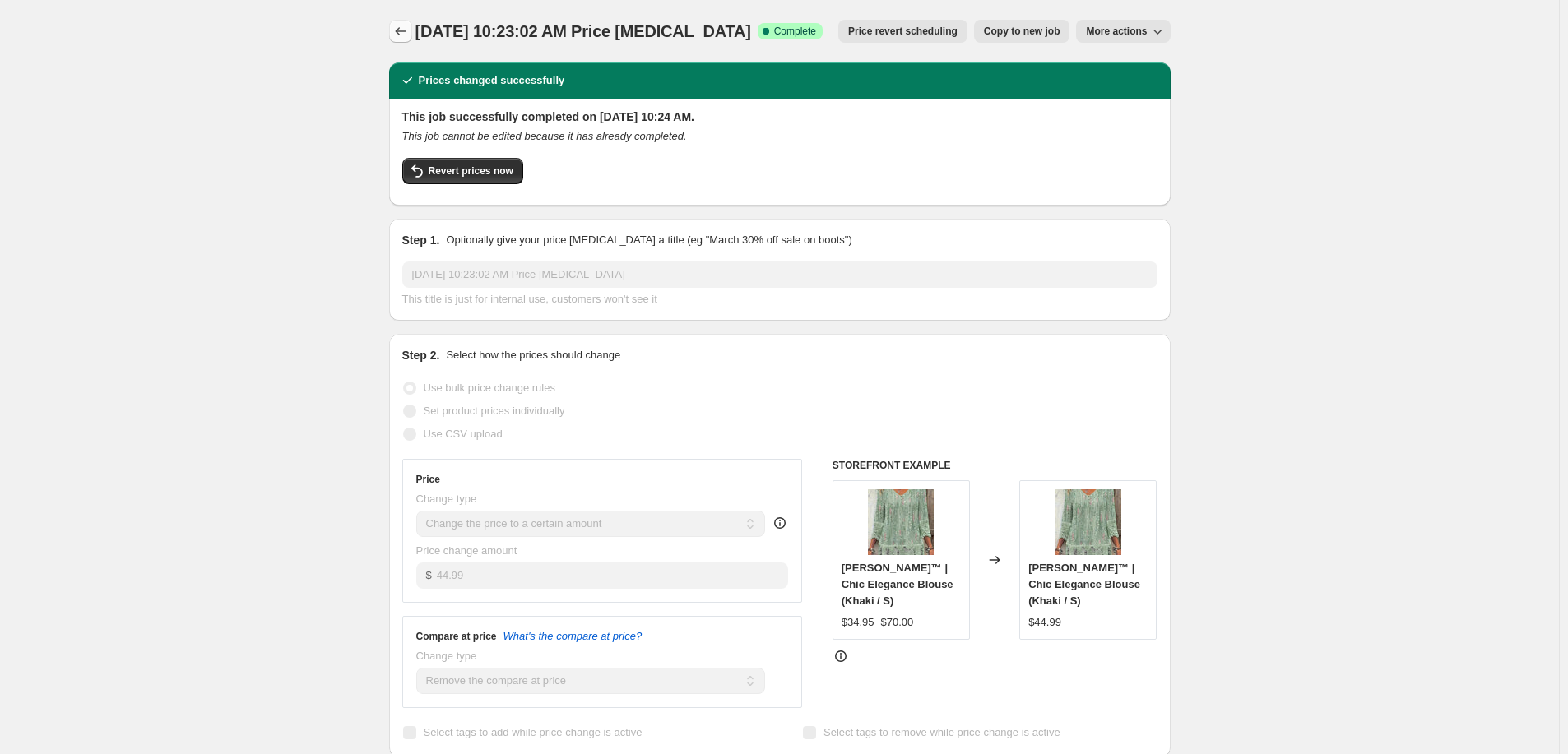
click at [409, 26] on icon "Price change jobs" at bounding box center [400, 31] width 17 height 17
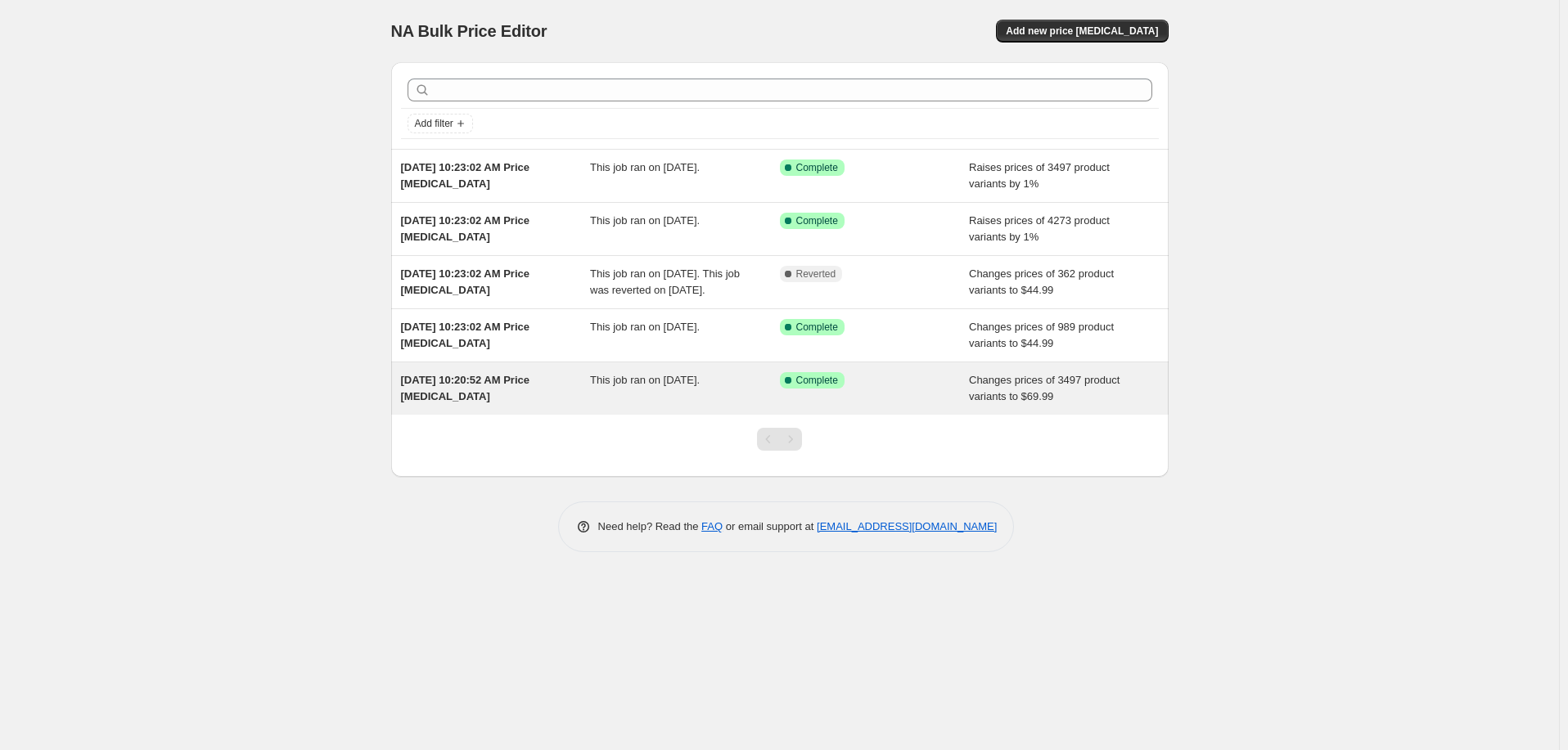
click at [544, 404] on div "Aug 17, 2025, 10:20:52 AM Price change job" at bounding box center [496, 388] width 190 height 32
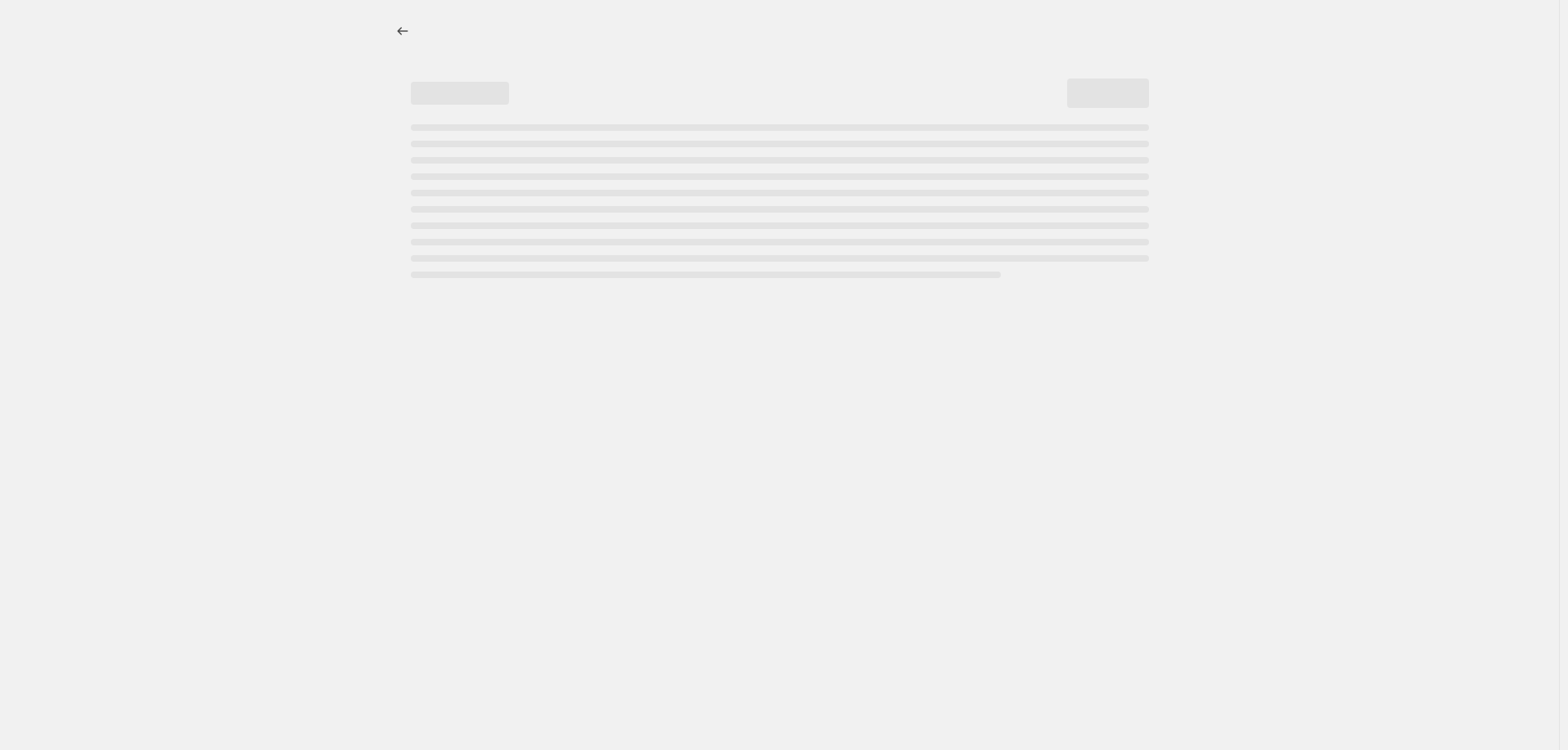
select select "remove"
select select "collection"
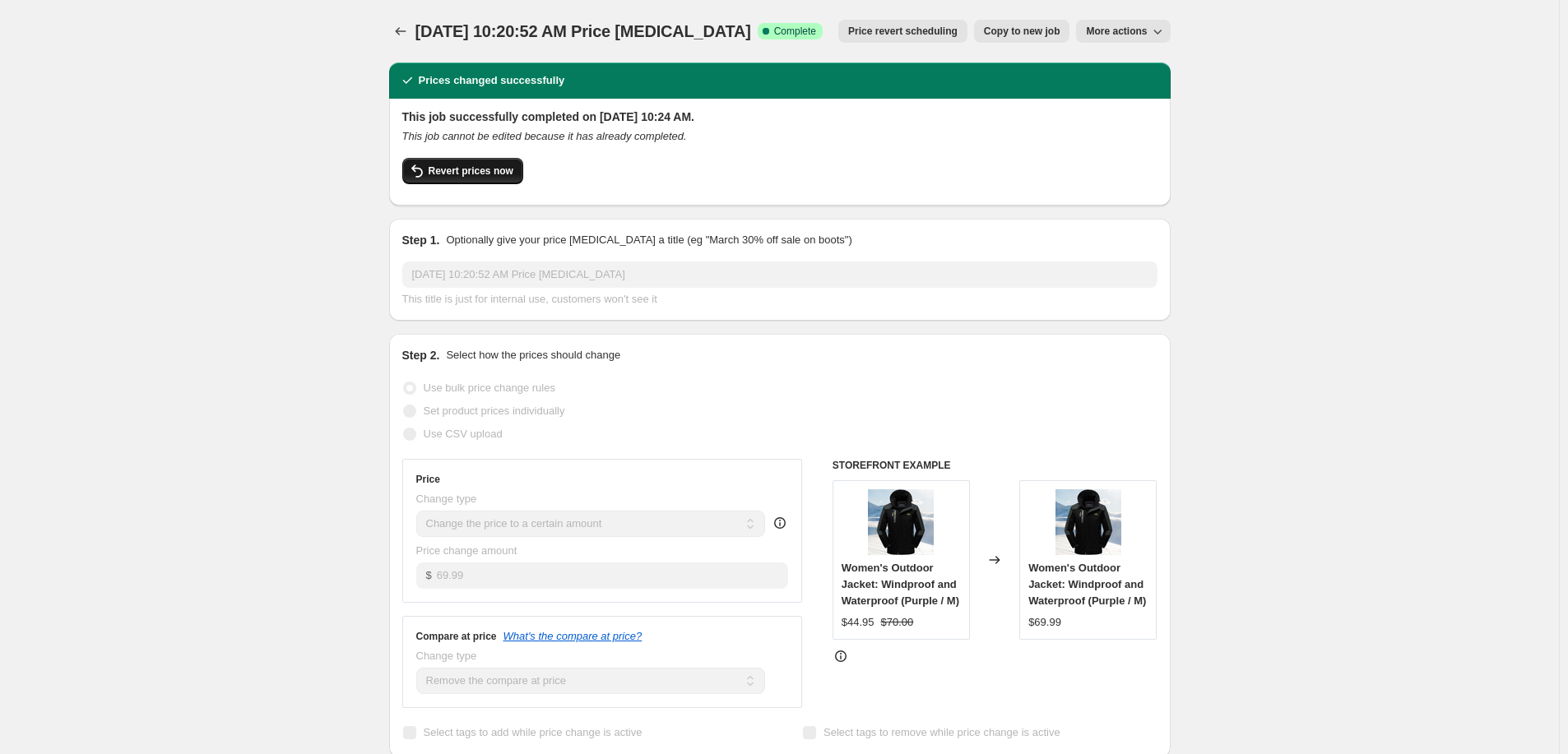
click at [459, 168] on span "Revert prices now" at bounding box center [471, 171] width 85 height 13
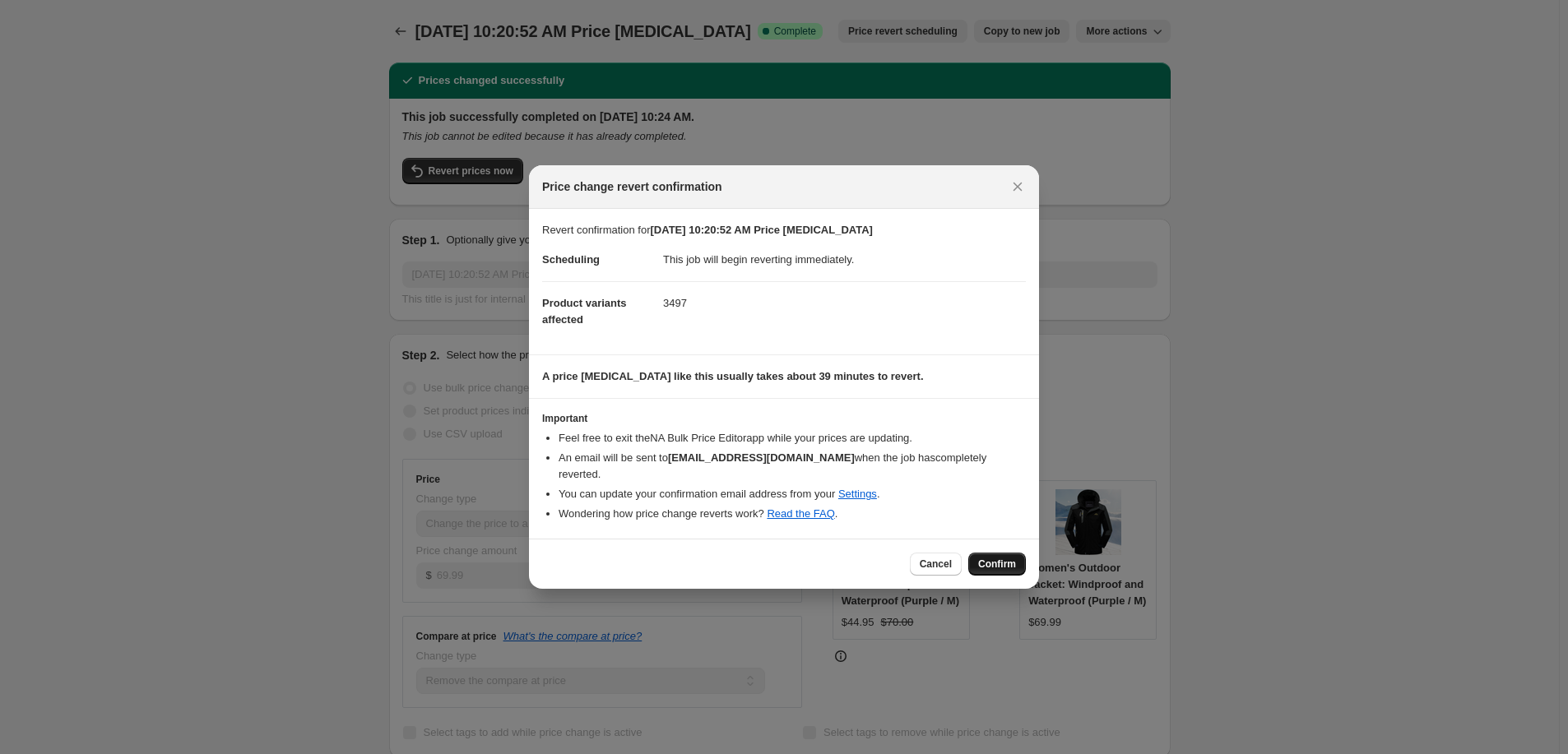
click at [1004, 558] on span "Confirm" at bounding box center [997, 564] width 38 height 13
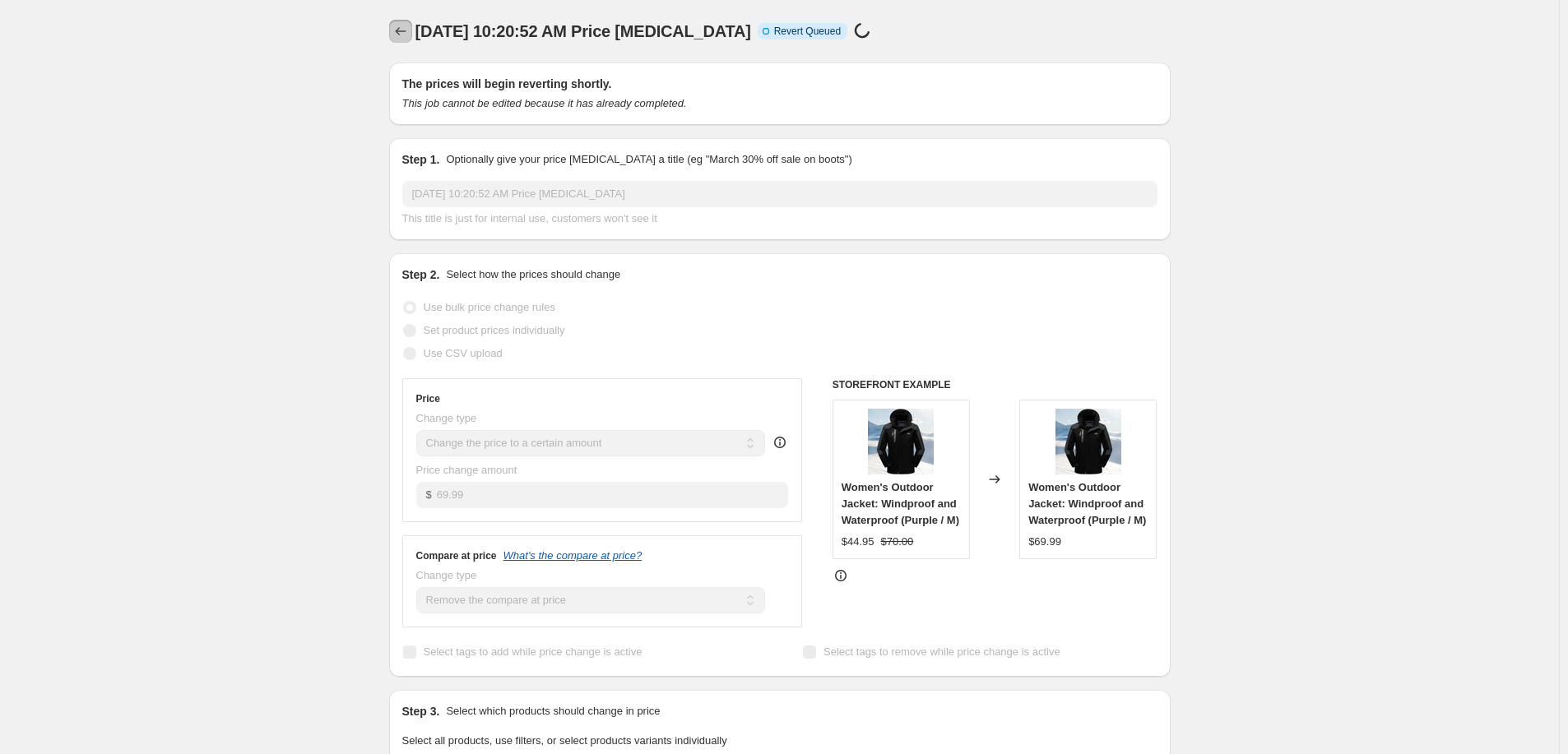
click at [409, 31] on icon "Price change jobs" at bounding box center [400, 31] width 17 height 17
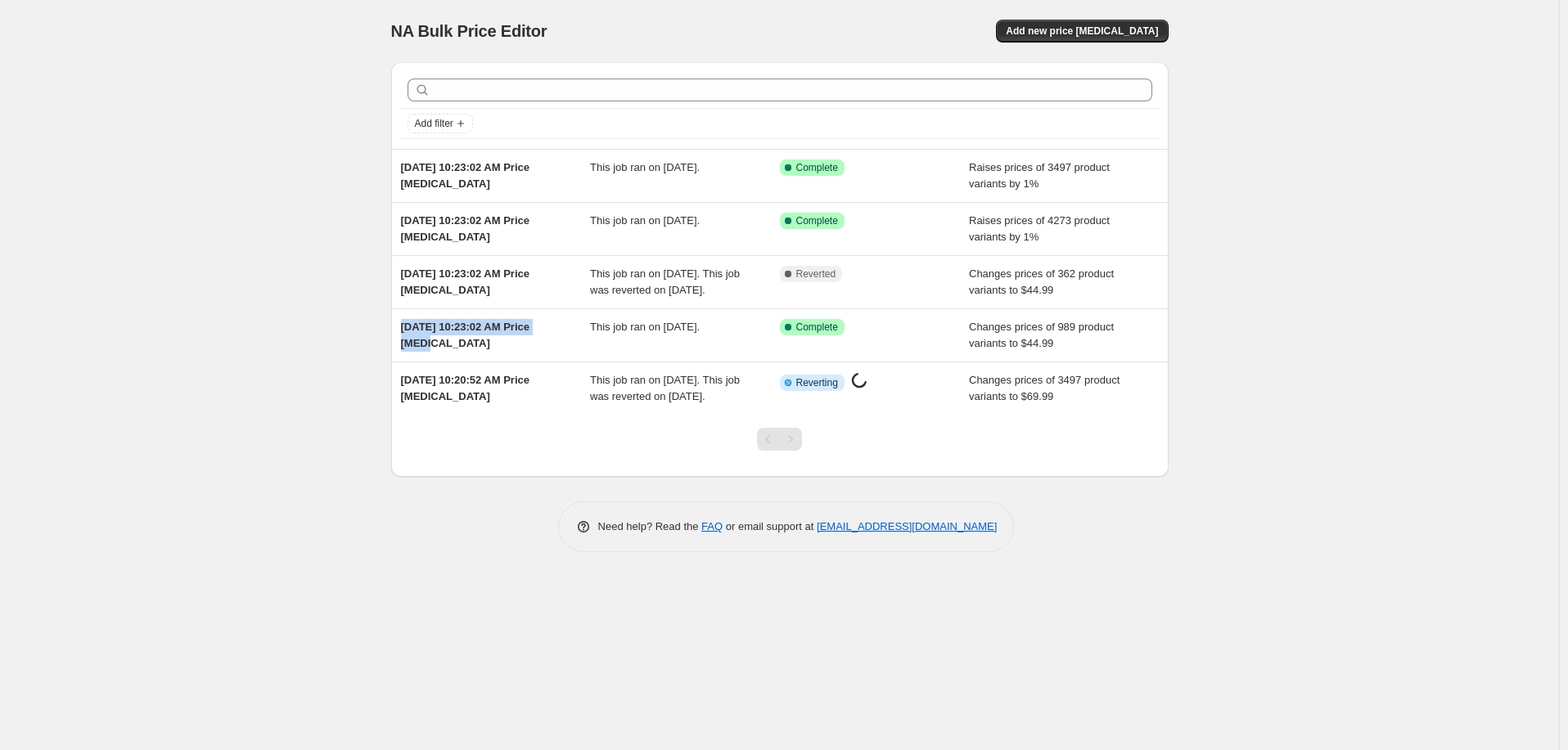
drag, startPoint x: 557, startPoint y: 349, endPoint x: 371, endPoint y: 341, distance: 186.2
click at [372, 341] on div "NA Bulk Price Editor. This page is ready NA Bulk Price Editor Add new price cha…" at bounding box center [780, 289] width 817 height 577
click at [314, 363] on div "NA Bulk Price Editor. This page is ready NA Bulk Price Editor Add new price cha…" at bounding box center [779, 375] width 1559 height 750
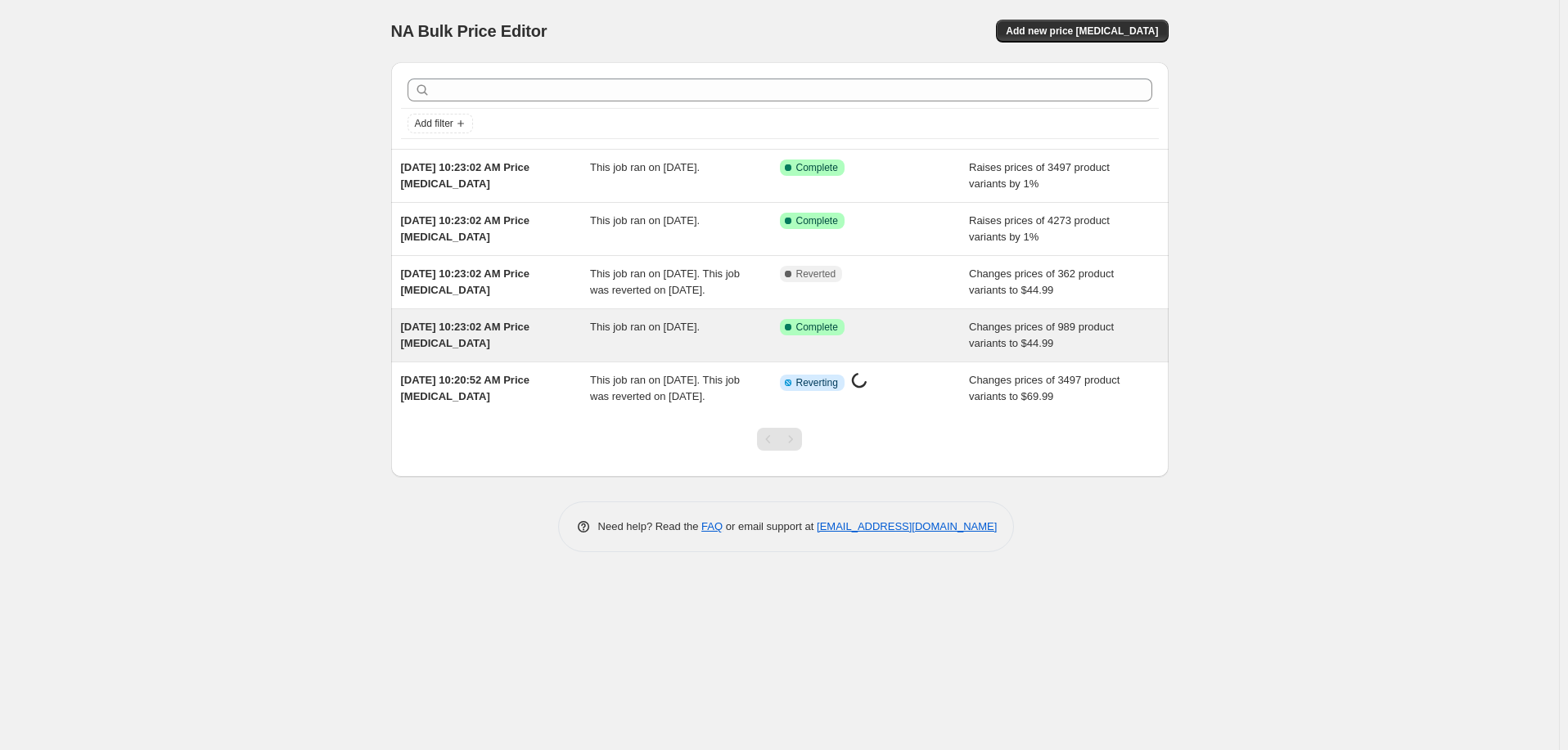
click at [543, 350] on div "Aug 17, 2025, 10:23:02 AM Price change job" at bounding box center [496, 335] width 190 height 32
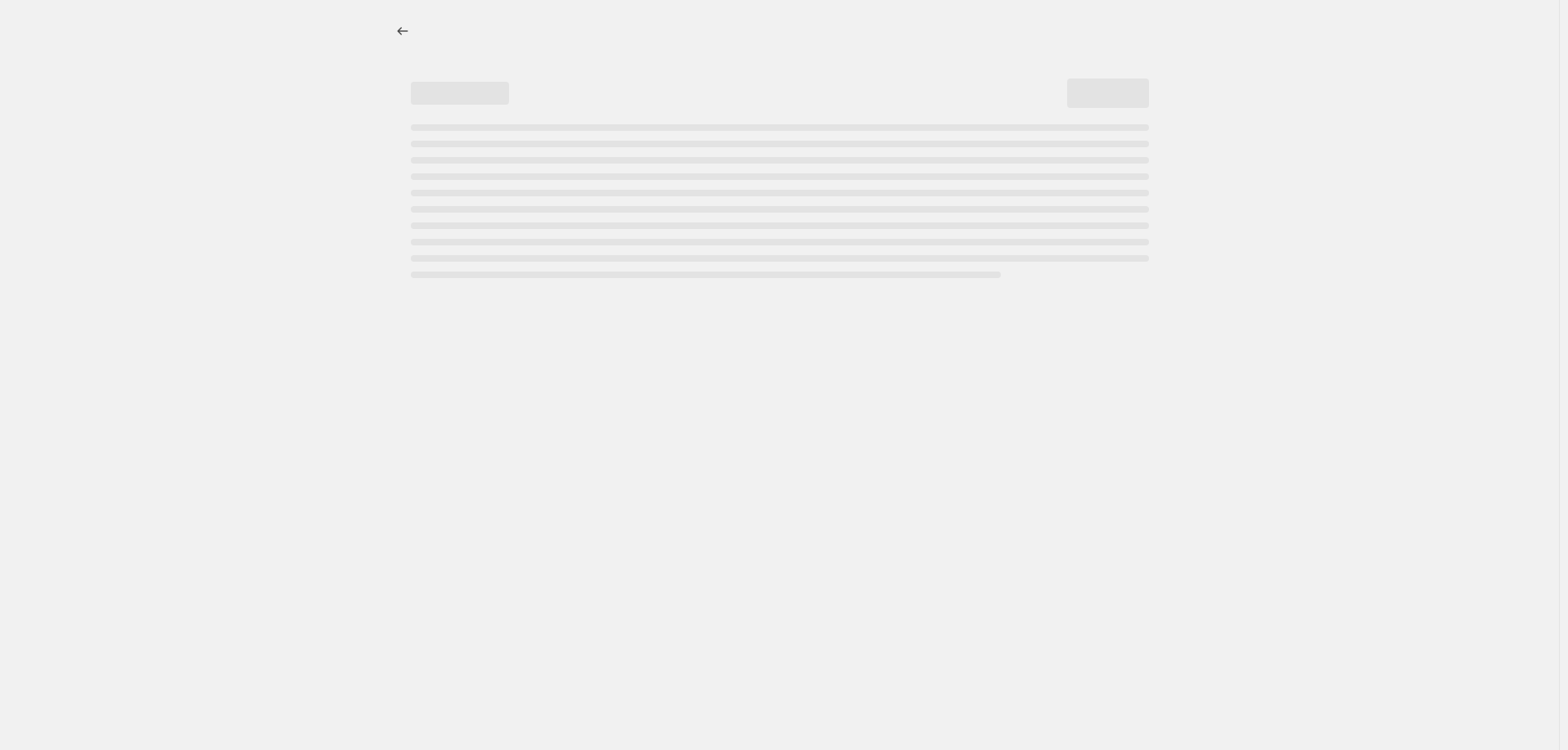
select select "remove"
select select "collection"
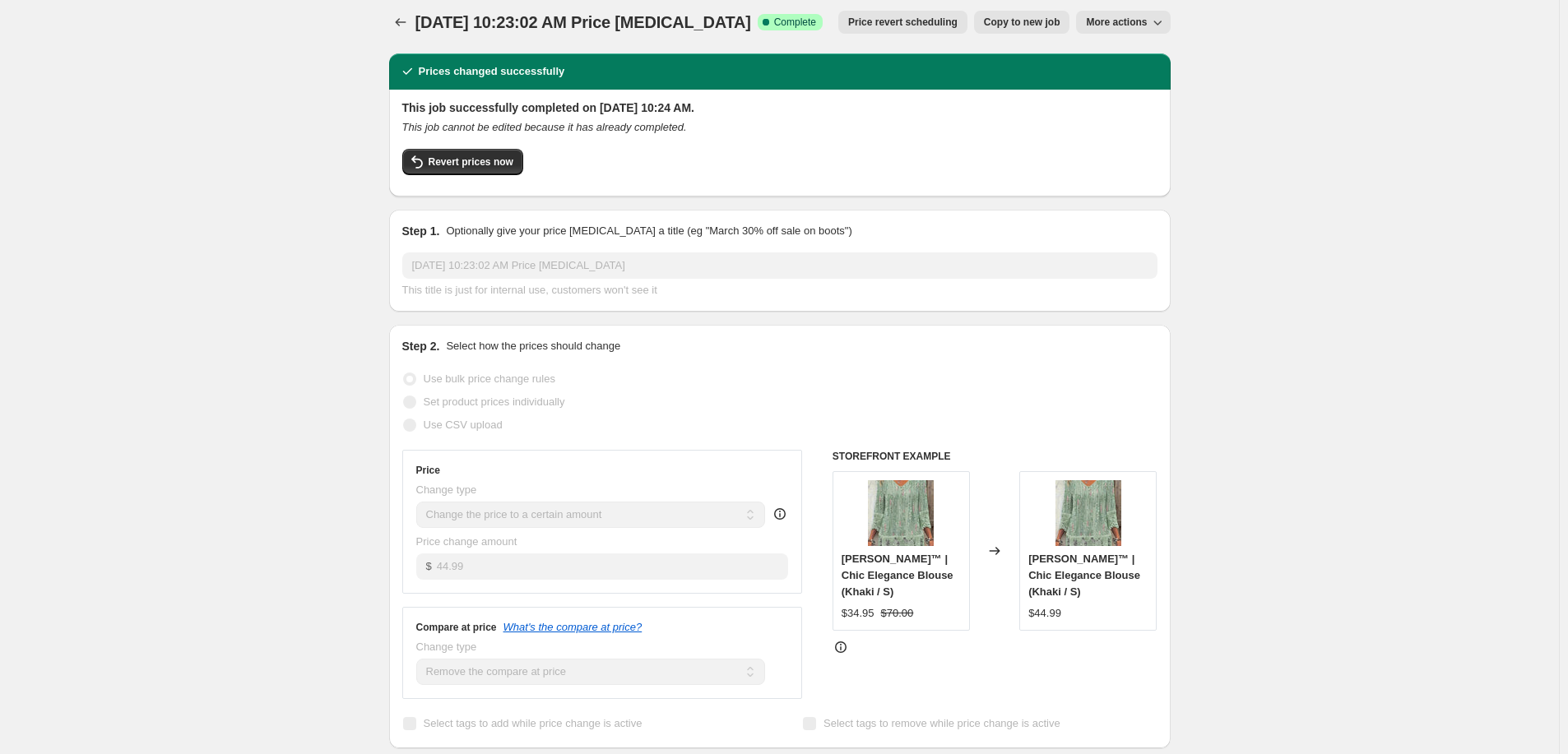
scroll to position [19, 0]
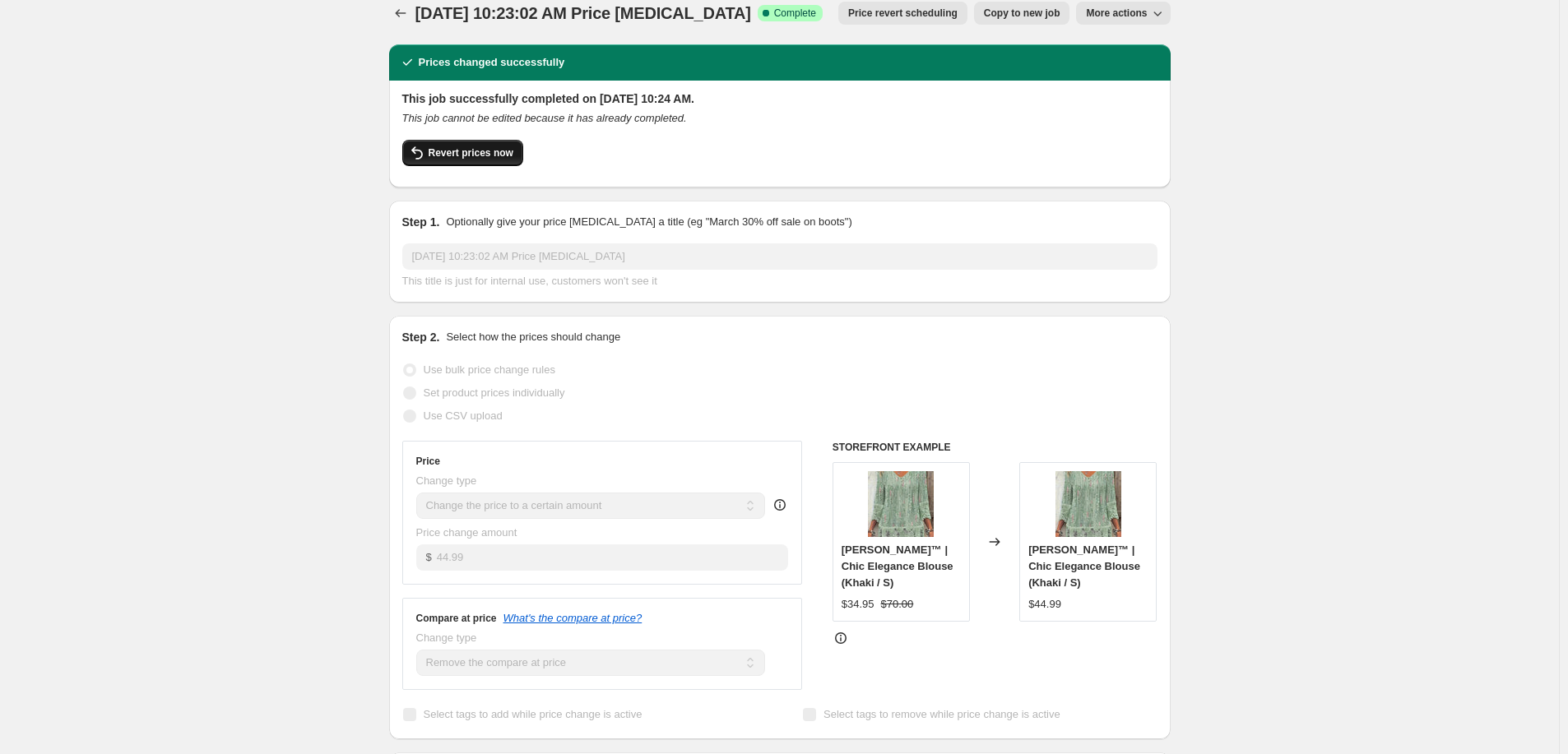
click at [454, 142] on button "Revert prices now" at bounding box center [462, 153] width 121 height 26
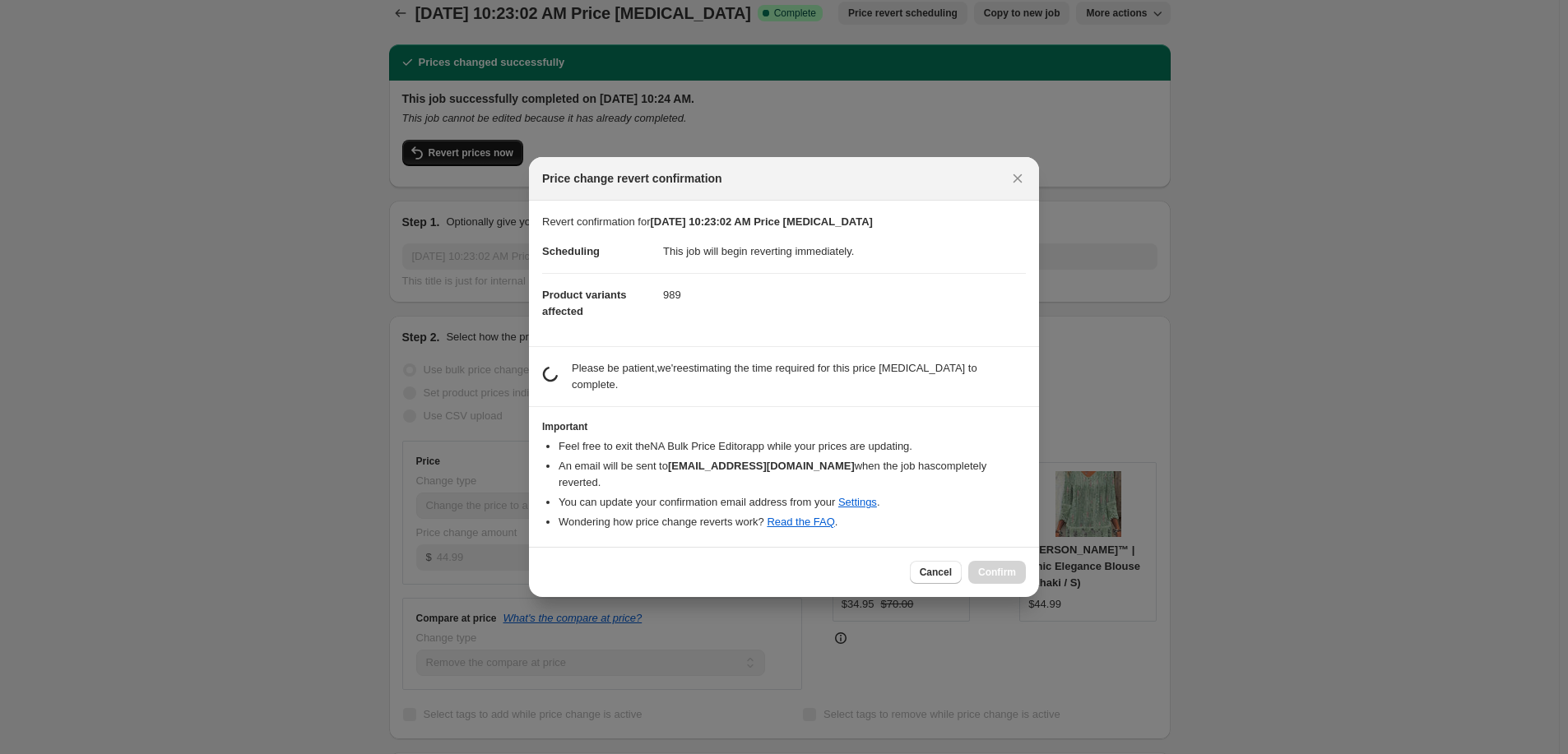
scroll to position [0, 0]
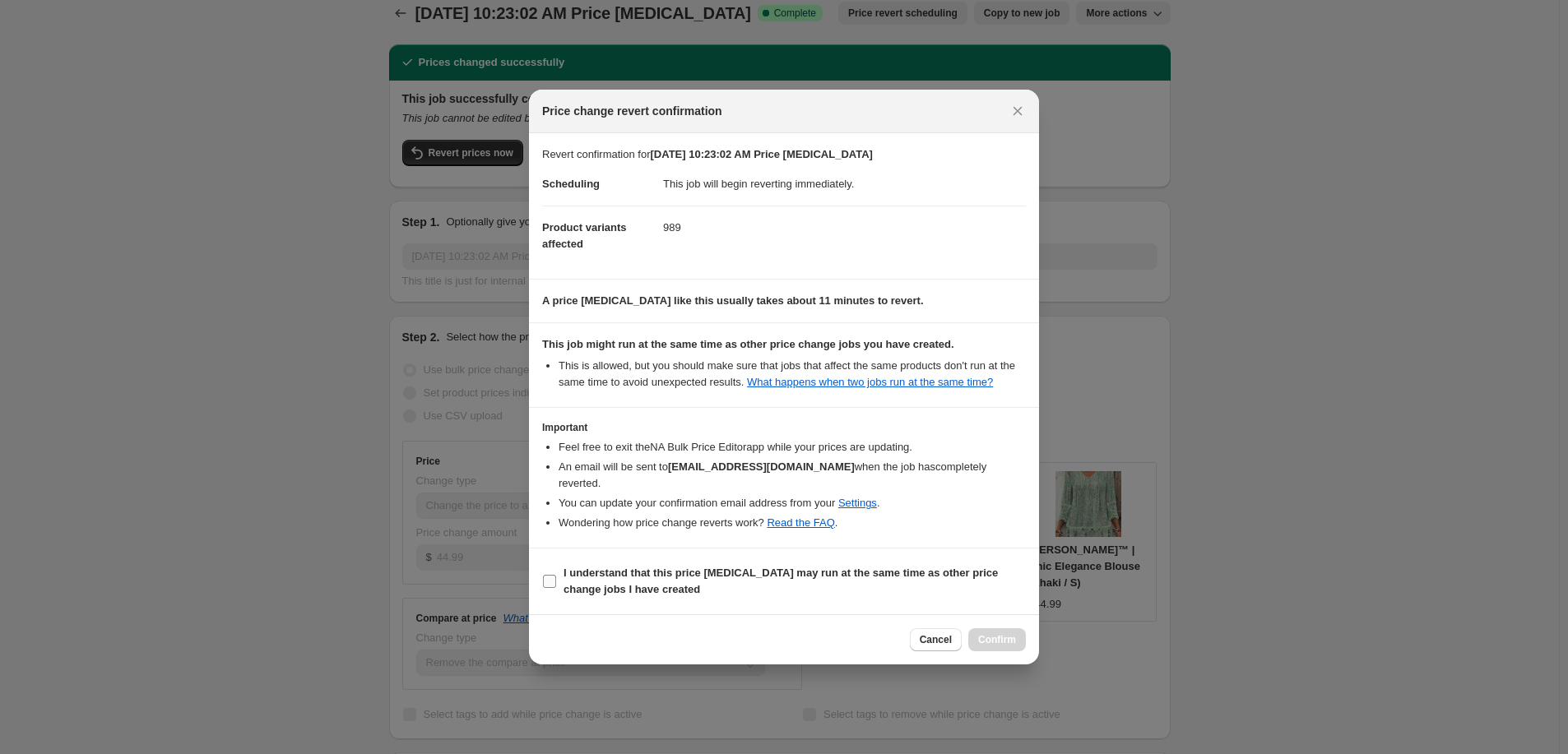
click at [902, 567] on b "I understand that this price change job may run at the same time as other price…" at bounding box center [780, 581] width 435 height 29
click at [556, 575] on input "I understand that this price change job may run at the same time as other price…" at bounding box center [549, 581] width 13 height 13
checkbox input "true"
click at [997, 629] on button "Confirm" at bounding box center [997, 640] width 57 height 23
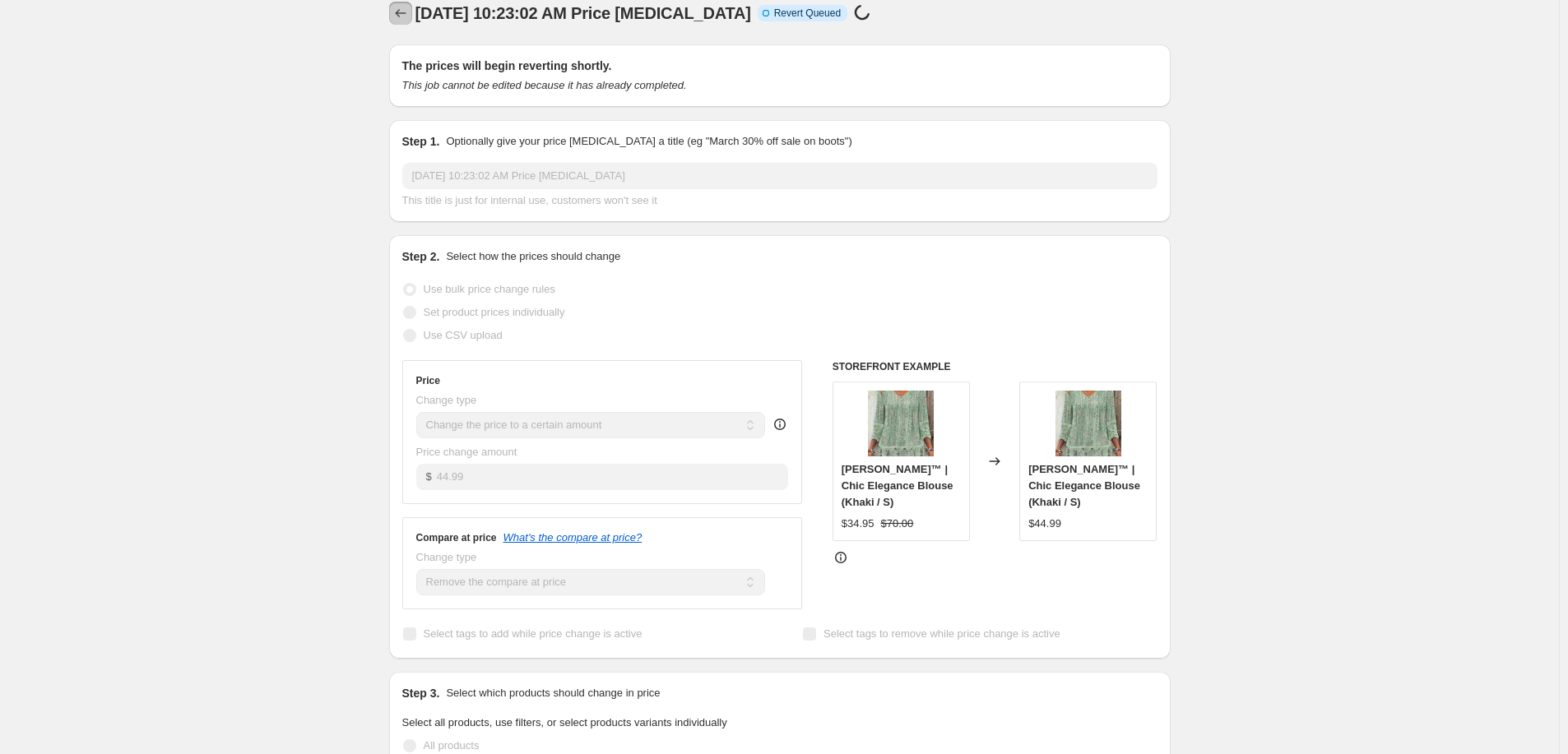
click at [397, 5] on button "Price change jobs" at bounding box center [400, 13] width 23 height 23
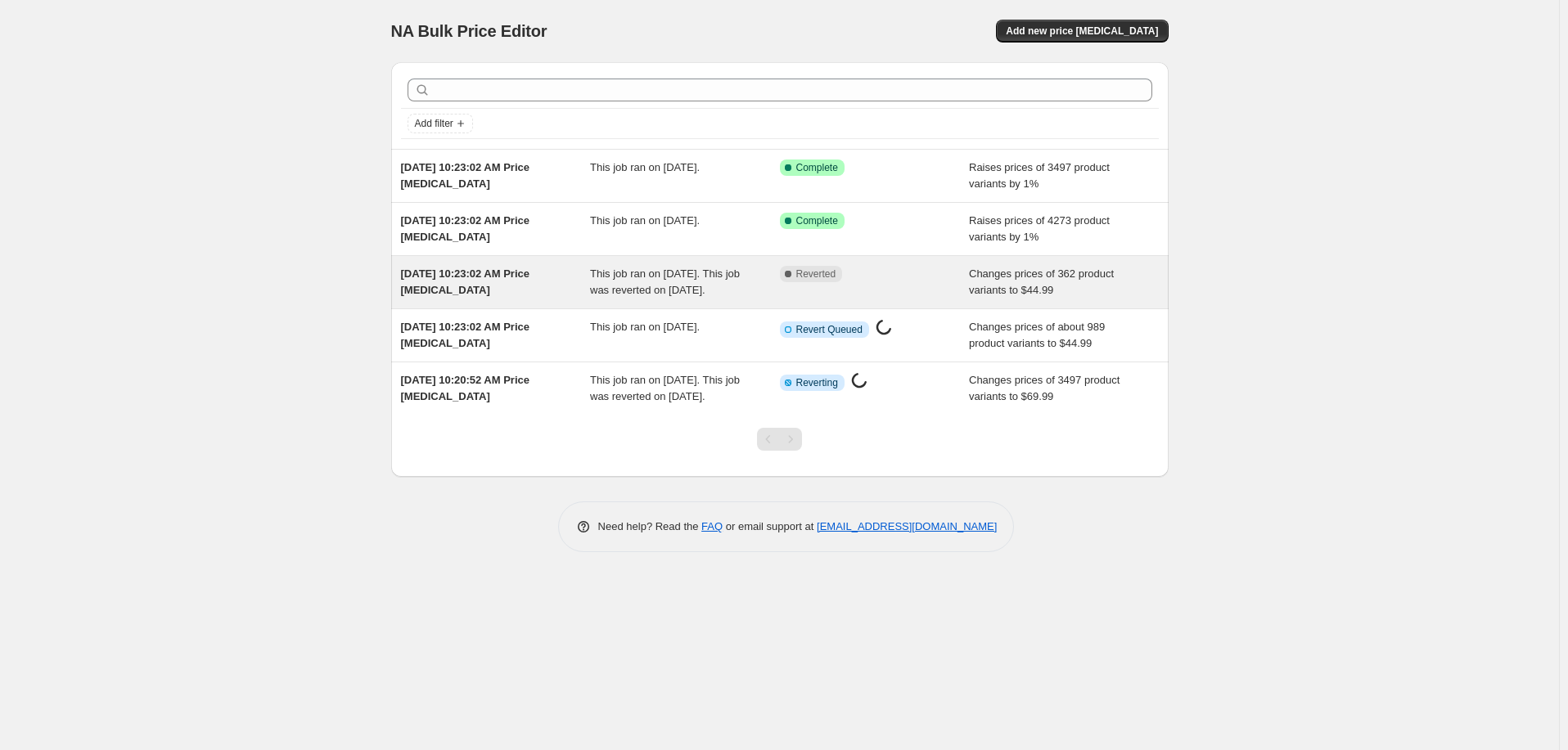
click at [584, 296] on div "Aug 17, 2025, 10:23:02 AM Price change job" at bounding box center [496, 282] width 190 height 32
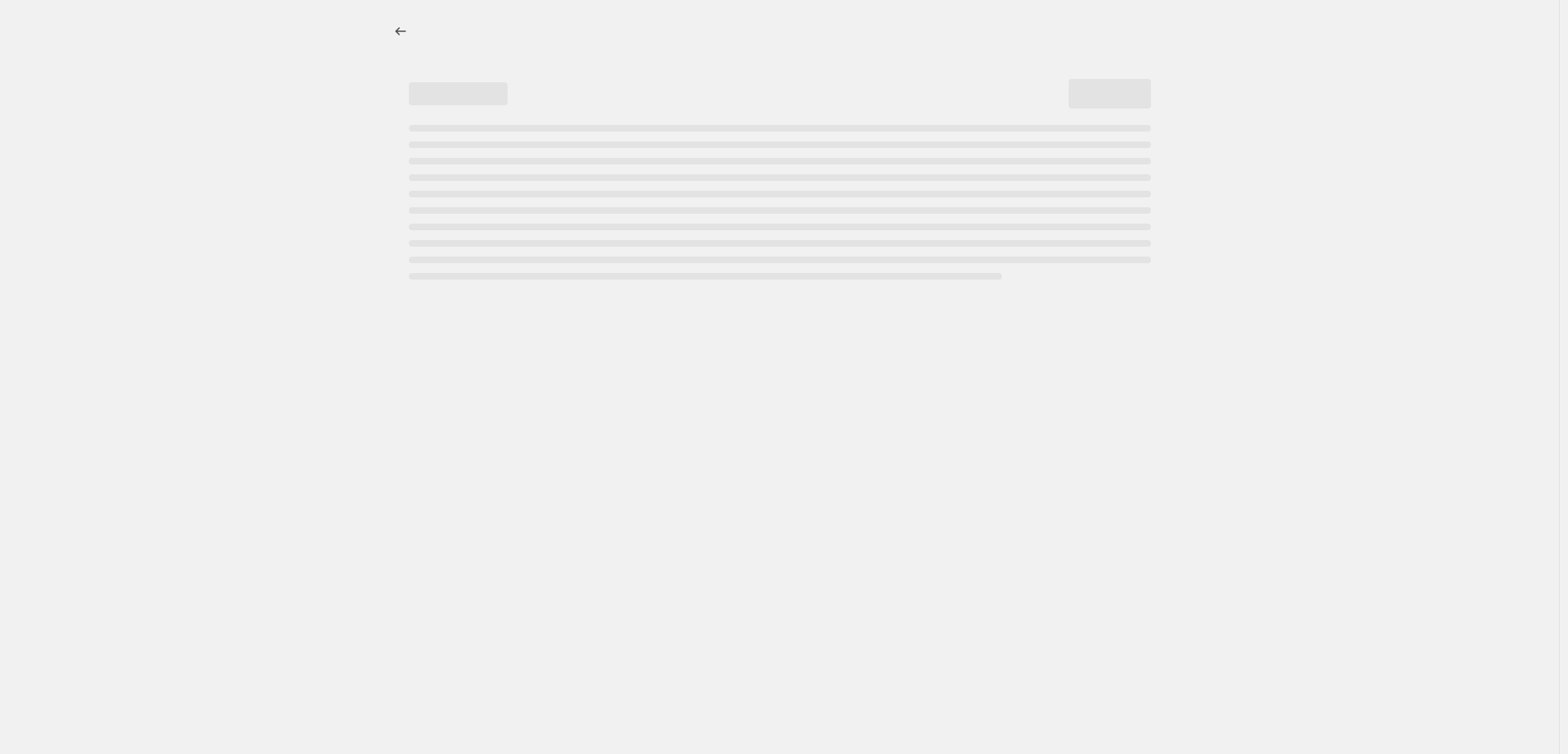
select select "remove"
select select "collection"
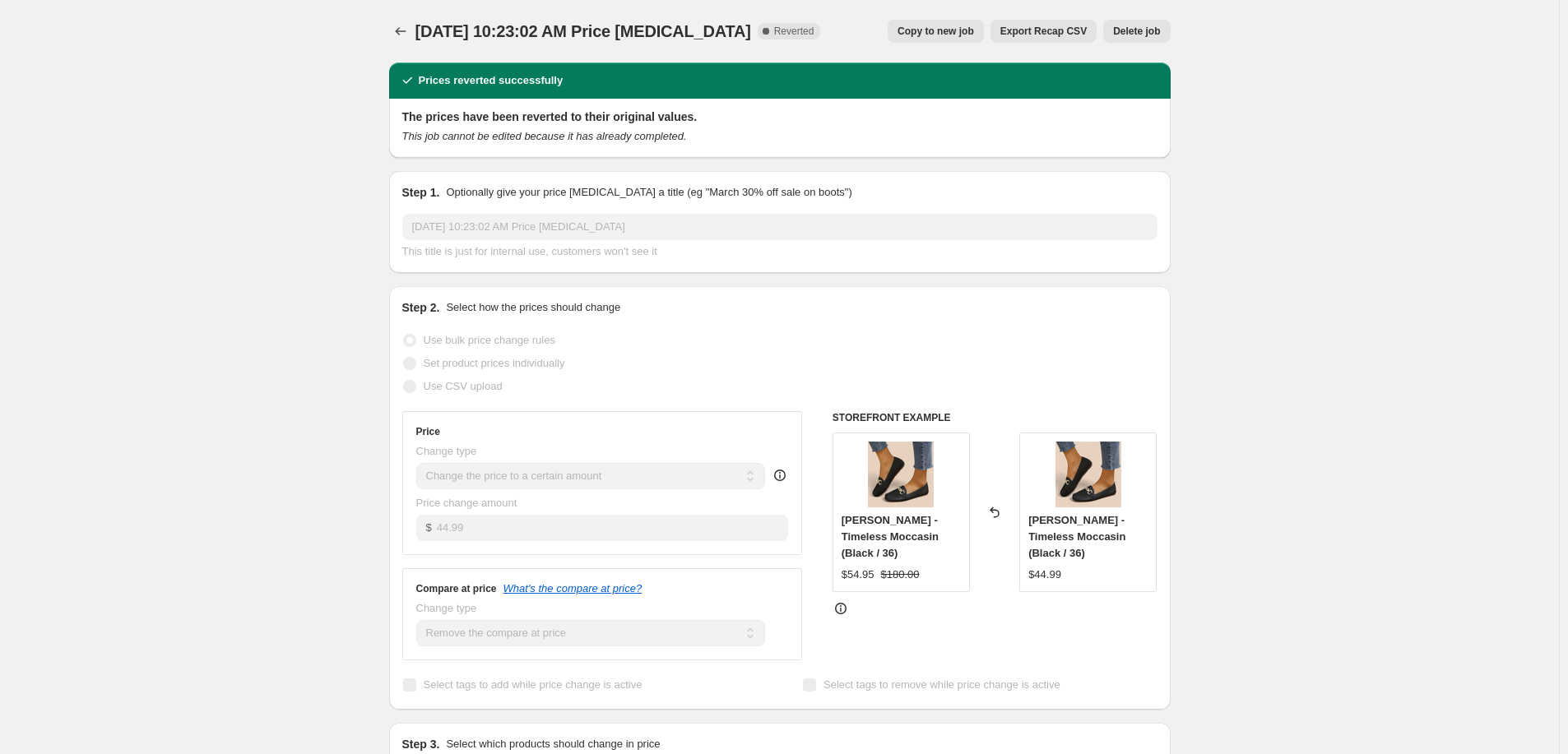
select select "remove"
select select "collection"
select select "remove"
select select "collection"
click at [399, 31] on icon "Price change jobs" at bounding box center [400, 31] width 17 height 17
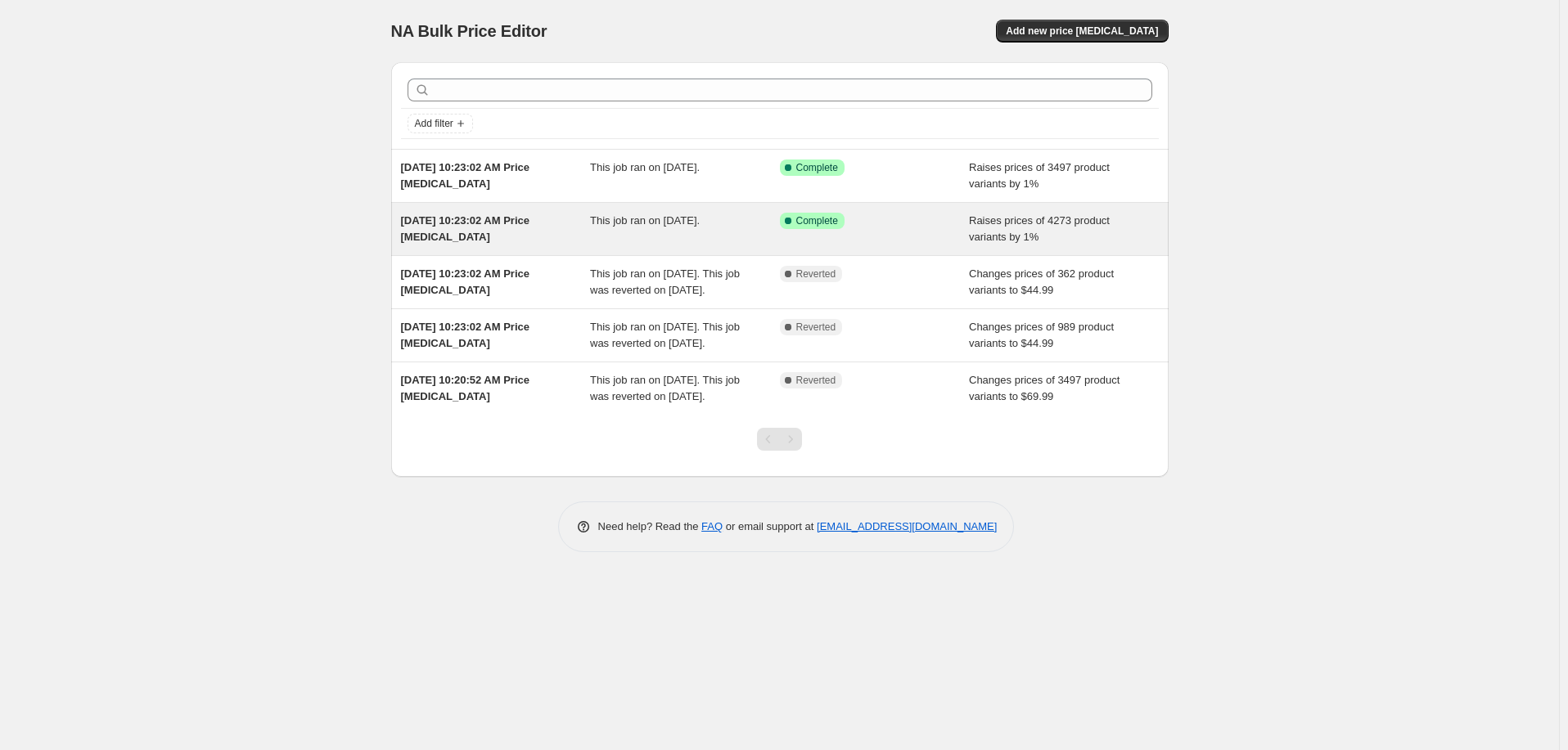
click at [531, 216] on span "Aug 17, 2025, 10:23:02 AM Price change job" at bounding box center [465, 228] width 129 height 29
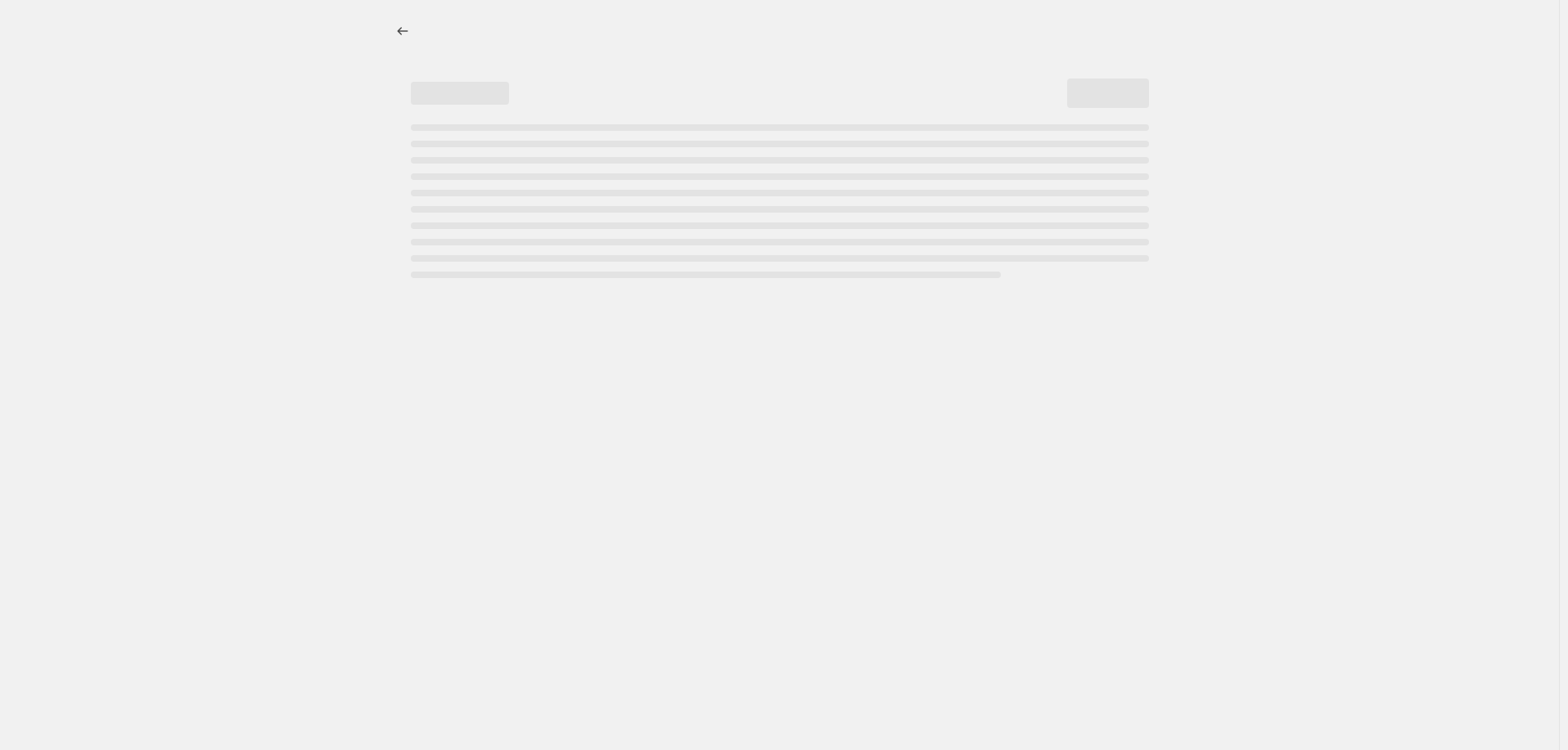
select select "percentage"
select select "remove"
select select "collection"
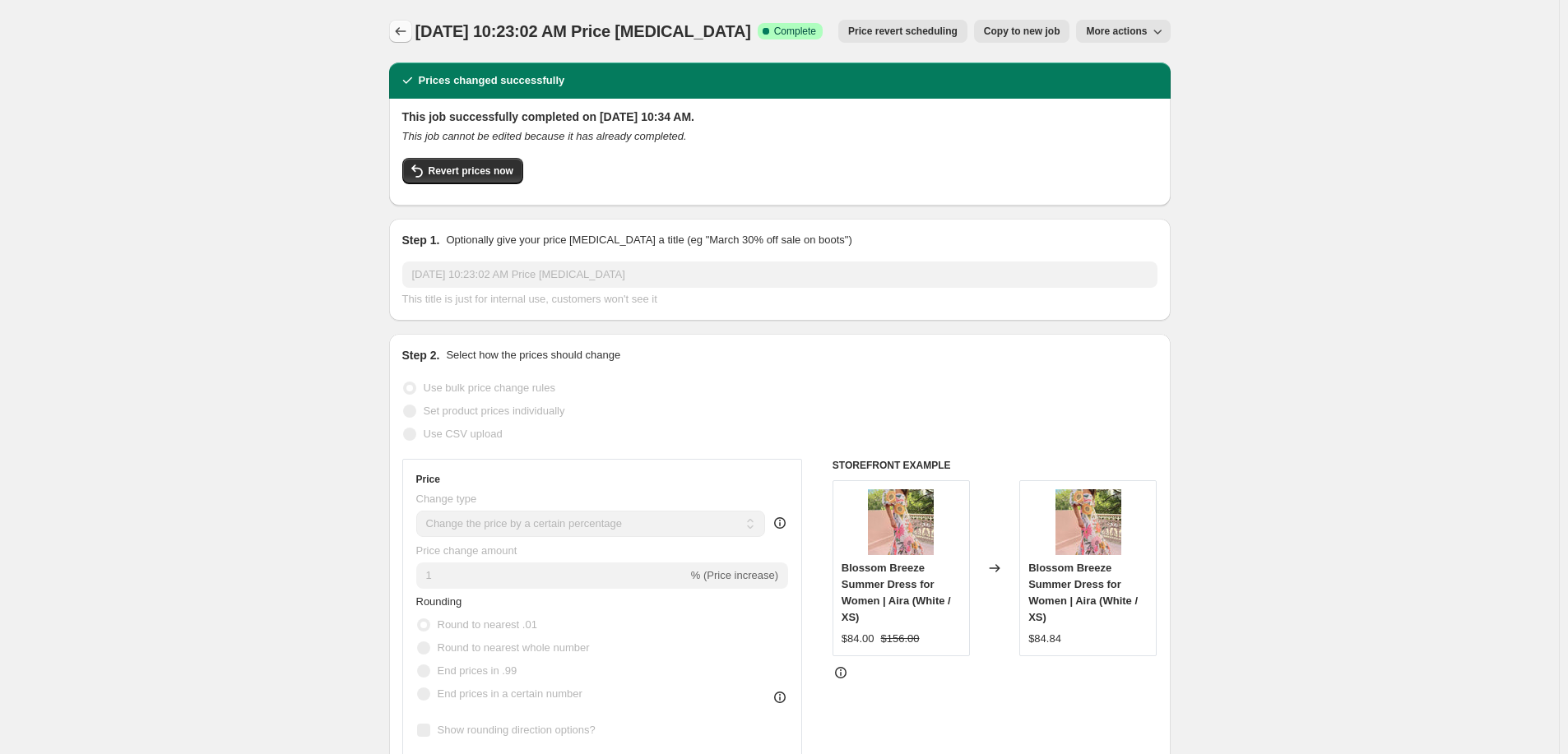
click at [399, 25] on icon "Price change jobs" at bounding box center [400, 31] width 17 height 17
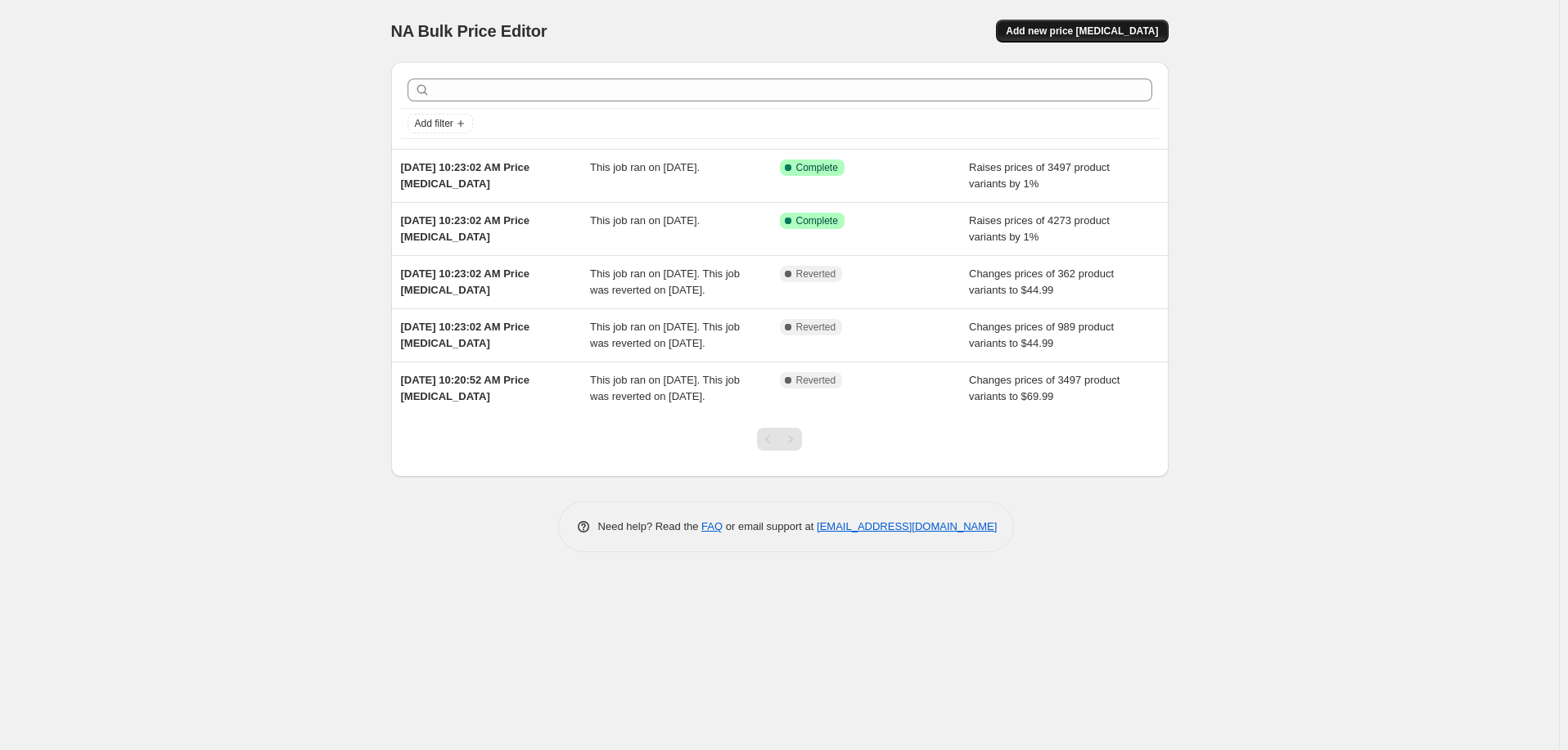
click at [1118, 26] on span "Add new price change job" at bounding box center [1083, 31] width 153 height 13
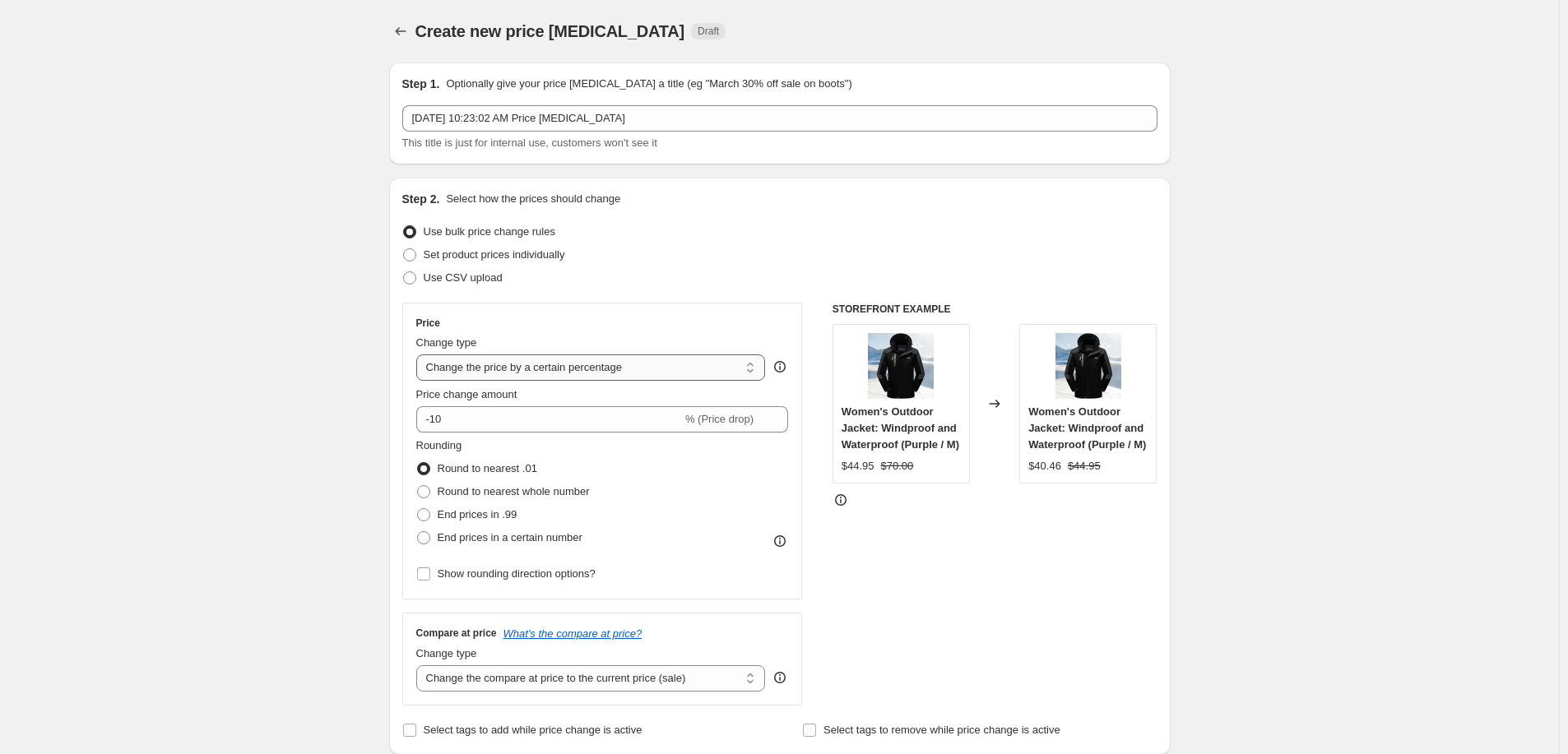
click at [555, 365] on select "Change the price to a certain amount Change the price by a certain amount Chang…" at bounding box center [591, 368] width 349 height 26
select select "to"
click at [420, 355] on select "Change the price to a certain amount Change the price by a certain amount Chang…" at bounding box center [591, 368] width 349 height 26
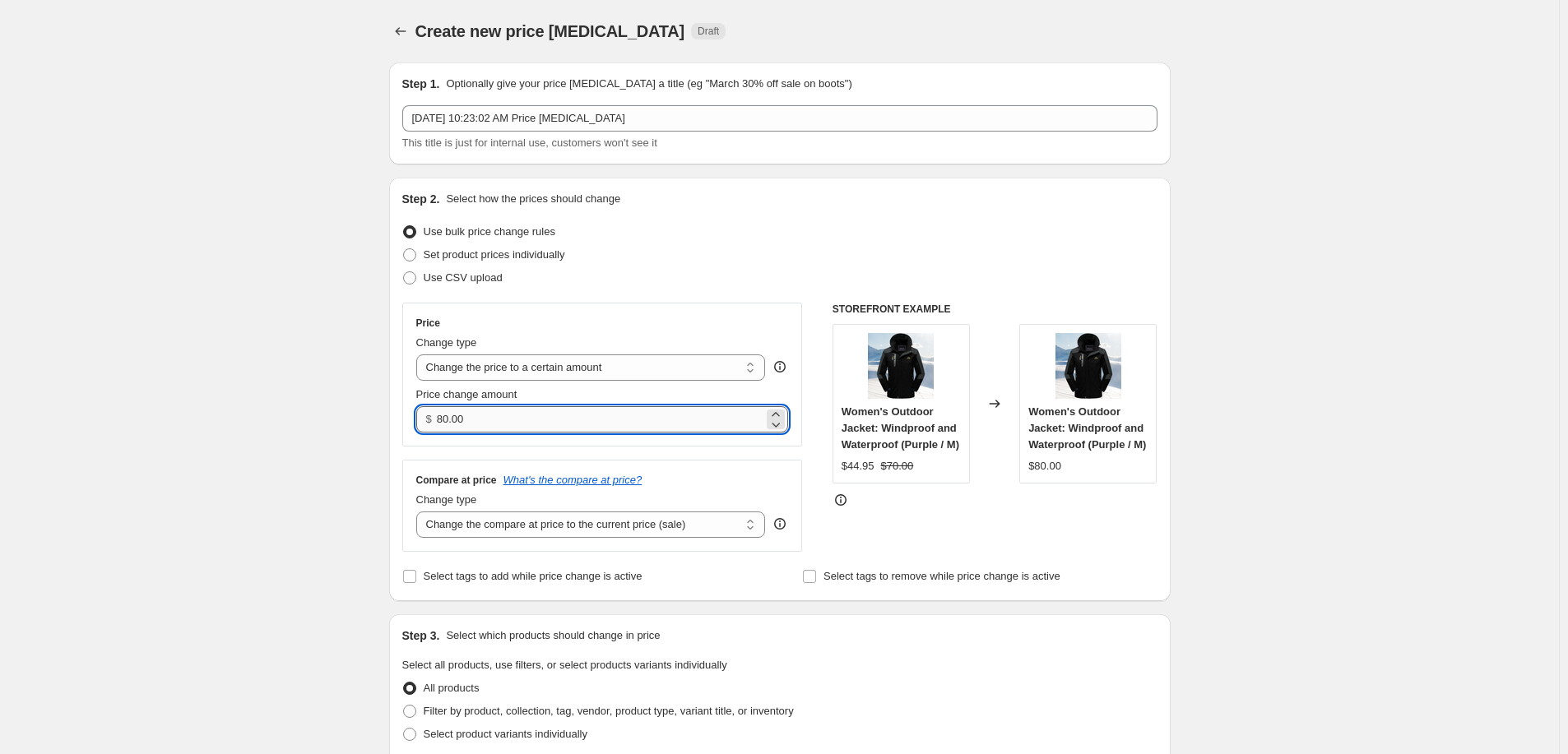
click at [572, 414] on input "80.00" at bounding box center [600, 420] width 326 height 26
type input "3"
type input "4"
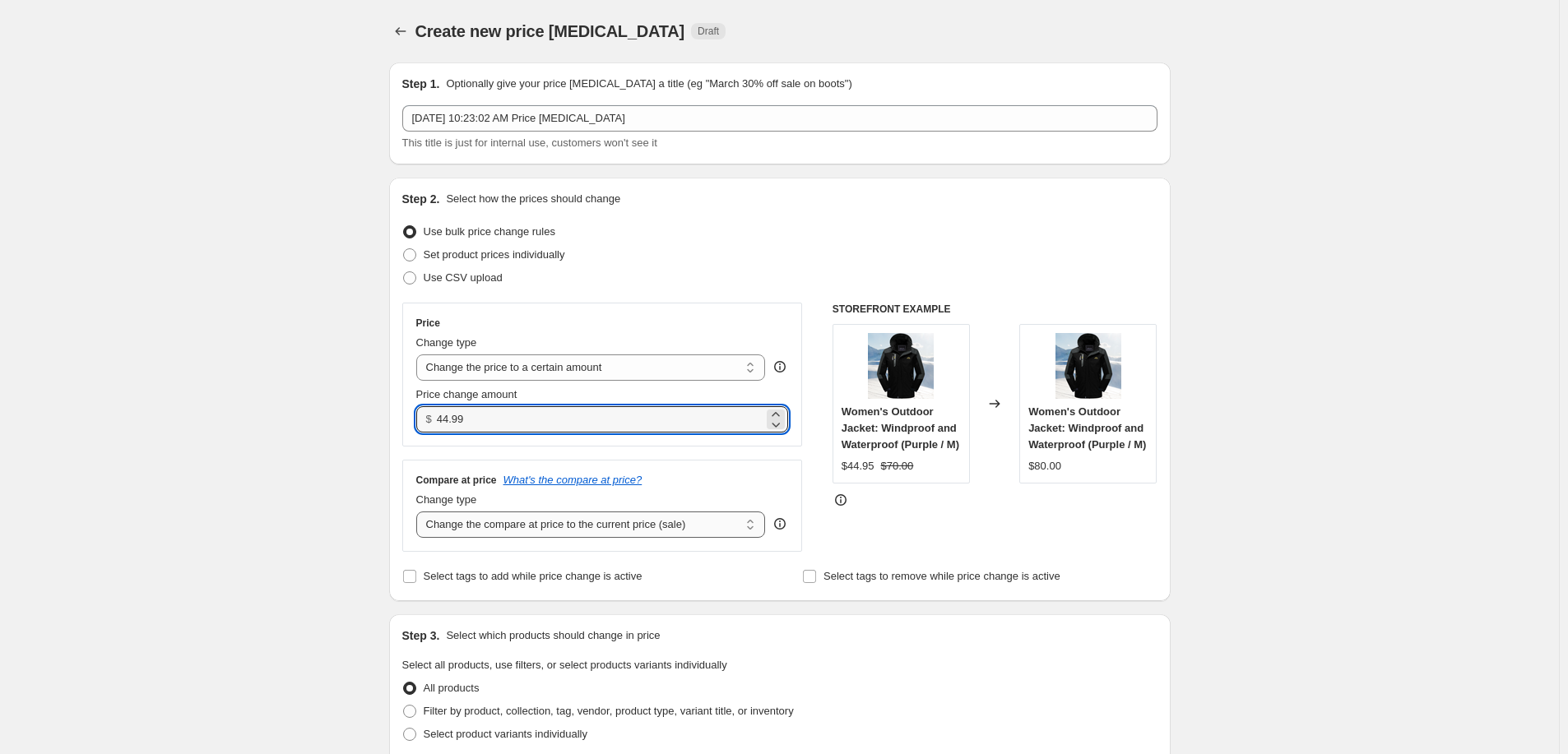
type input "44.99"
click at [600, 533] on select "Change the compare at price to the current price (sale) Change the compare at p…" at bounding box center [591, 525] width 349 height 26
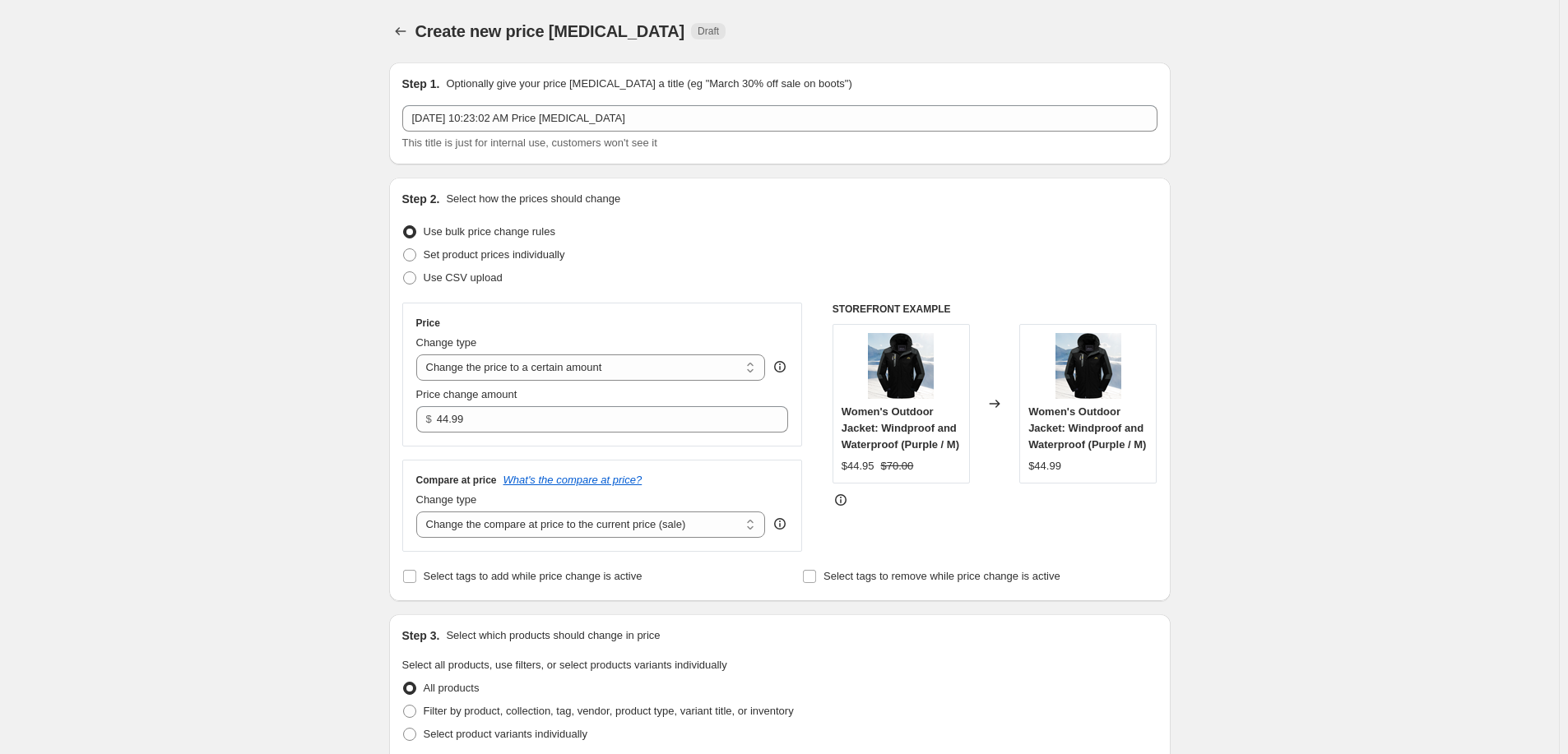
select select "remove"
click at [420, 512] on select "Change the compare at price to the current price (sale) Change the compare at p…" at bounding box center [591, 525] width 349 height 26
click at [320, 605] on div "Create new price change job. This page is ready Create new price change job Dra…" at bounding box center [780, 758] width 1559 height 1518
click at [441, 716] on span "Filter by product, collection, tag, vendor, product type, variant title, or inv…" at bounding box center [609, 712] width 370 height 12
click at [404, 705] on input "Filter by product, collection, tag, vendor, product type, variant title, or inv…" at bounding box center [403, 705] width 1 height 1
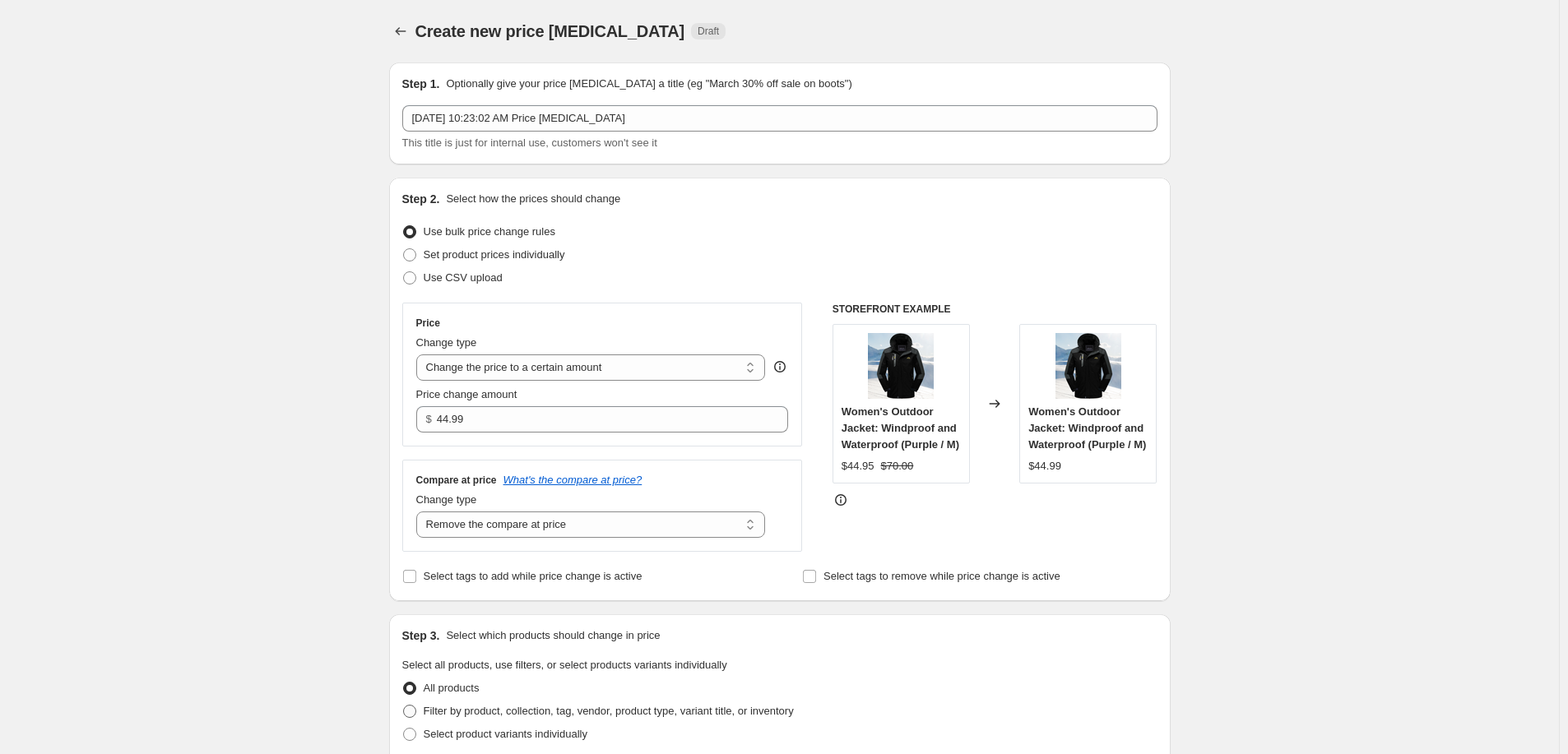
radio input "true"
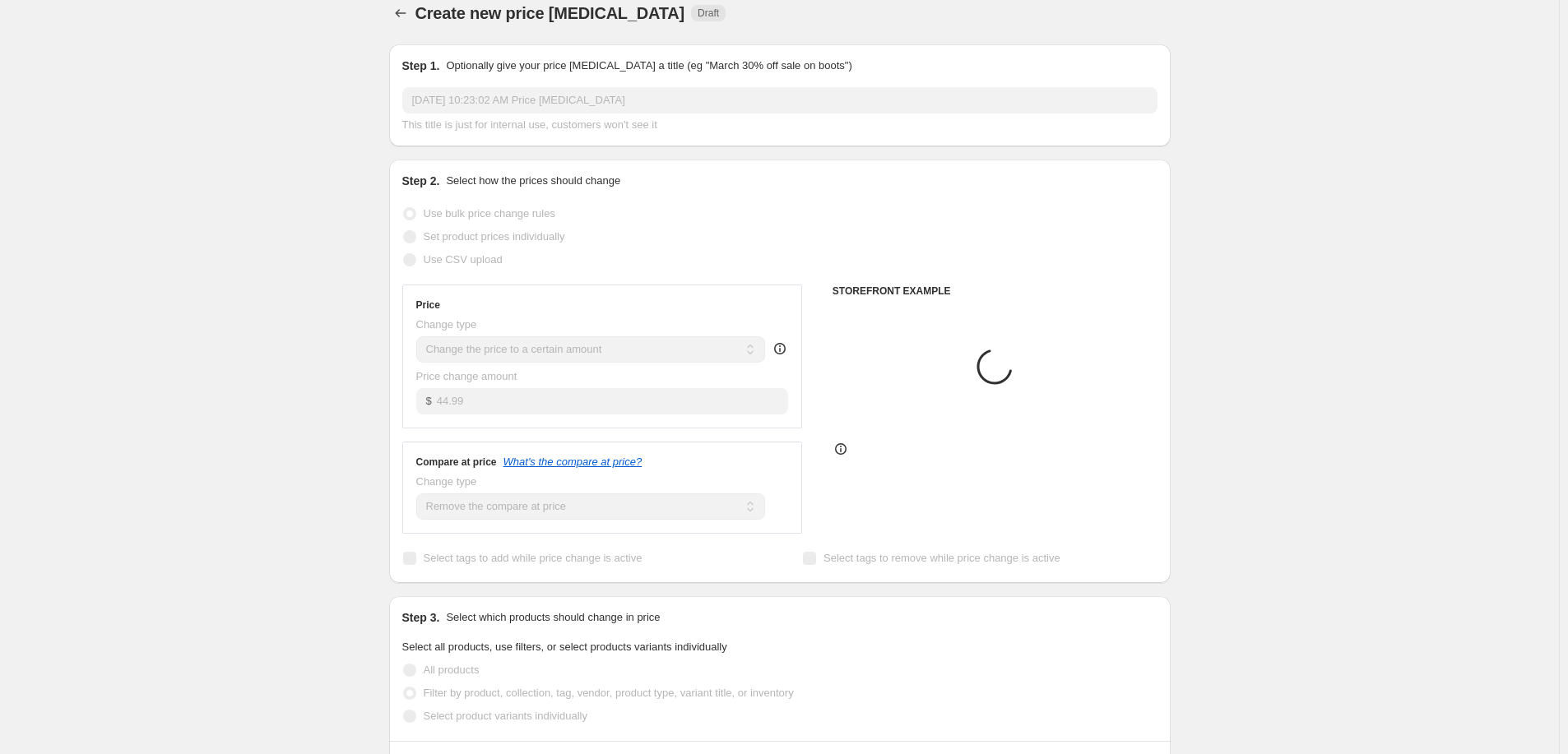
scroll to position [254, 0]
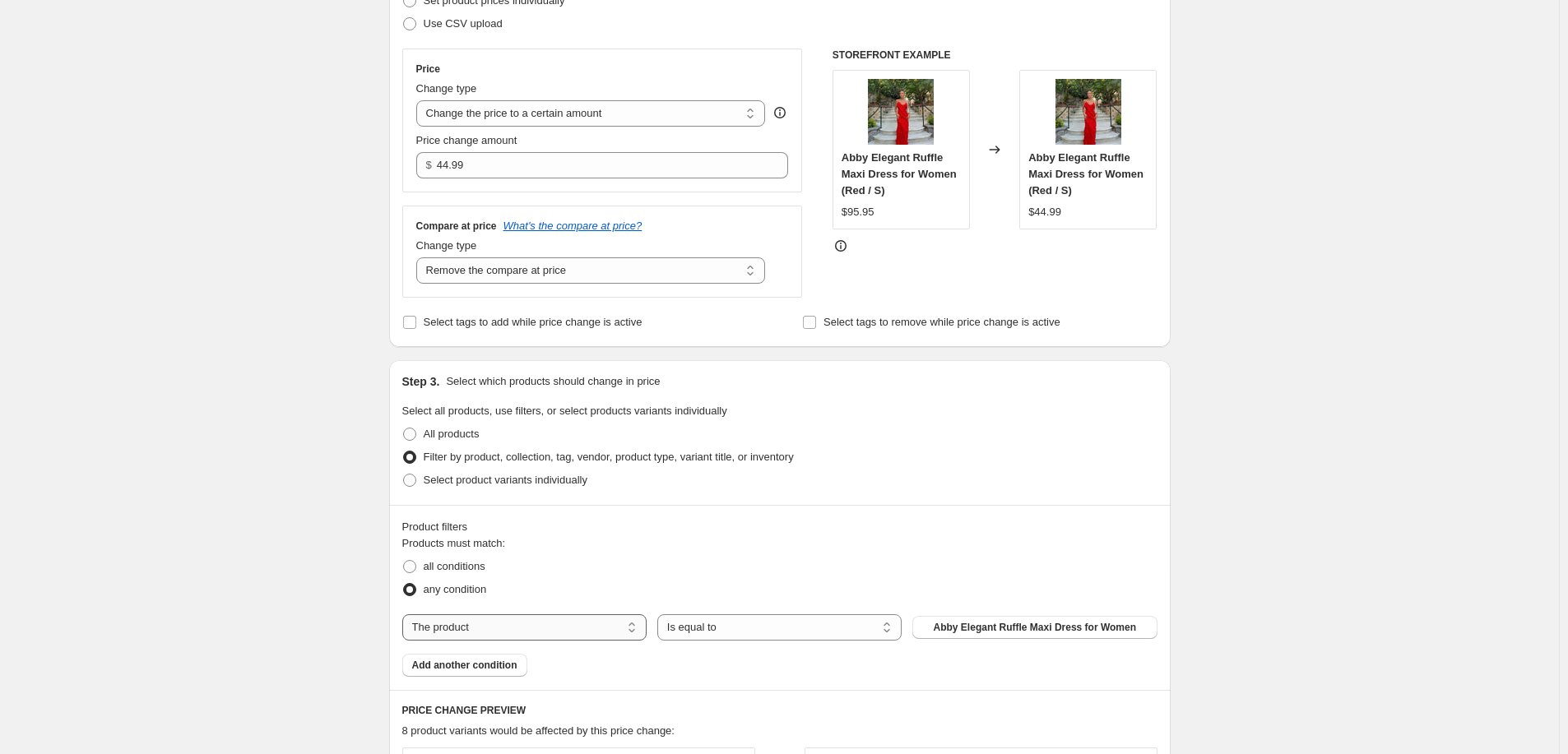
click at [543, 630] on select "The product The product's collection The product's tag The product's vendor The…" at bounding box center [524, 628] width 244 height 26
select select "collection"
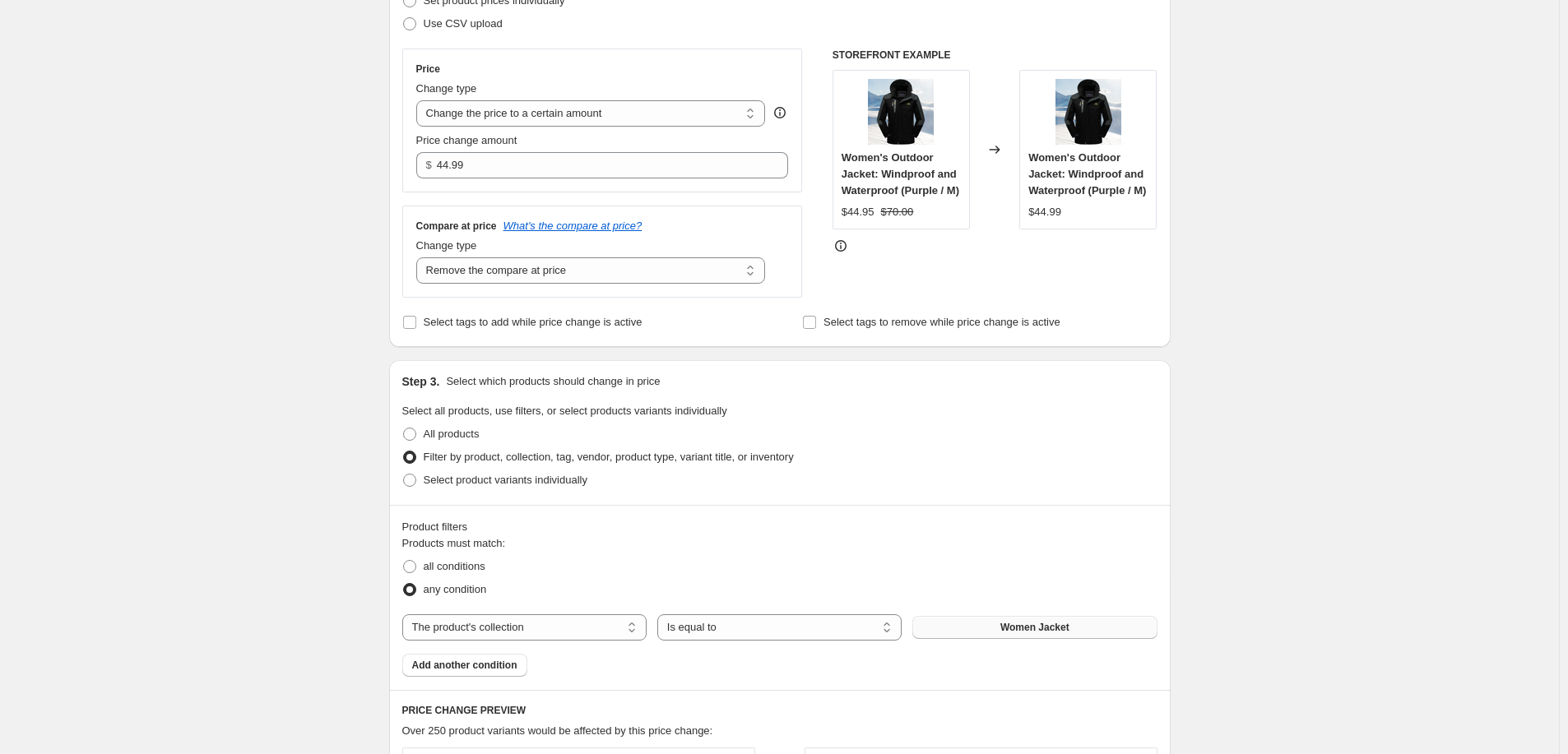
click at [1055, 631] on span "Women Jacket" at bounding box center [1034, 627] width 69 height 13
click at [1276, 376] on div "Create new price change job. This page is ready Create new price change job Dra…" at bounding box center [780, 597] width 1559 height 1703
click at [685, 257] on div "Change type Change the compare at price to the current price (sale) Change the …" at bounding box center [591, 261] width 349 height 46
click at [682, 262] on select "Change the compare at price to the current price (sale) Change the compare at p…" at bounding box center [591, 271] width 349 height 26
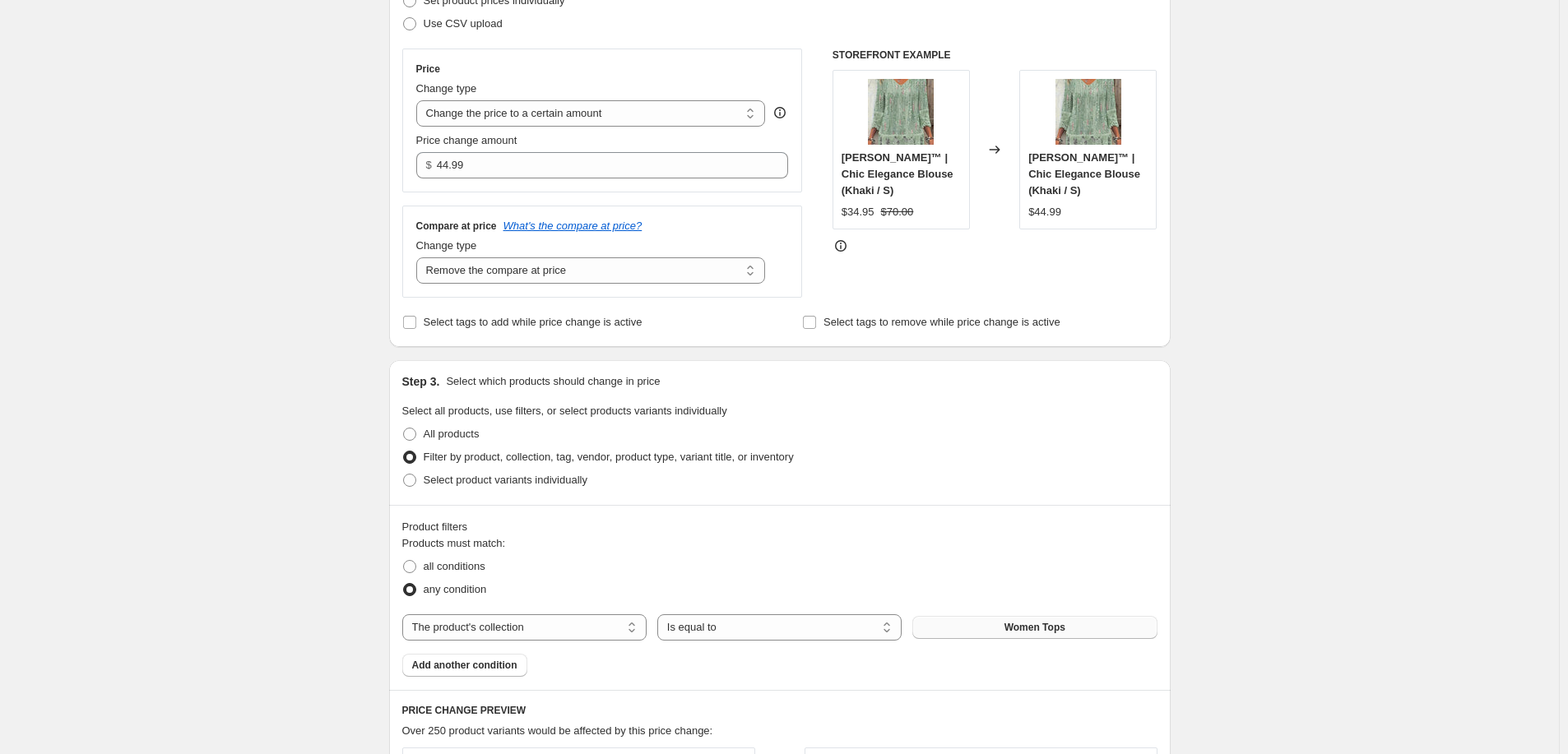
click at [1210, 340] on div "Create new price change job. This page is ready Create new price change job Dra…" at bounding box center [780, 597] width 1559 height 1703
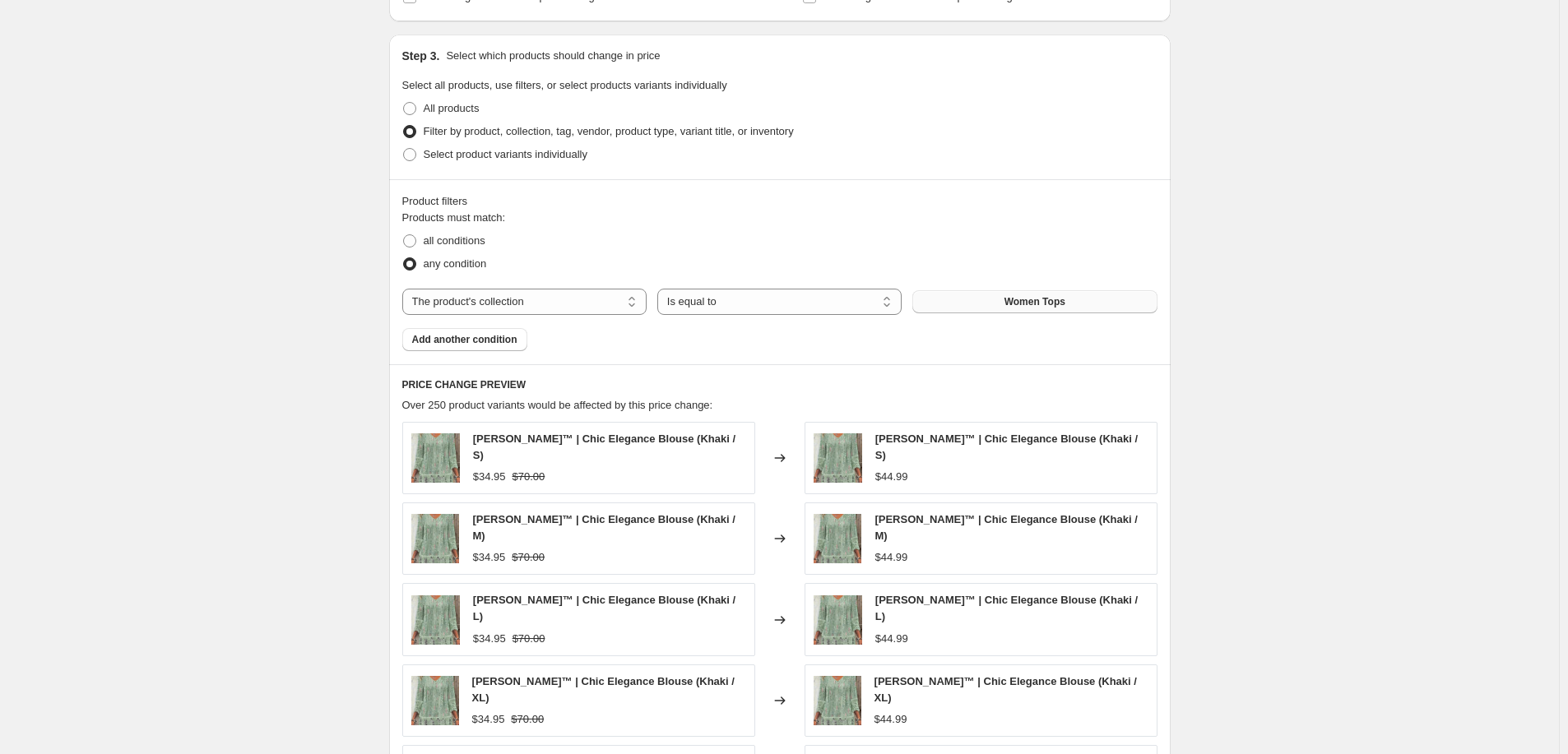
scroll to position [923, 0]
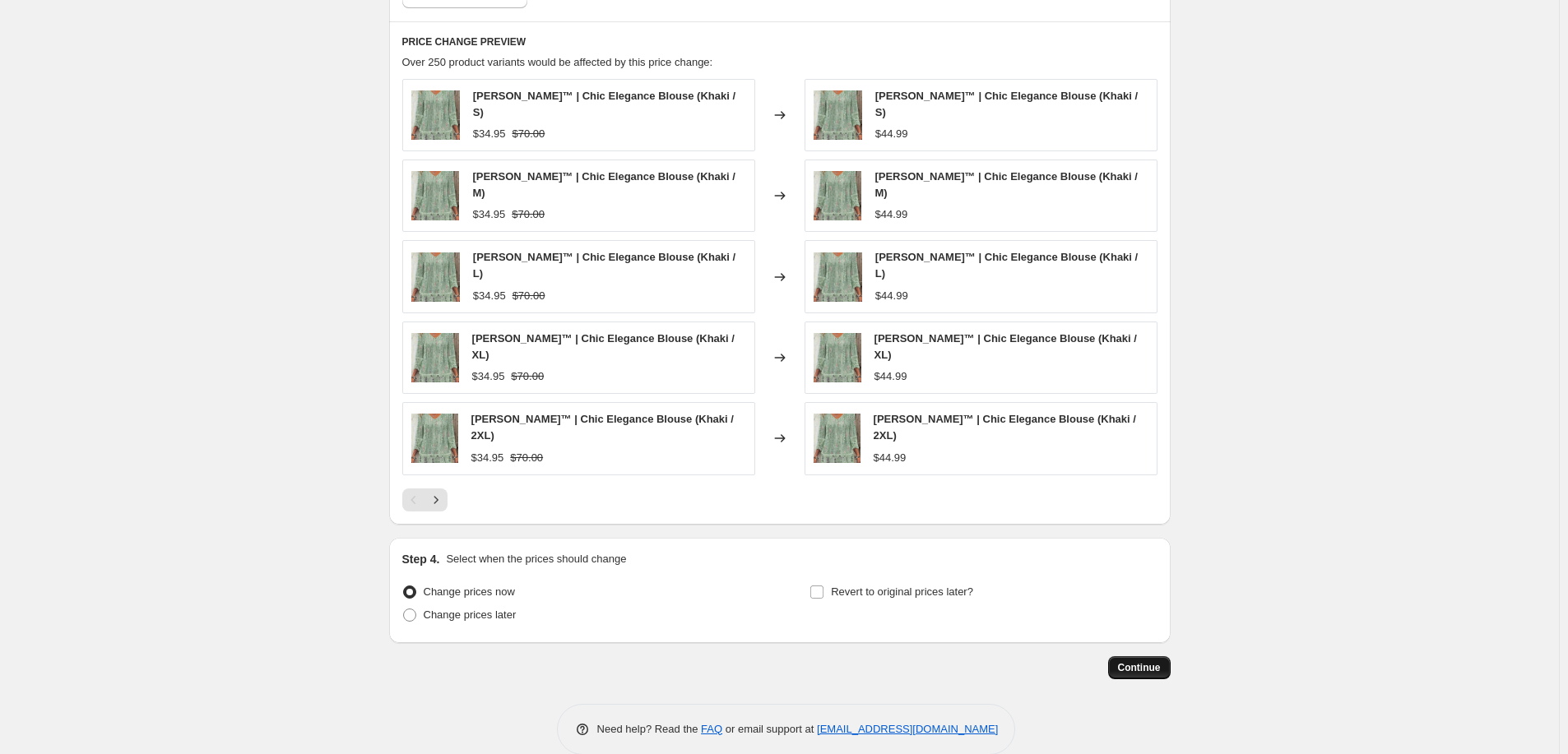
click at [1154, 661] on span "Continue" at bounding box center [1139, 668] width 43 height 13
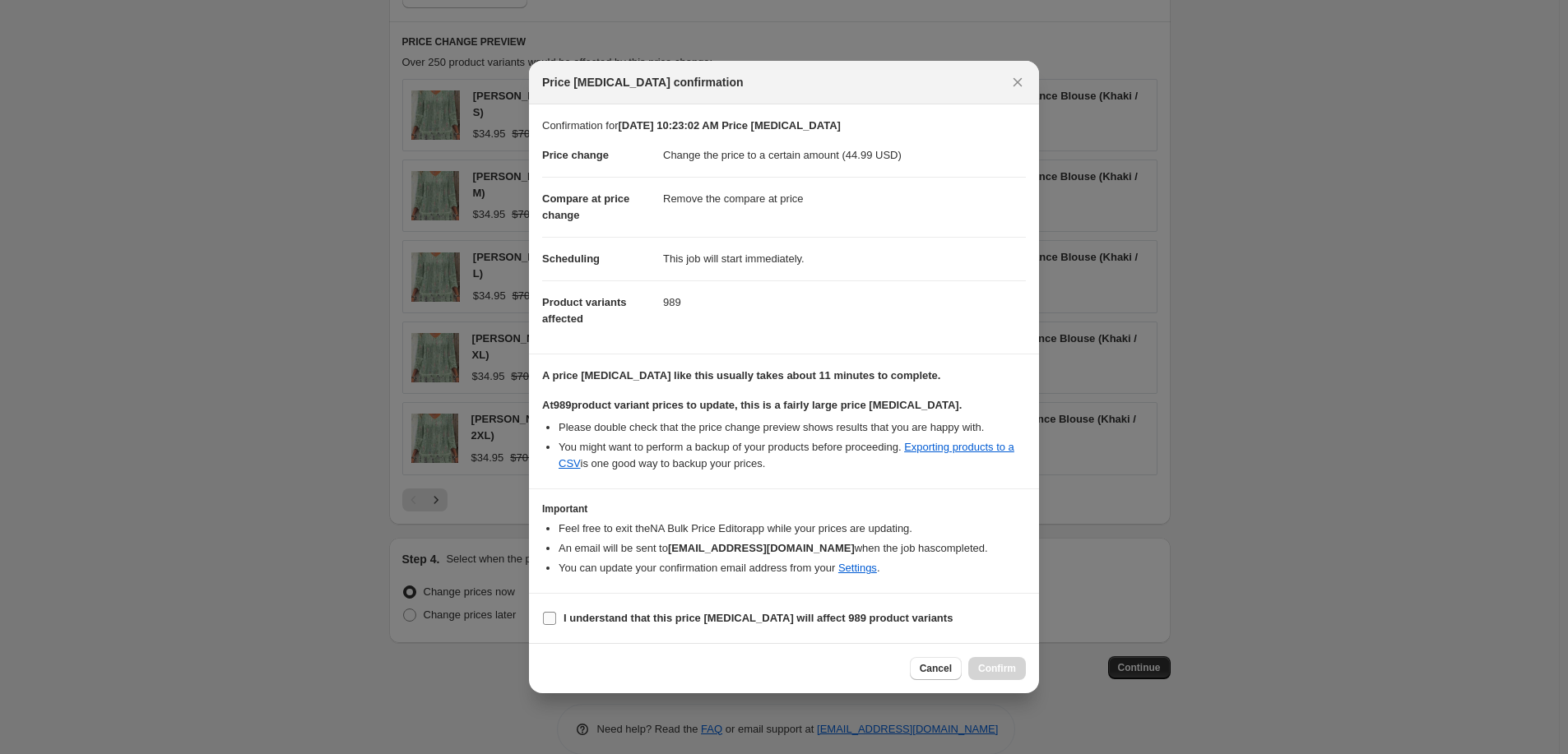
click at [847, 612] on b "I understand that this price change job will affect 989 product variants" at bounding box center [758, 618] width 389 height 12
click at [556, 612] on input "I understand that this price change job will affect 989 product variants" at bounding box center [549, 618] width 13 height 13
checkbox input "true"
click at [1014, 669] on span "Confirm" at bounding box center [997, 668] width 38 height 13
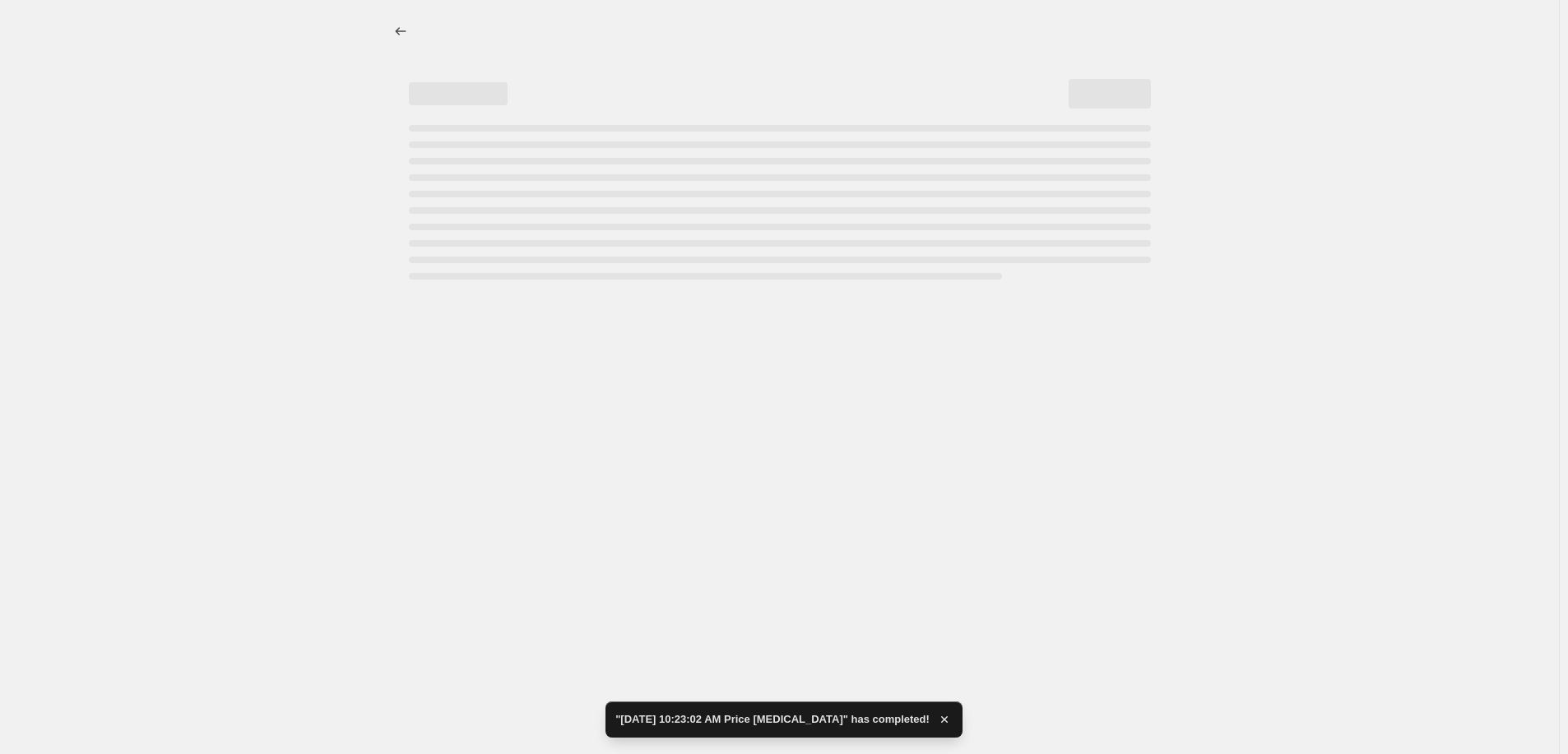
select select "remove"
select select "collection"
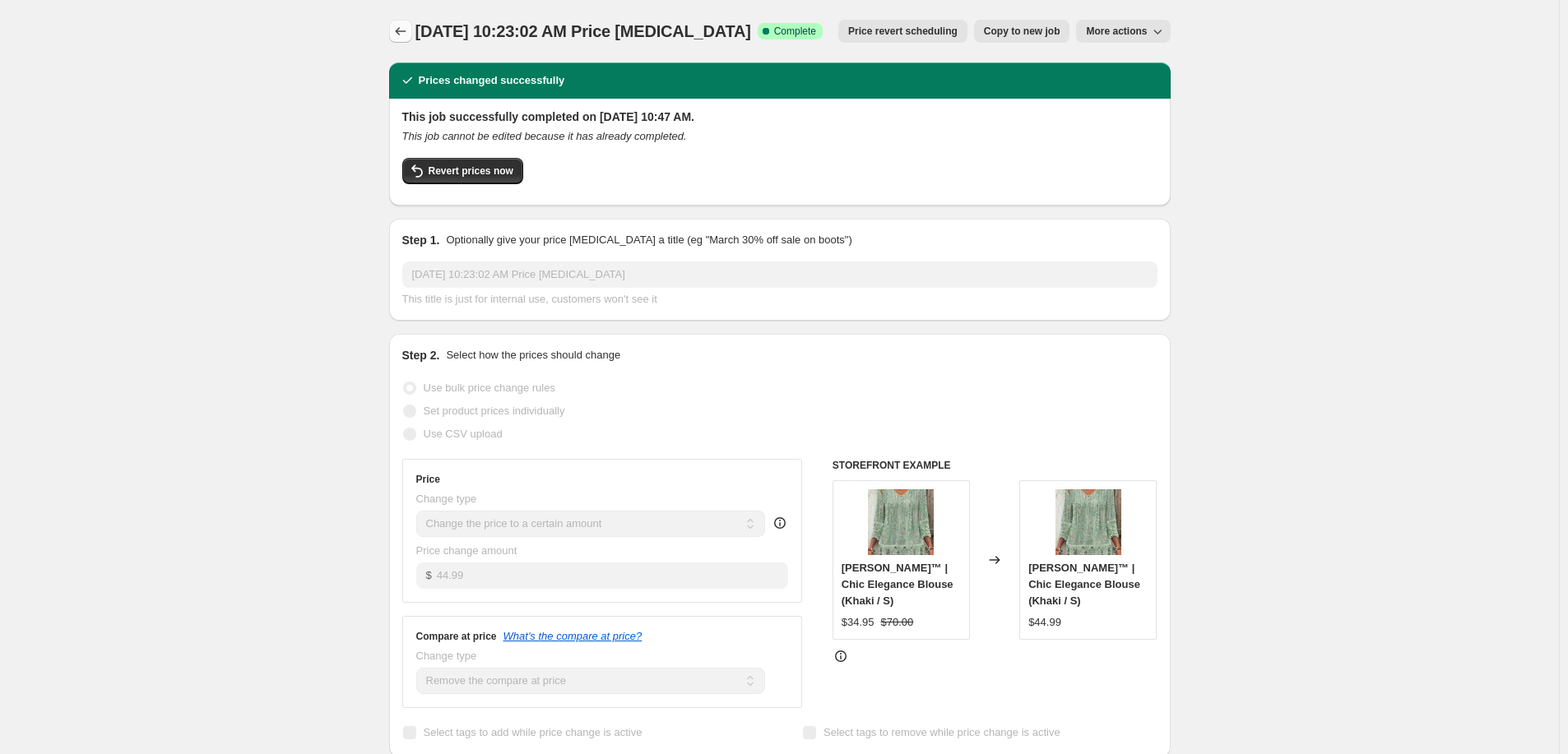
click at [392, 32] on button "Price change jobs" at bounding box center [400, 31] width 23 height 23
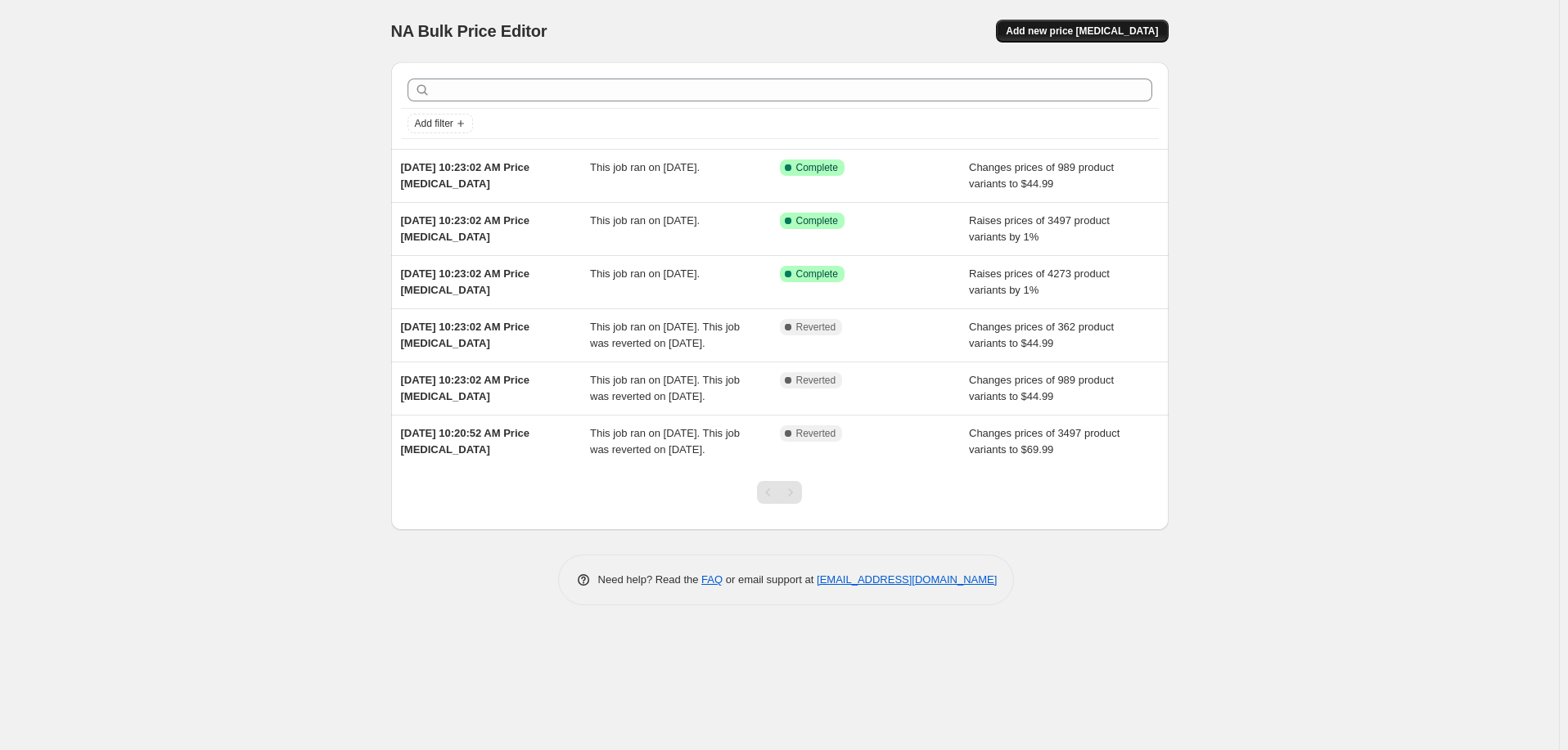
click at [1120, 24] on button "Add new price change job" at bounding box center [1082, 31] width 172 height 23
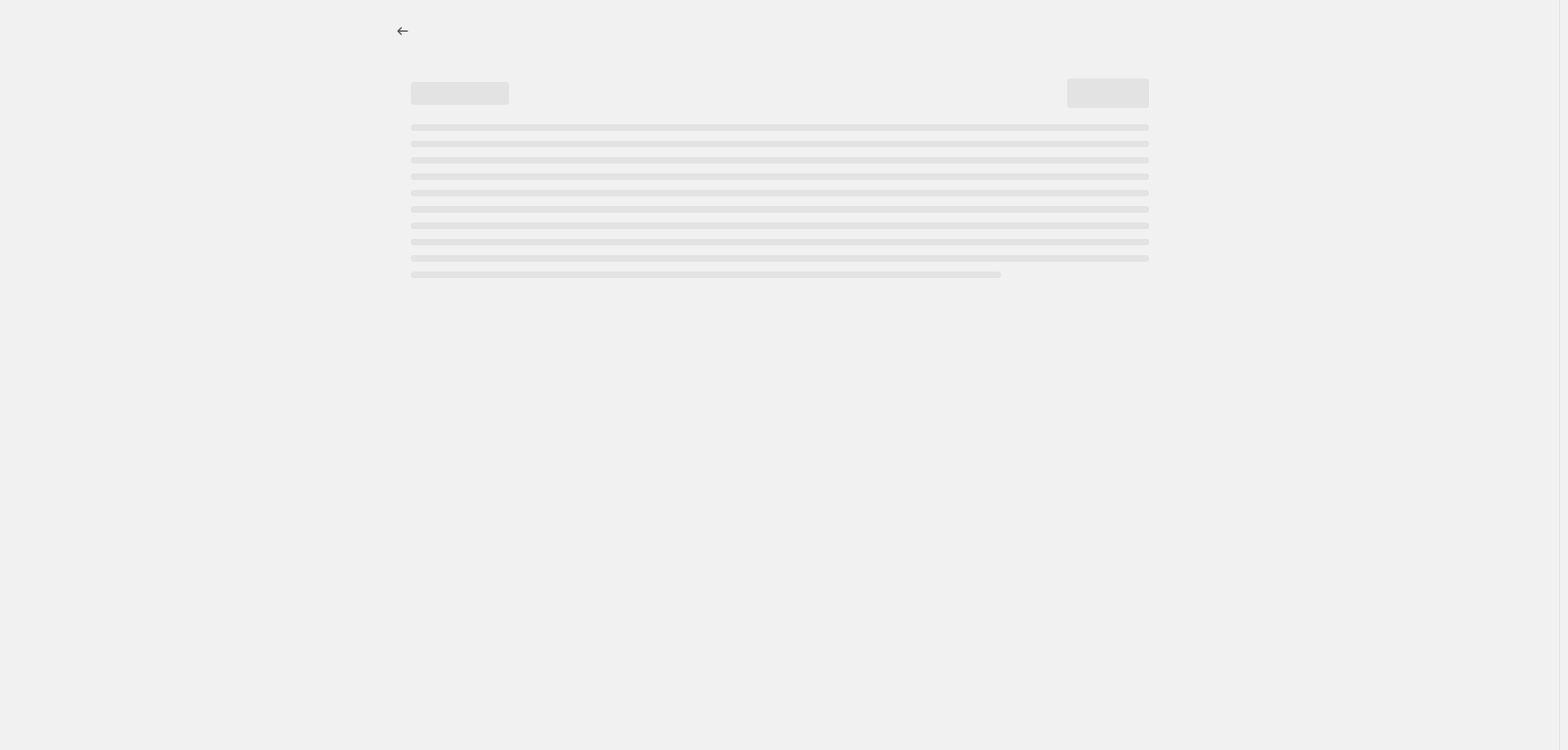
select select "percentage"
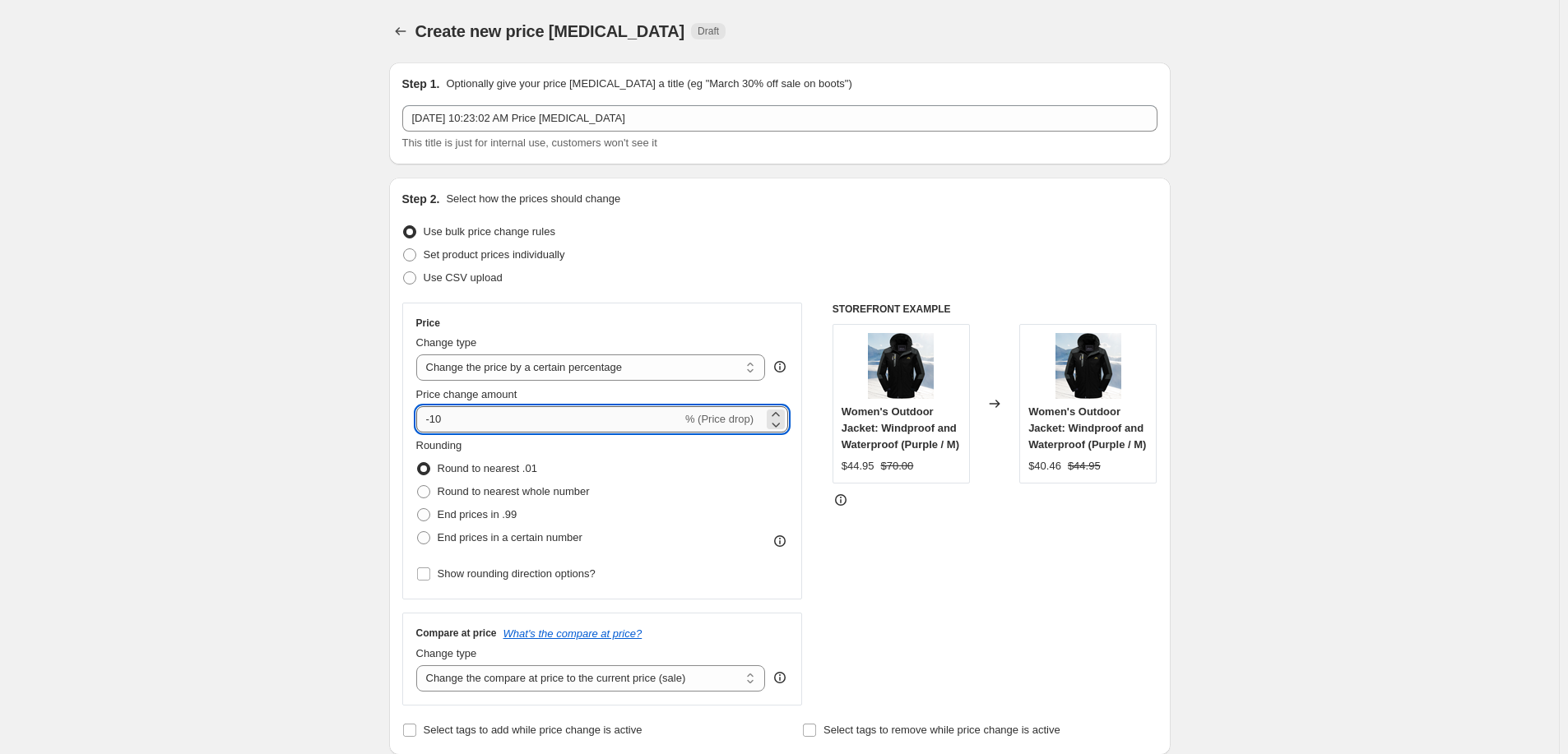
click at [539, 414] on input "-10" at bounding box center [549, 420] width 265 height 26
type input "1"
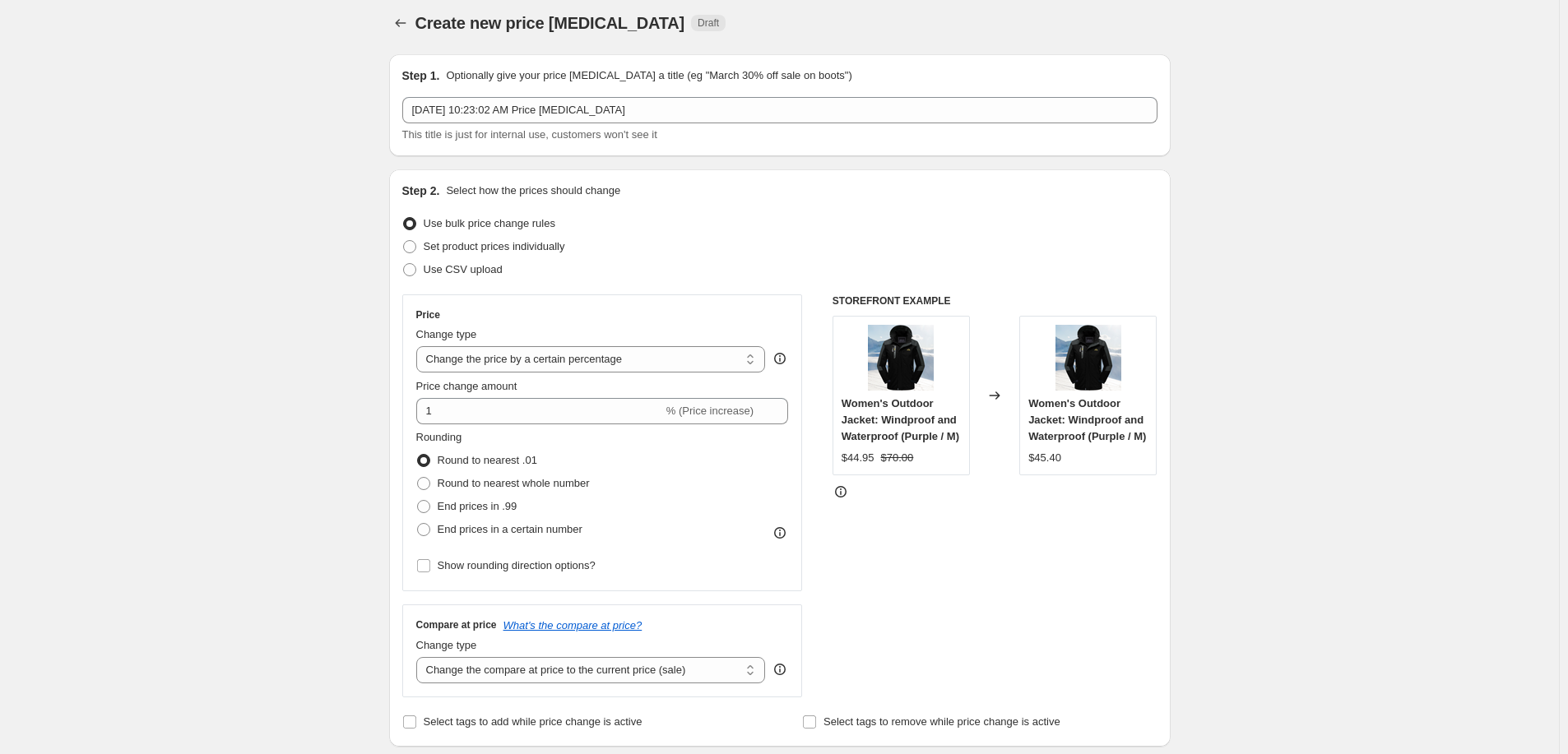
scroll to position [196, 0]
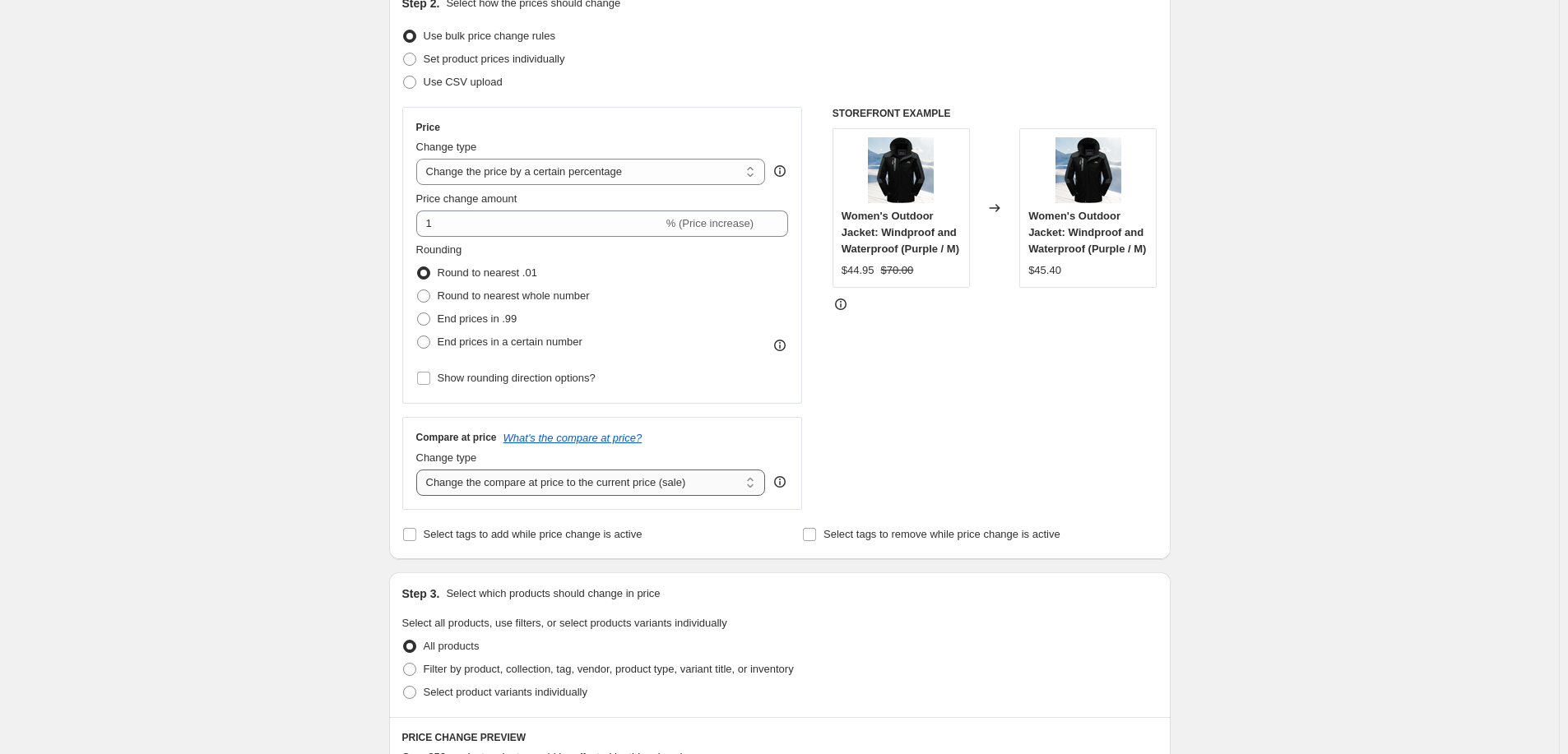
click at [539, 485] on select "Change the compare at price to the current price (sale) Change the compare at p…" at bounding box center [591, 483] width 349 height 26
select select "remove"
click at [420, 470] on select "Change the compare at price to the current price (sale) Change the compare at p…" at bounding box center [591, 483] width 349 height 26
click at [422, 668] on label "Filter by product, collection, tag, vendor, product type, variant title, or inv…" at bounding box center [598, 669] width 392 height 23
click at [404, 664] on input "Filter by product, collection, tag, vendor, product type, variant title, or inv…" at bounding box center [403, 663] width 1 height 1
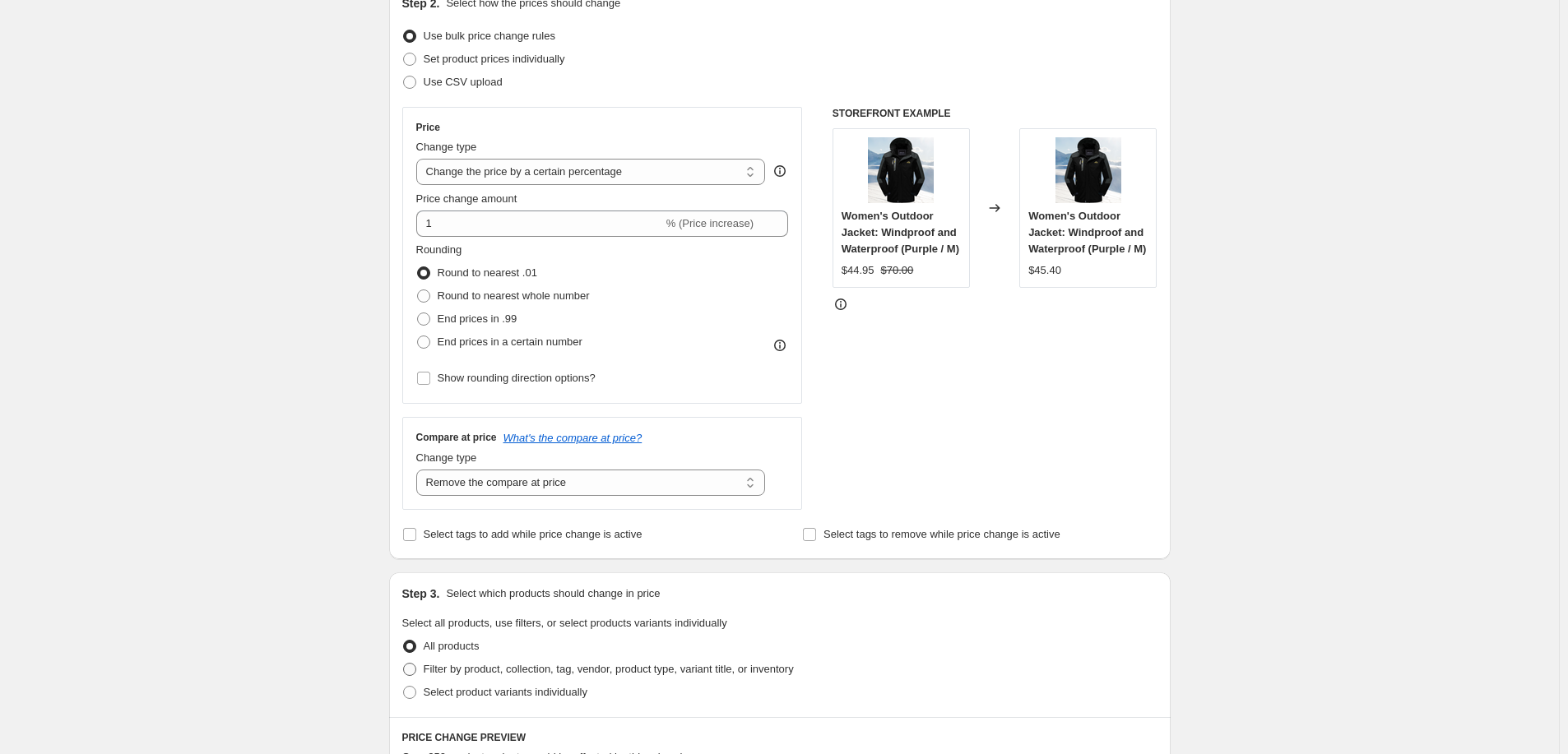
radio input "true"
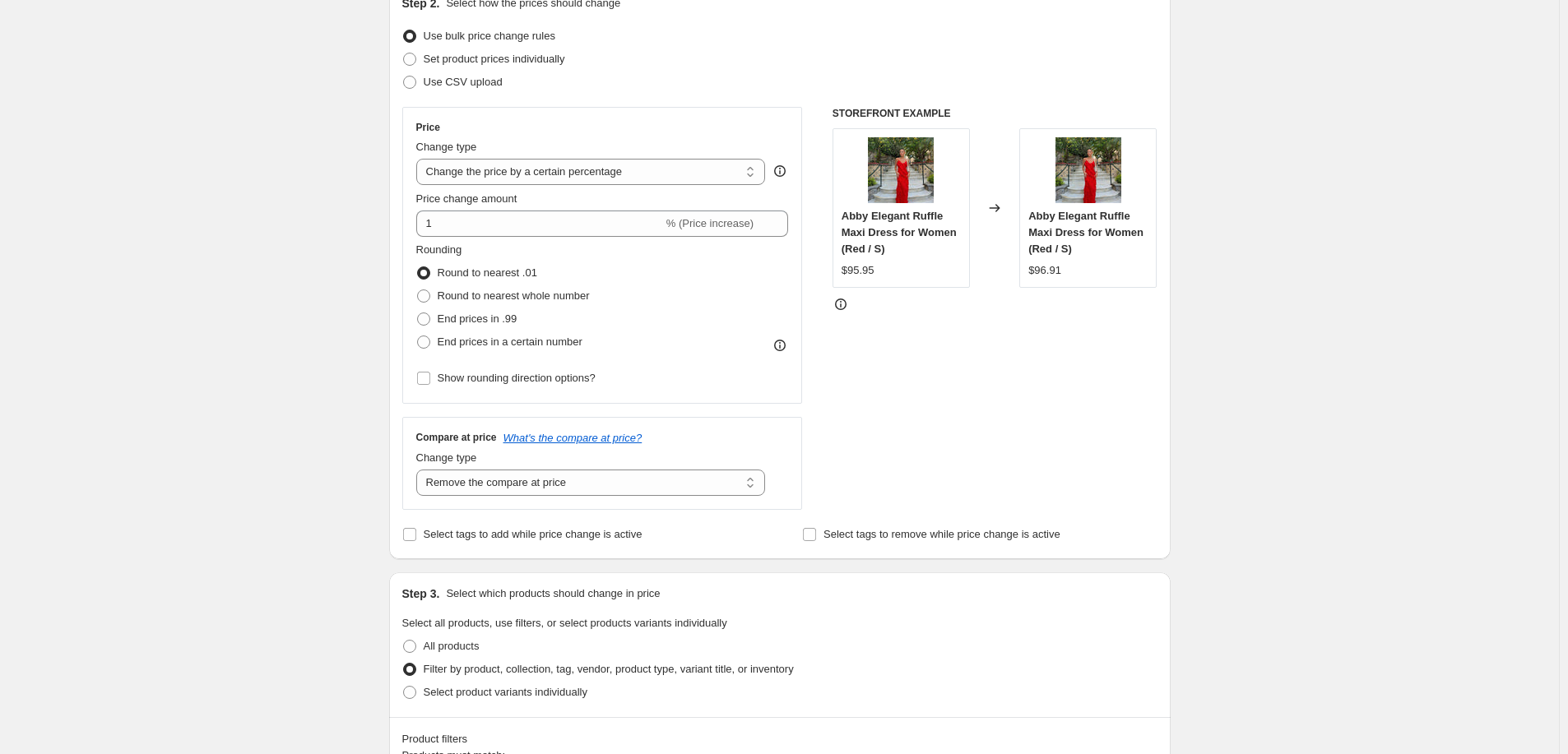
click at [333, 607] on div "Create new price change job. This page is ready Create new price change job Dra…" at bounding box center [780, 724] width 1559 height 1840
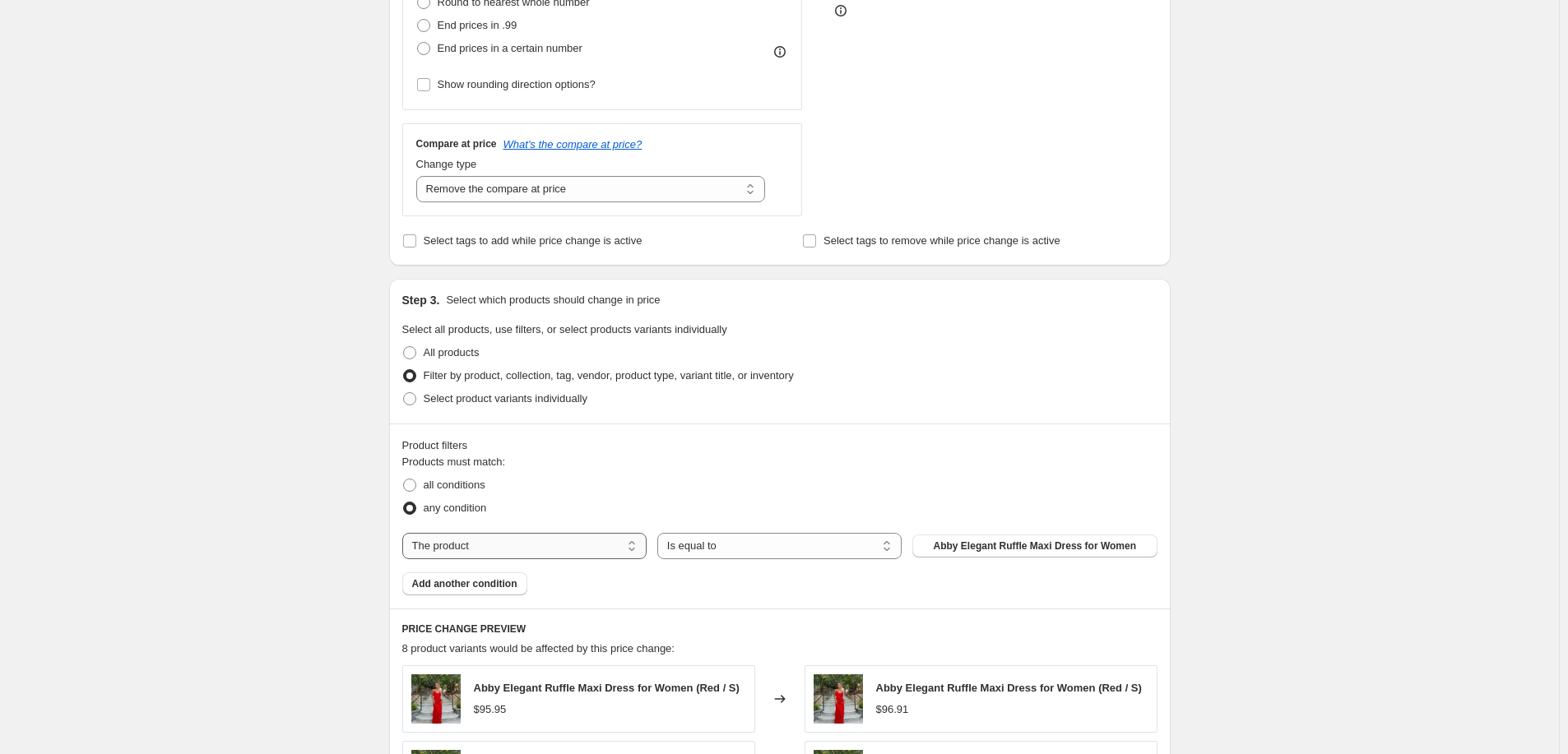
click at [569, 540] on select "The product The product's collection The product's tag The product's vendor The…" at bounding box center [524, 547] width 244 height 26
select select "collection"
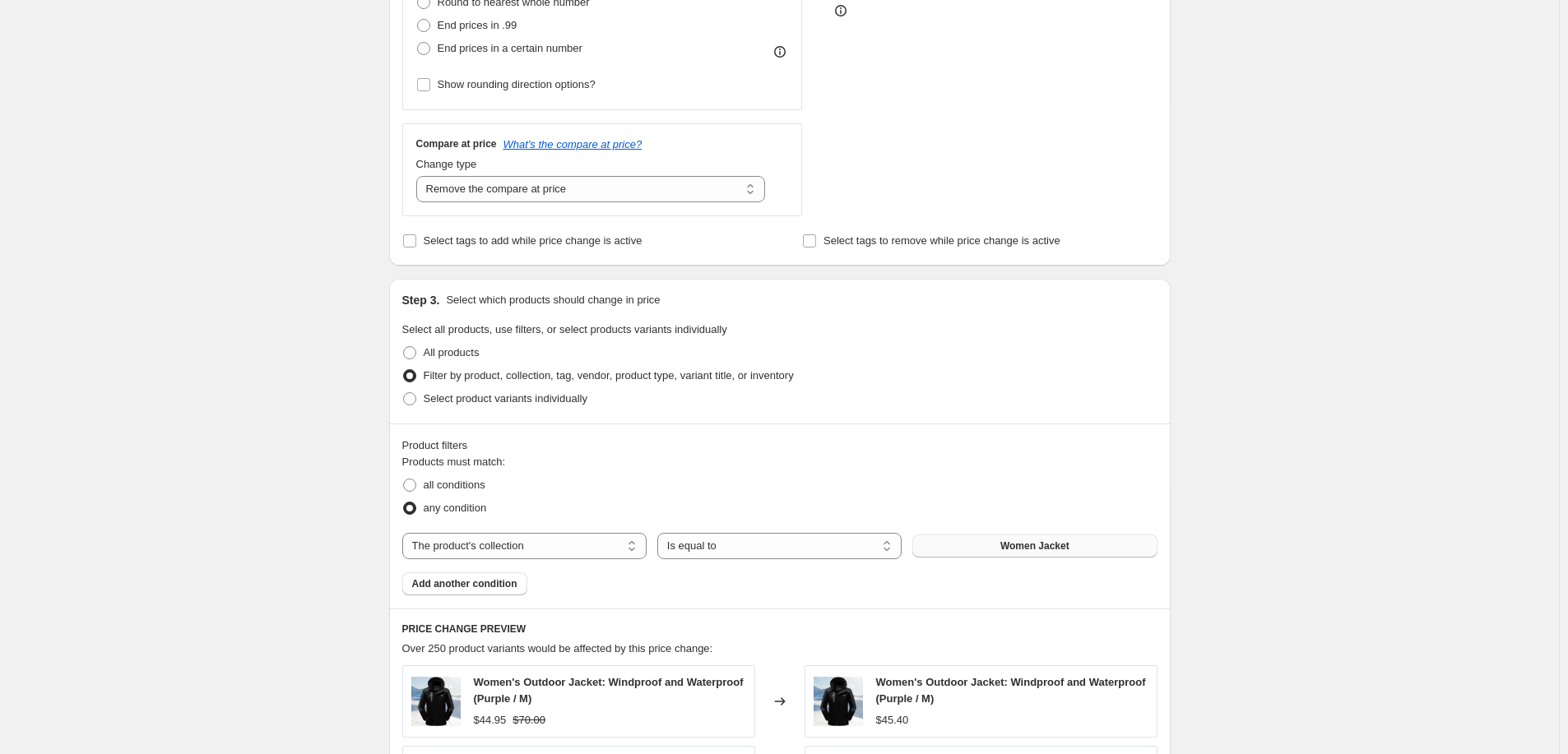
click at [1041, 551] on span "Women Jacket" at bounding box center [1034, 546] width 69 height 13
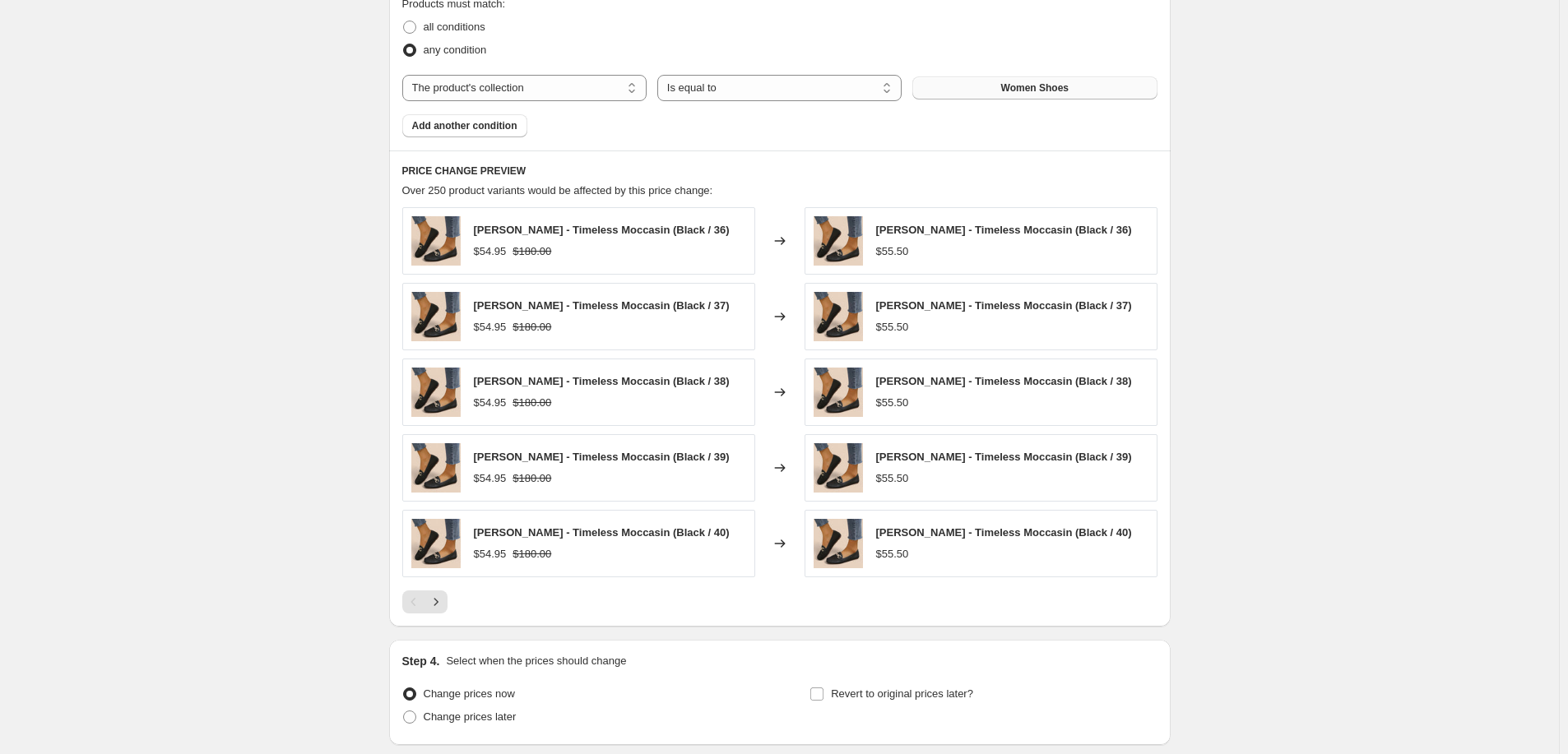
scroll to position [1076, 0]
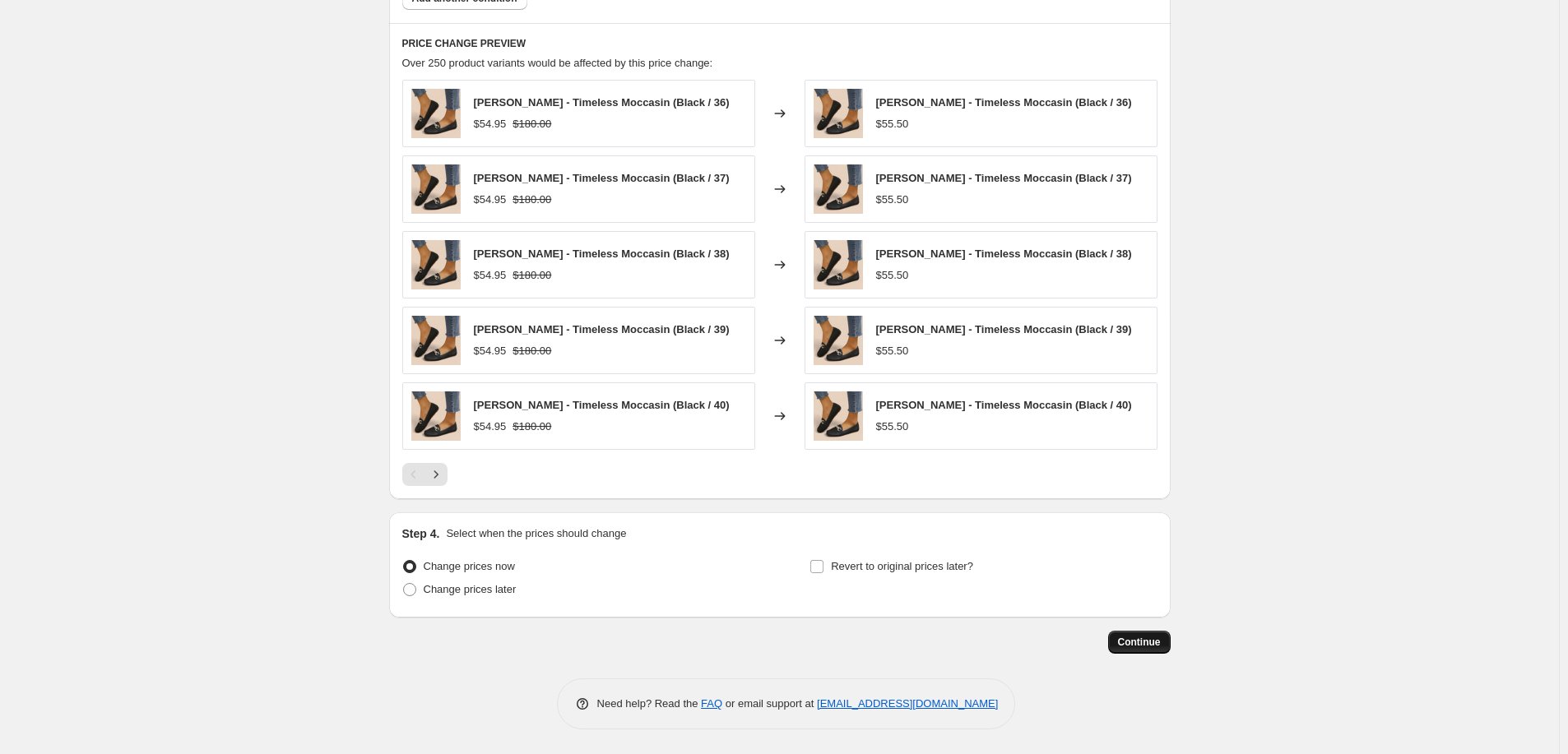
click at [1135, 641] on span "Continue" at bounding box center [1139, 642] width 43 height 13
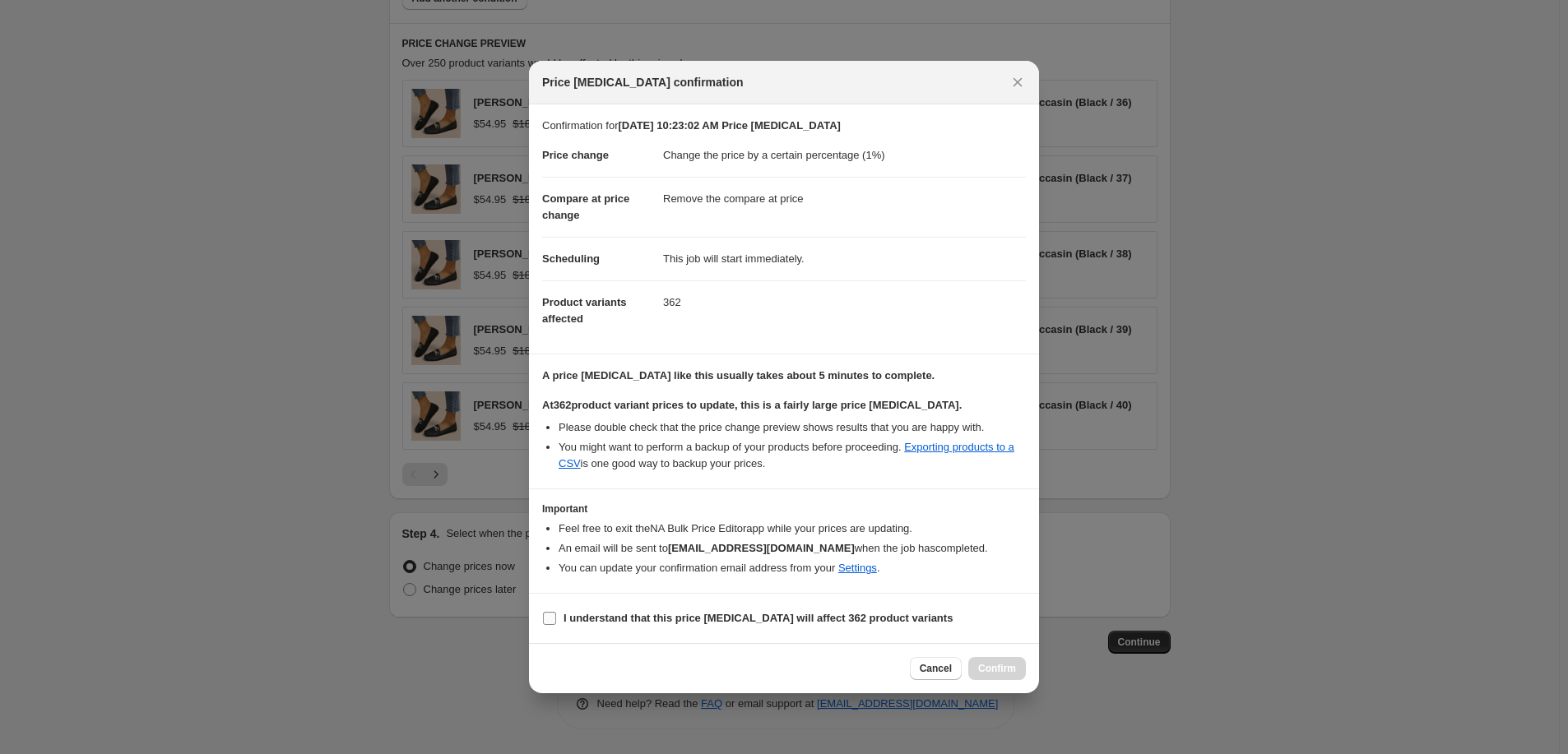
click at [759, 616] on b "I understand that this price change job will affect 362 product variants" at bounding box center [758, 618] width 389 height 12
click at [556, 616] on input "I understand that this price change job will affect 362 product variants" at bounding box center [549, 618] width 13 height 13
checkbox input "true"
click at [983, 662] on span "Confirm" at bounding box center [997, 668] width 38 height 13
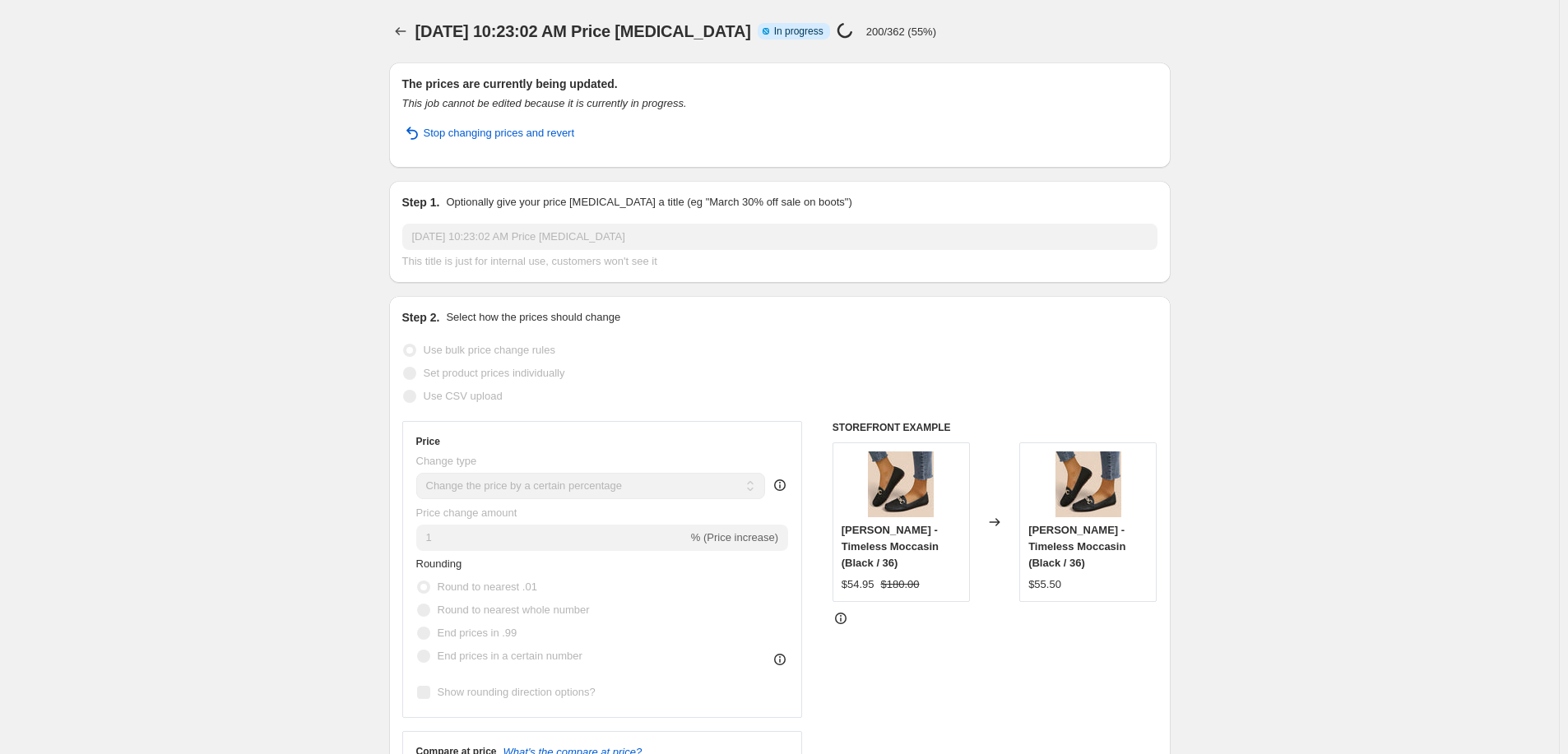
select select "percentage"
select select "remove"
select select "collection"
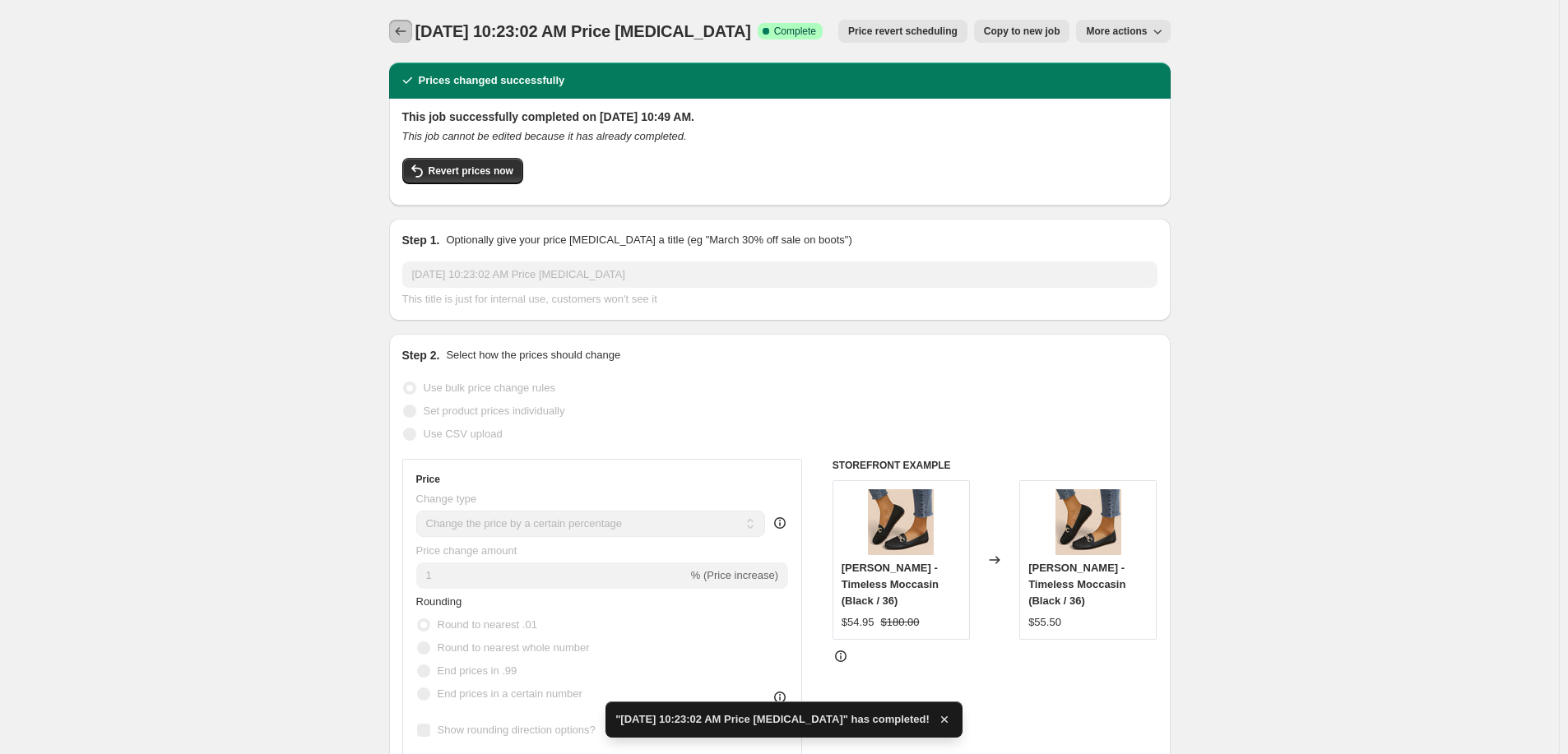
click at [394, 29] on button "Price change jobs" at bounding box center [400, 31] width 23 height 23
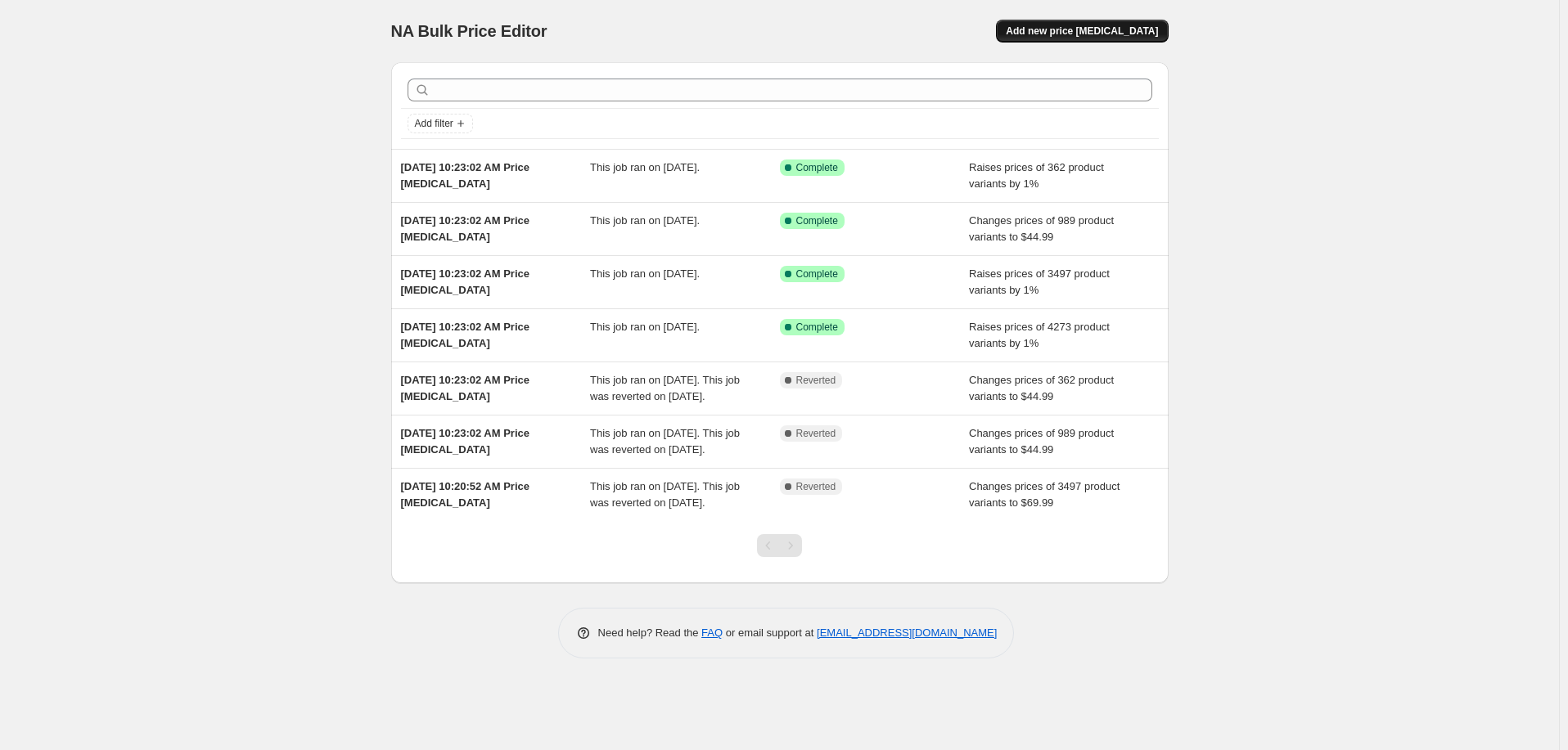
click at [1103, 36] on span "Add new price change job" at bounding box center [1083, 31] width 153 height 13
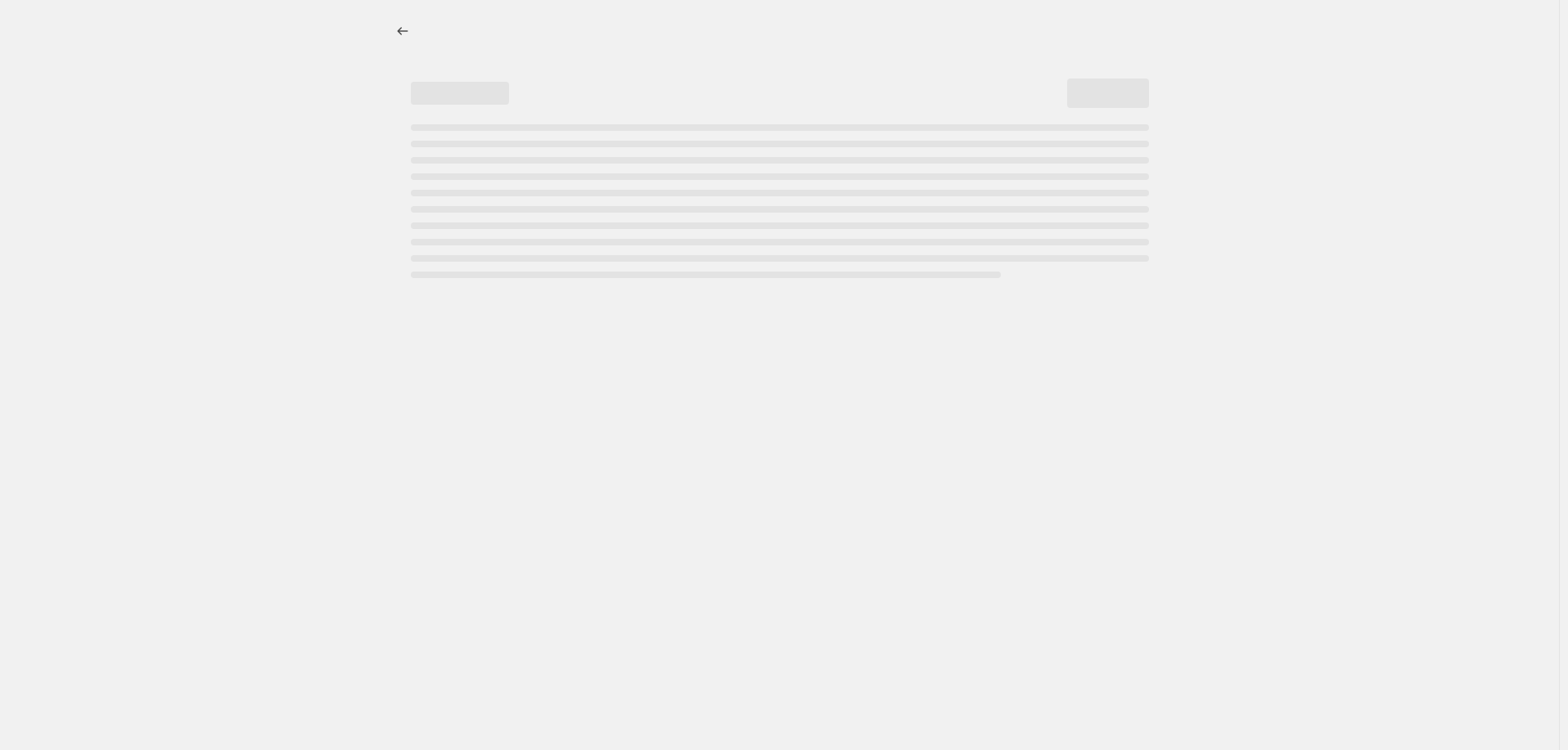
select select "percentage"
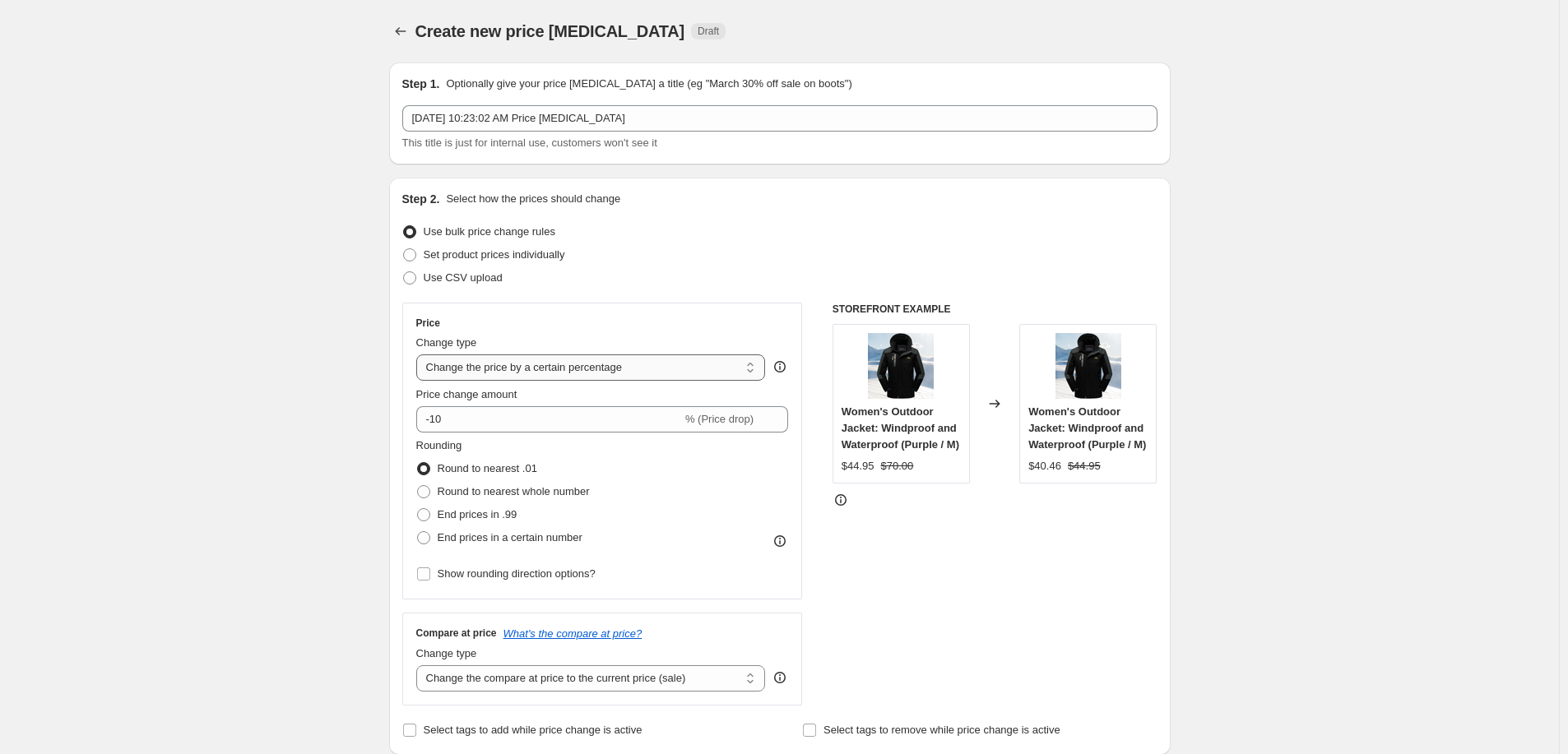
click at [556, 373] on select "Change the price to a certain amount Change the price by a certain amount Chang…" at bounding box center [591, 368] width 349 height 26
click at [420, 355] on select "Change the price to a certain amount Change the price by a certain amount Chang…" at bounding box center [591, 368] width 349 height 26
click at [461, 414] on input "-10" at bounding box center [549, 420] width 265 height 26
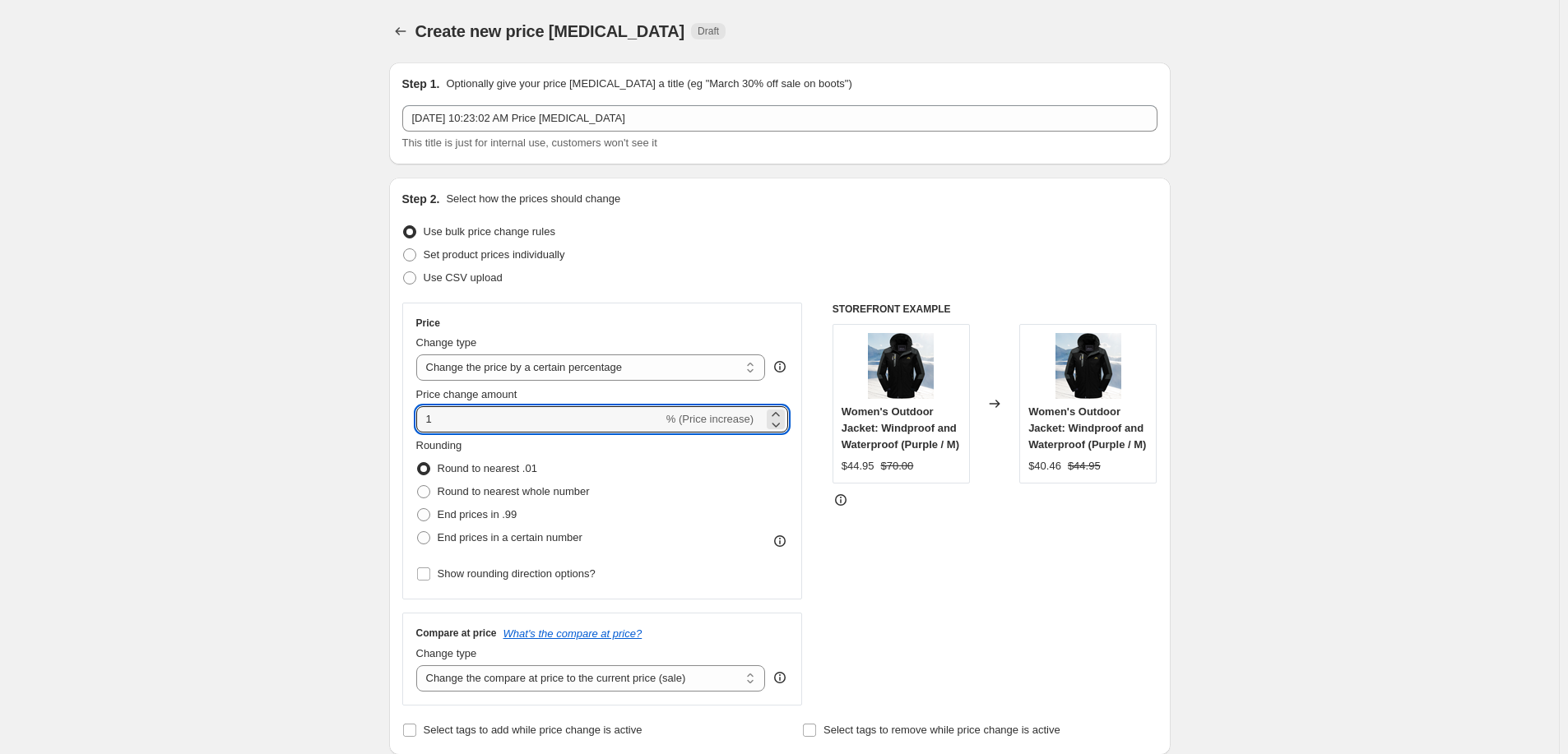
type input "1"
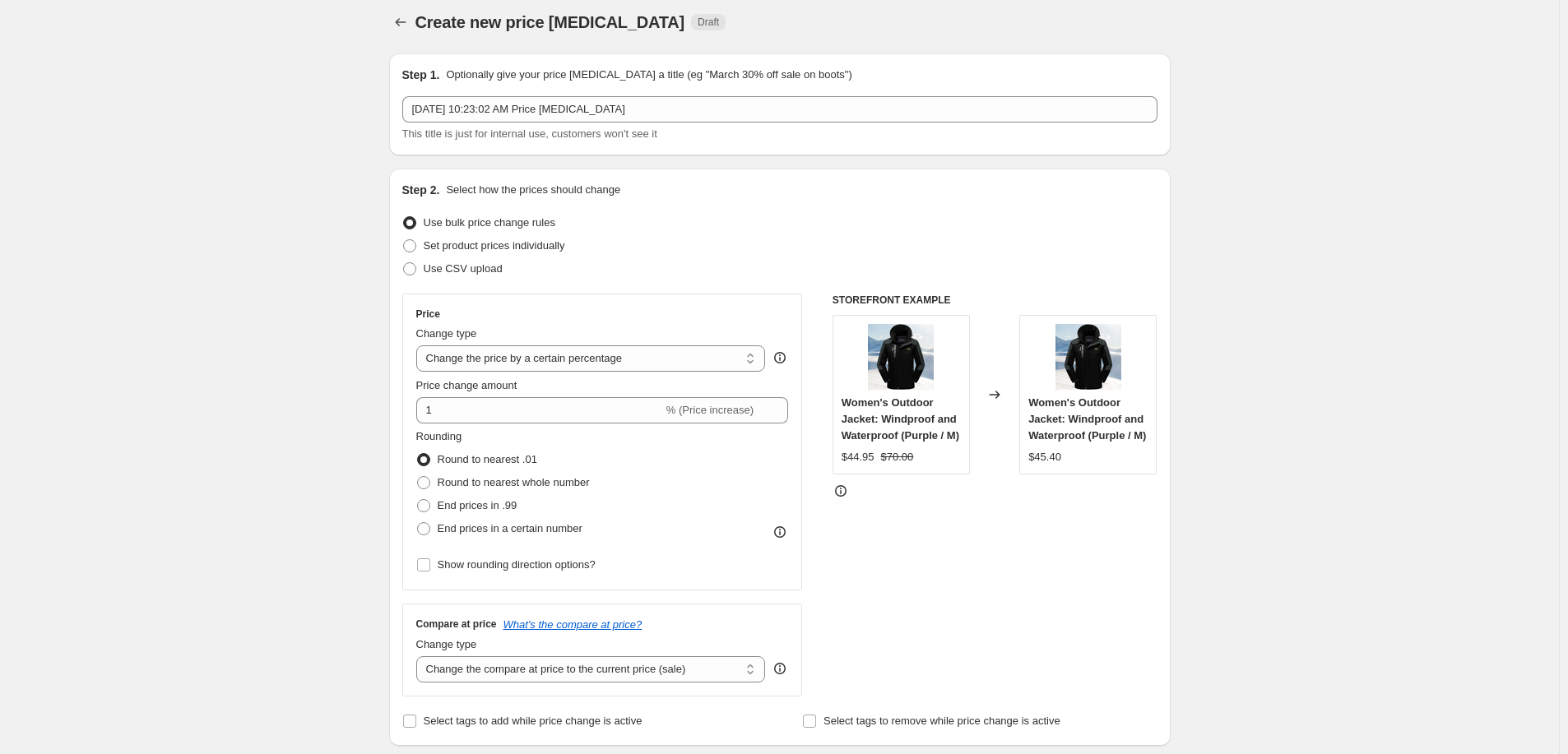
scroll to position [67, 0]
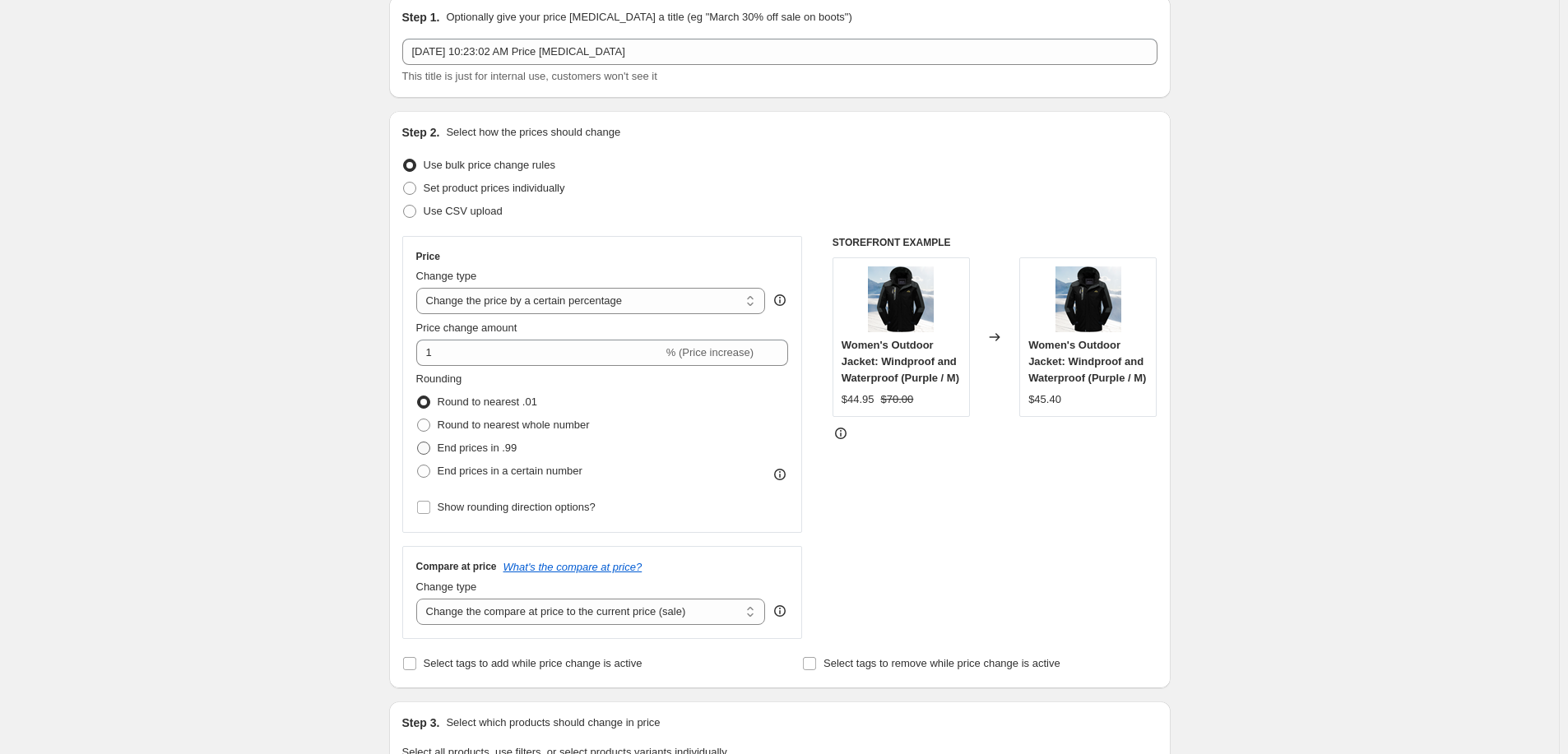
click at [473, 439] on label "End prices in .99" at bounding box center [467, 448] width 101 height 23
click at [418, 442] on input "End prices in .99" at bounding box center [417, 442] width 1 height 1
radio input "true"
click at [368, 439] on div "Create new price change job. This page is ready Create new price change job Dra…" at bounding box center [780, 768] width 1559 height 1671
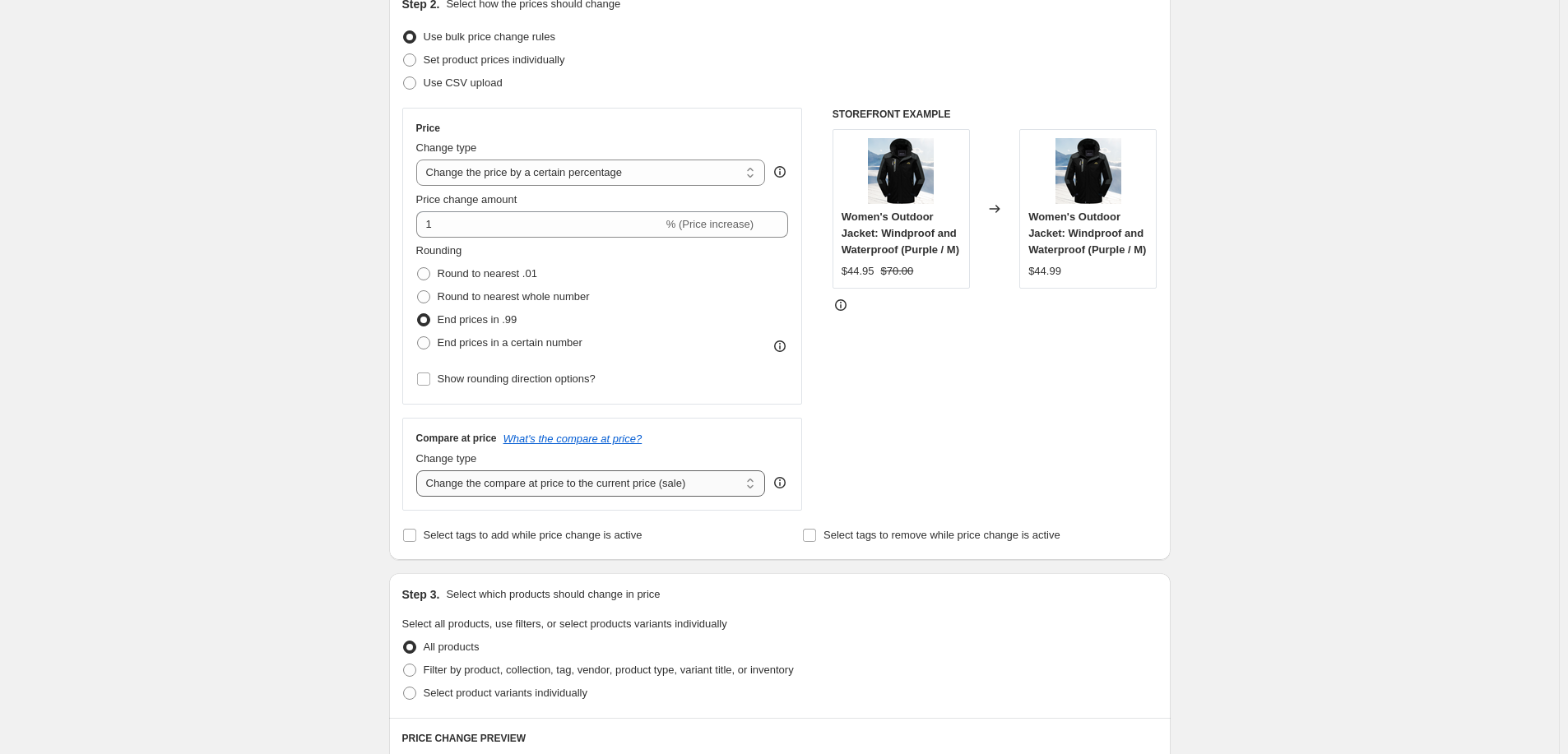
click at [578, 489] on select "Change the compare at price to the current price (sale) Change the compare at p…" at bounding box center [591, 484] width 349 height 26
select select "remove"
click at [420, 471] on select "Change the compare at price to the current price (sale) Change the compare at p…" at bounding box center [591, 484] width 349 height 26
click at [327, 557] on div "Create new price change job. This page is ready Create new price change job Dra…" at bounding box center [780, 640] width 1559 height 1671
click at [444, 676] on span "Filter by product, collection, tag, vendor, product type, variant title, or inv…" at bounding box center [609, 670] width 370 height 12
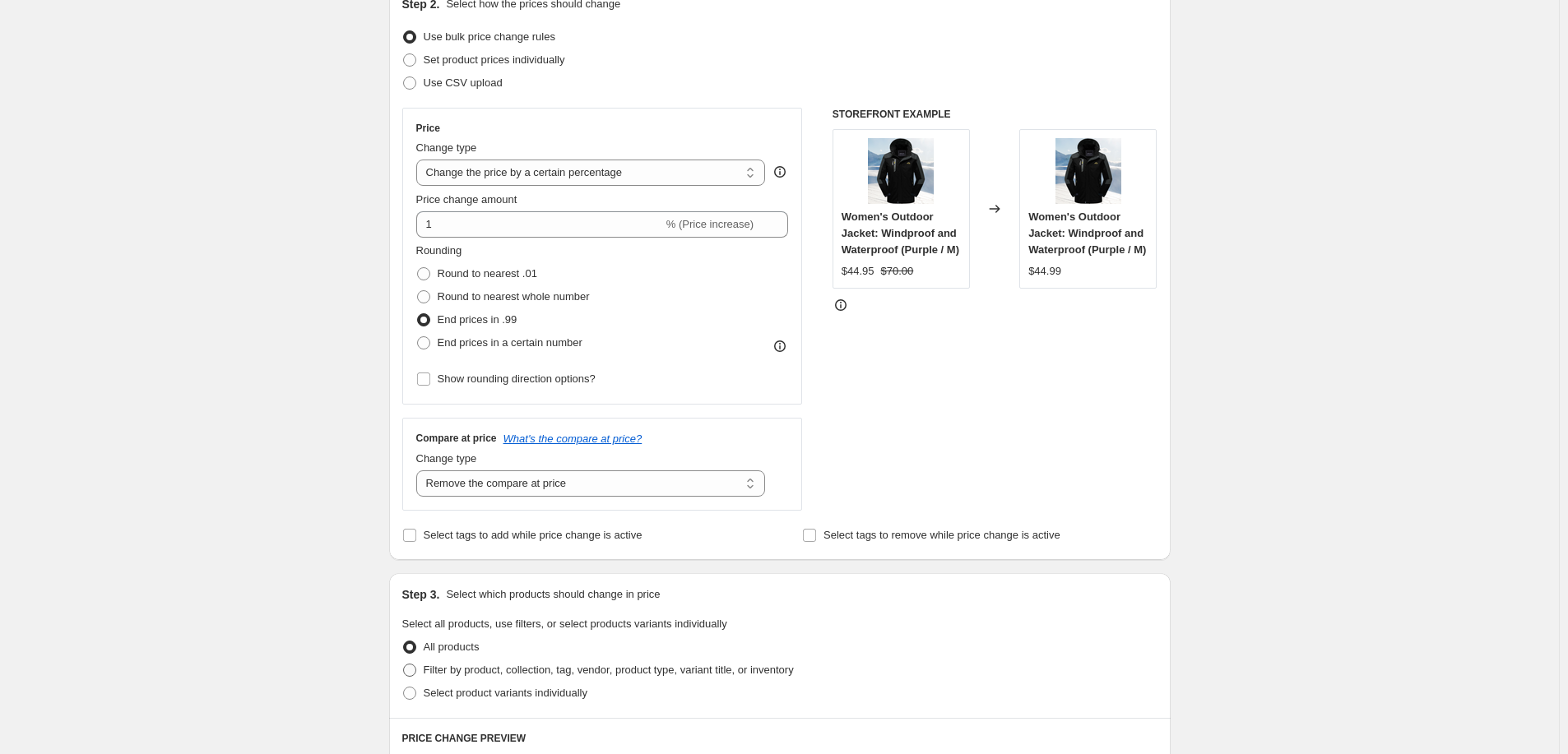
click at [404, 665] on input "Filter by product, collection, tag, vendor, product type, variant title, or inv…" at bounding box center [403, 664] width 1 height 1
radio input "true"
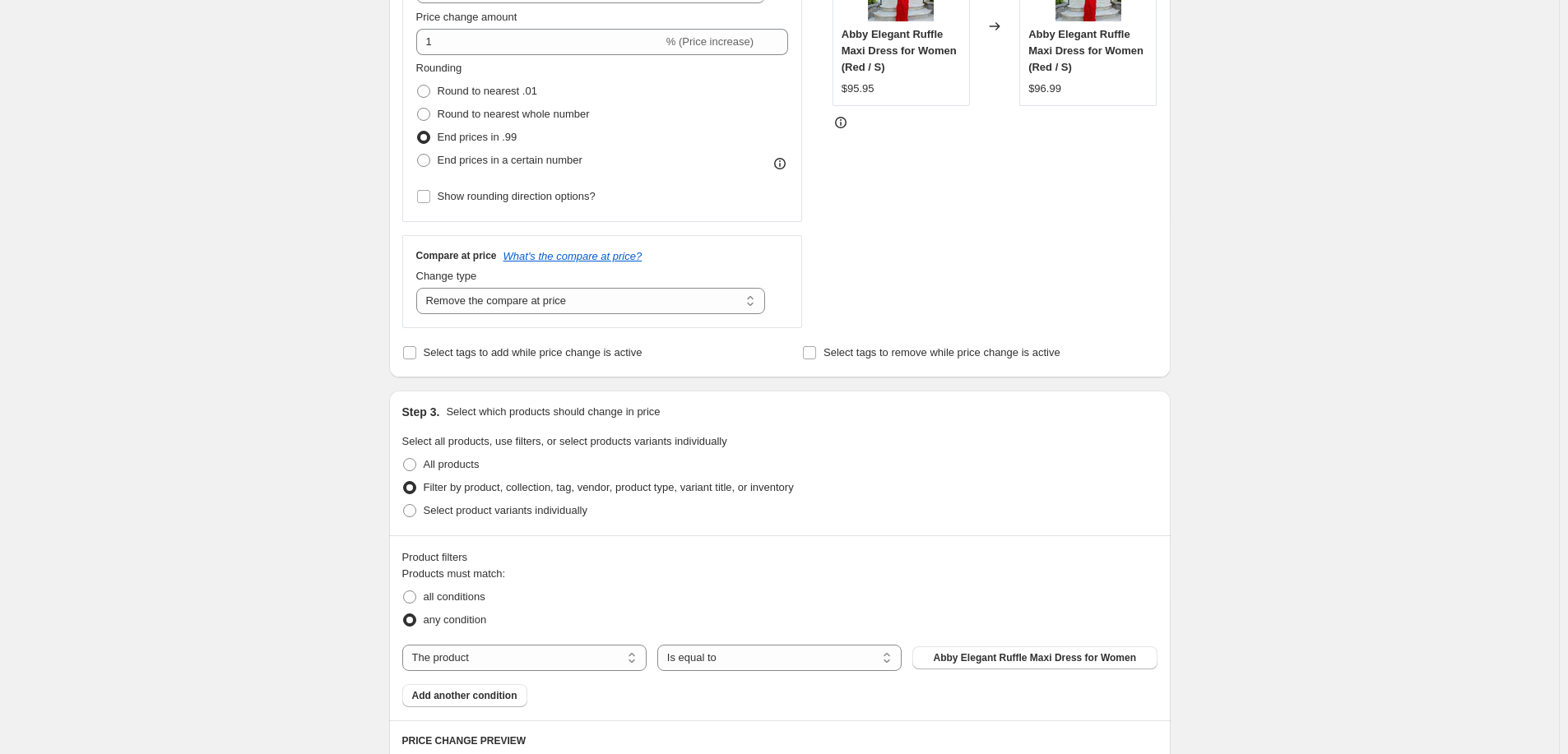
scroll to position [519, 0]
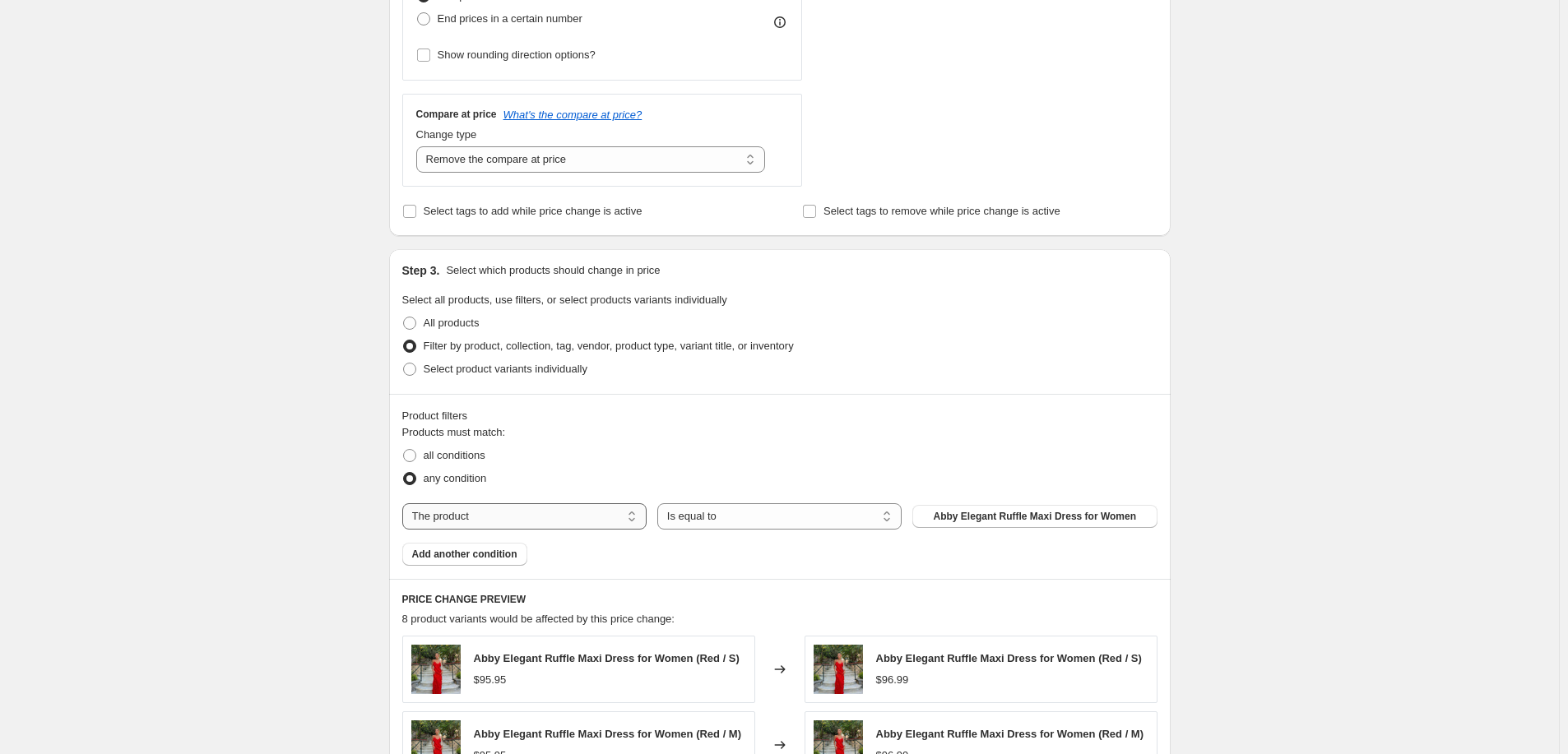
click at [556, 518] on select "The product The product's collection The product's tag The product's vendor The…" at bounding box center [524, 517] width 244 height 26
select select "collection"
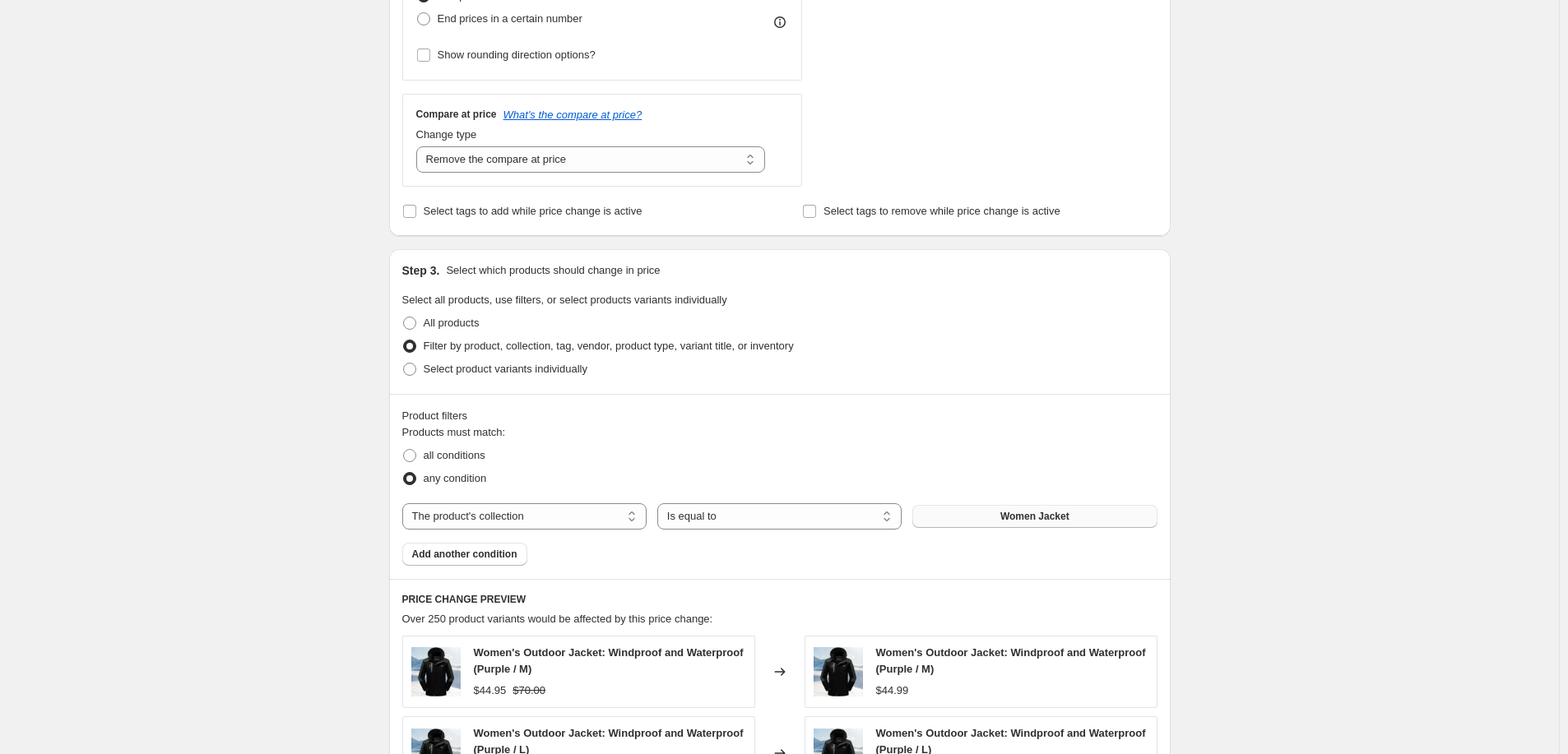
click at [1012, 512] on span "Women Jacket" at bounding box center [1034, 516] width 69 height 13
click at [1215, 362] on div "Create new price change job. This page is ready Create new price change job Dra…" at bounding box center [780, 408] width 1559 height 1856
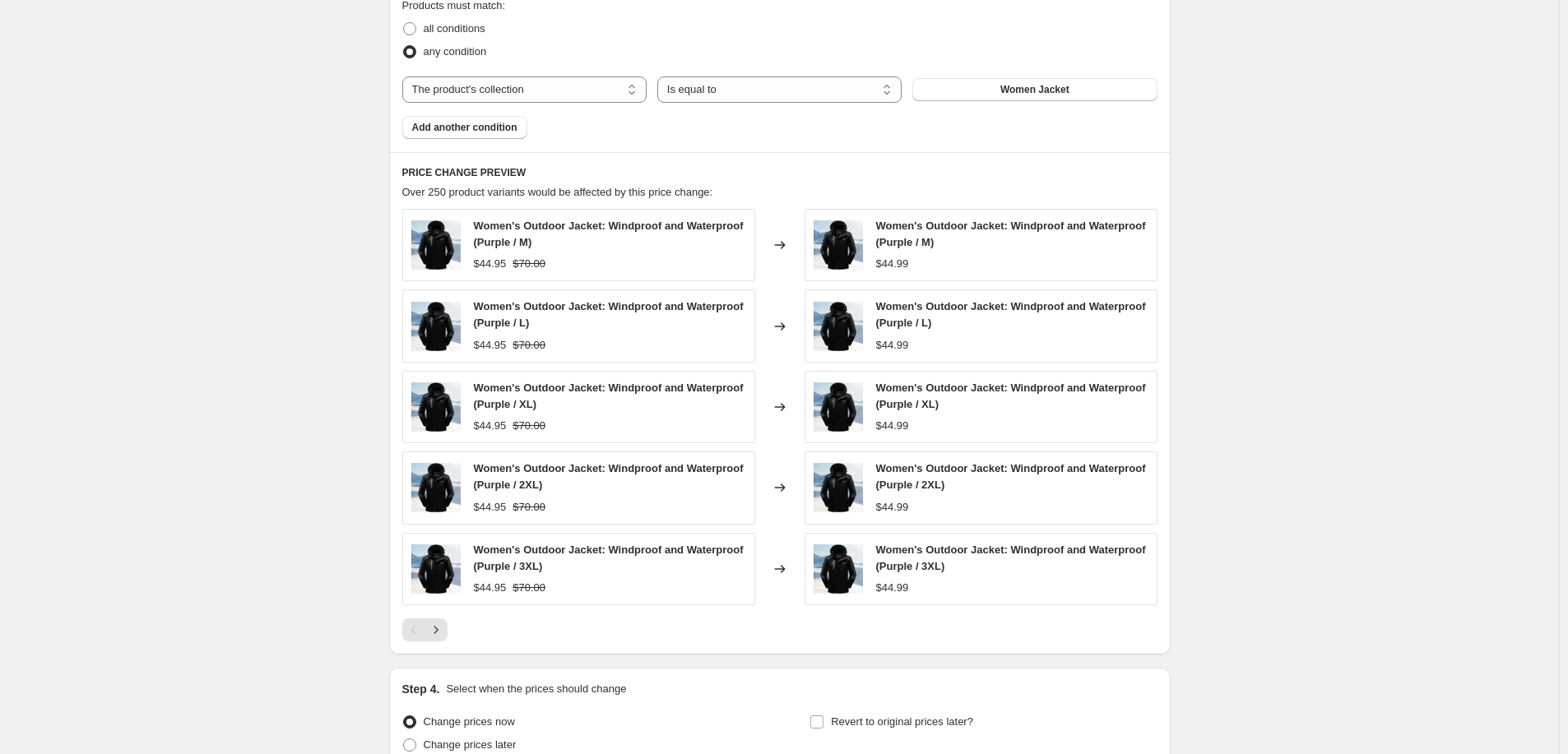
scroll to position [1102, 0]
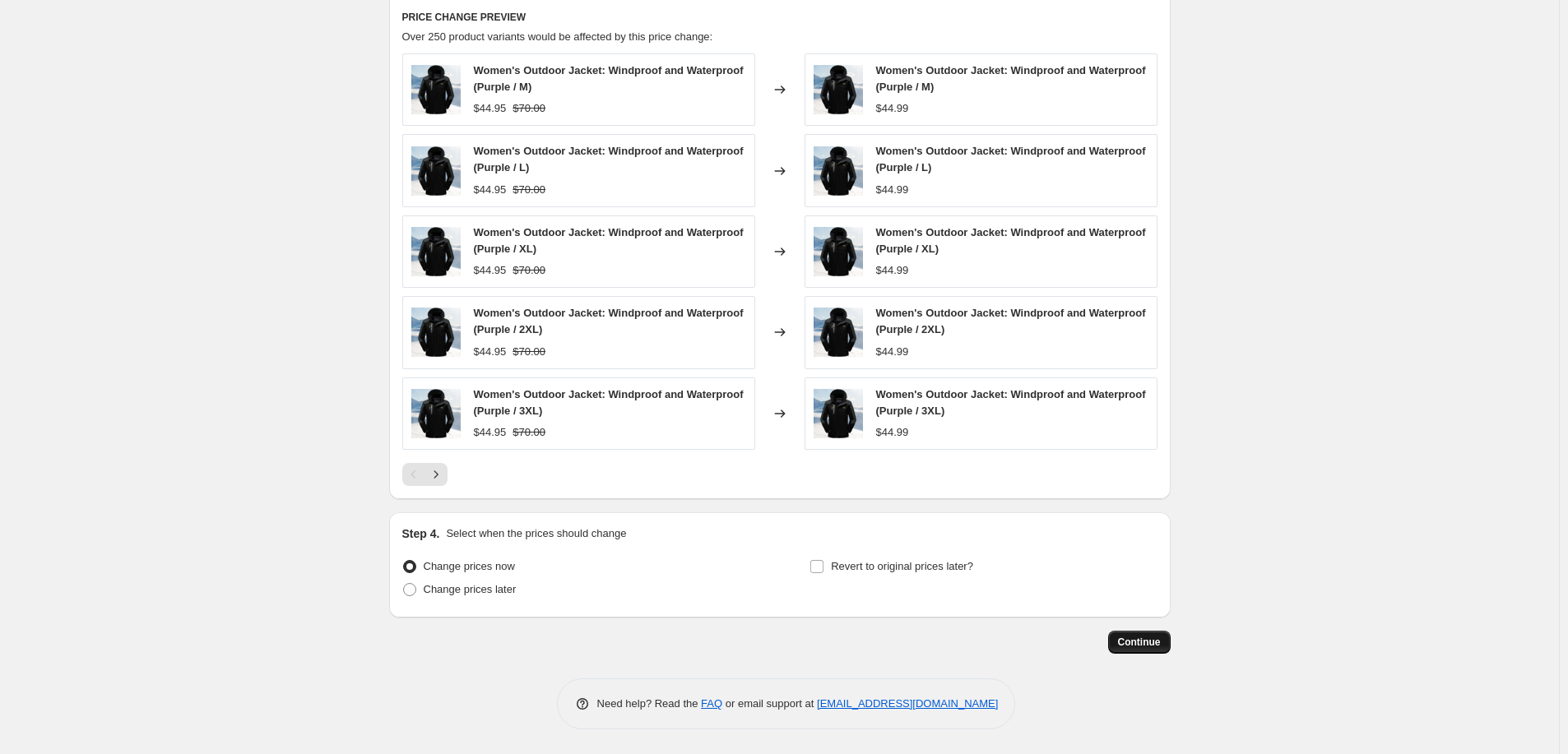
click at [1138, 639] on span "Continue" at bounding box center [1139, 642] width 43 height 13
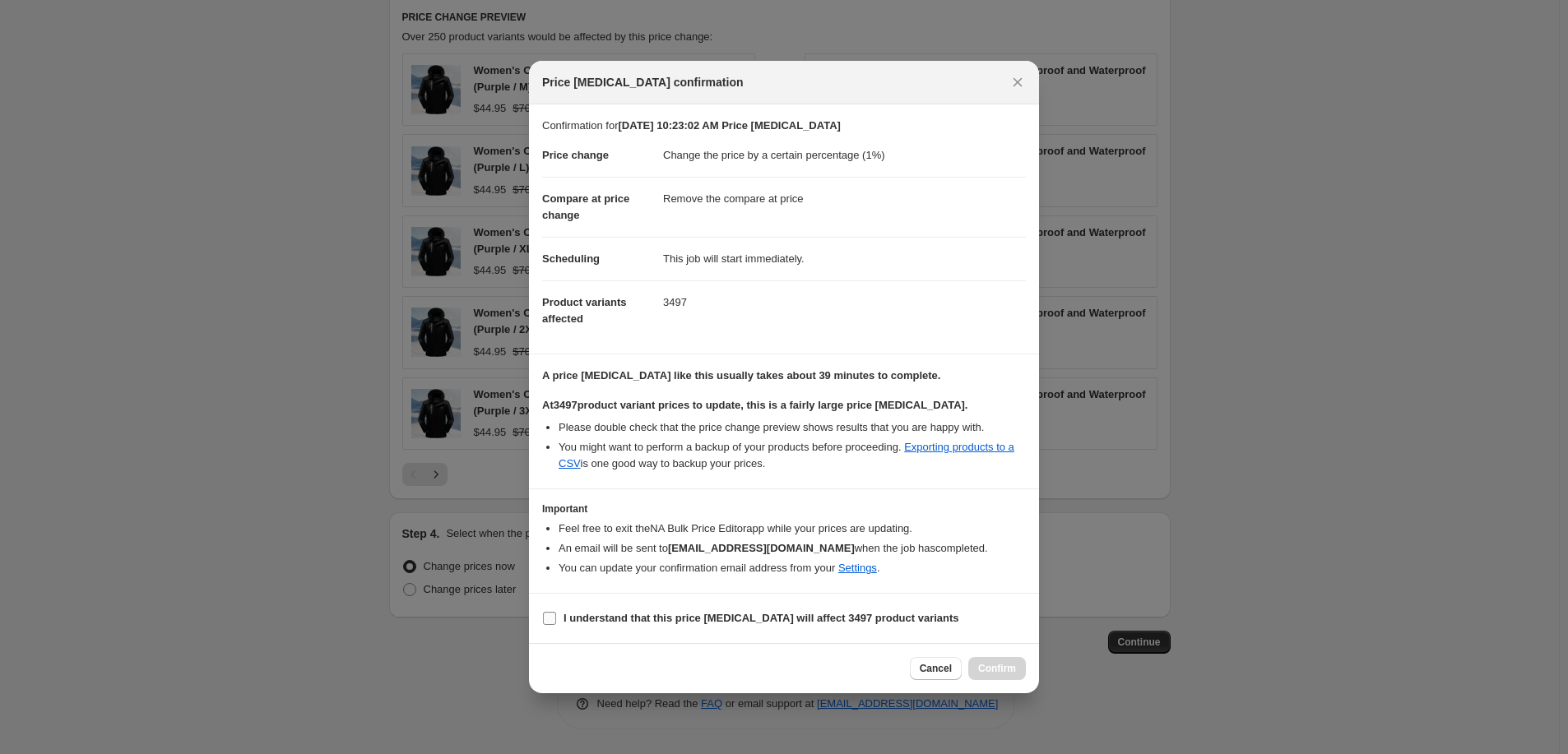
click at [593, 619] on b "I understand that this price [MEDICAL_DATA] will affect 3497 product variants" at bounding box center [761, 618] width 396 height 12
click at [556, 619] on input "I understand that this price [MEDICAL_DATA] will affect 3497 product variants" at bounding box center [549, 618] width 13 height 13
checkbox input "true"
click at [989, 671] on span "Confirm" at bounding box center [997, 668] width 38 height 13
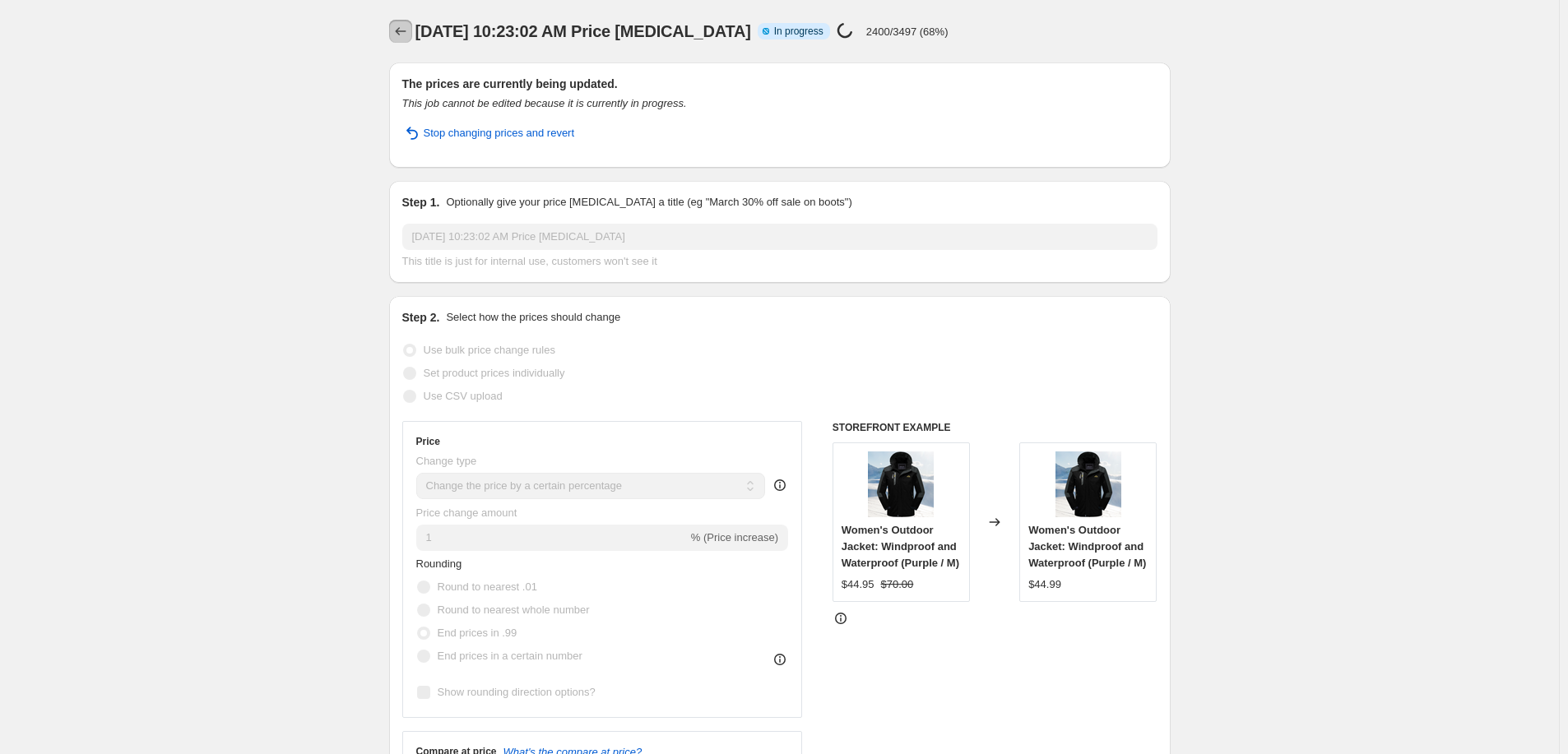
click at [403, 35] on icon "Price change jobs" at bounding box center [400, 31] width 17 height 17
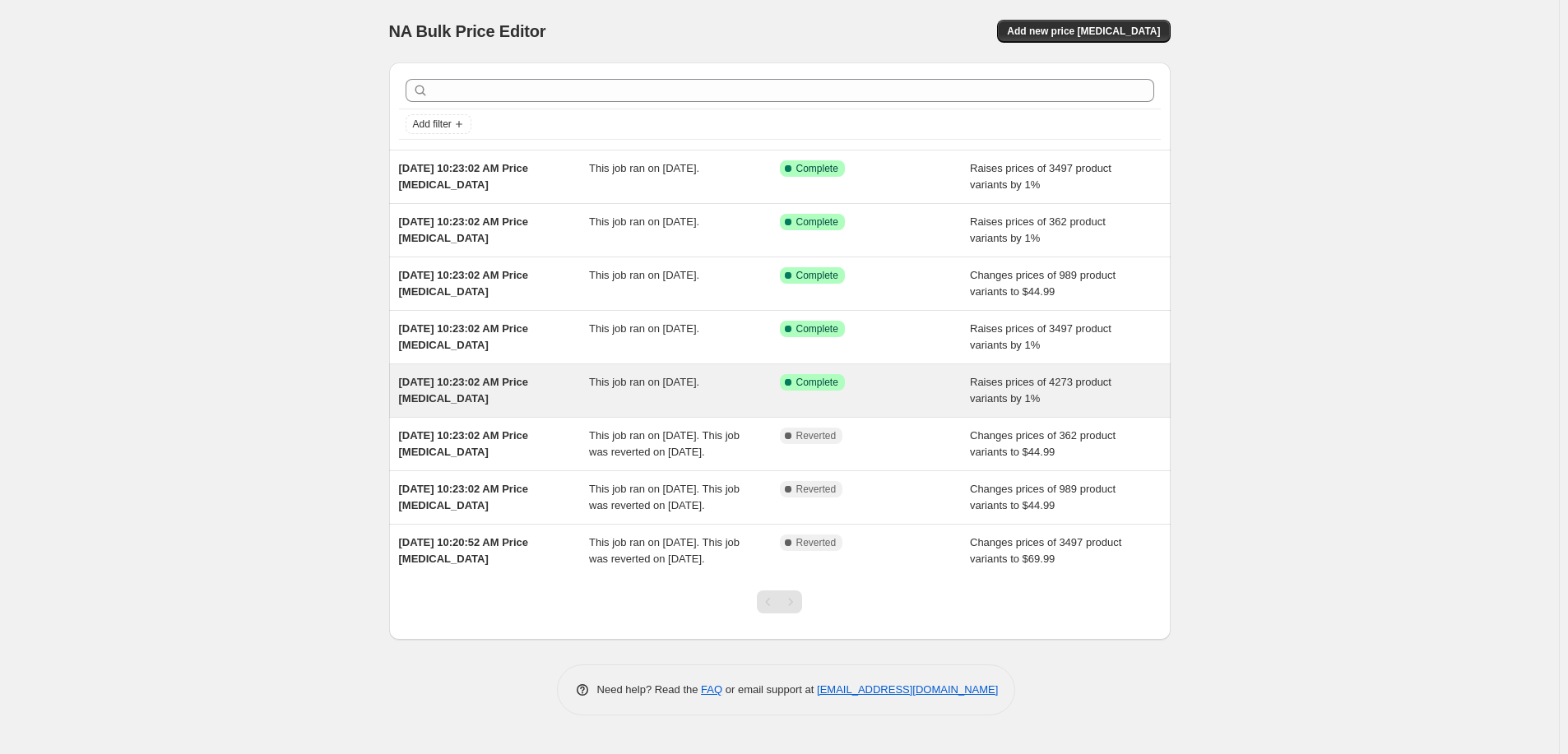
click at [576, 386] on div "Aug 17, 2025, 10:23:02 AM Price change job" at bounding box center [494, 390] width 190 height 33
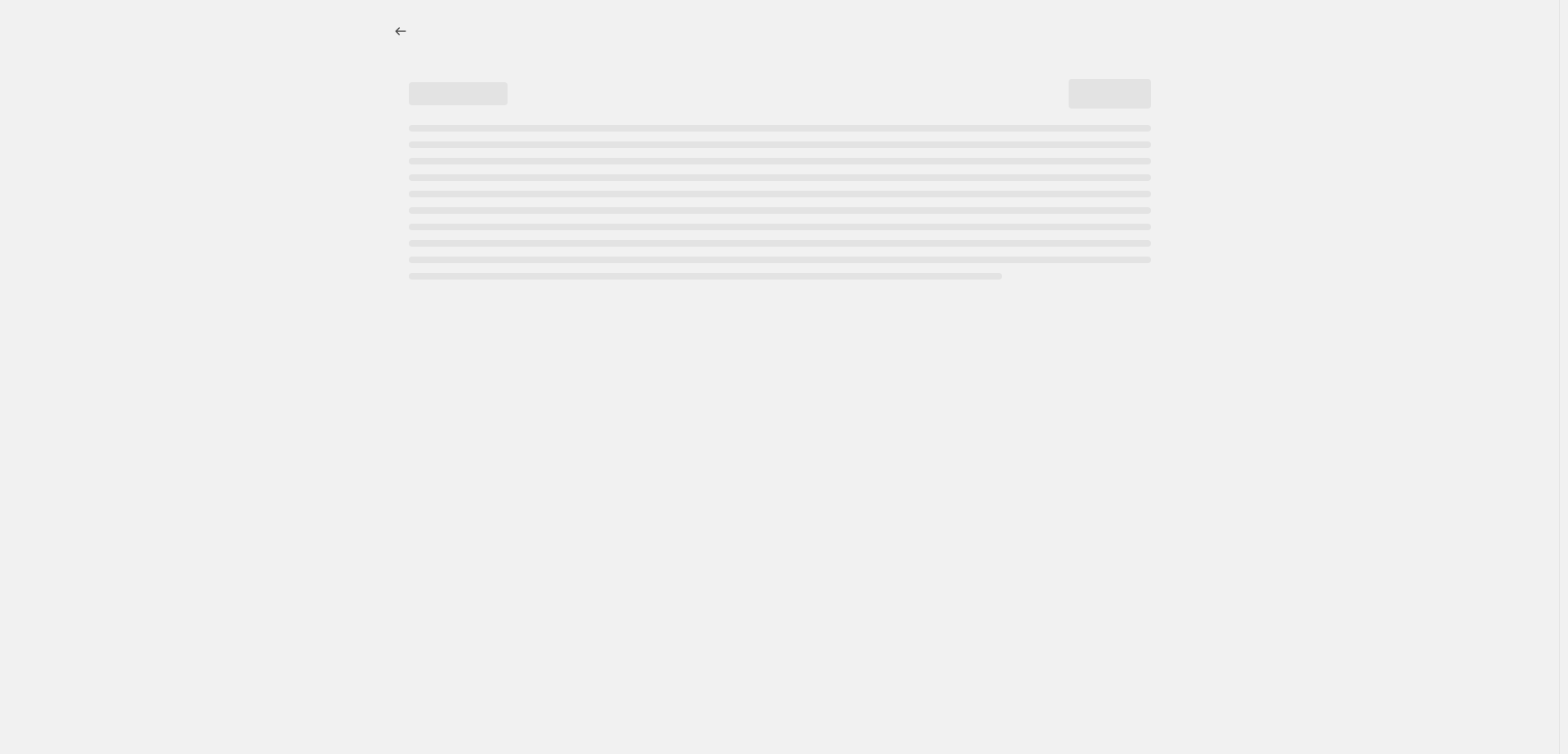
select select "percentage"
select select "remove"
select select "collection"
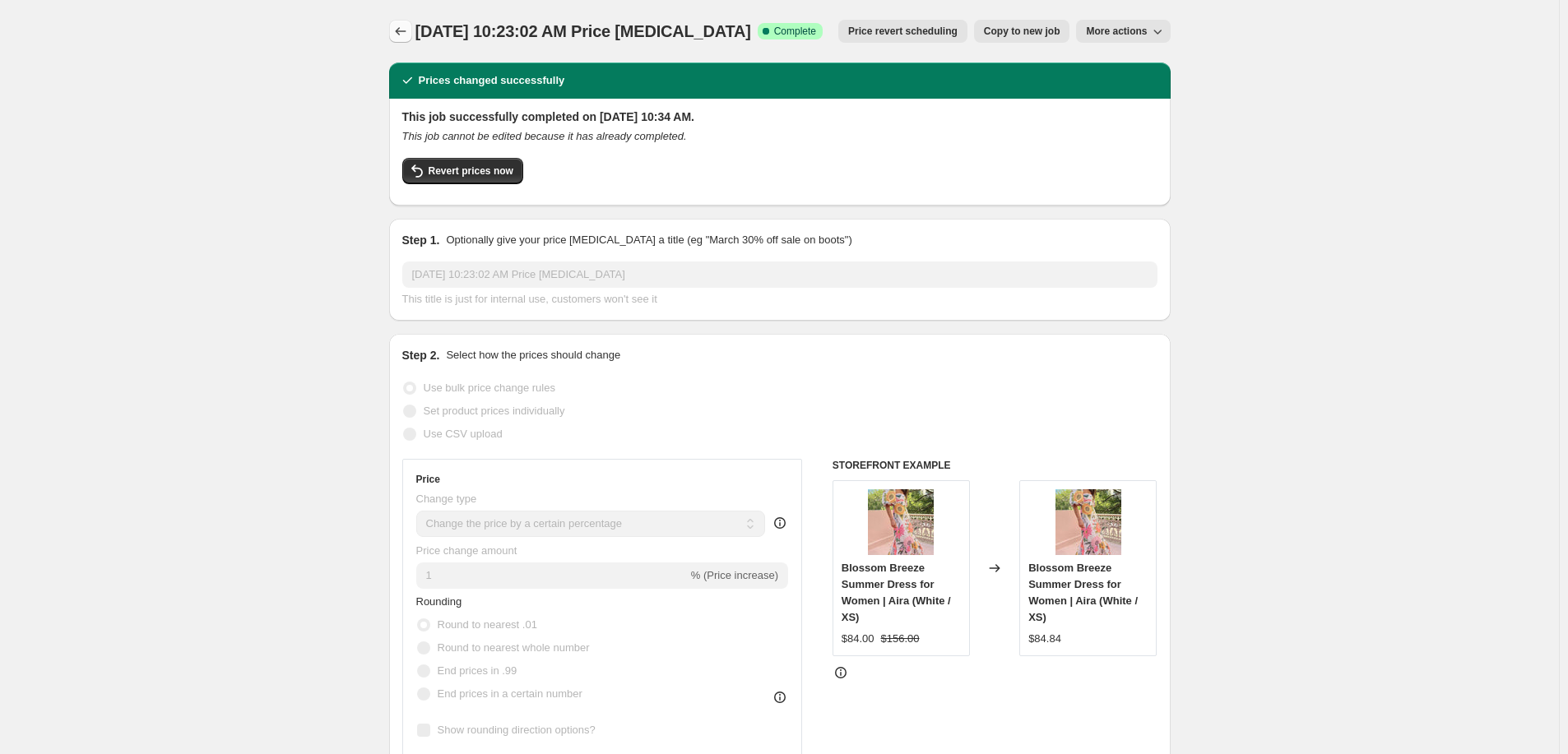
click at [401, 30] on icon "Price change jobs" at bounding box center [400, 31] width 11 height 8
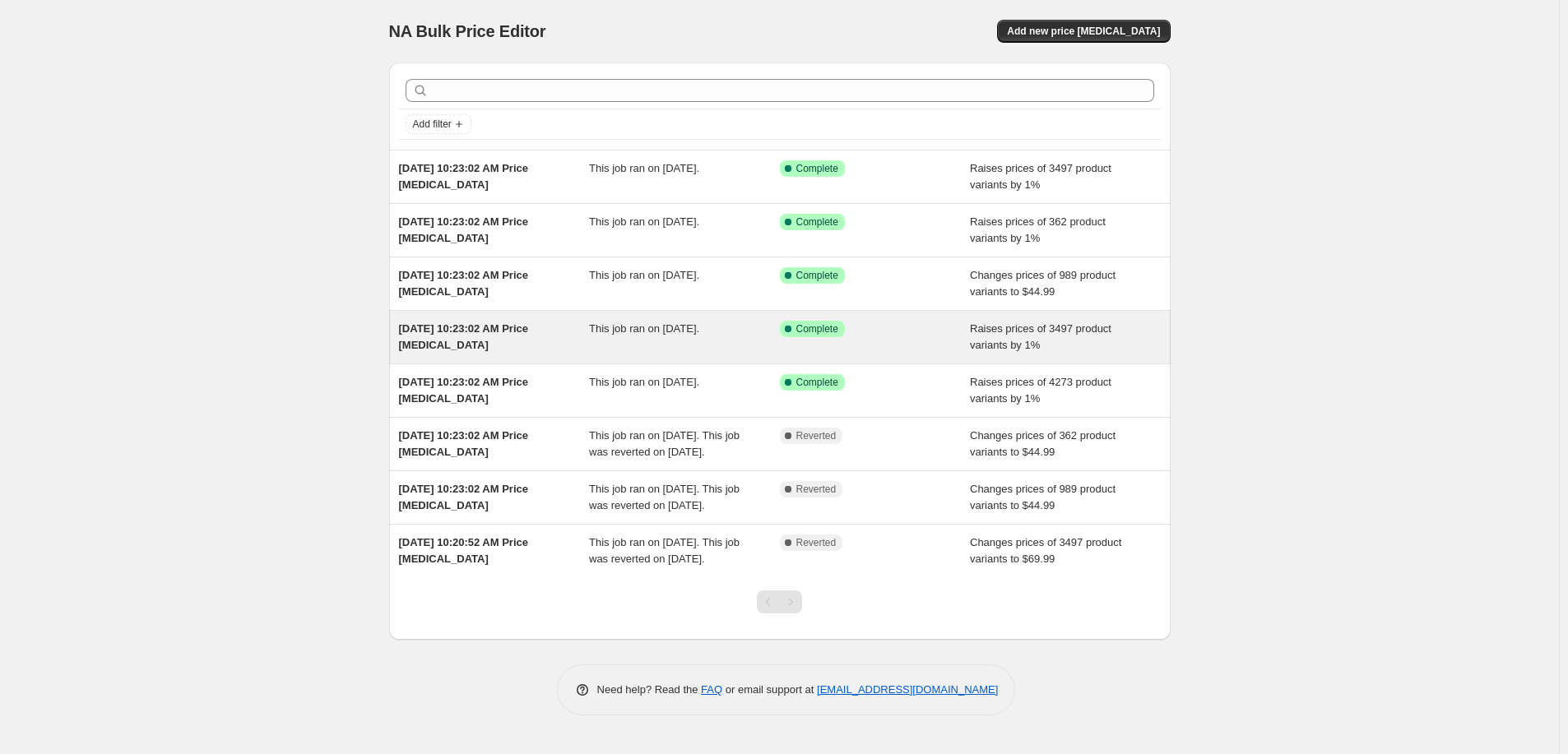
click at [590, 332] on div "Aug 17, 2025, 10:23:02 AM Price change job" at bounding box center [494, 337] width 190 height 33
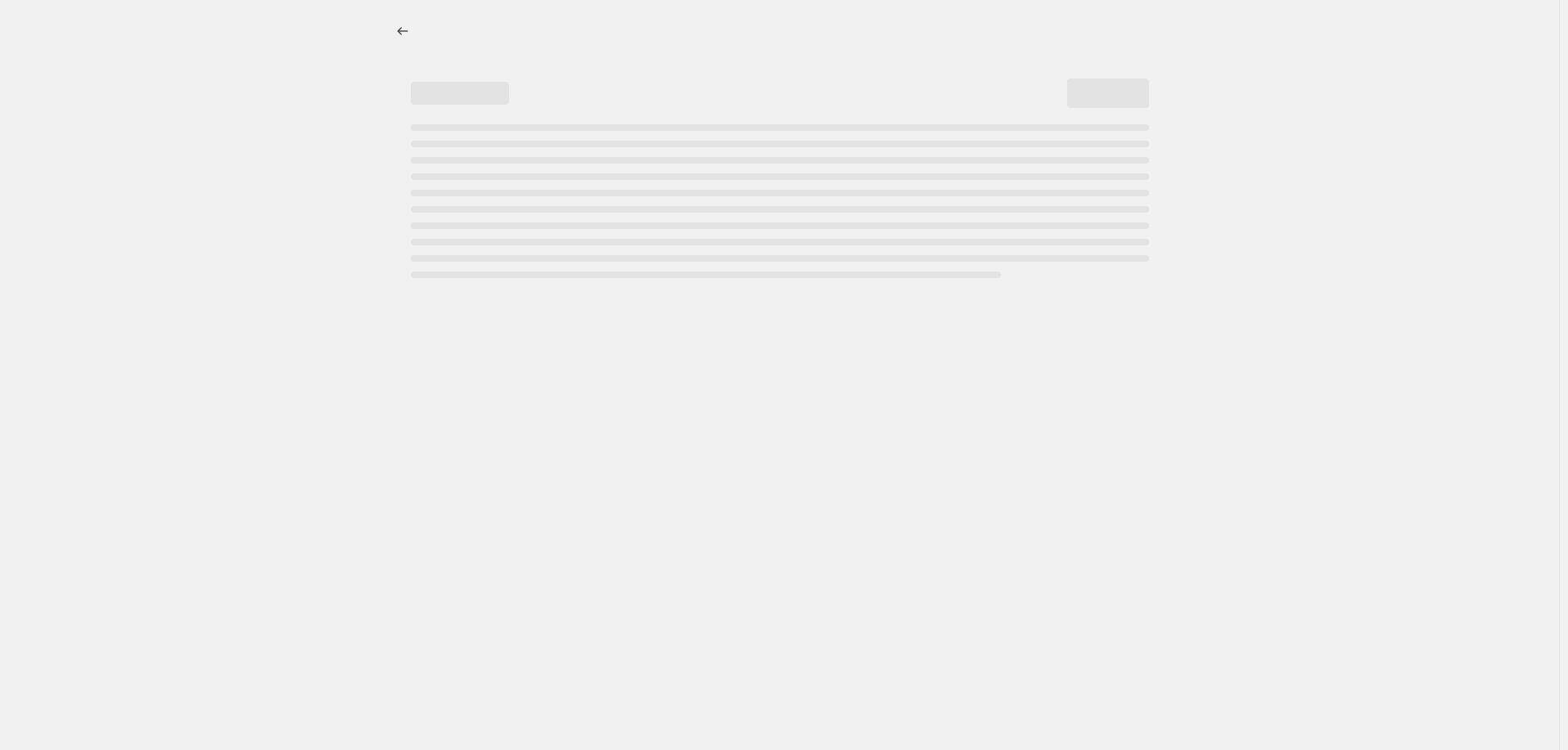
select select "percentage"
select select "remove"
select select "collection"
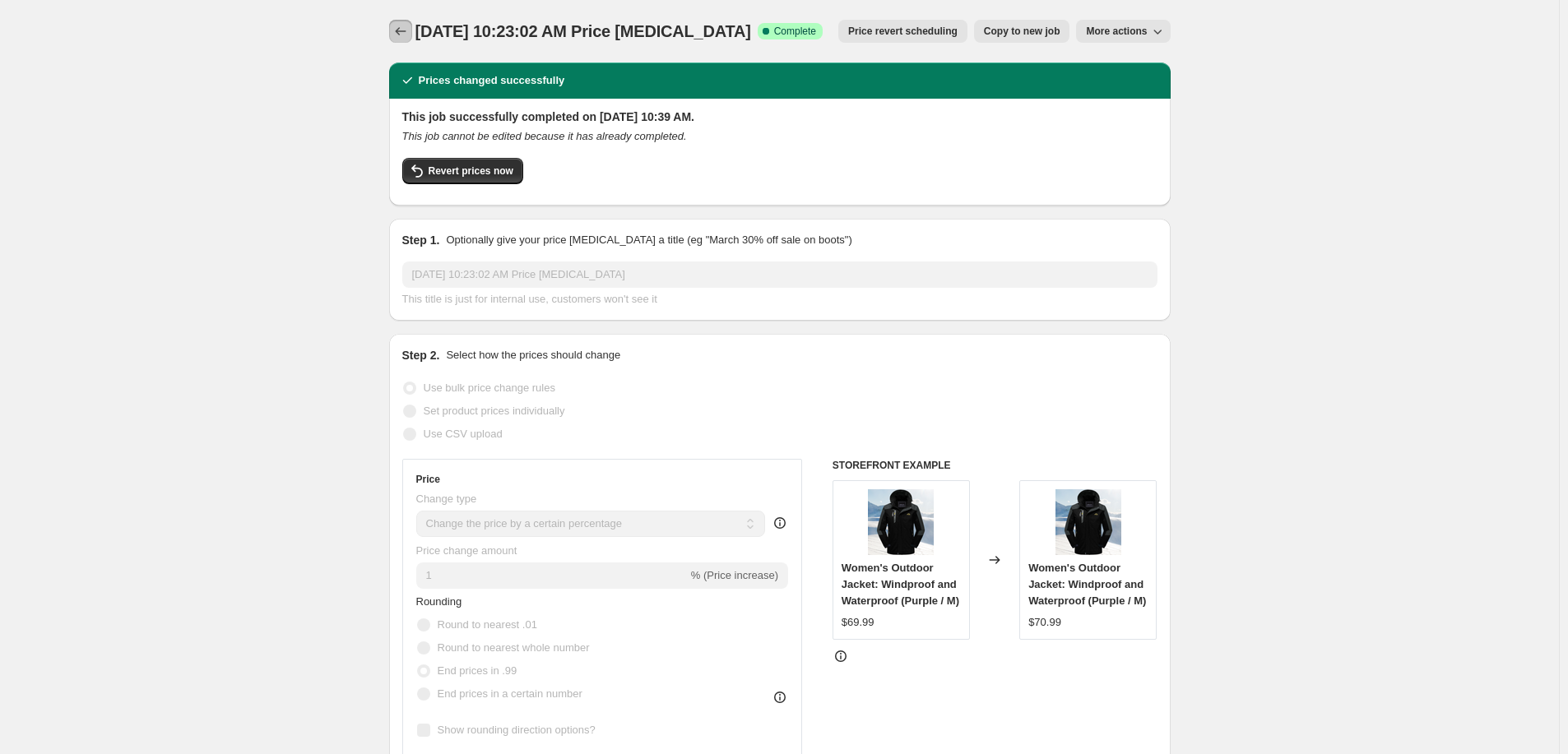
click at [412, 26] on button "Price change jobs" at bounding box center [400, 31] width 23 height 23
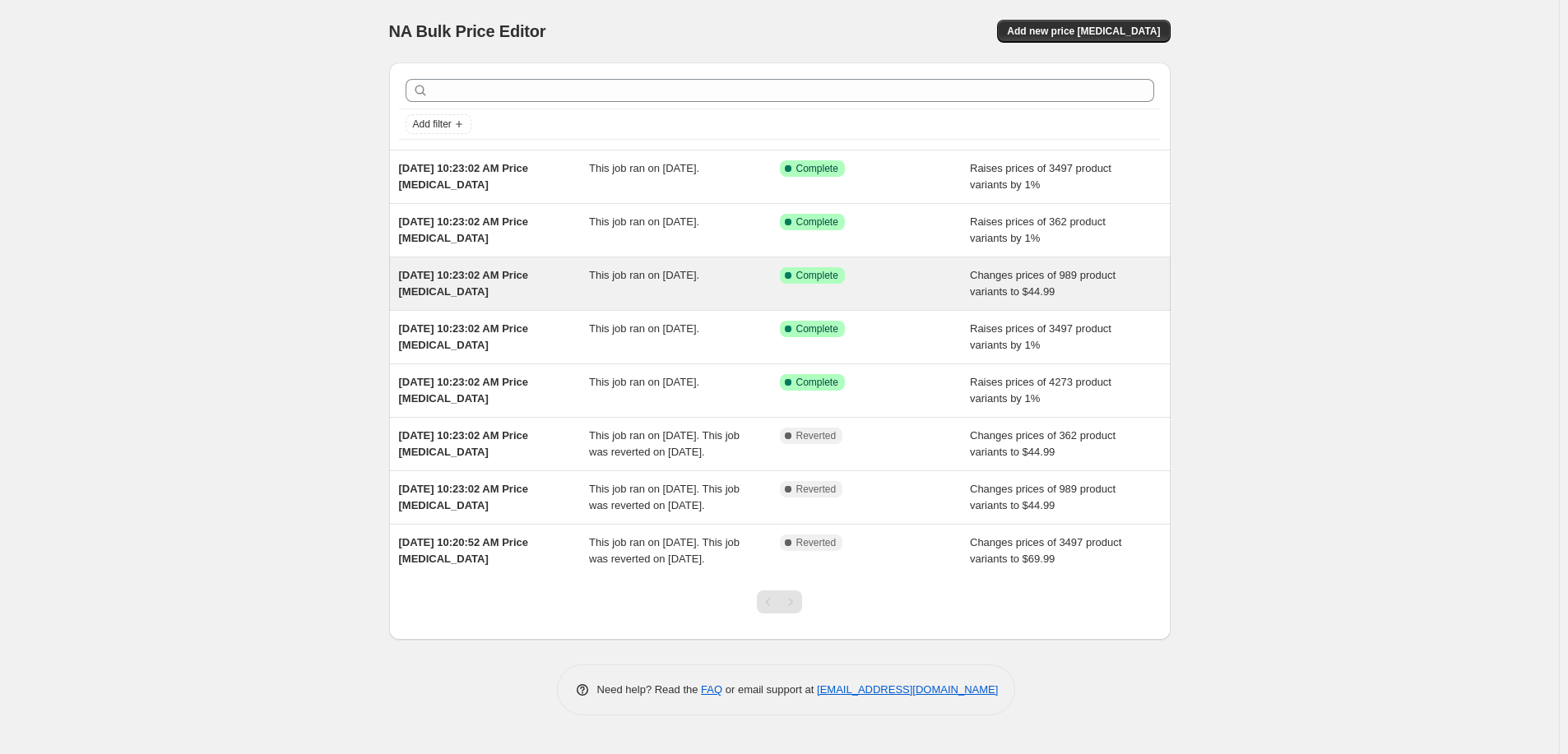
click at [597, 269] on span "This job ran on August 17, 2025." at bounding box center [644, 275] width 110 height 12
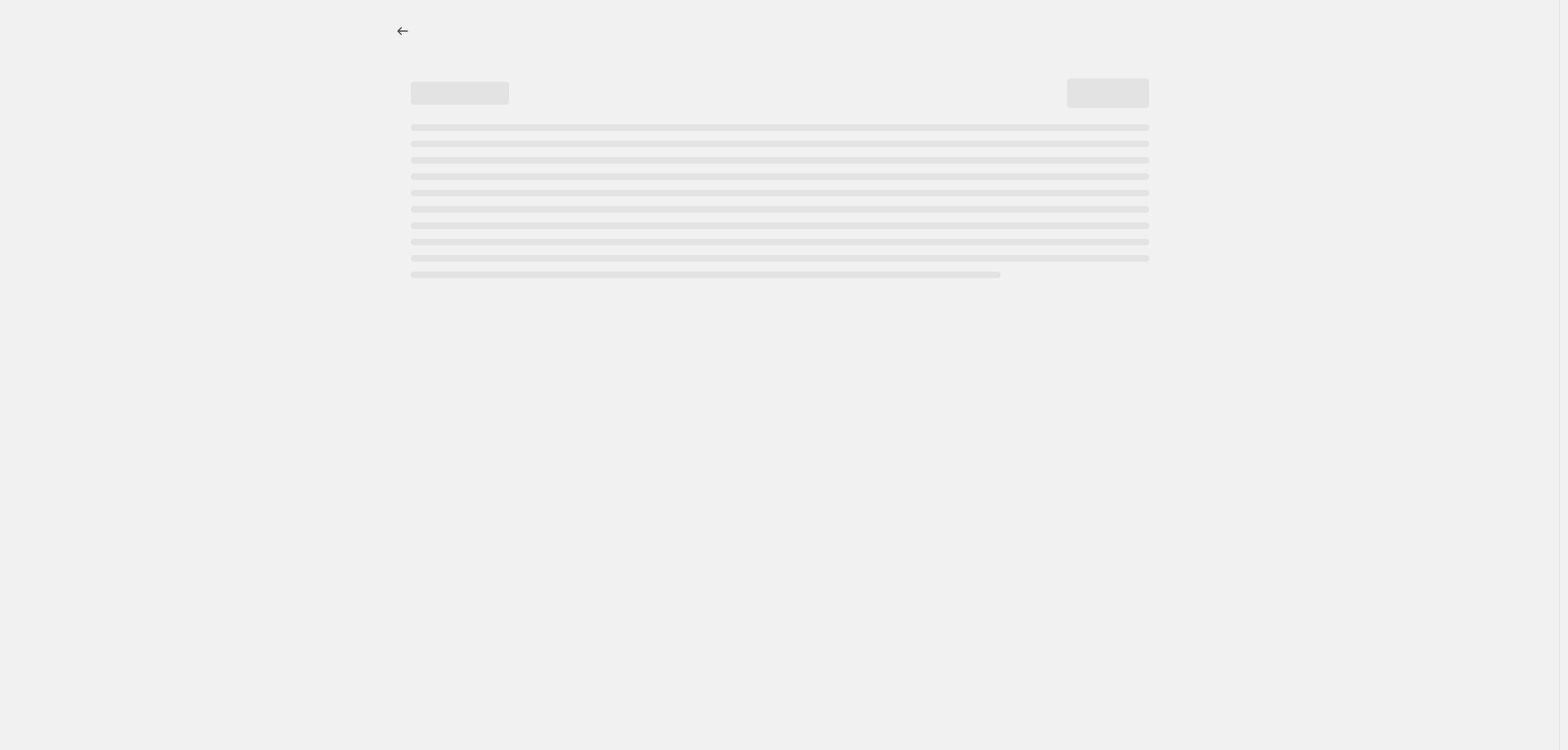
select select "remove"
select select "collection"
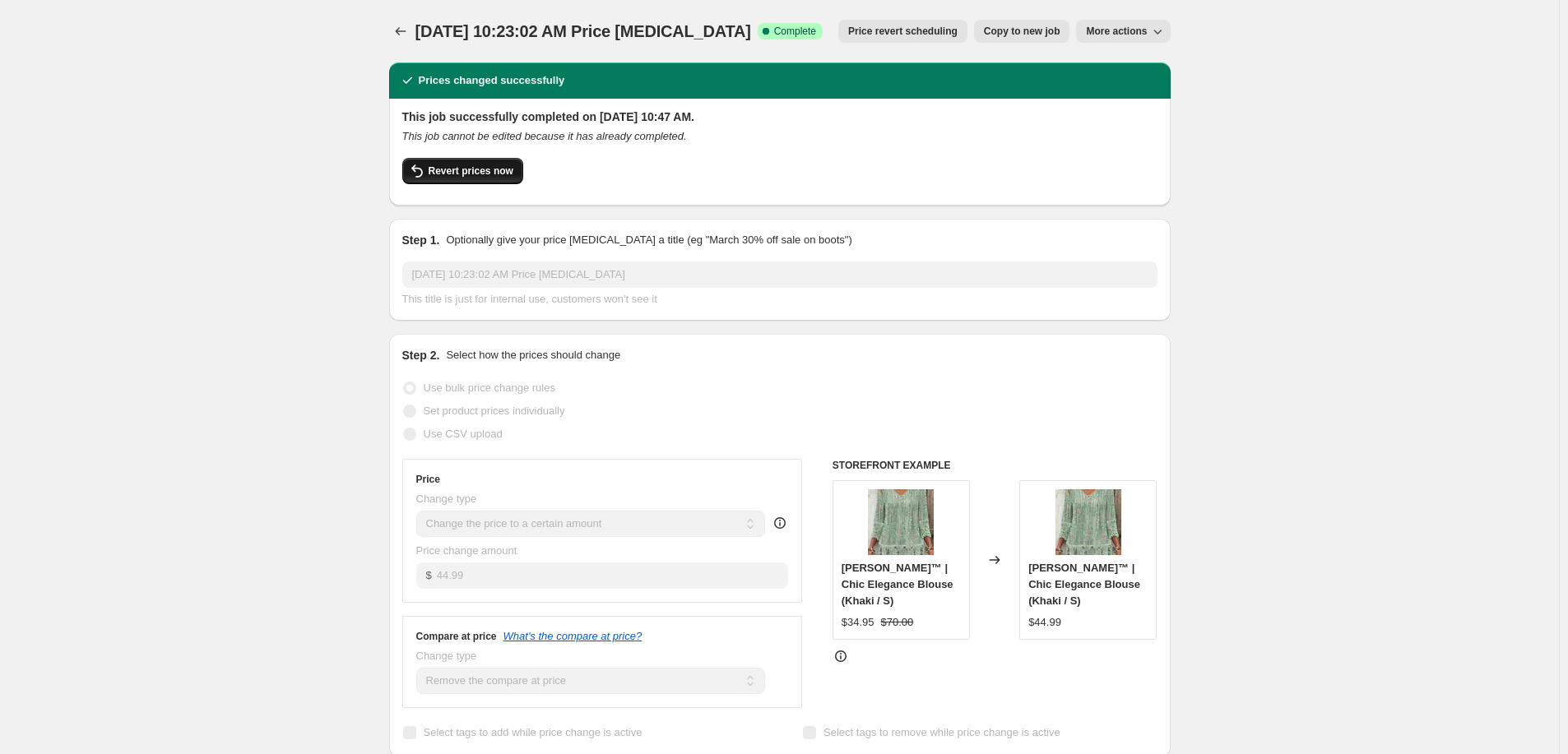
click at [441, 166] on span "Revert prices now" at bounding box center [471, 171] width 85 height 13
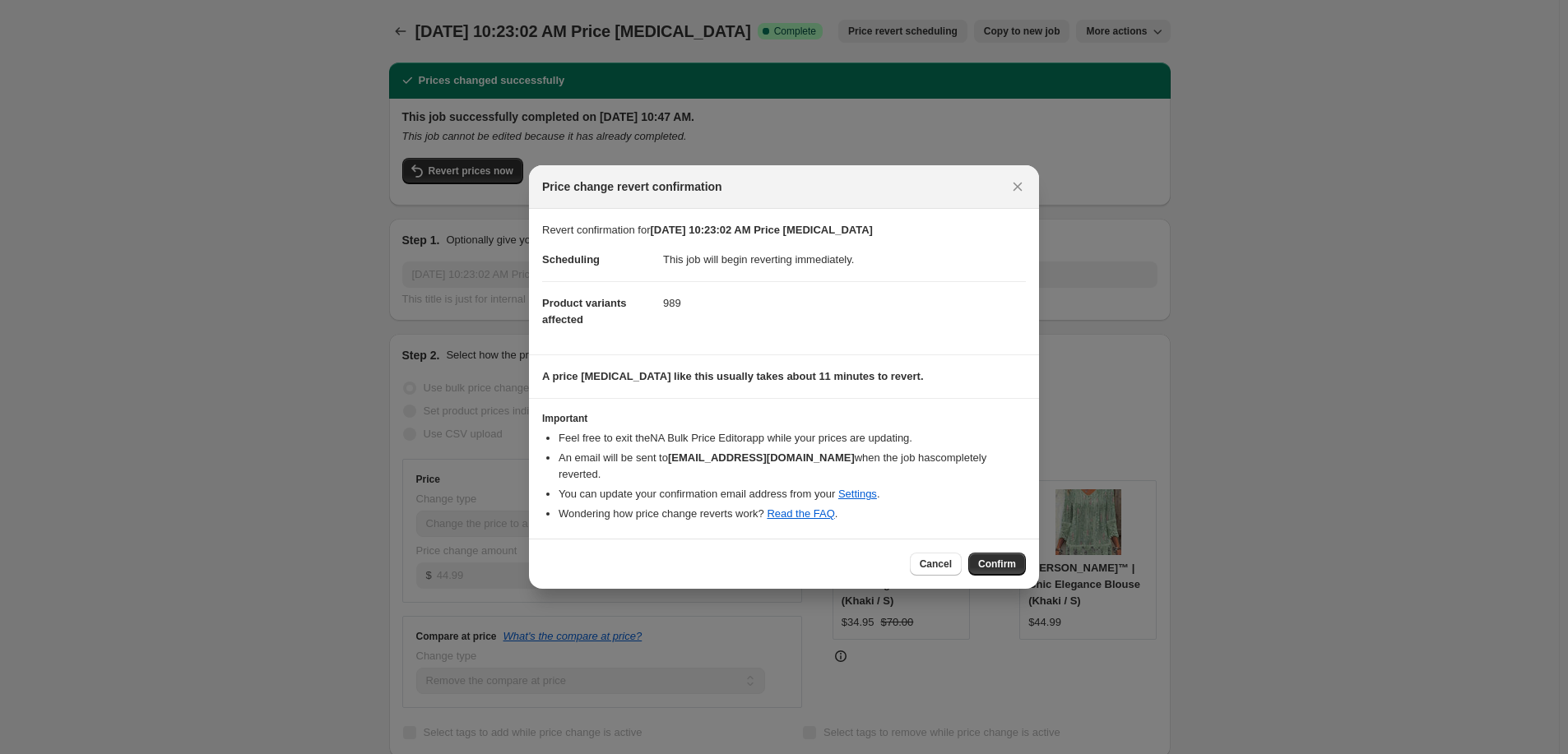
click at [999, 558] on span "Confirm" at bounding box center [997, 564] width 38 height 13
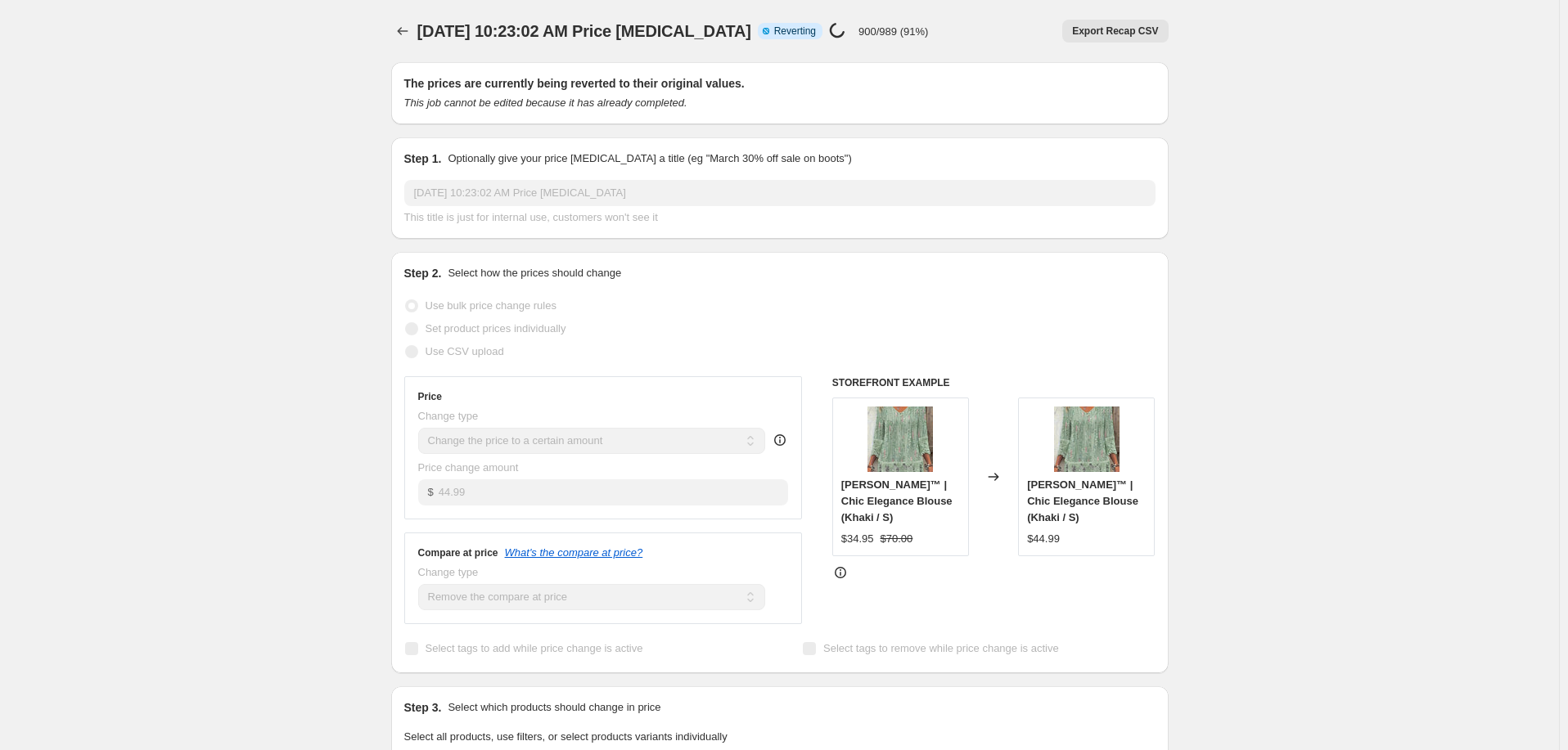
select select "remove"
select select "collection"
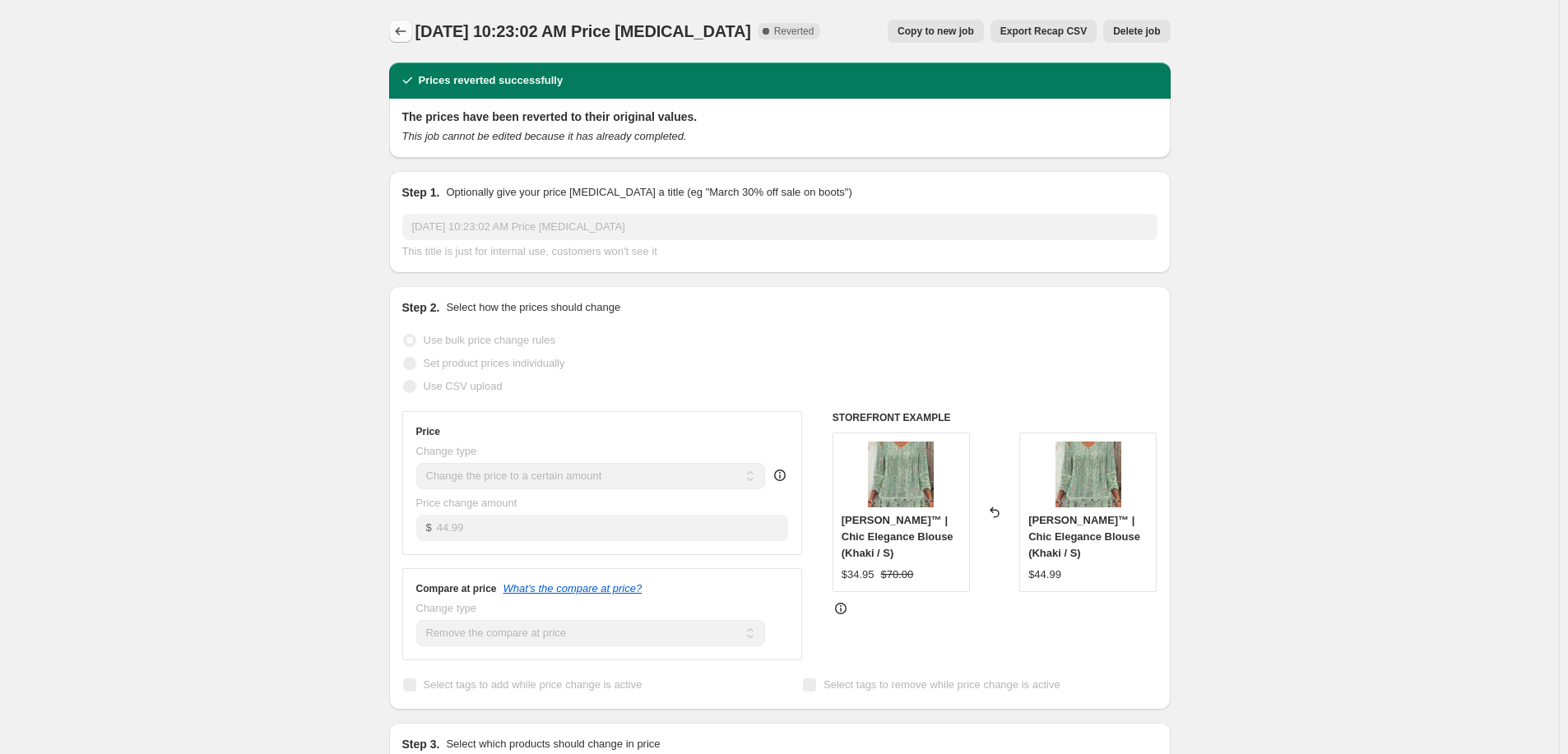
click at [403, 28] on icon "Price change jobs" at bounding box center [400, 31] width 17 height 17
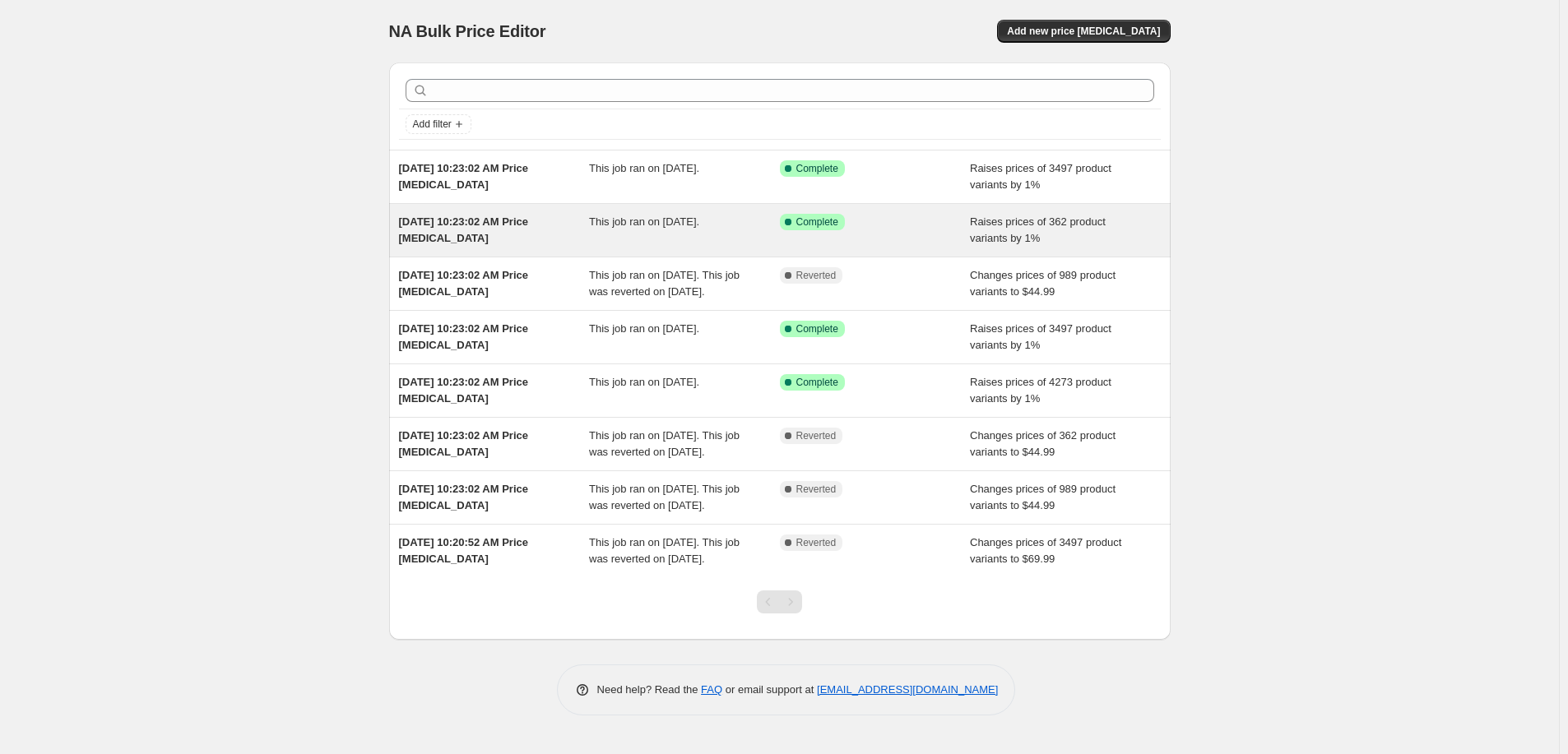
click at [584, 223] on div "Aug 17, 2025, 10:23:02 AM Price change job" at bounding box center [494, 230] width 190 height 33
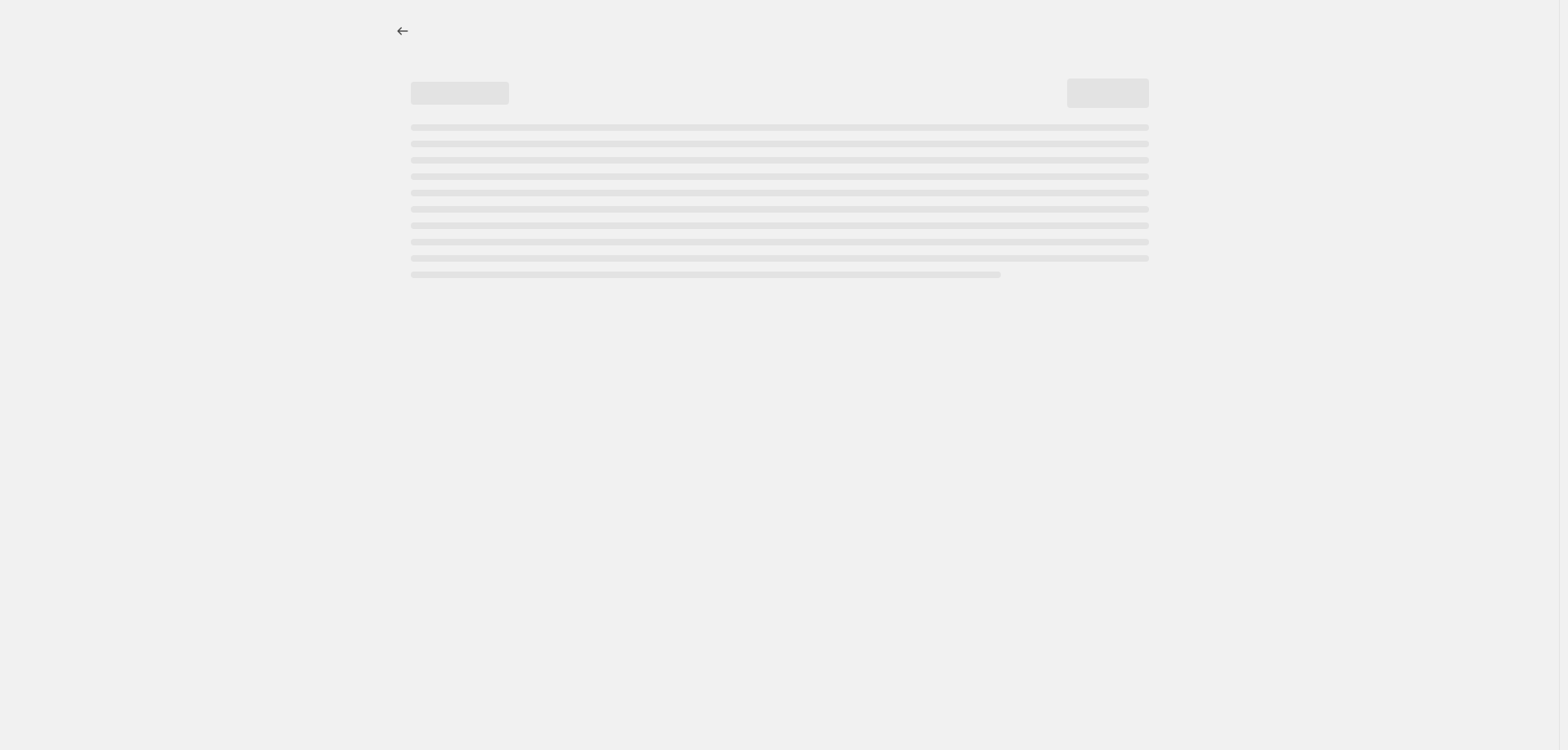
select select "percentage"
select select "remove"
select select "collection"
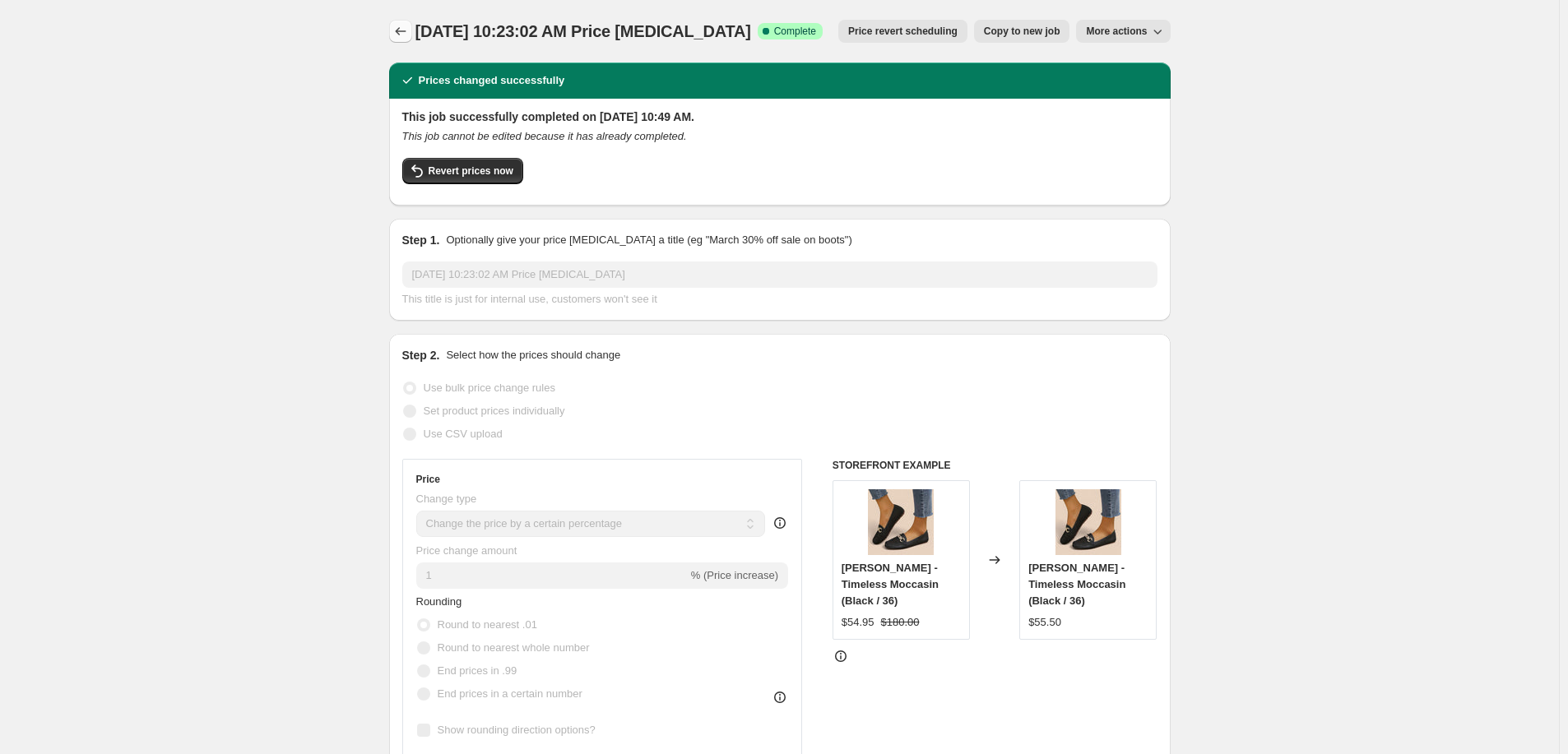
click at [397, 28] on icon "Price change jobs" at bounding box center [400, 31] width 17 height 17
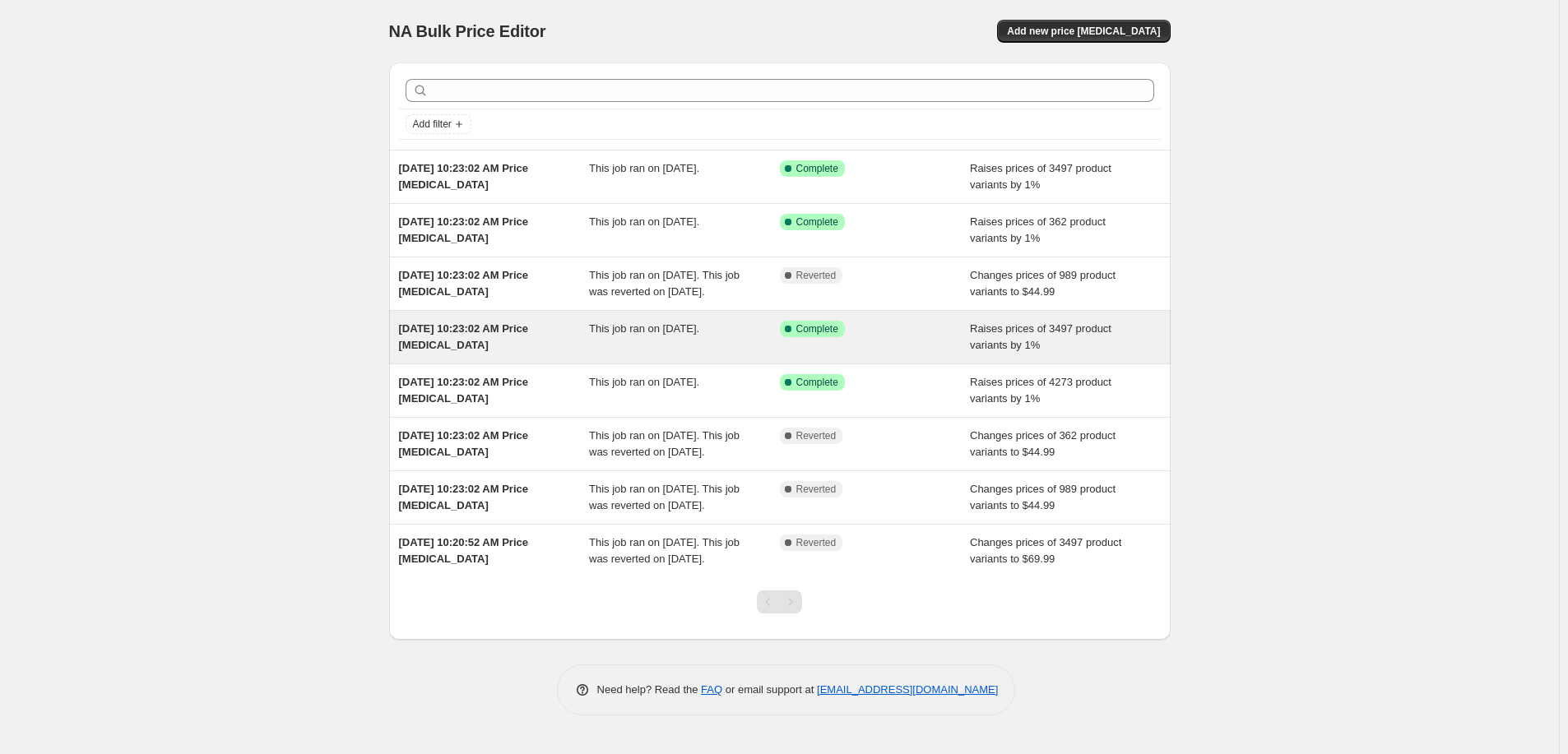
click at [504, 338] on span "Aug 17, 2025, 10:23:02 AM Price change job" at bounding box center [463, 337] width 130 height 29
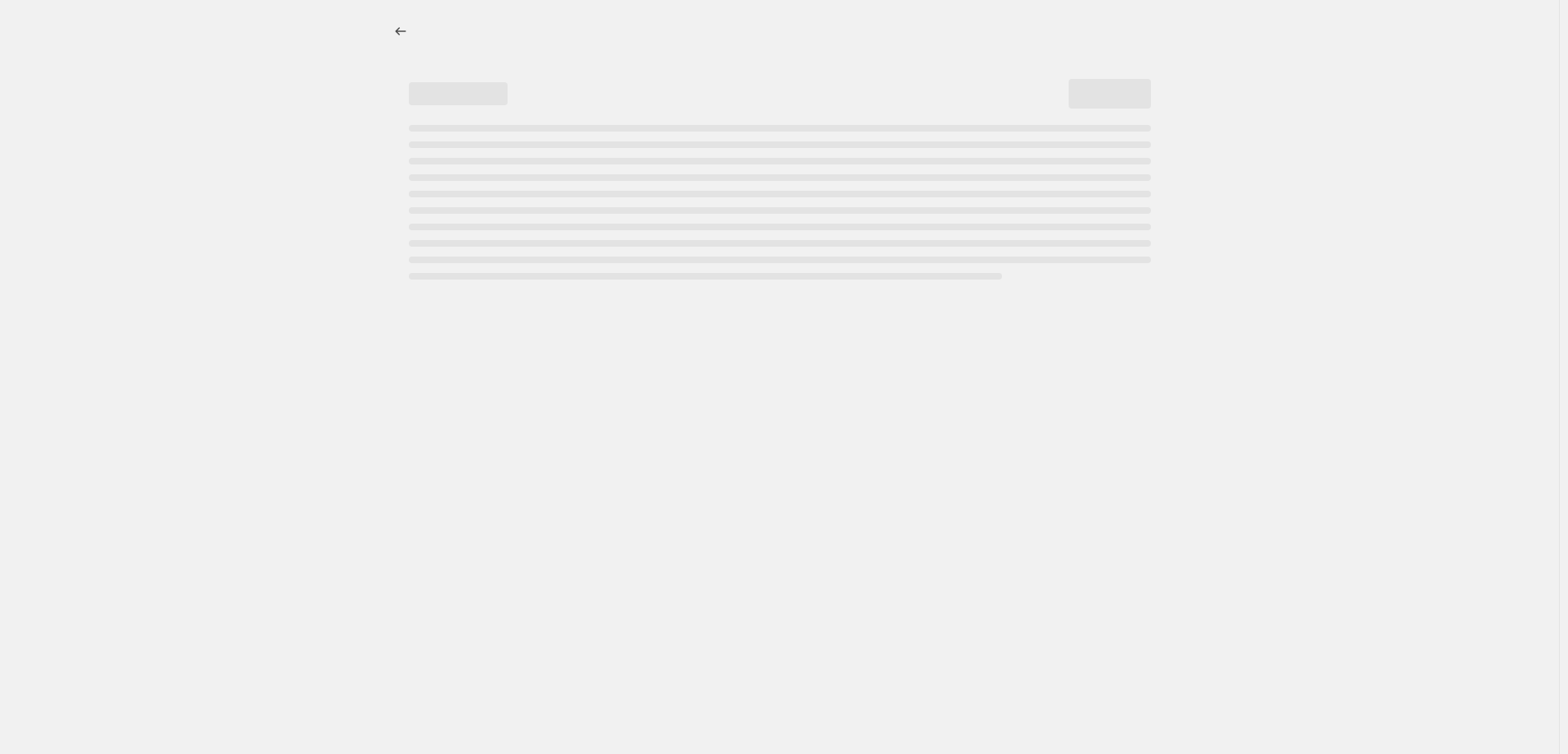
select select "percentage"
select select "remove"
select select "collection"
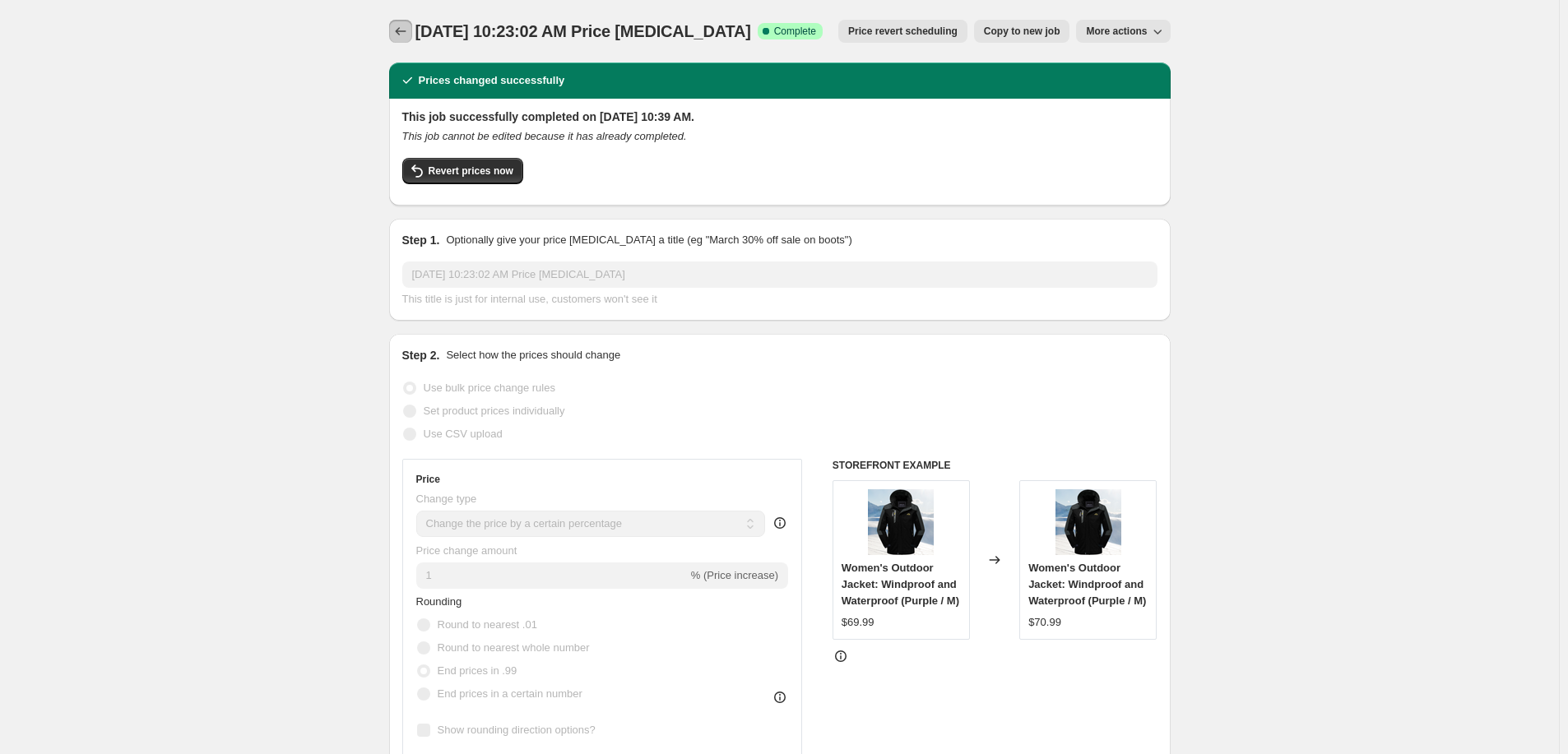
click at [406, 32] on icon "Price change jobs" at bounding box center [400, 31] width 17 height 17
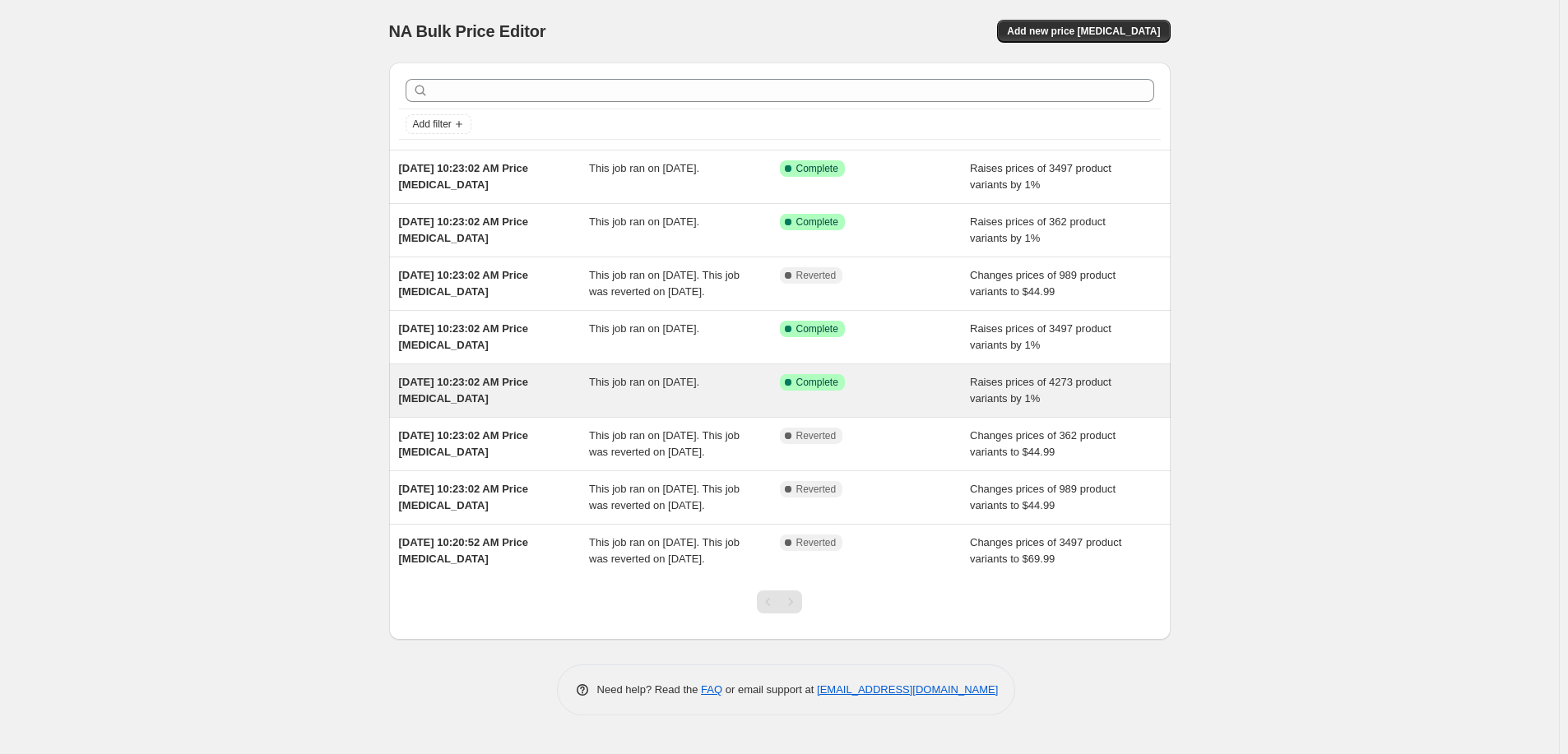
click at [571, 398] on div "Aug 17, 2025, 10:23:02 AM Price change job" at bounding box center [494, 390] width 190 height 33
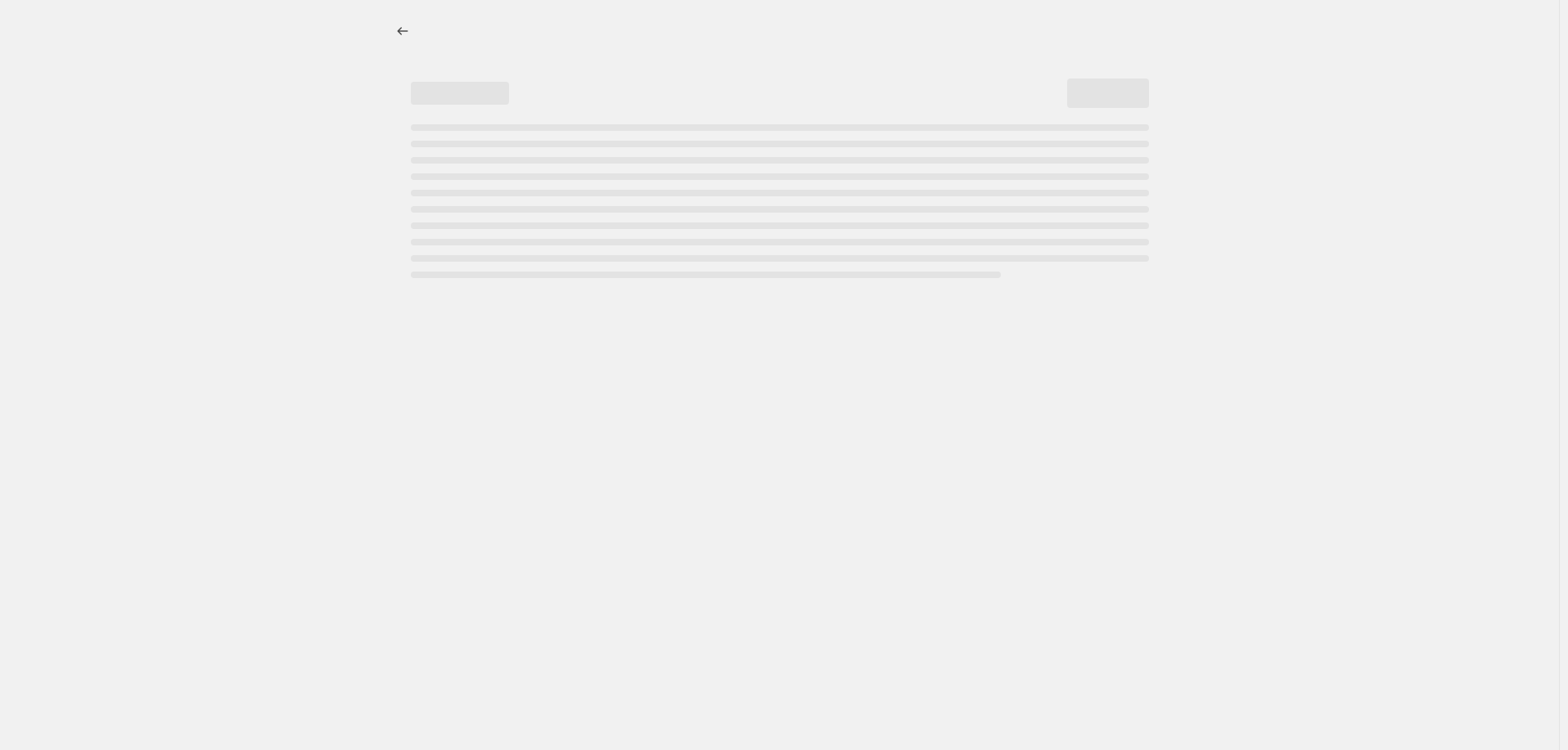
select select "percentage"
select select "remove"
select select "collection"
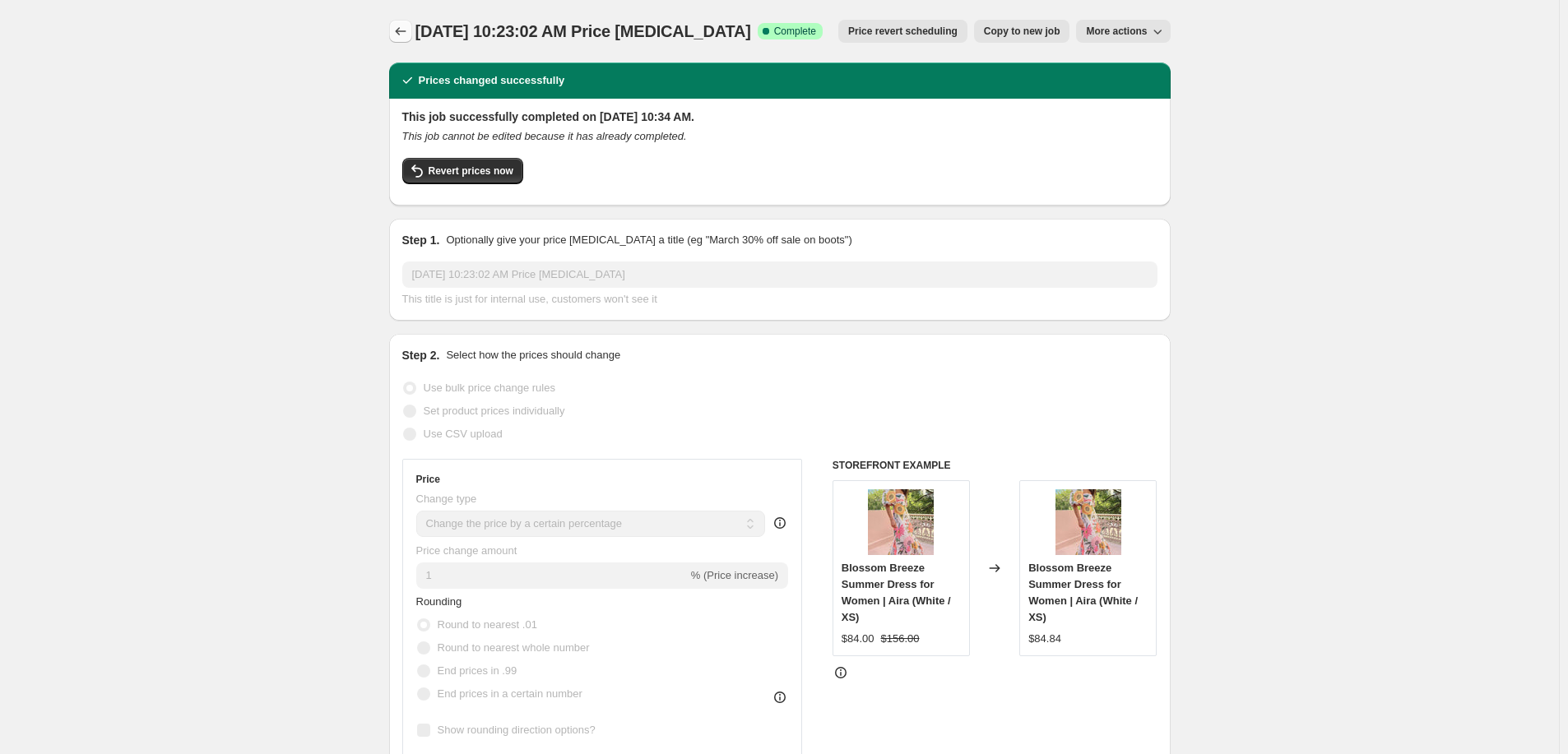
click at [397, 26] on icon "Price change jobs" at bounding box center [400, 31] width 17 height 17
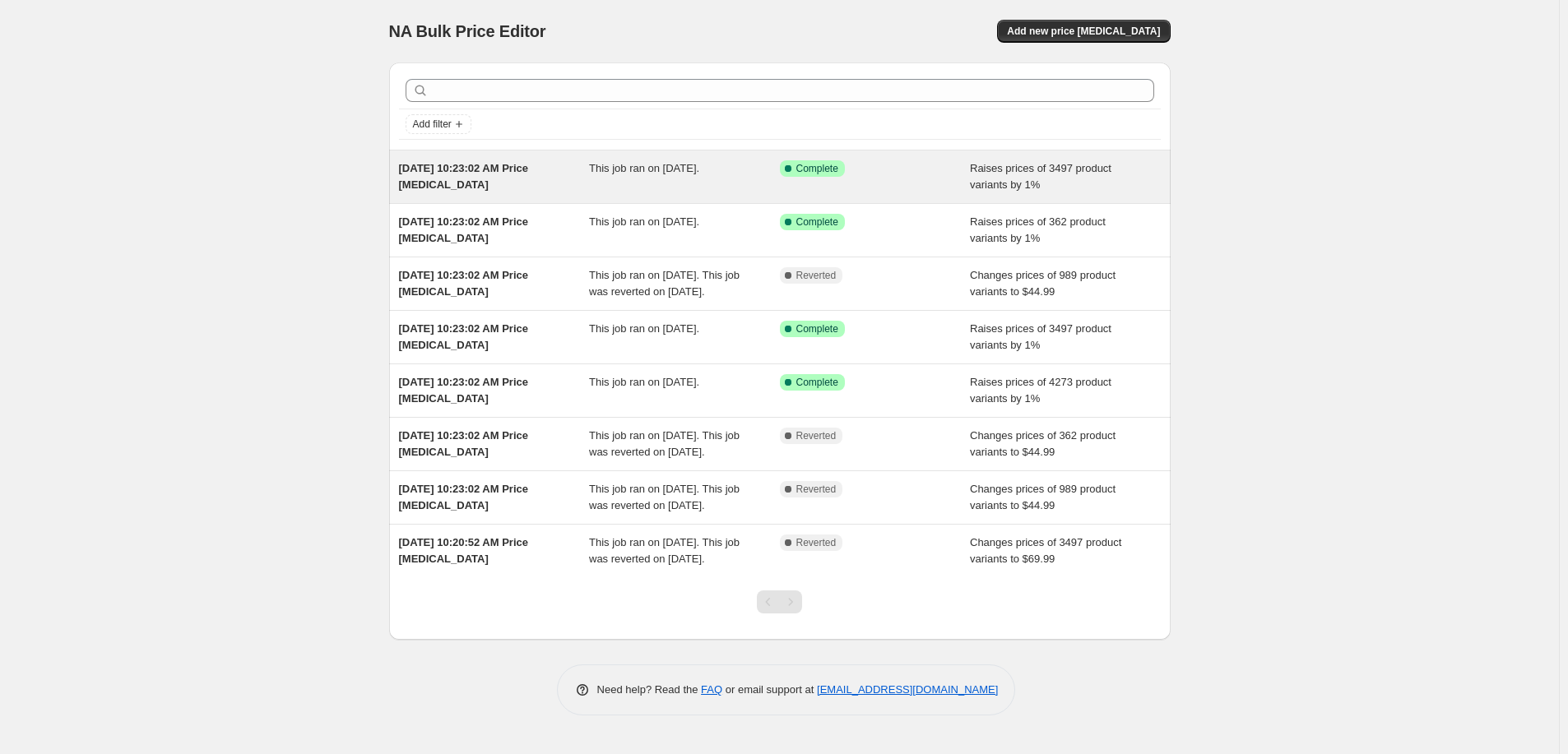
click at [519, 166] on span "Aug 17, 2025, 10:23:02 AM Price change job" at bounding box center [463, 176] width 130 height 29
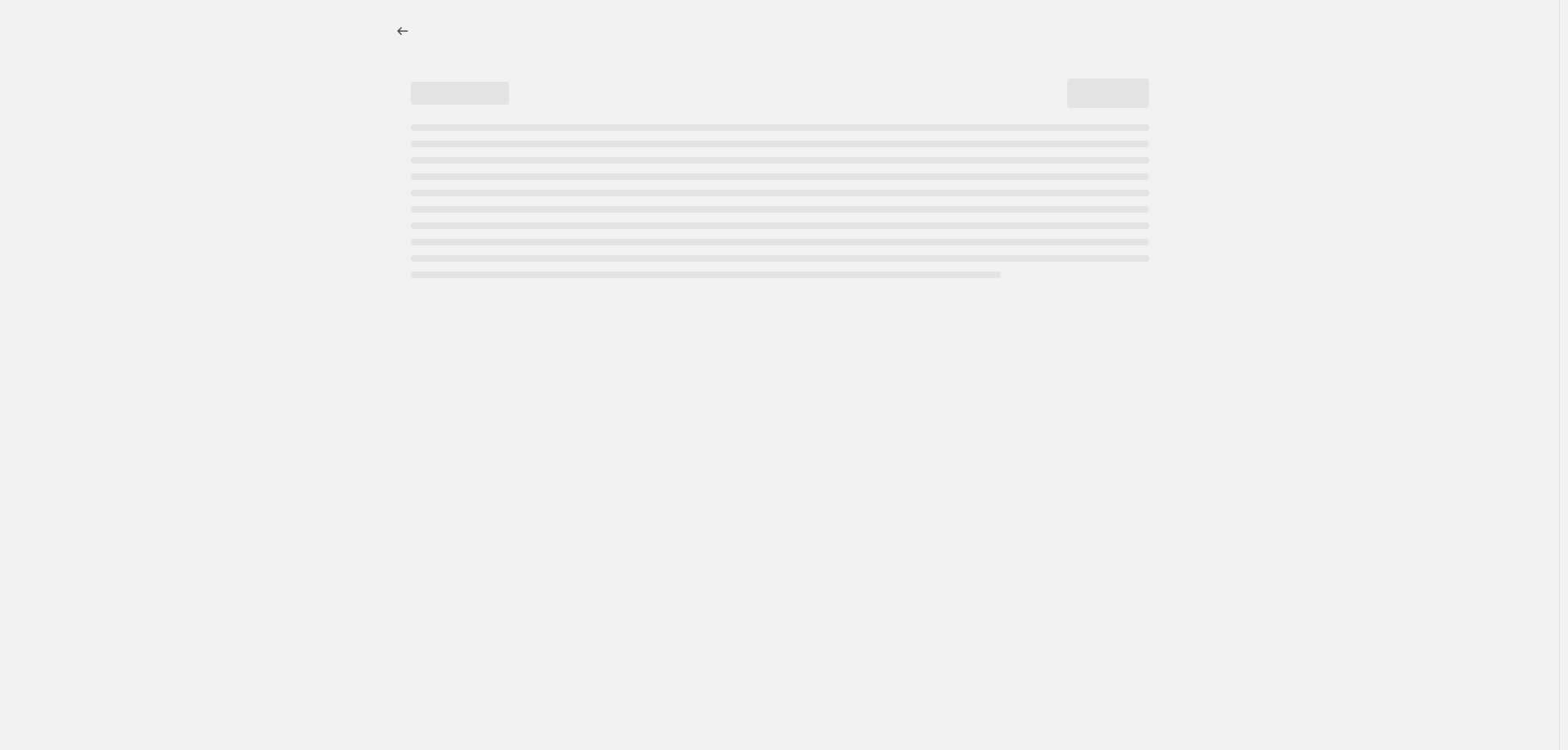
select select "percentage"
select select "remove"
select select "collection"
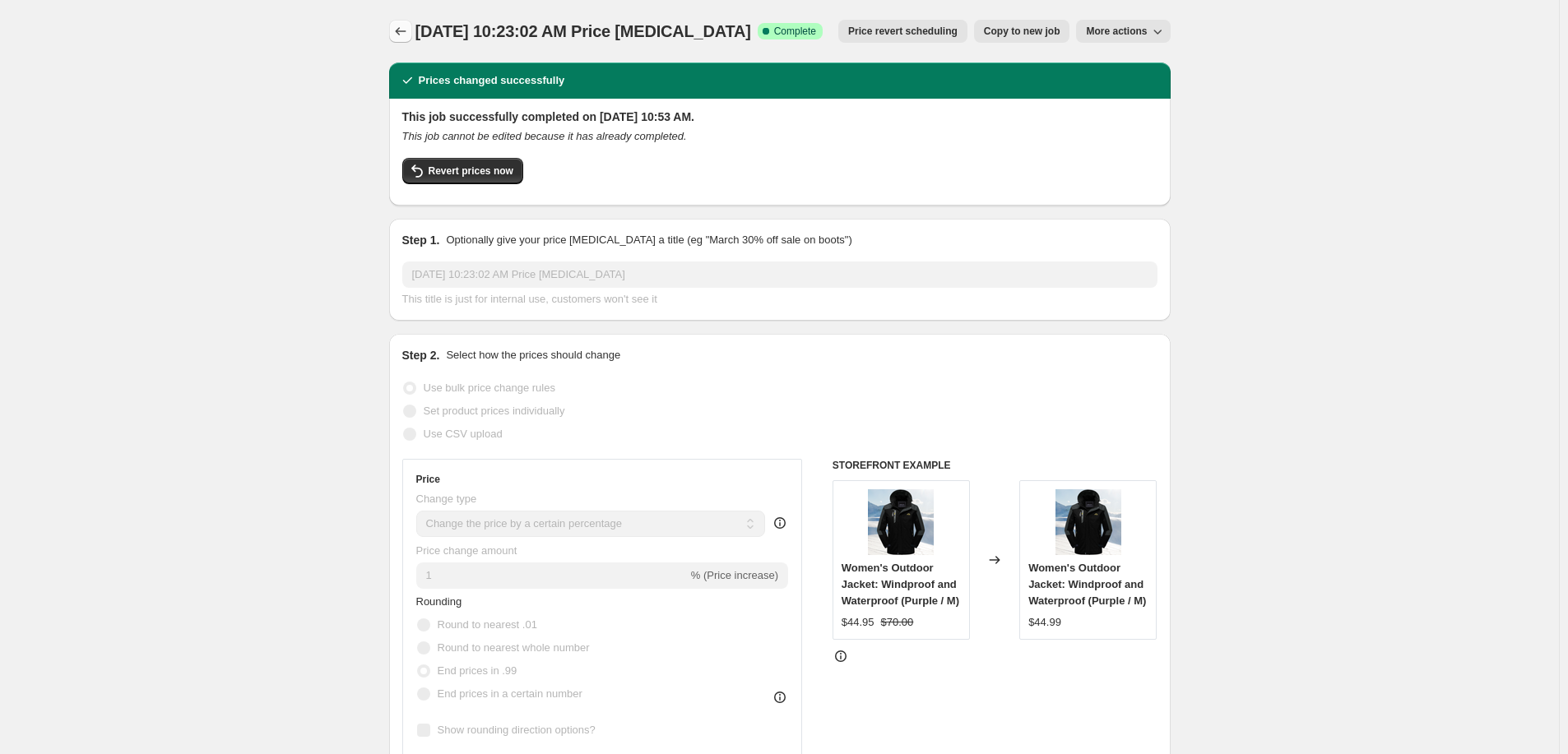
click at [400, 26] on icon "Price change jobs" at bounding box center [400, 31] width 17 height 17
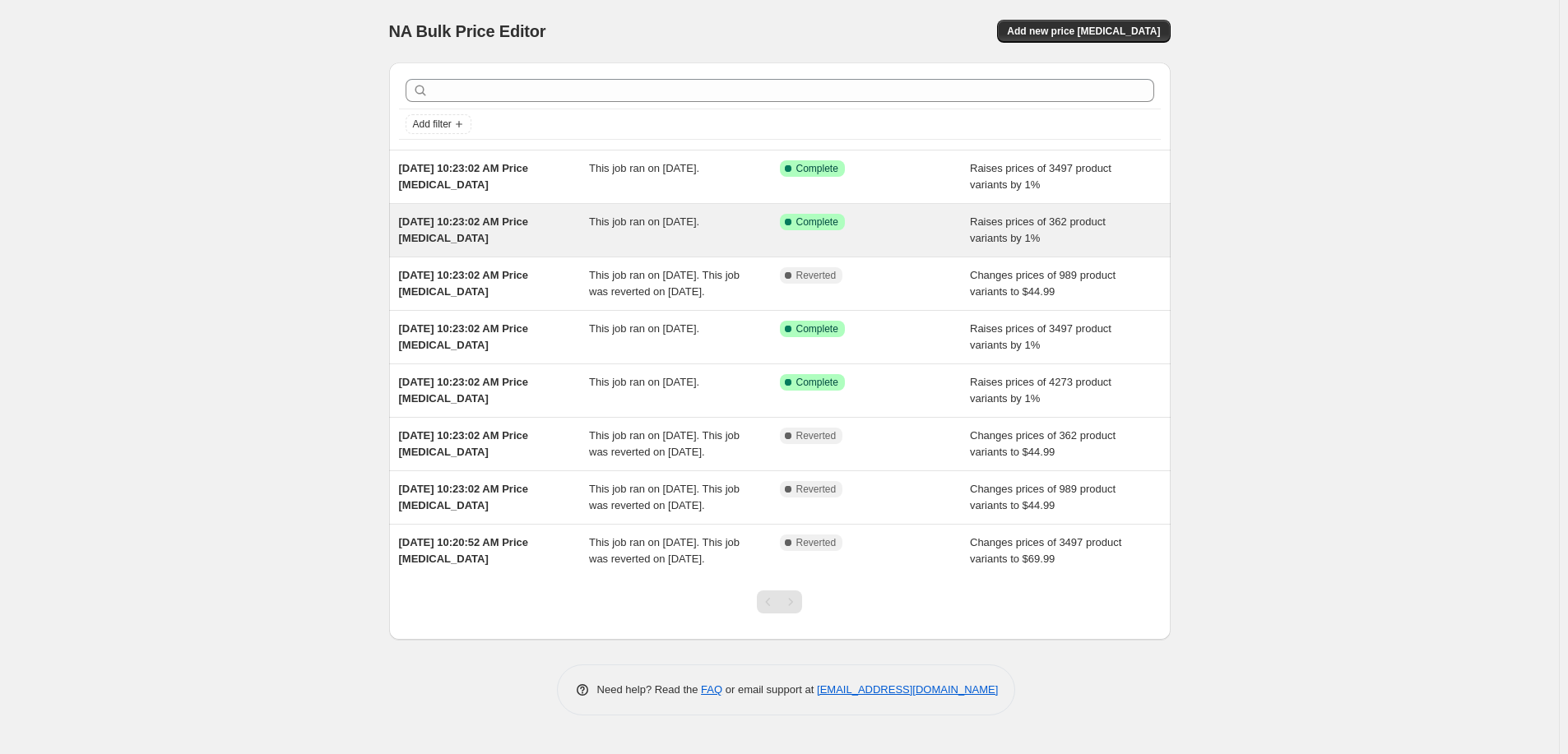
click at [523, 229] on div "Aug 17, 2025, 10:23:02 AM Price change job" at bounding box center [494, 230] width 190 height 33
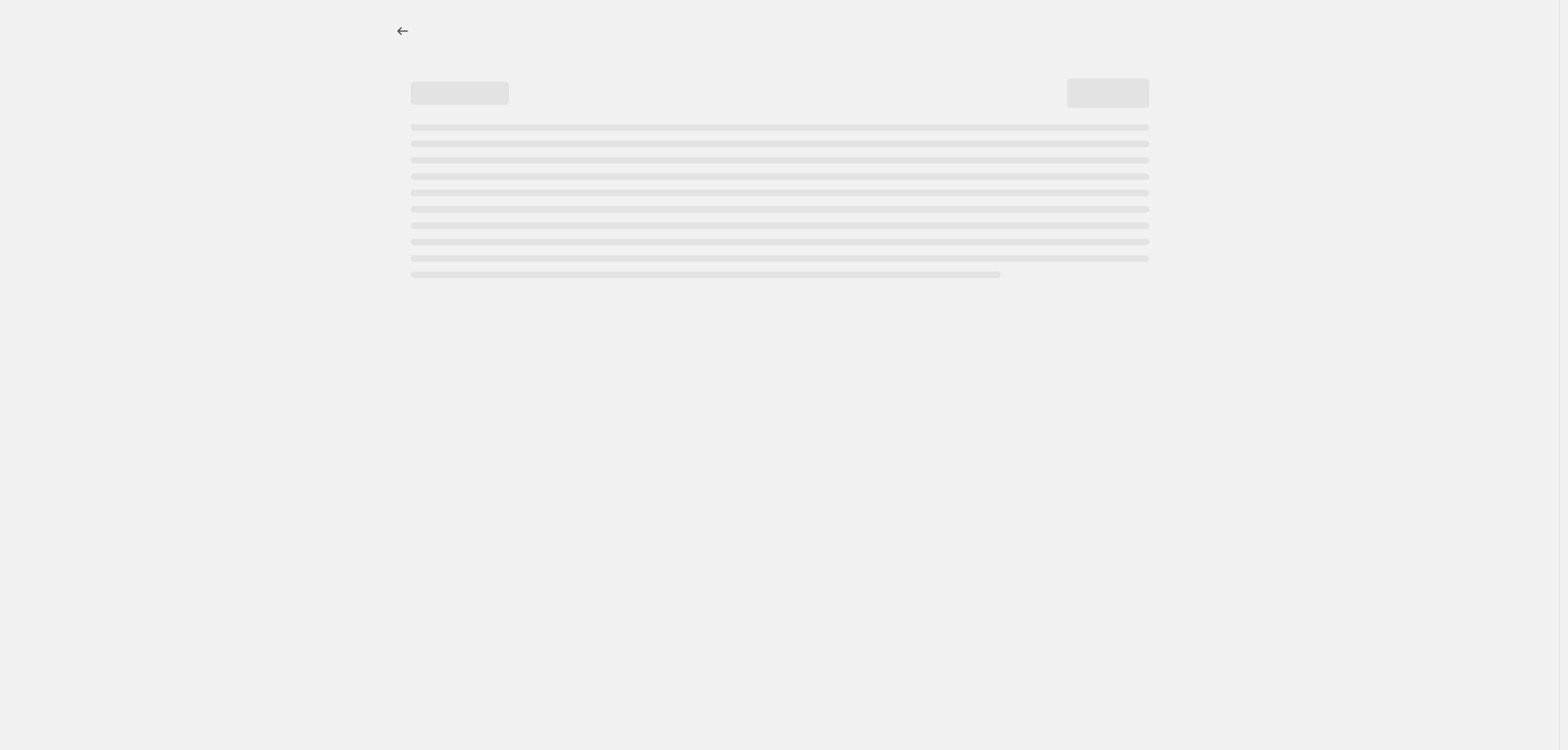
select select "percentage"
select select "remove"
select select "collection"
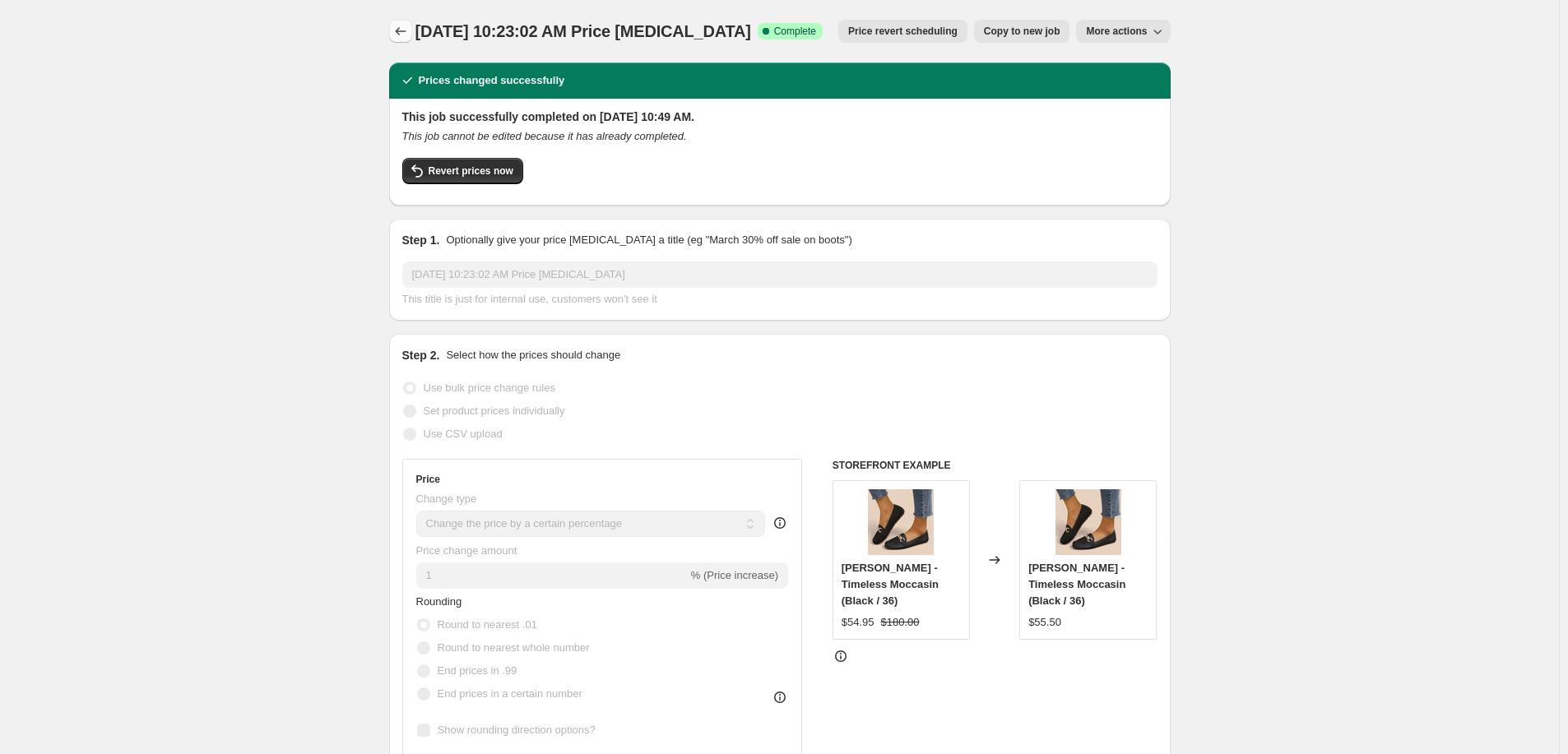
click at [399, 25] on icon "Price change jobs" at bounding box center [400, 31] width 17 height 17
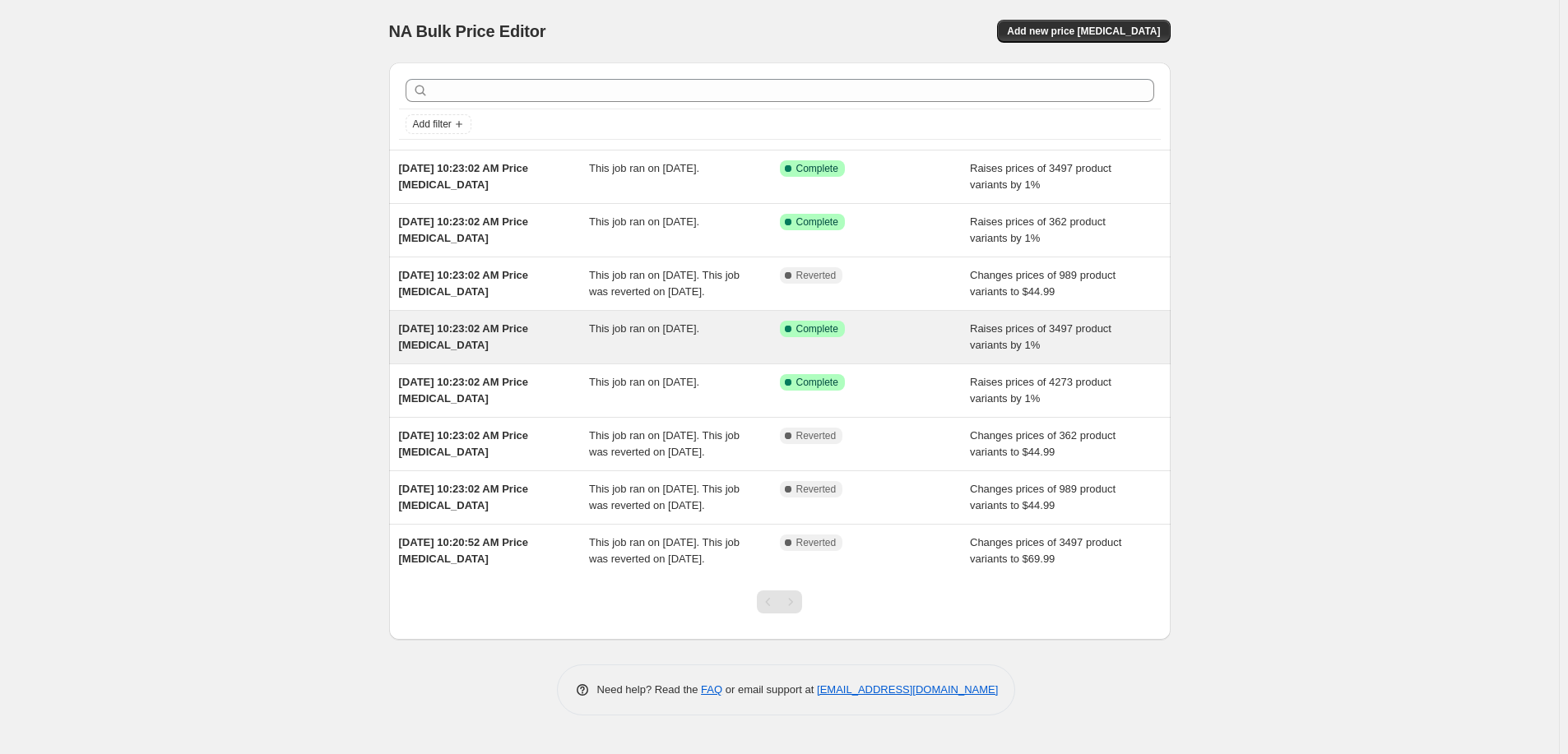
click at [526, 354] on div "Aug 17, 2025, 10:23:02 AM Price change job" at bounding box center [494, 337] width 190 height 33
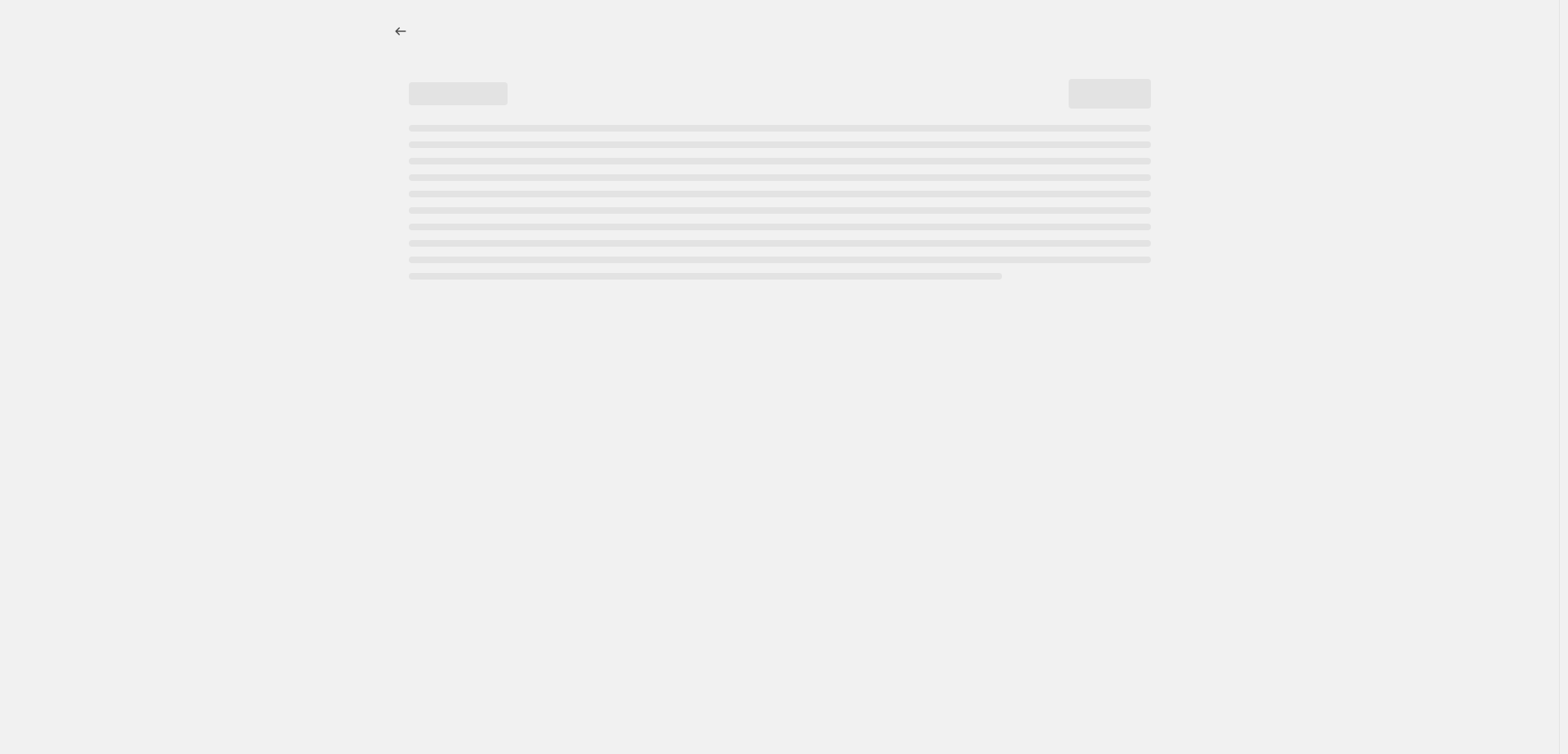
select select "percentage"
select select "remove"
select select "collection"
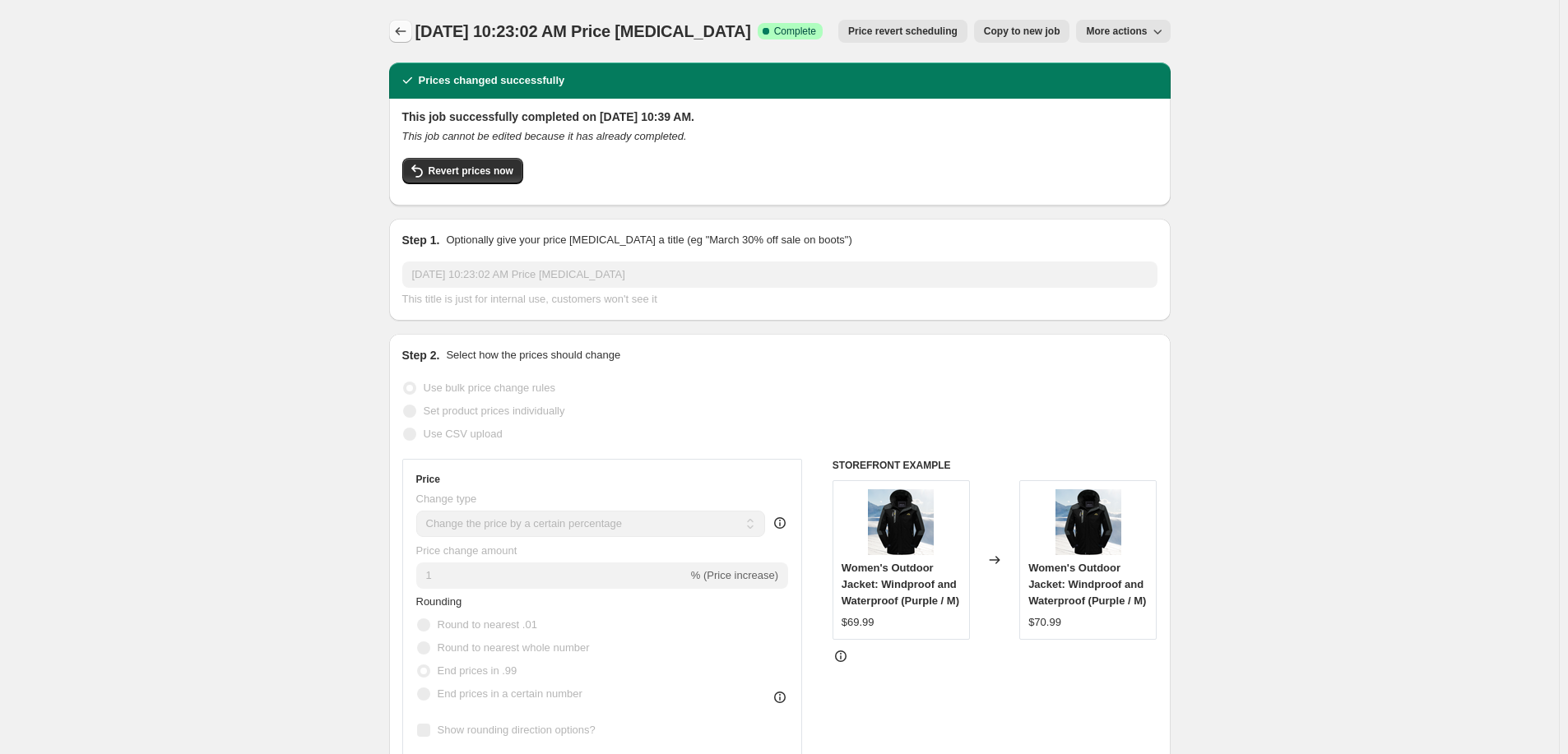
click at [399, 25] on icon "Price change jobs" at bounding box center [400, 31] width 17 height 17
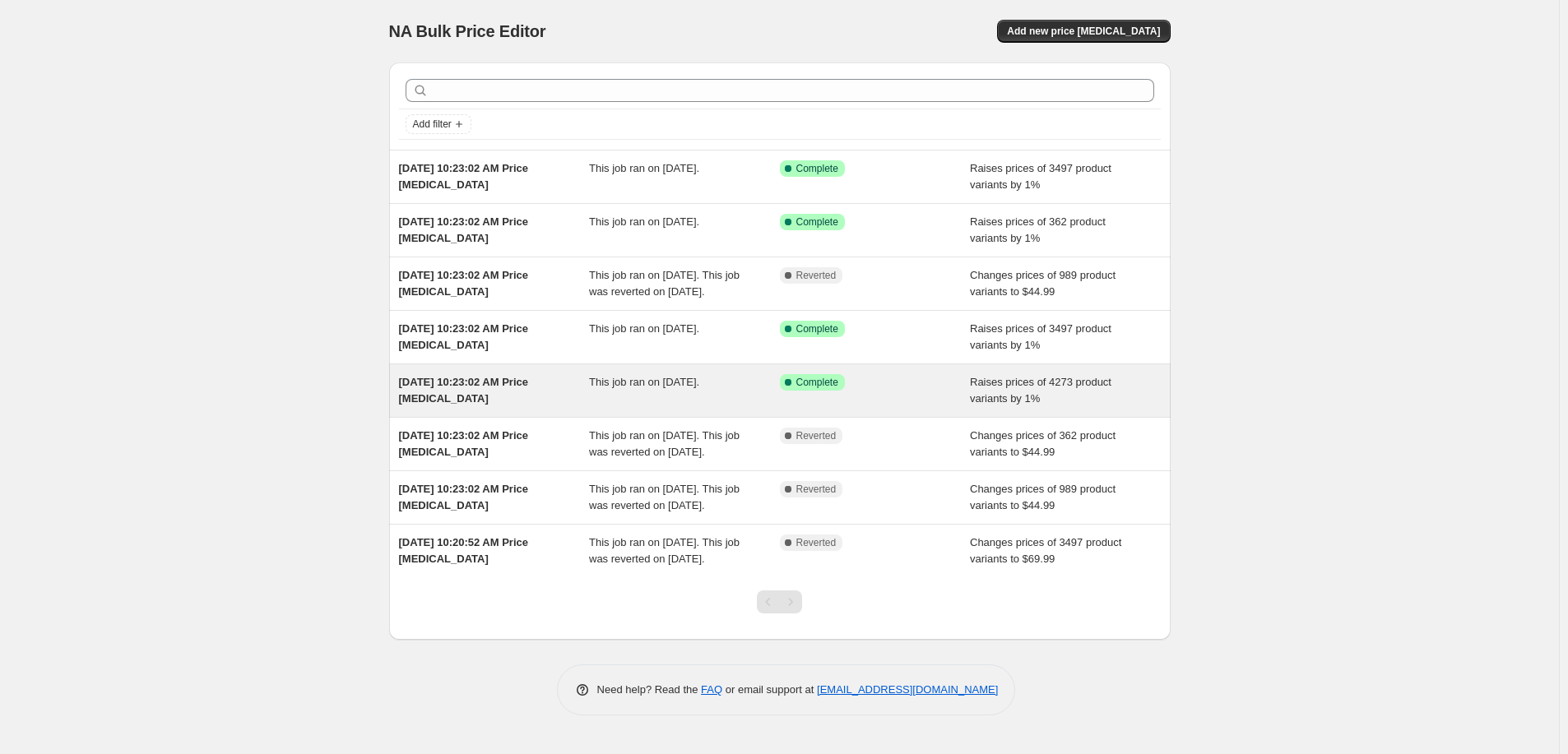
click at [634, 383] on div "Aug 17, 2025, 10:23:02 AM Price change job This job ran on August 17, 2025. Suc…" at bounding box center [780, 391] width 781 height 53
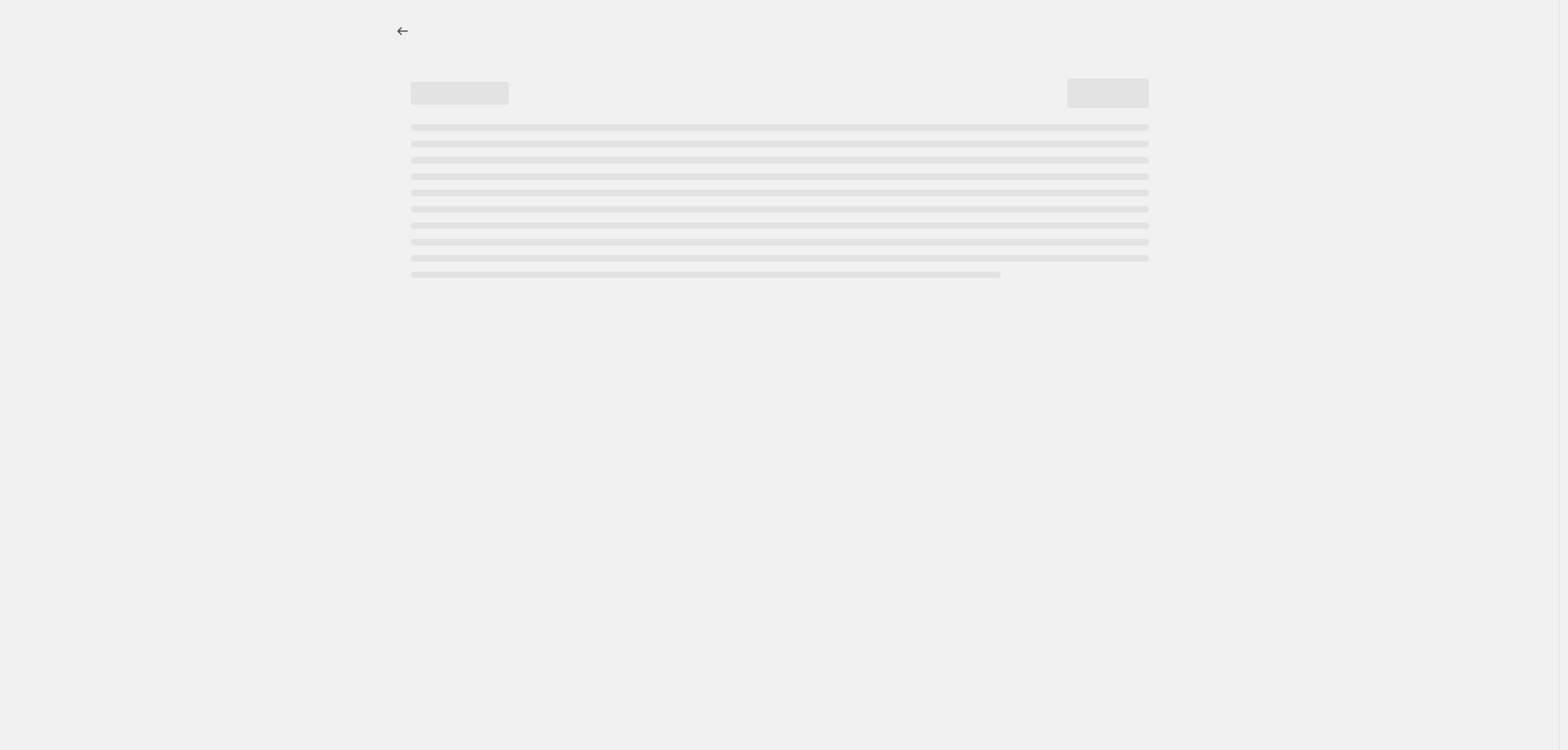
select select "percentage"
select select "remove"
select select "collection"
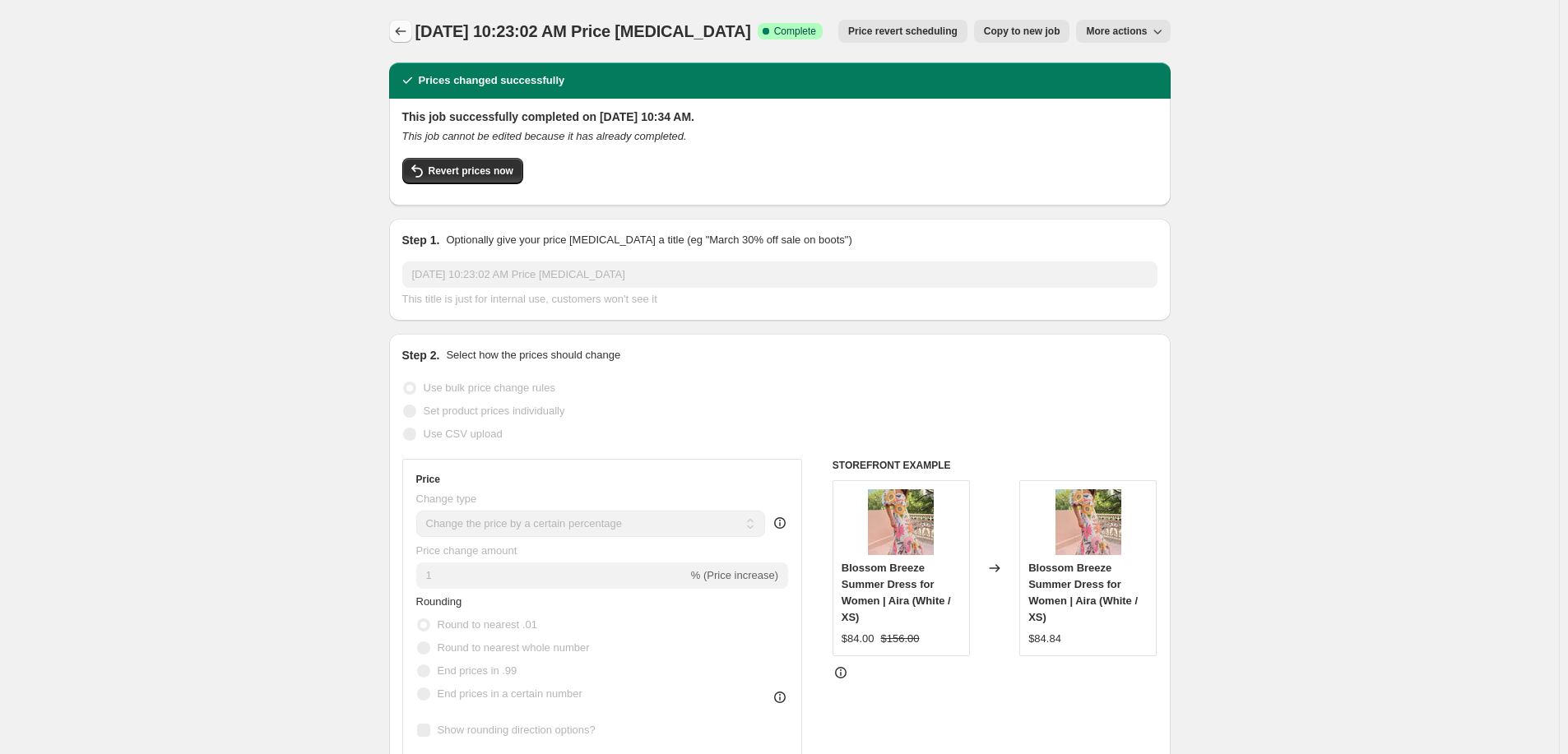
click at [407, 23] on button "Price change jobs" at bounding box center [400, 31] width 23 height 23
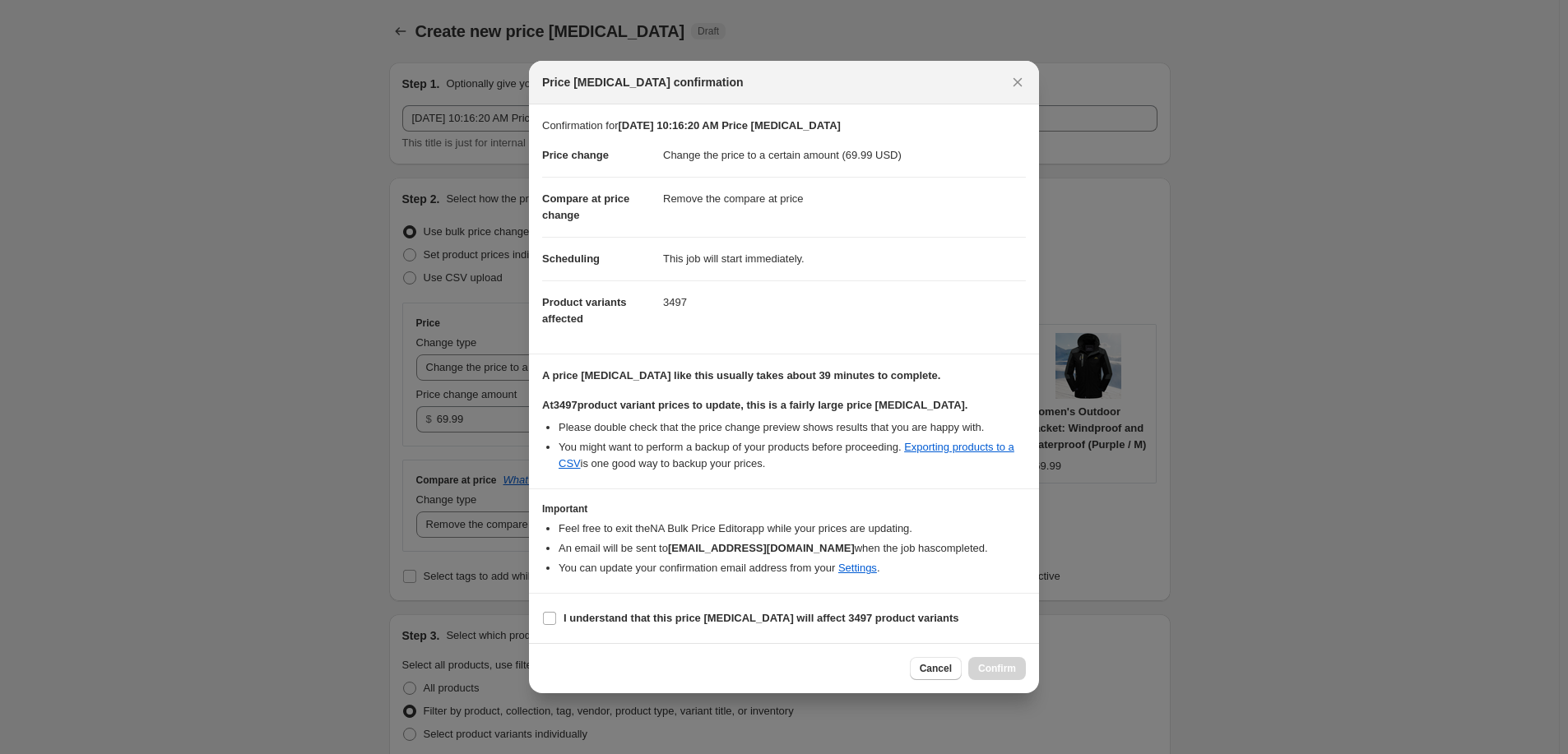
select select "remove"
select select "collection"
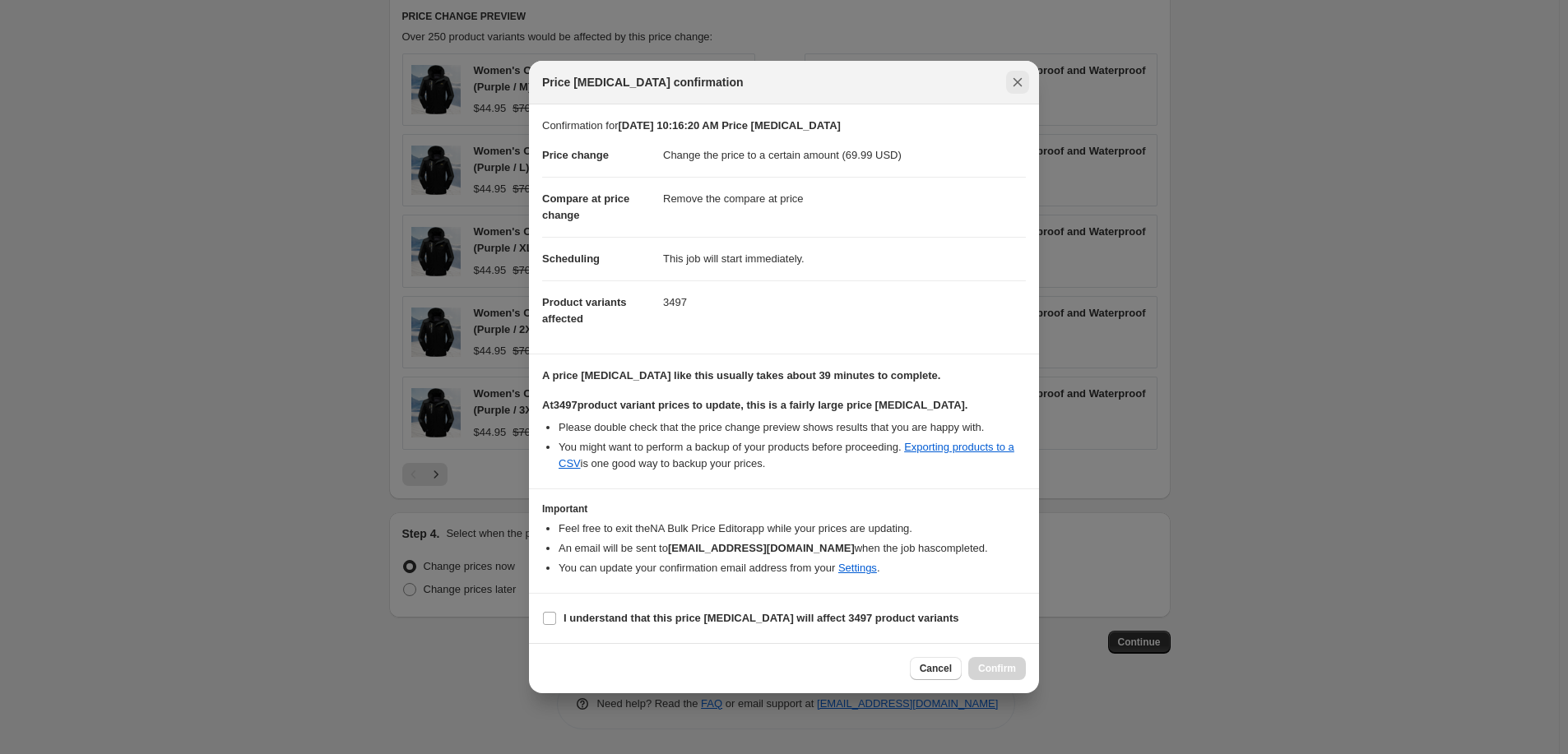
click at [1020, 80] on icon "Close" at bounding box center [1018, 83] width 9 height 9
